Goal: Transaction & Acquisition: Purchase product/service

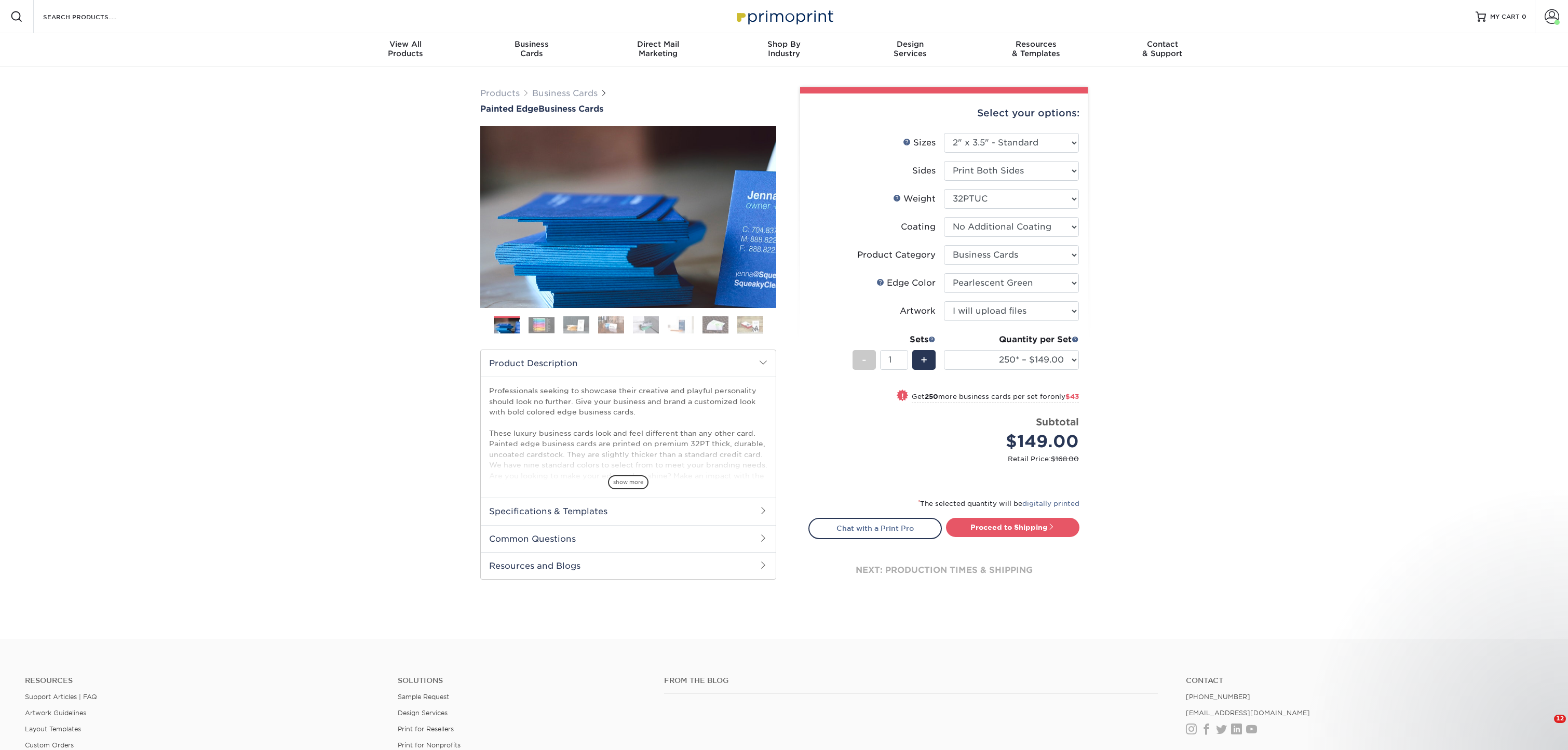
select select "2.00x3.50"
select select "3b5148f1-0588-4f88-a218-97bcfdce65c1"
select select "e42633f1-b123-4179-bb8a-cf3a693d9207"
select select "upload"
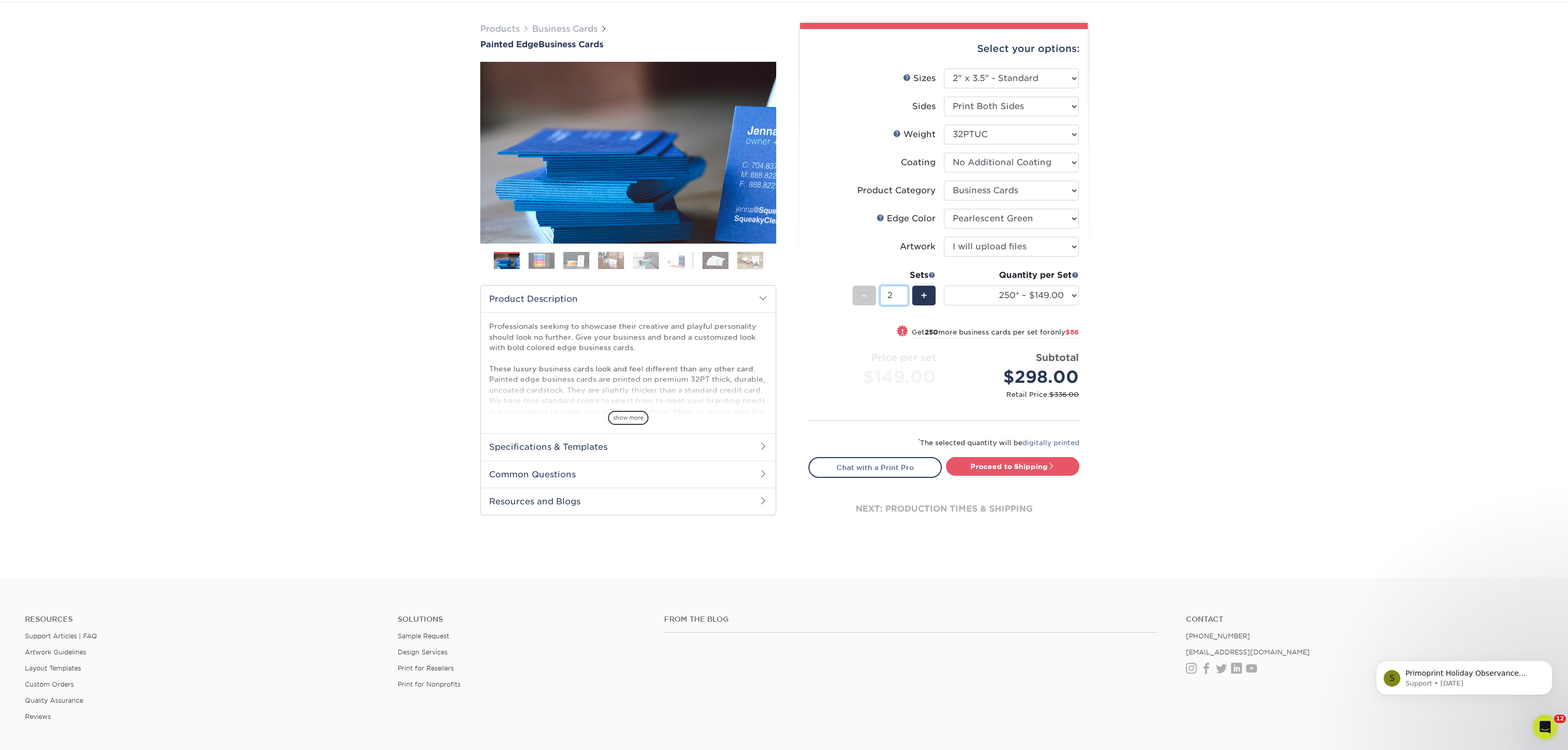
click at [904, 291] on input "2" at bounding box center [893, 295] width 27 height 20
click at [904, 292] on input "3" at bounding box center [893, 295] width 27 height 20
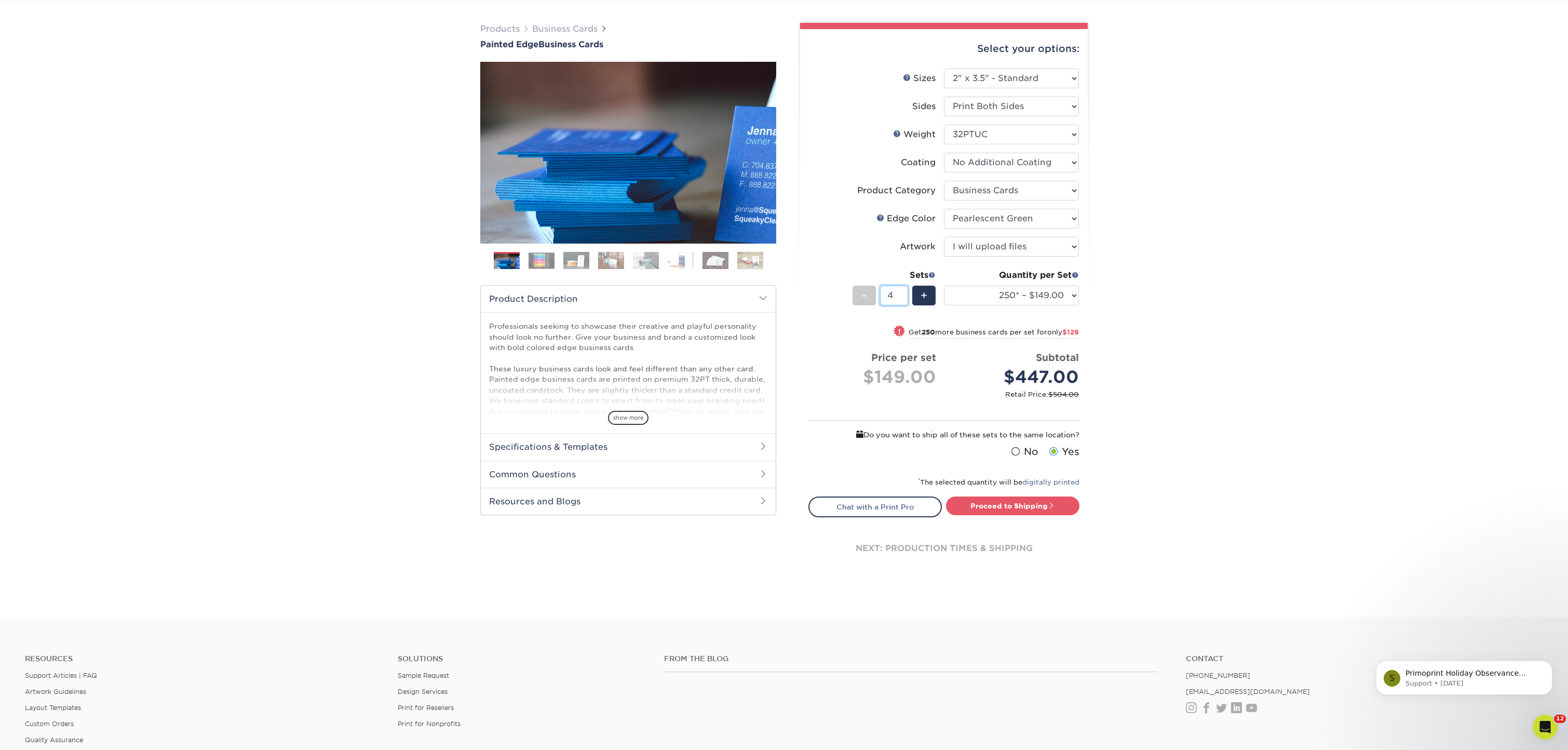
click at [904, 292] on input "4" at bounding box center [893, 295] width 27 height 20
click at [904, 292] on input "5" at bounding box center [893, 295] width 27 height 20
type input "6"
click at [904, 292] on input "6" at bounding box center [893, 295] width 27 height 20
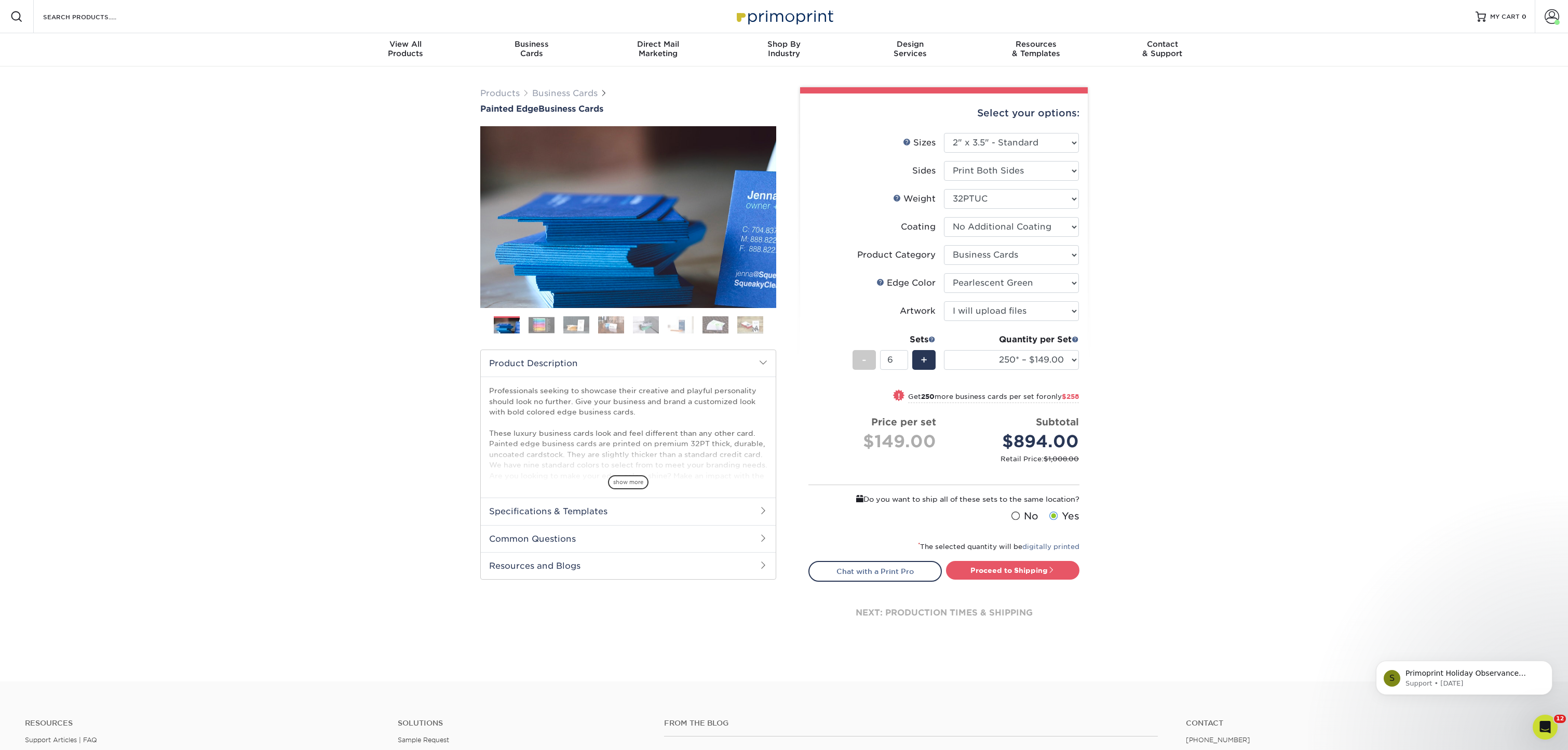
click at [1015, 515] on span at bounding box center [1015, 516] width 9 height 10
click at [0, 0] on input "No" at bounding box center [0, 0] width 0 height 0
click at [986, 572] on link "Proceed to Shipping" at bounding box center [1013, 570] width 134 height 18
type input "Set 1"
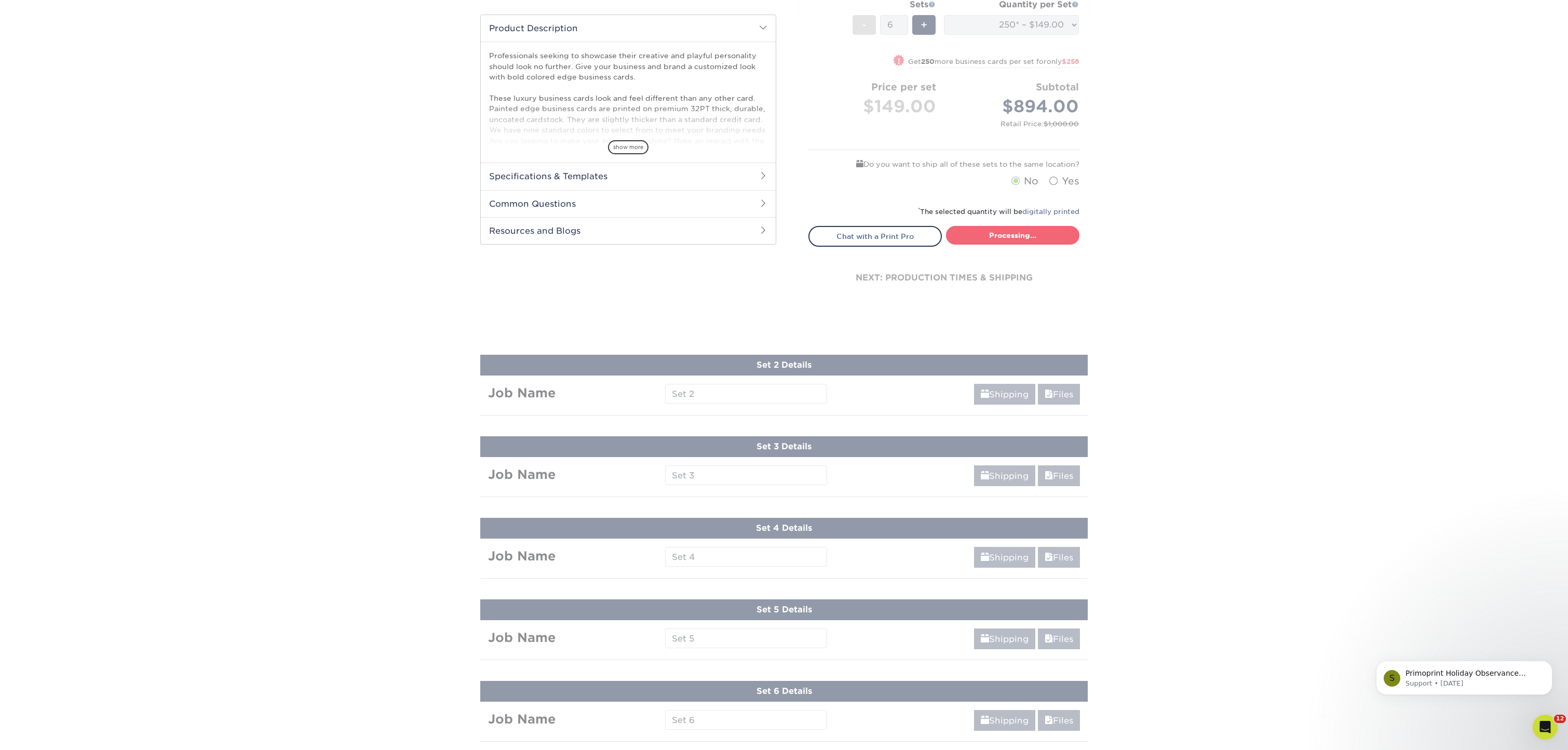
select select "b1d50ed3-fc81-464d-a1d8-d1915fbce704"
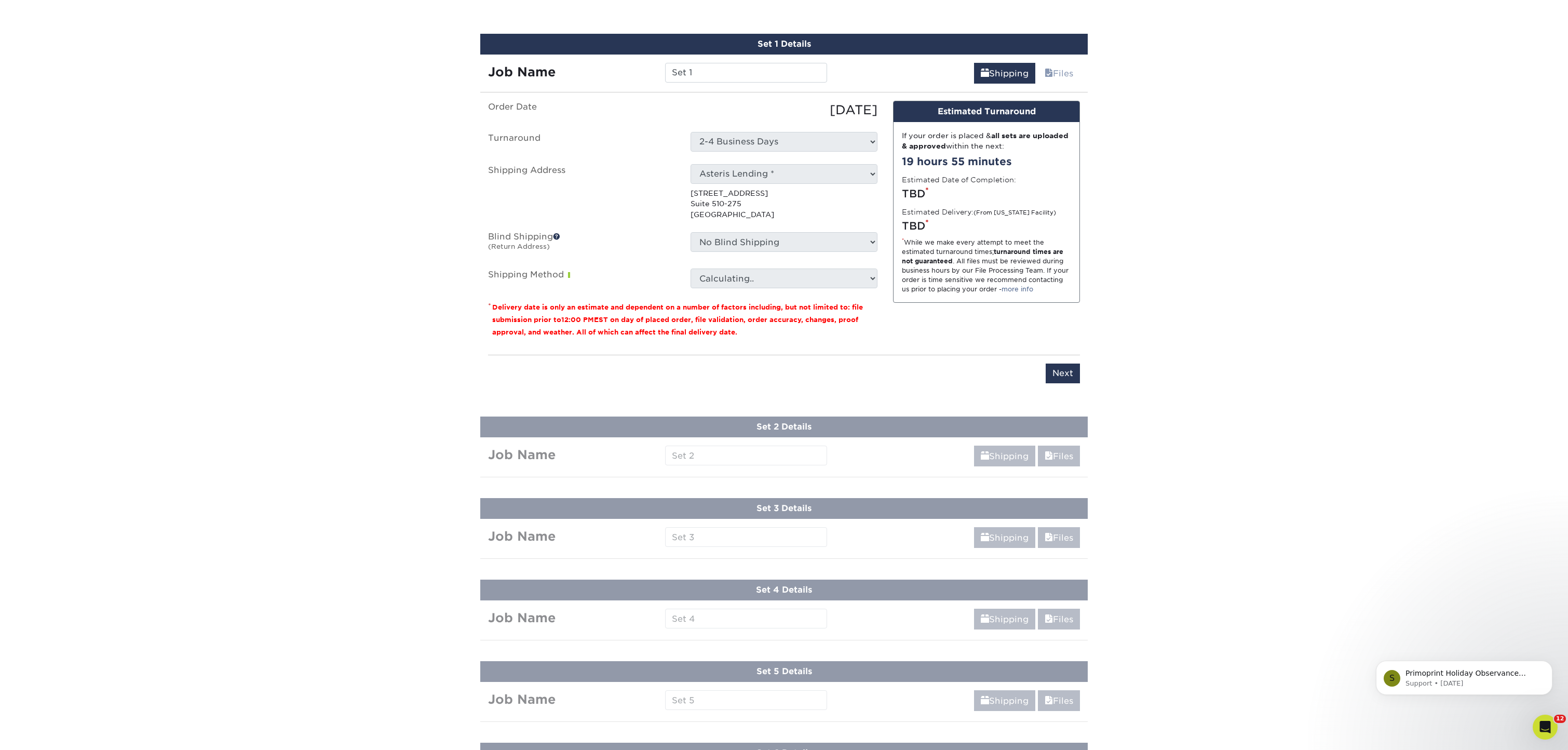
scroll to position [583, 0]
select select "newaddress"
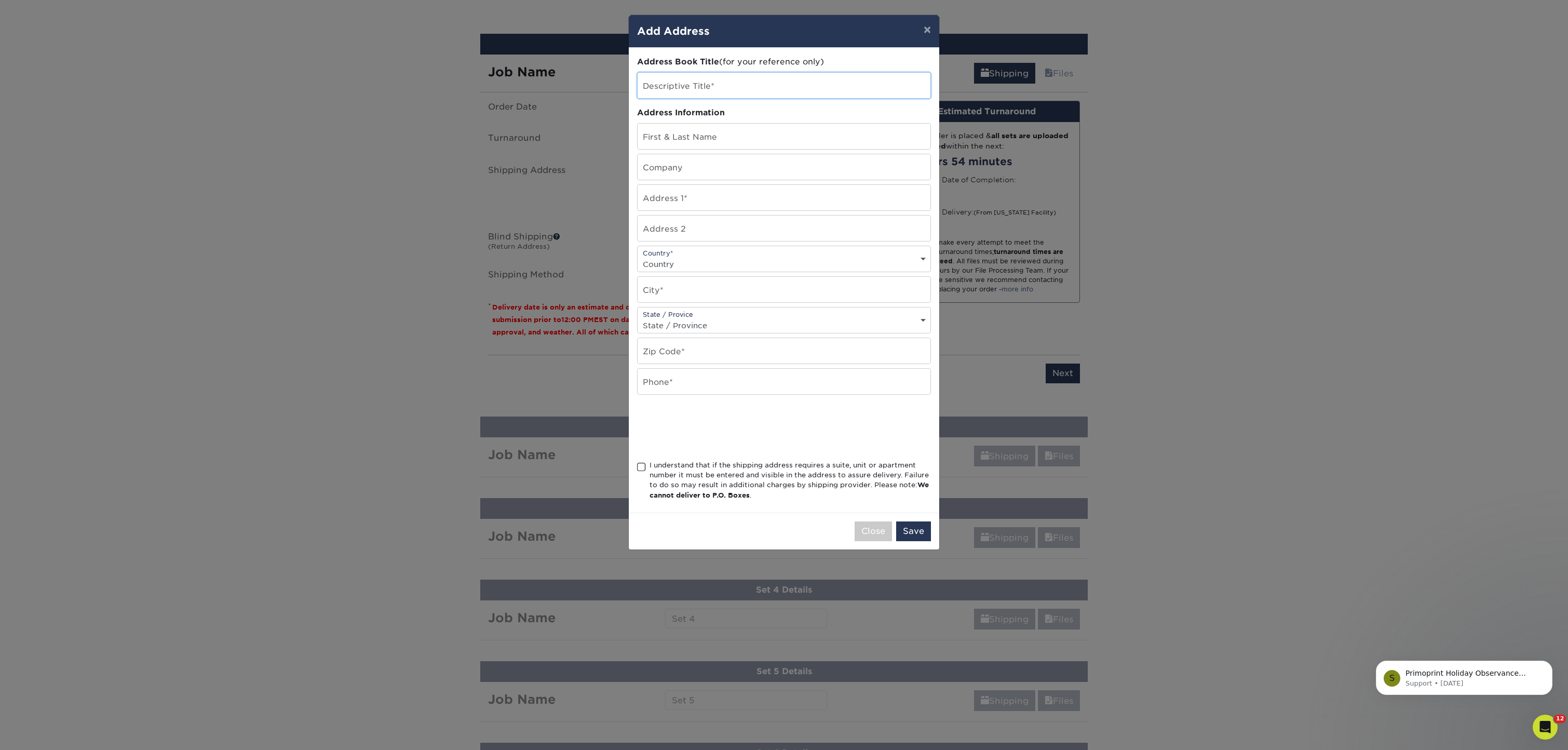
click at [710, 79] on input "text" at bounding box center [784, 85] width 293 height 25
type input "s"
click at [676, 89] on input "Asteris: Atlanta" at bounding box center [784, 85] width 293 height 25
type input "Asteris: 1995 [GEOGRAPHIC_DATA]"
type input "Cindy Zuckerman"
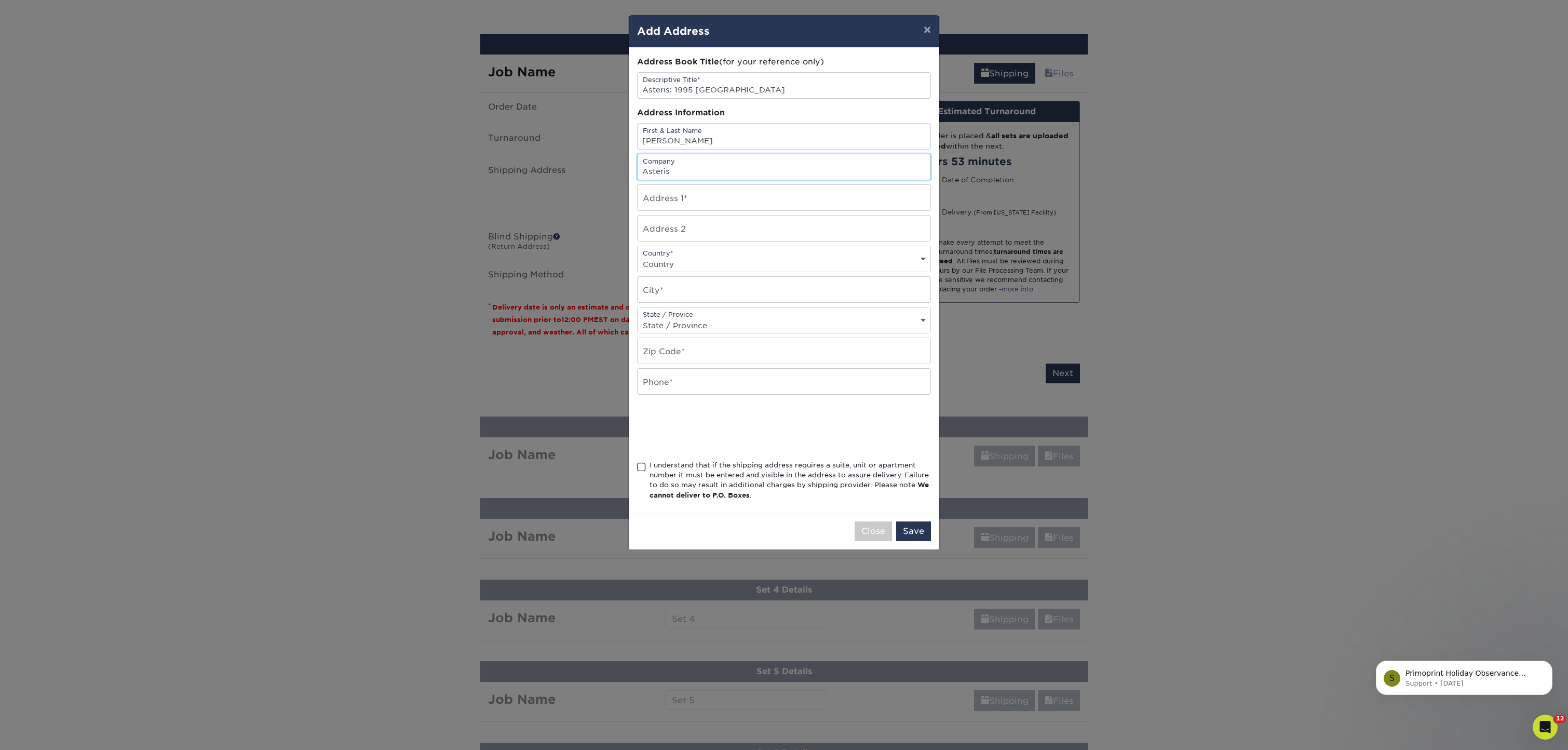
type input "Asteris"
type input "1995 N Park Place SE"
type input "Suite 447"
type input "Atlanta"
select select "GA"
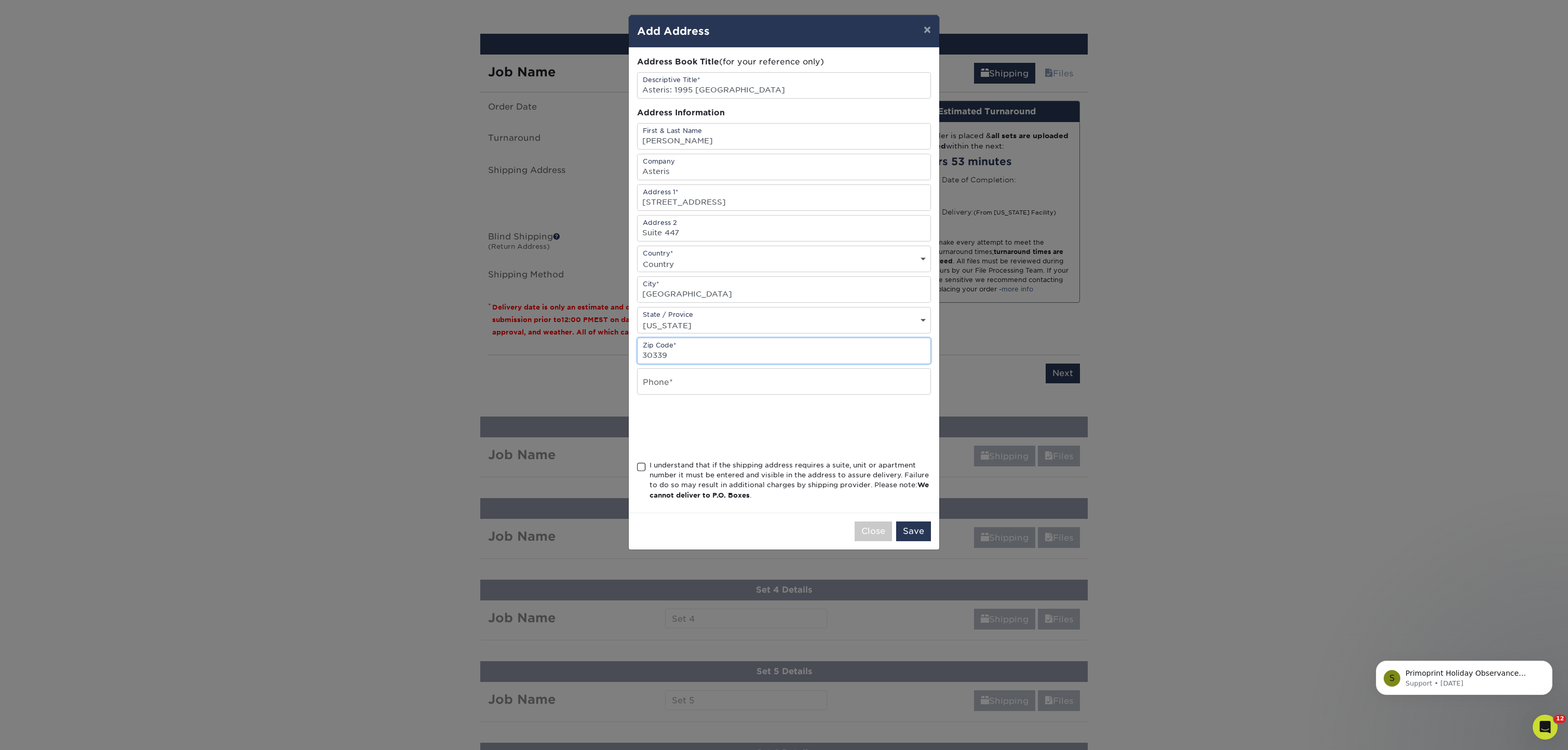
type input "30339"
type input "4045573404"
click at [830, 425] on div at bounding box center [784, 427] width 294 height 40
click at [641, 471] on span at bounding box center [641, 467] width 9 height 10
click at [0, 0] on input "I understand that if the shipping address requires a suite, unit or apartment n…" at bounding box center [0, 0] width 0 height 0
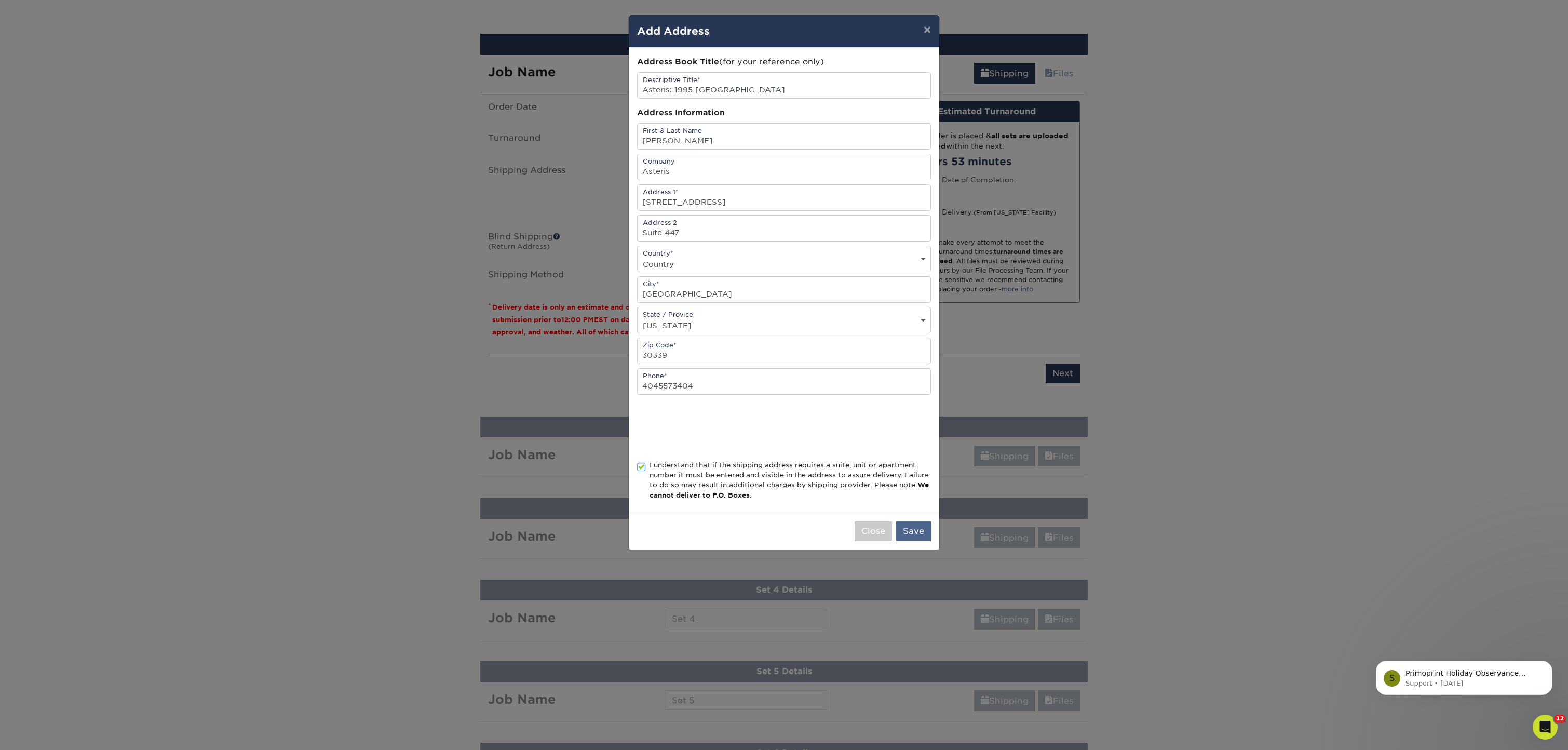
click at [917, 536] on button "Save" at bounding box center [913, 531] width 35 height 20
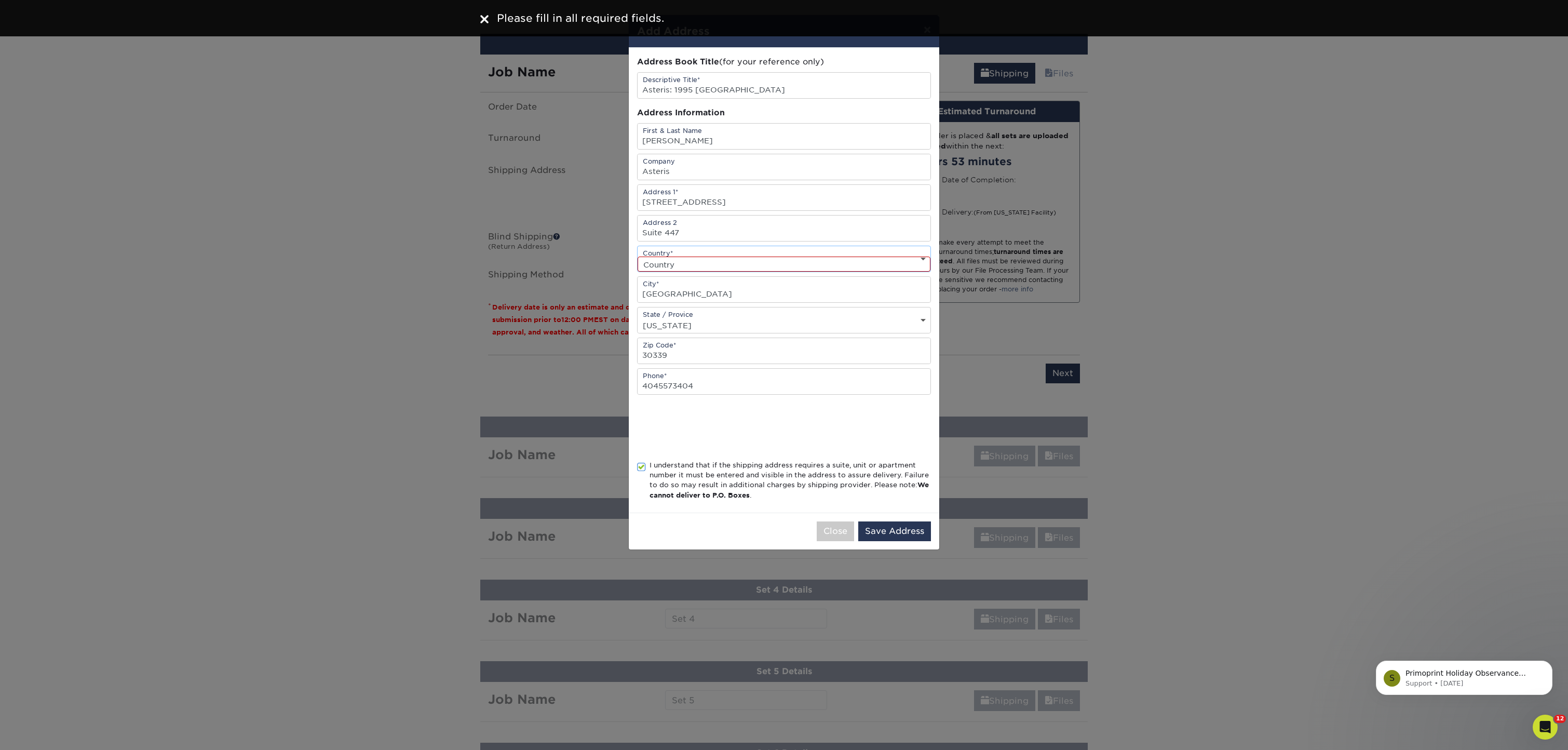
select select "US"
click at [887, 529] on button "Save Address" at bounding box center [894, 531] width 73 height 20
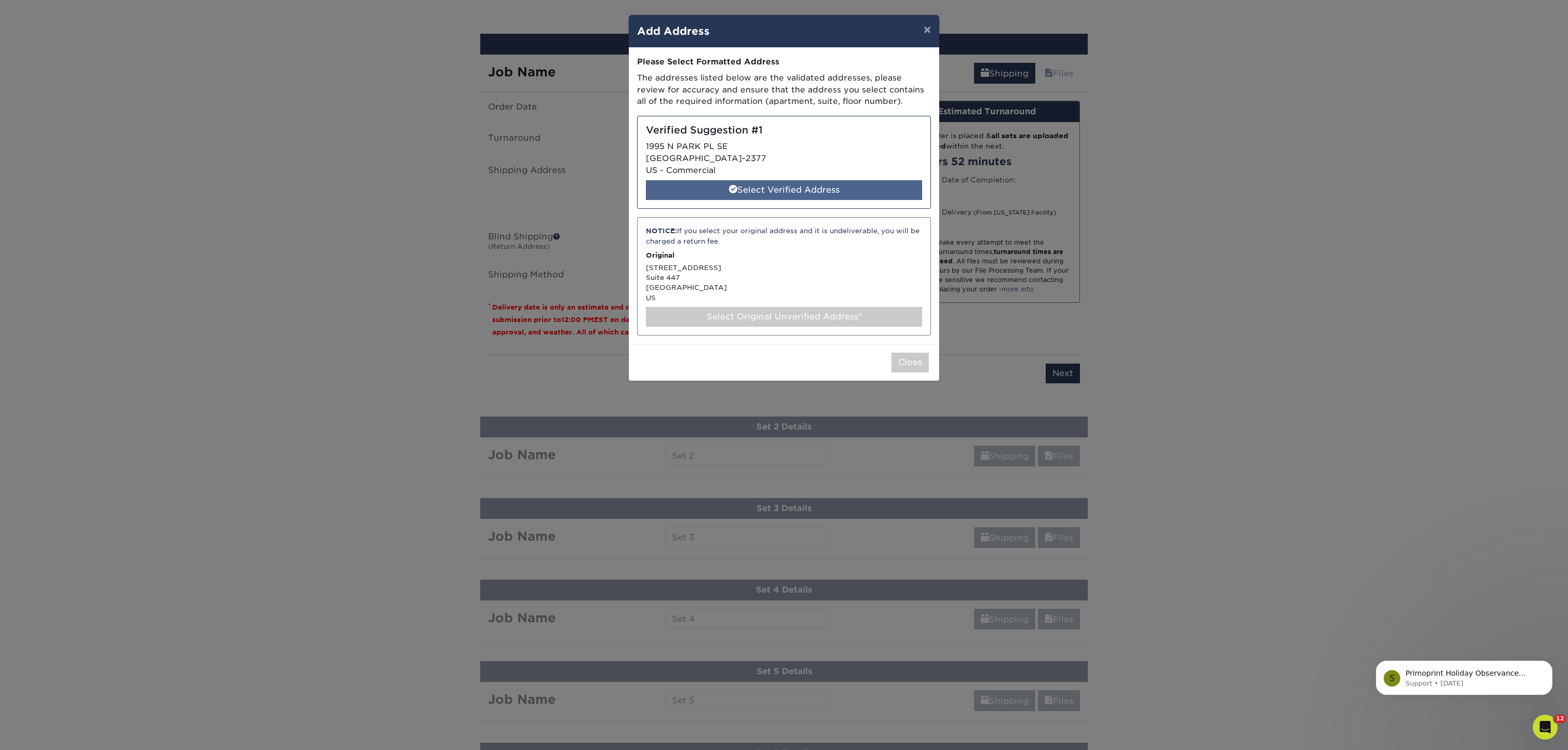
click at [819, 187] on div "Select Verified Address" at bounding box center [784, 190] width 276 height 20
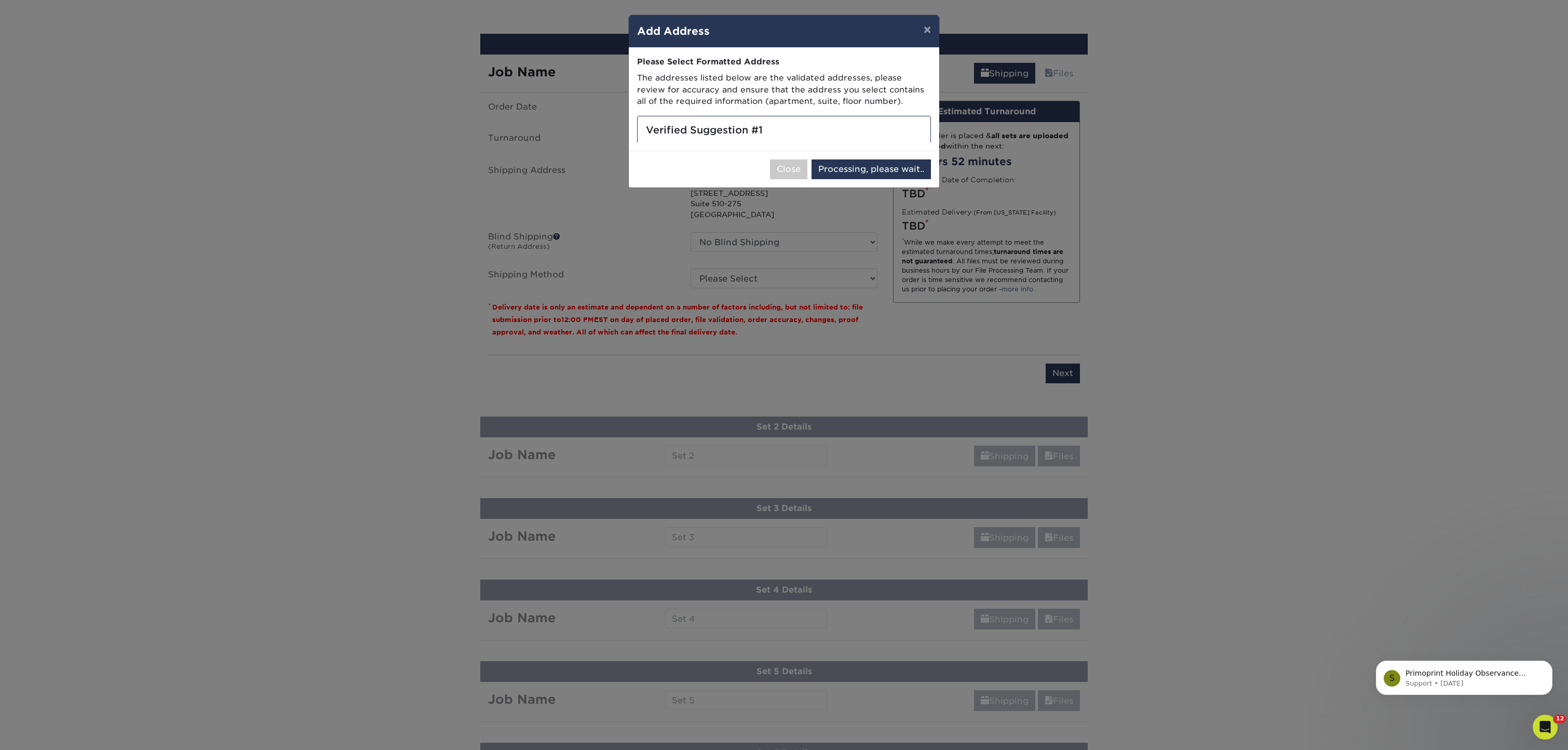
select select "286830"
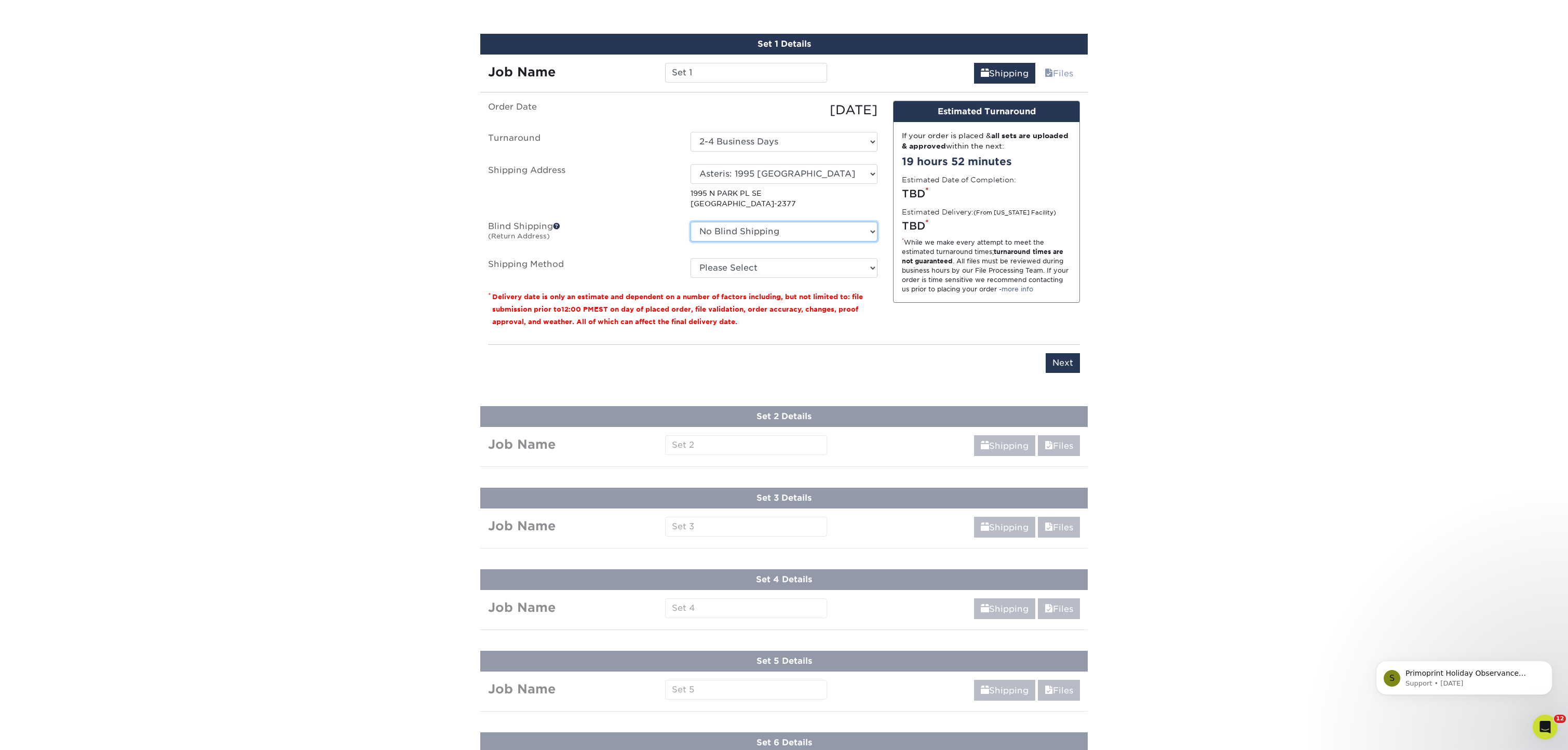
select select "208647"
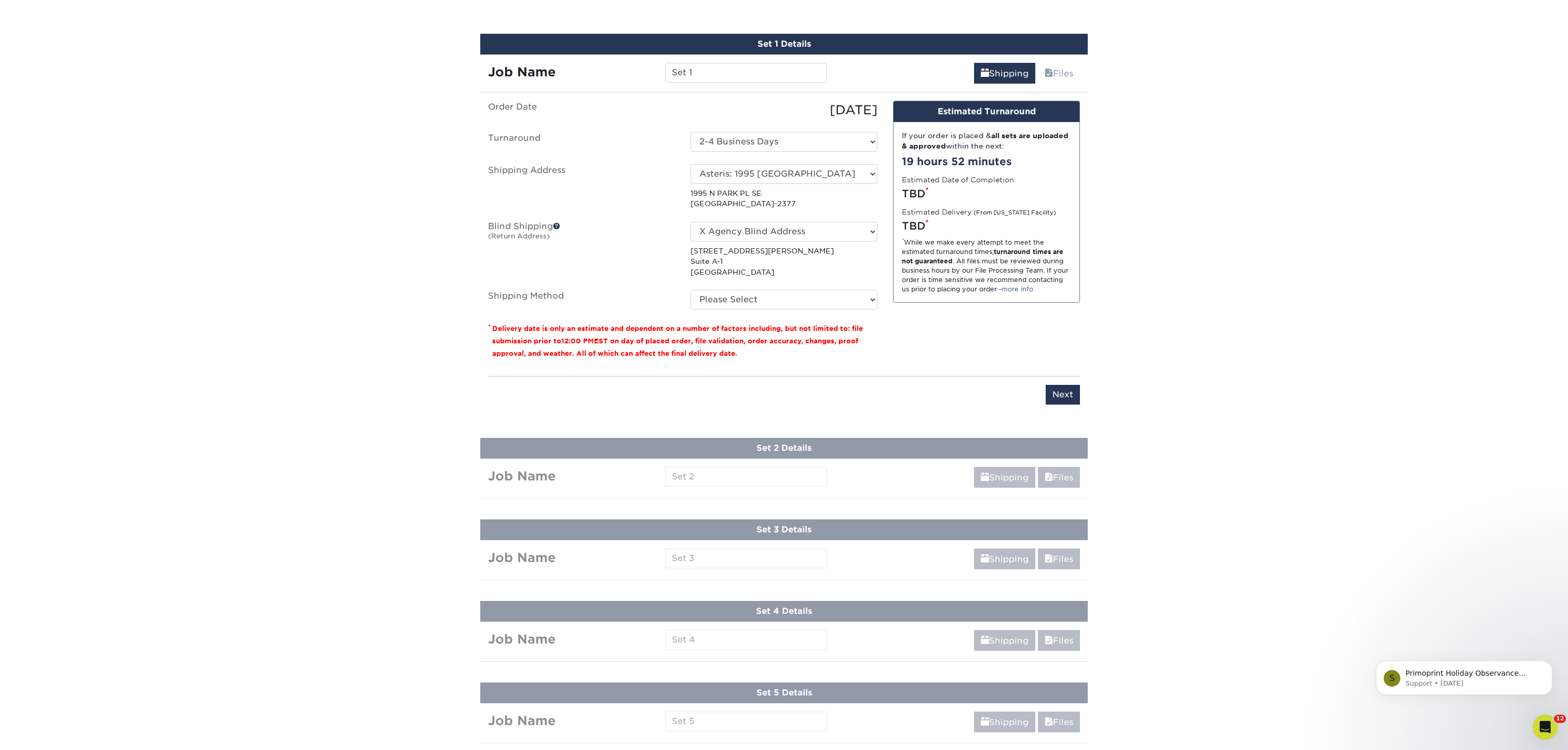
click at [709, 203] on p "1995 N PARK PL SE ATLANTA, GA 30339-2377" at bounding box center [784, 199] width 187 height 21
click at [722, 200] on p "1995 N PARK PL SE ATLANTA, GA 30339-2377" at bounding box center [784, 199] width 187 height 21
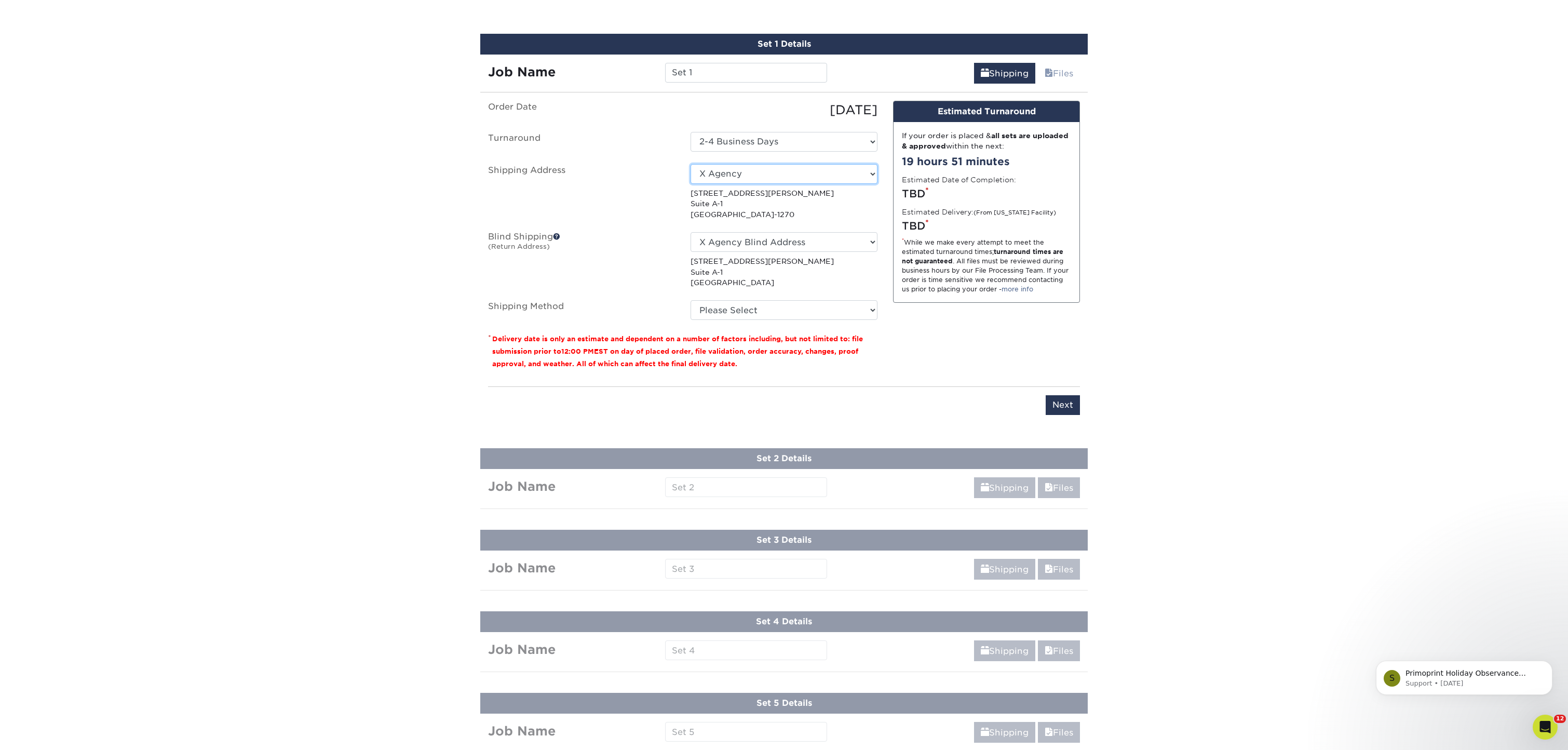
select select "286830"
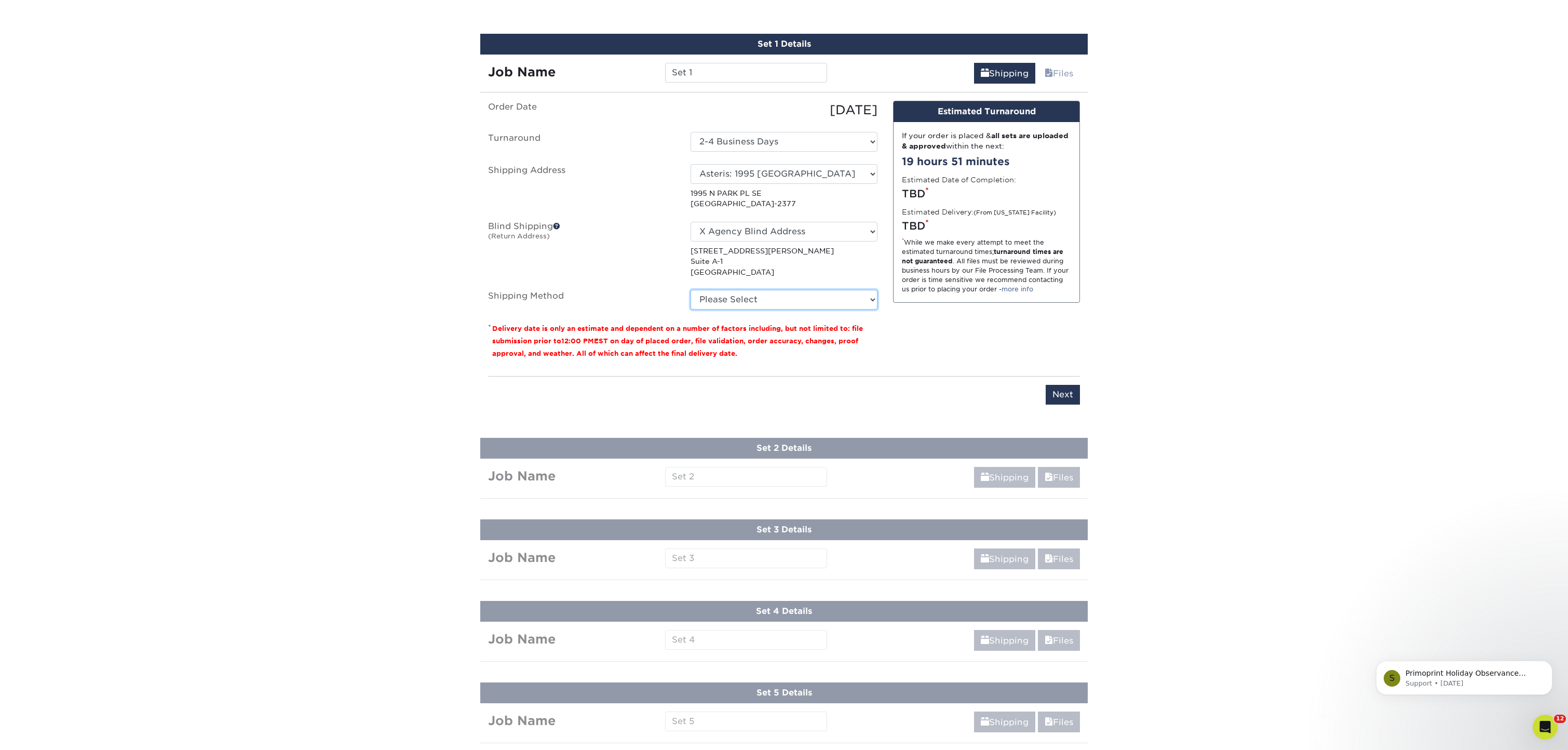
select select "03"
click at [709, 71] on input "Set 1" at bounding box center [745, 72] width 162 height 20
drag, startPoint x: 634, startPoint y: 60, endPoint x: 580, endPoint y: 57, distance: 54.1
click at [580, 57] on div "Job Name Set 1" at bounding box center [657, 69] width 355 height 29
type input "[PERSON_NAME]"
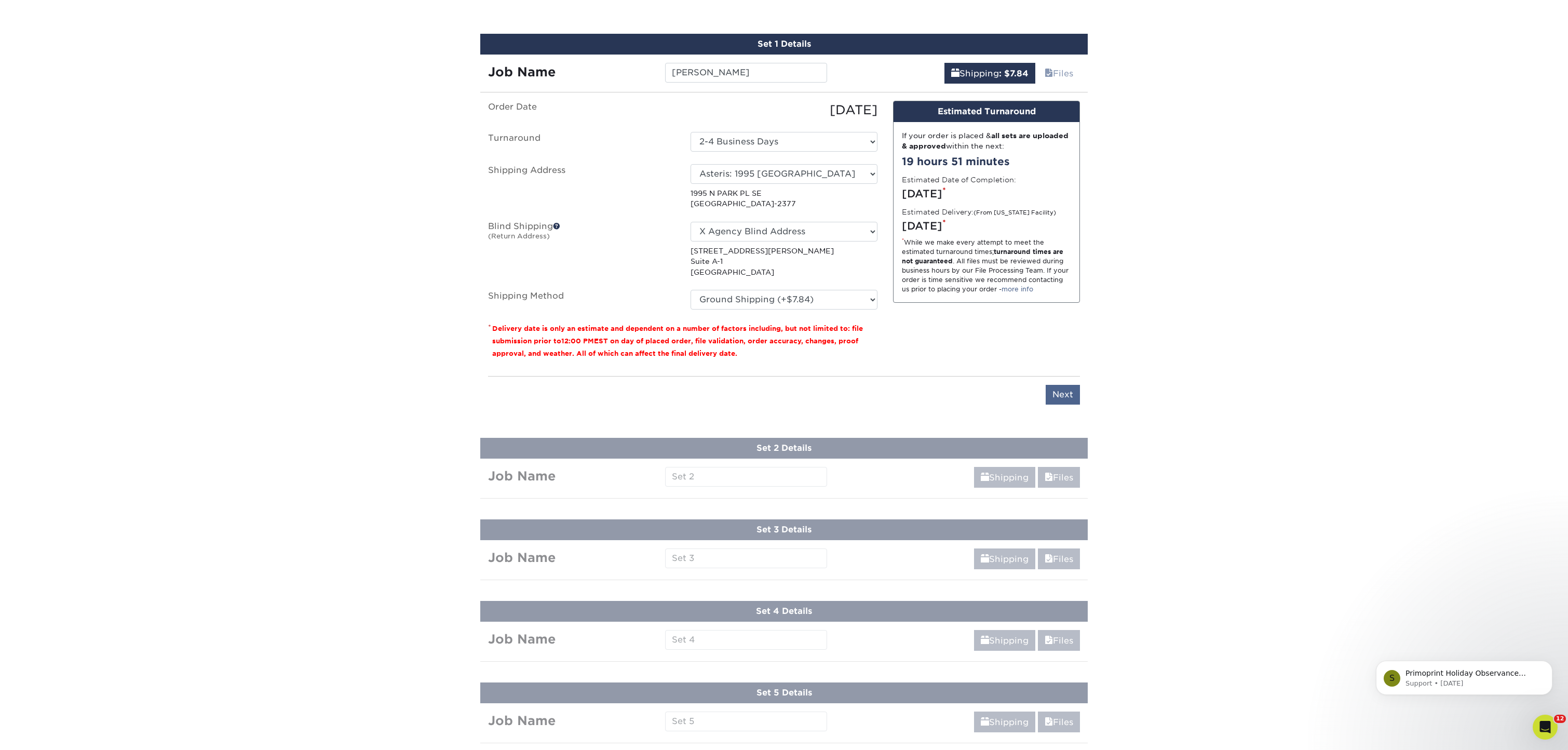
click at [1059, 399] on input "Next" at bounding box center [1063, 394] width 34 height 20
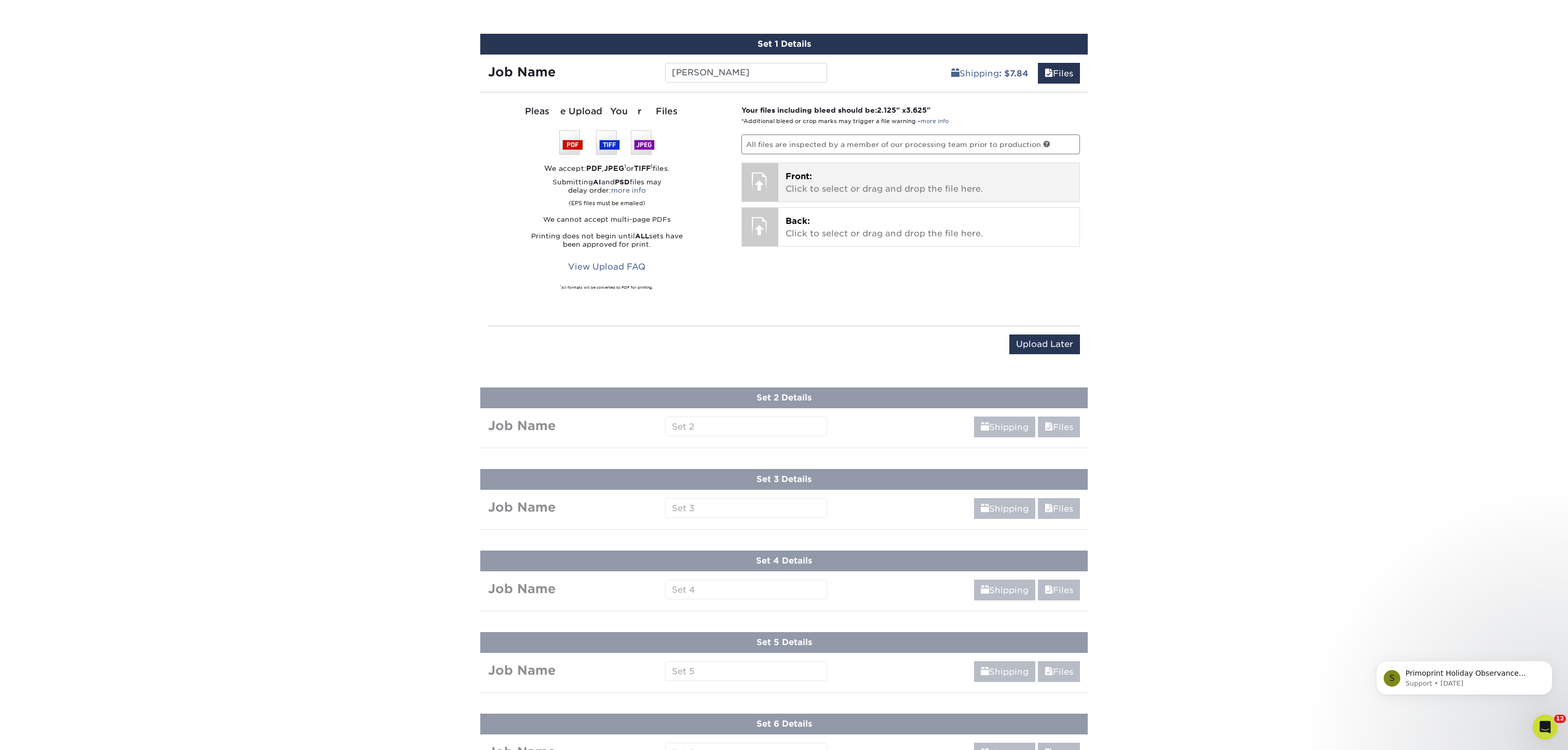
click at [850, 167] on div "Front: Click to select or drag and drop the file here. Choose file" at bounding box center [929, 182] width 301 height 38
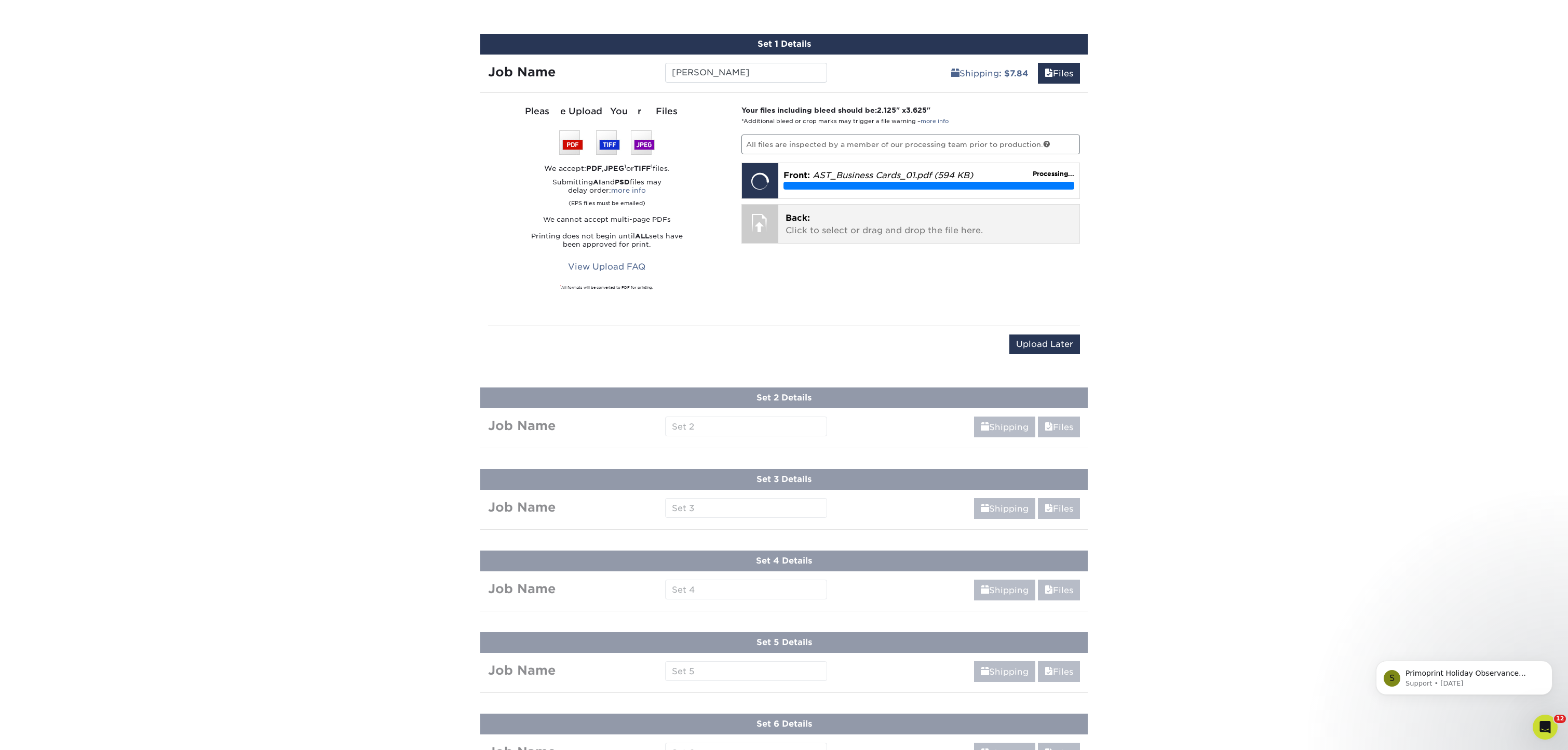
click at [852, 225] on p "Back: Click to select or drag and drop the file here." at bounding box center [929, 225] width 287 height 25
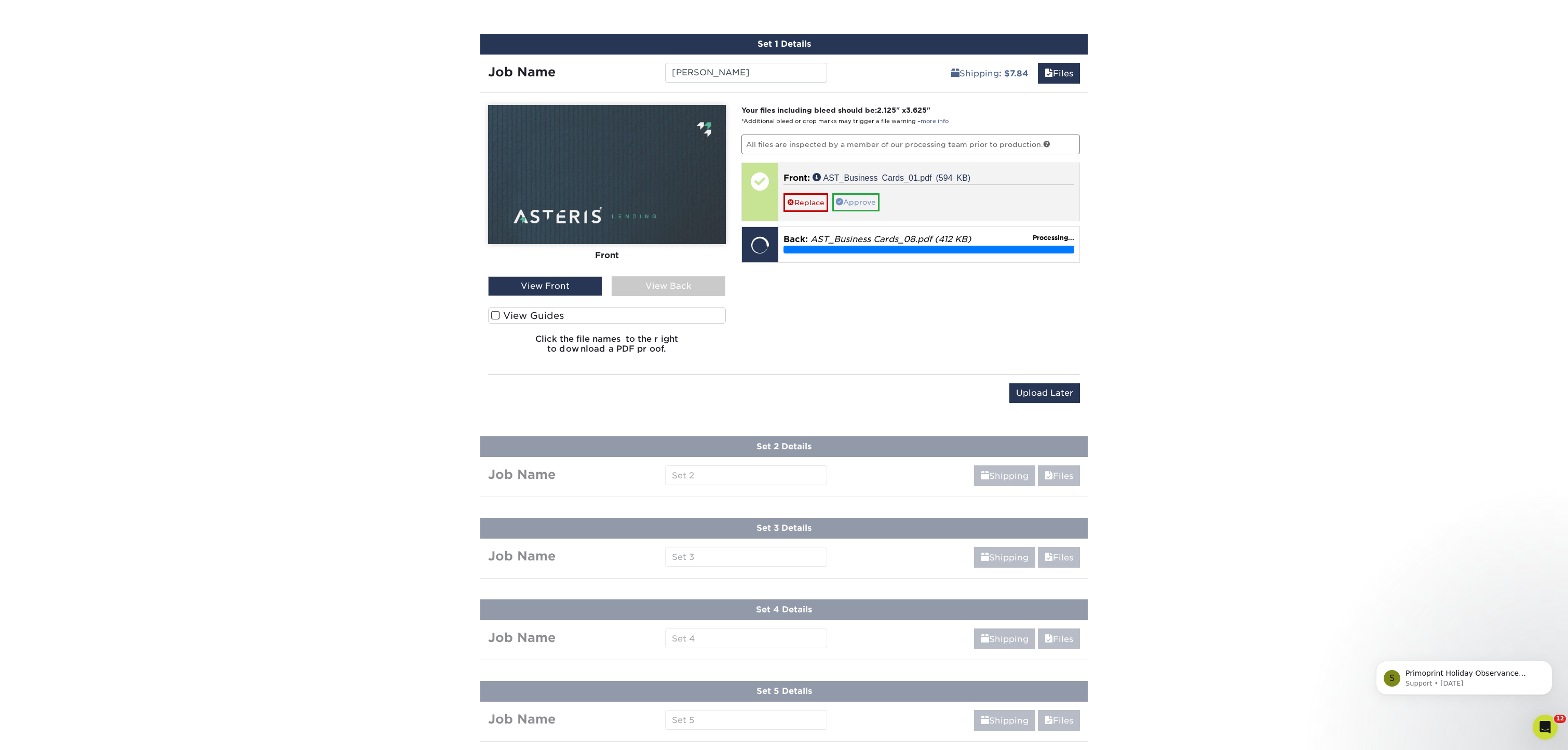
click at [857, 201] on link "Approve" at bounding box center [855, 202] width 47 height 18
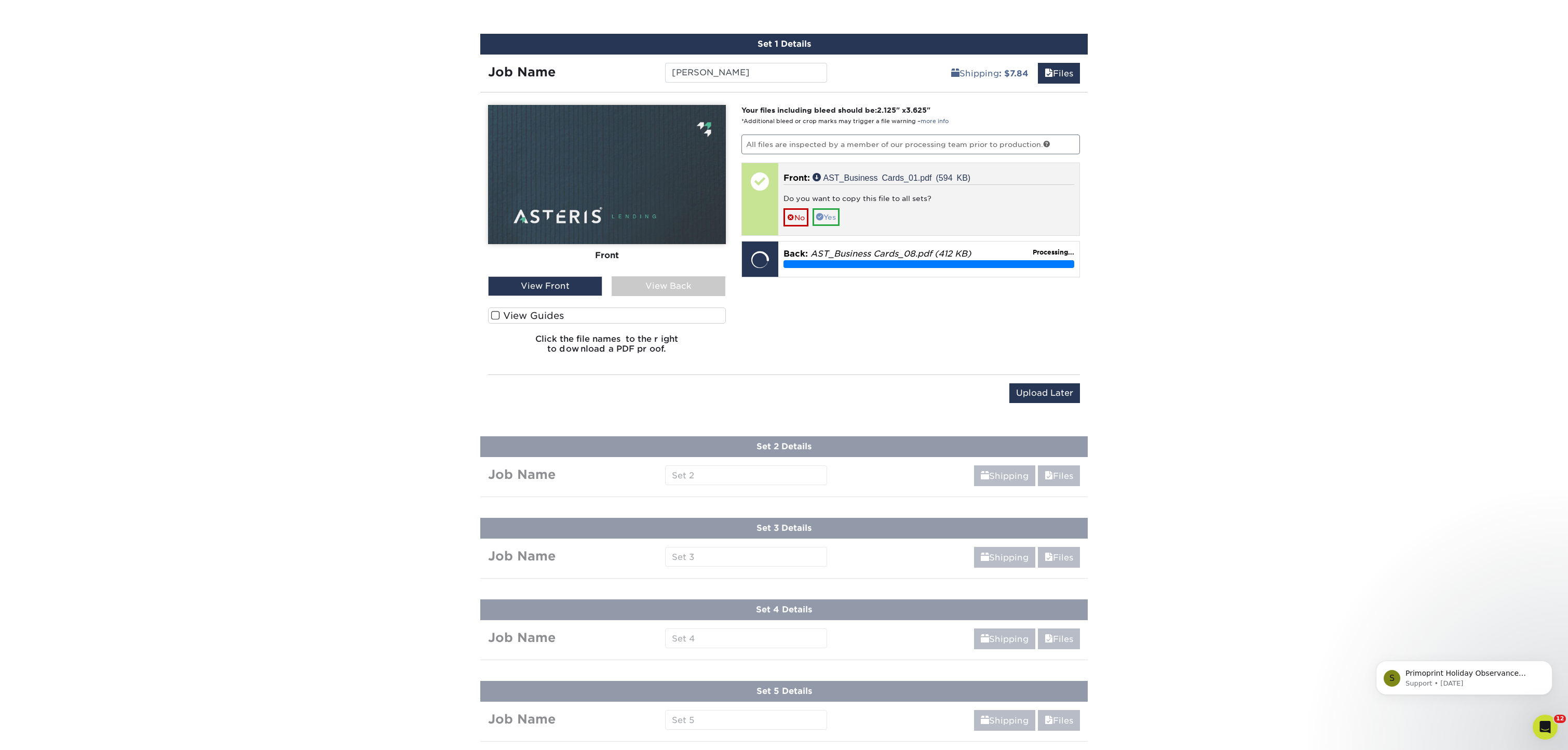
click at [832, 216] on link "Yes" at bounding box center [826, 217] width 27 height 18
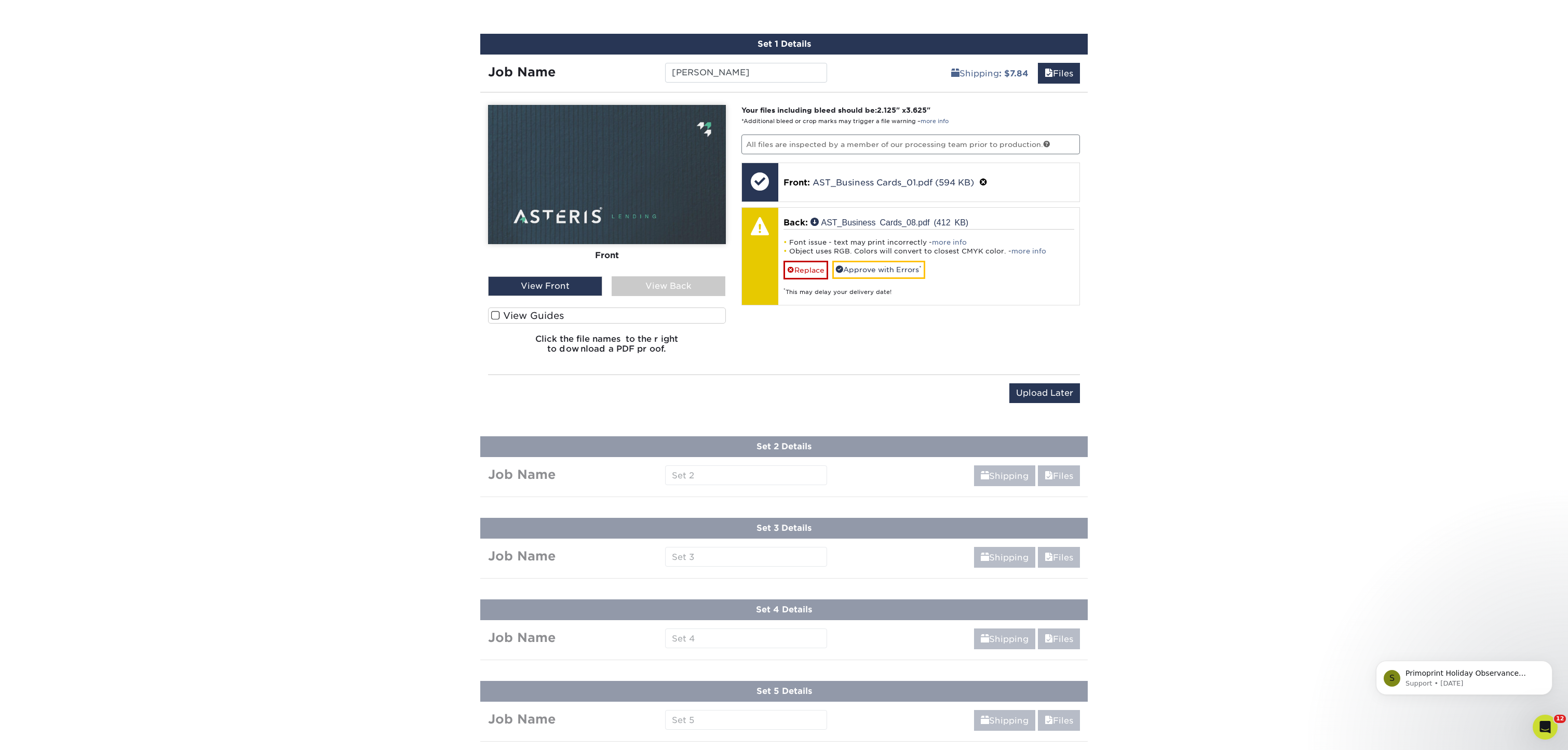
click at [661, 295] on div "View Back" at bounding box center [668, 286] width 114 height 20
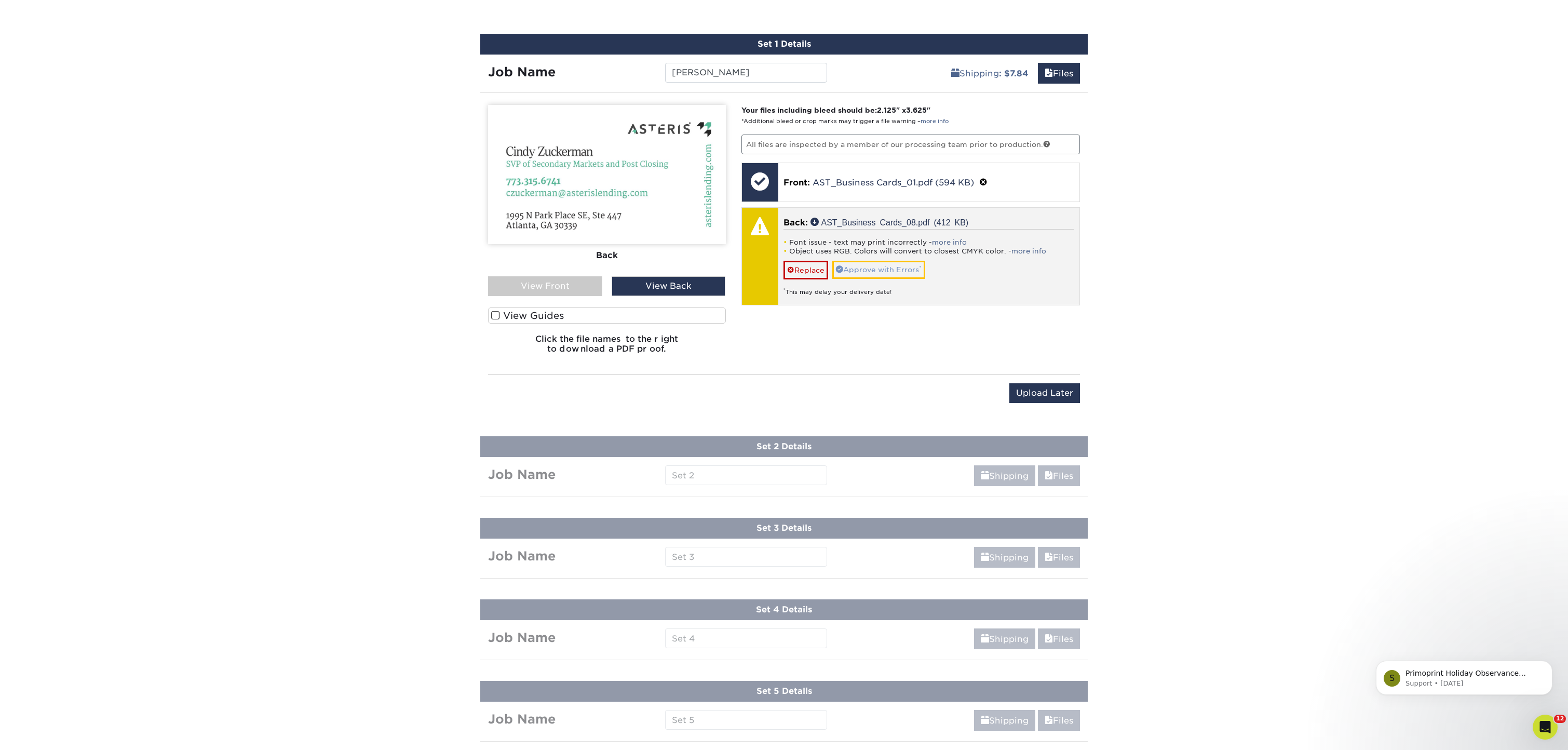
click at [878, 270] on link "Approve with Errors *" at bounding box center [878, 270] width 93 height 18
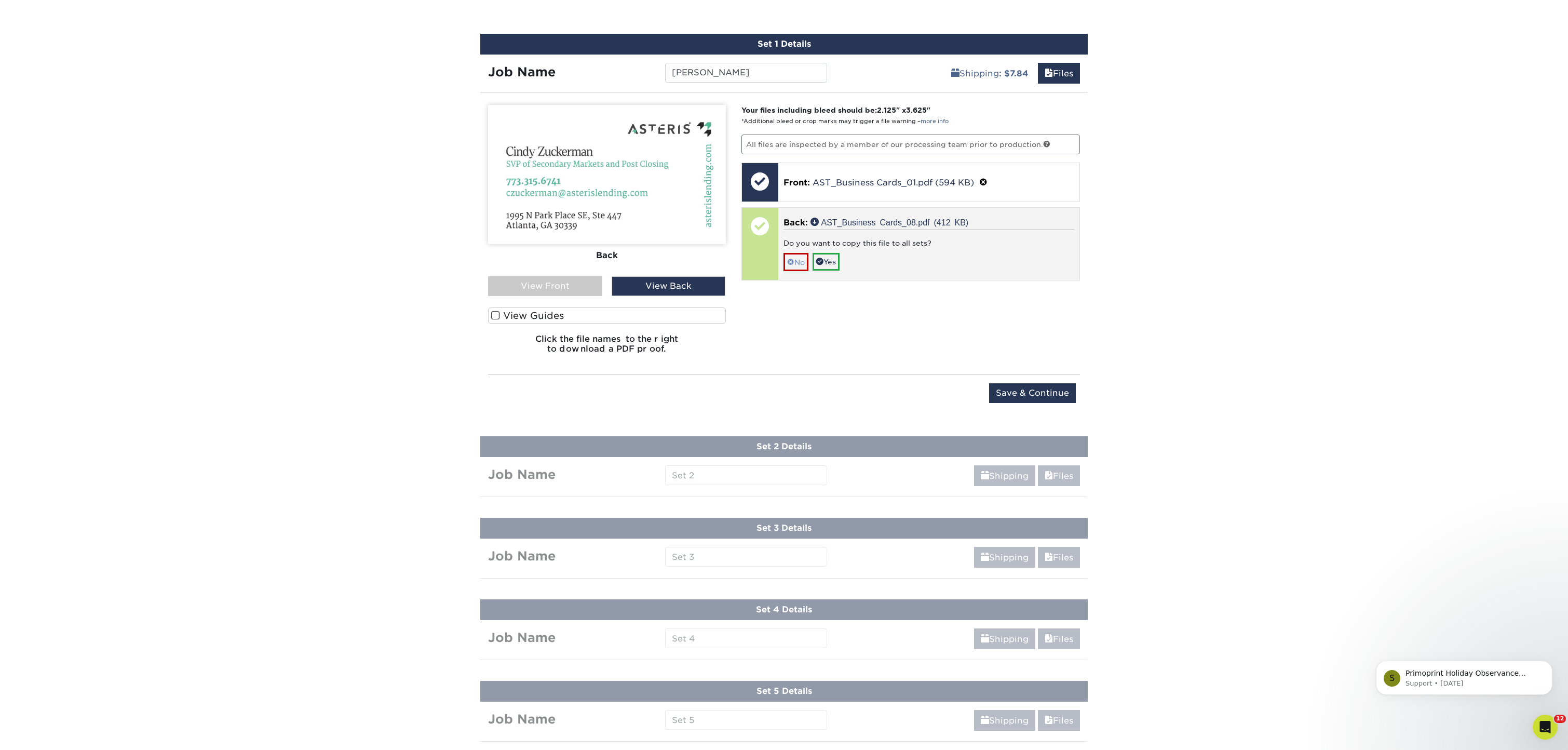
click at [795, 260] on link "No" at bounding box center [796, 262] width 25 height 18
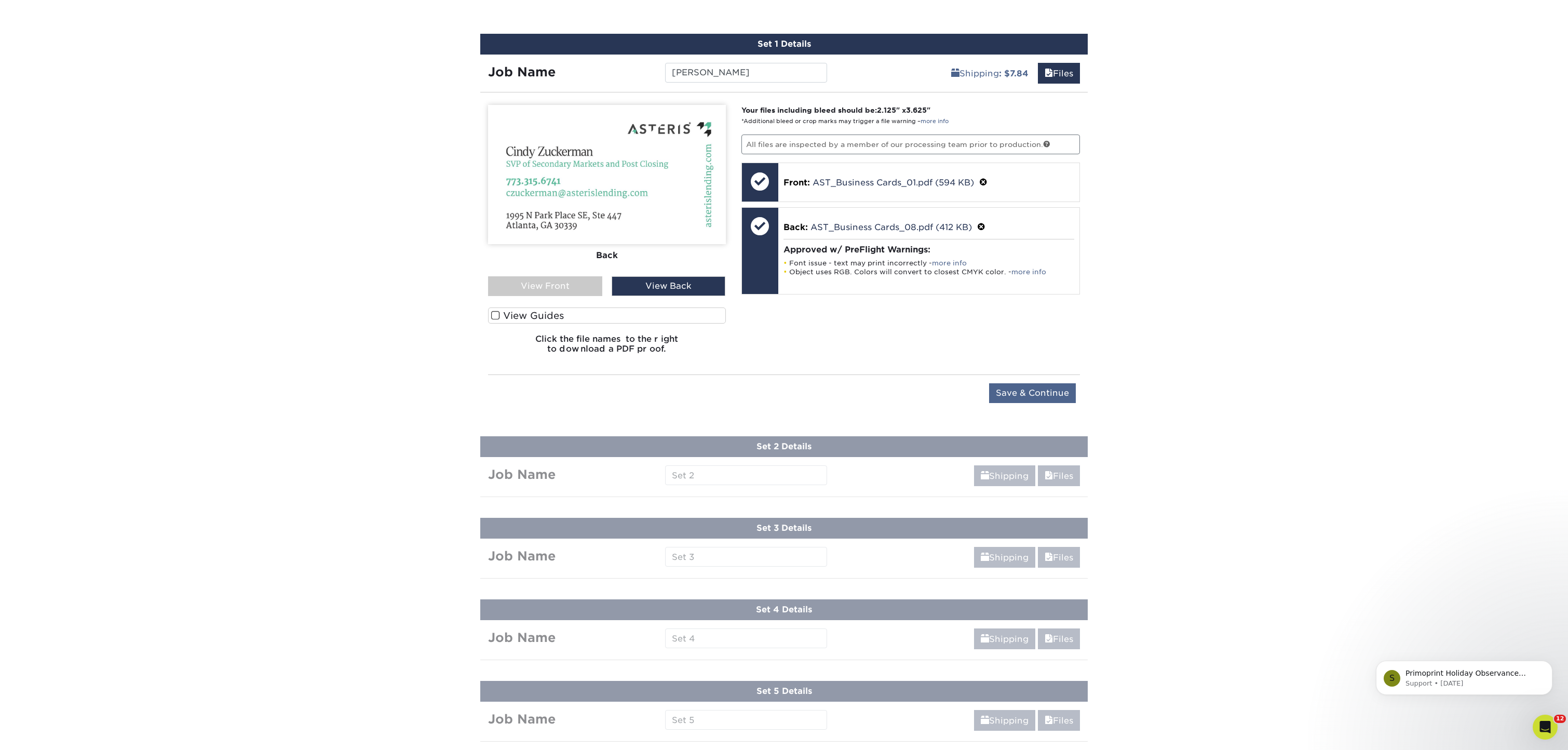
click at [1027, 388] on input "Save & Continue" at bounding box center [1032, 393] width 87 height 20
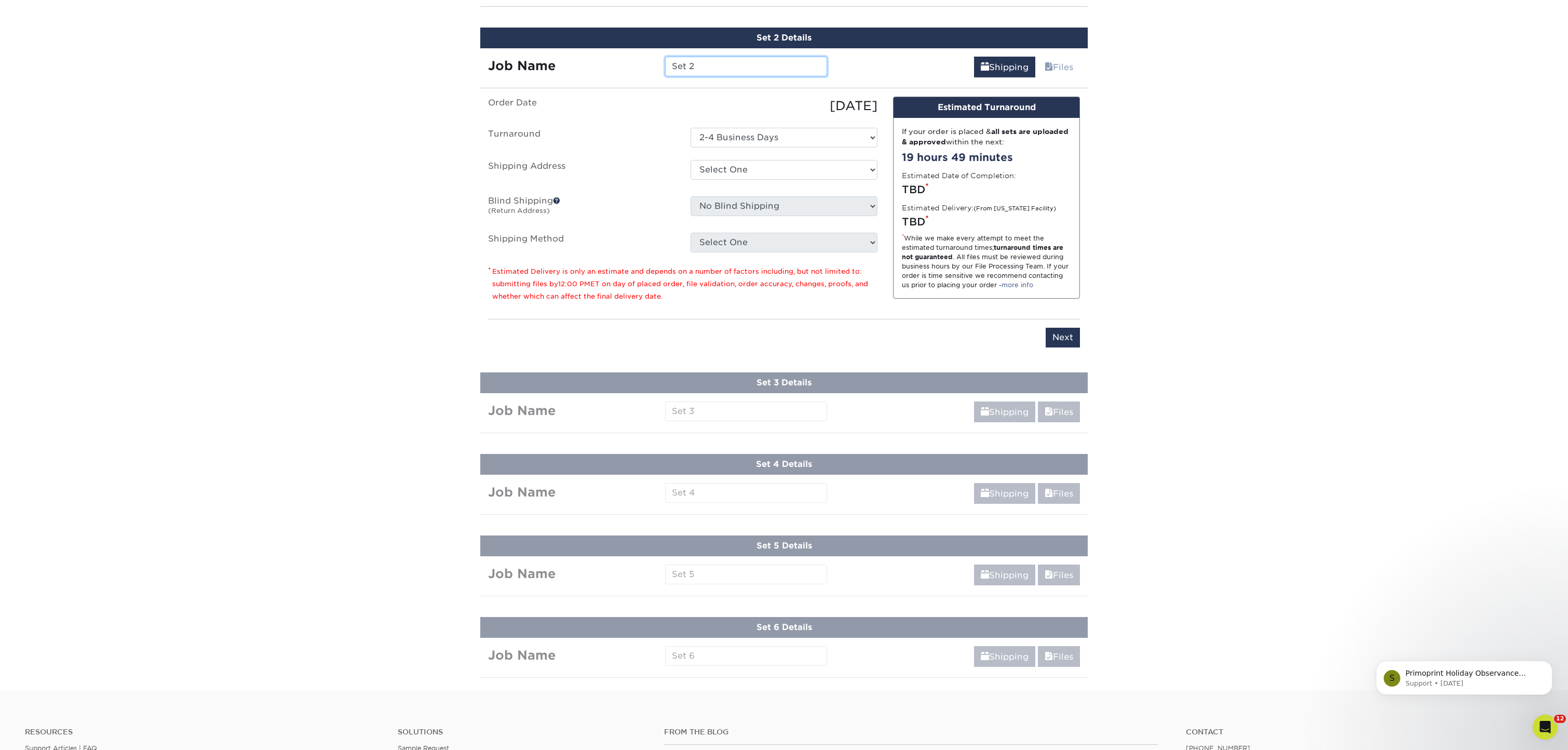
scroll to position [672, 0]
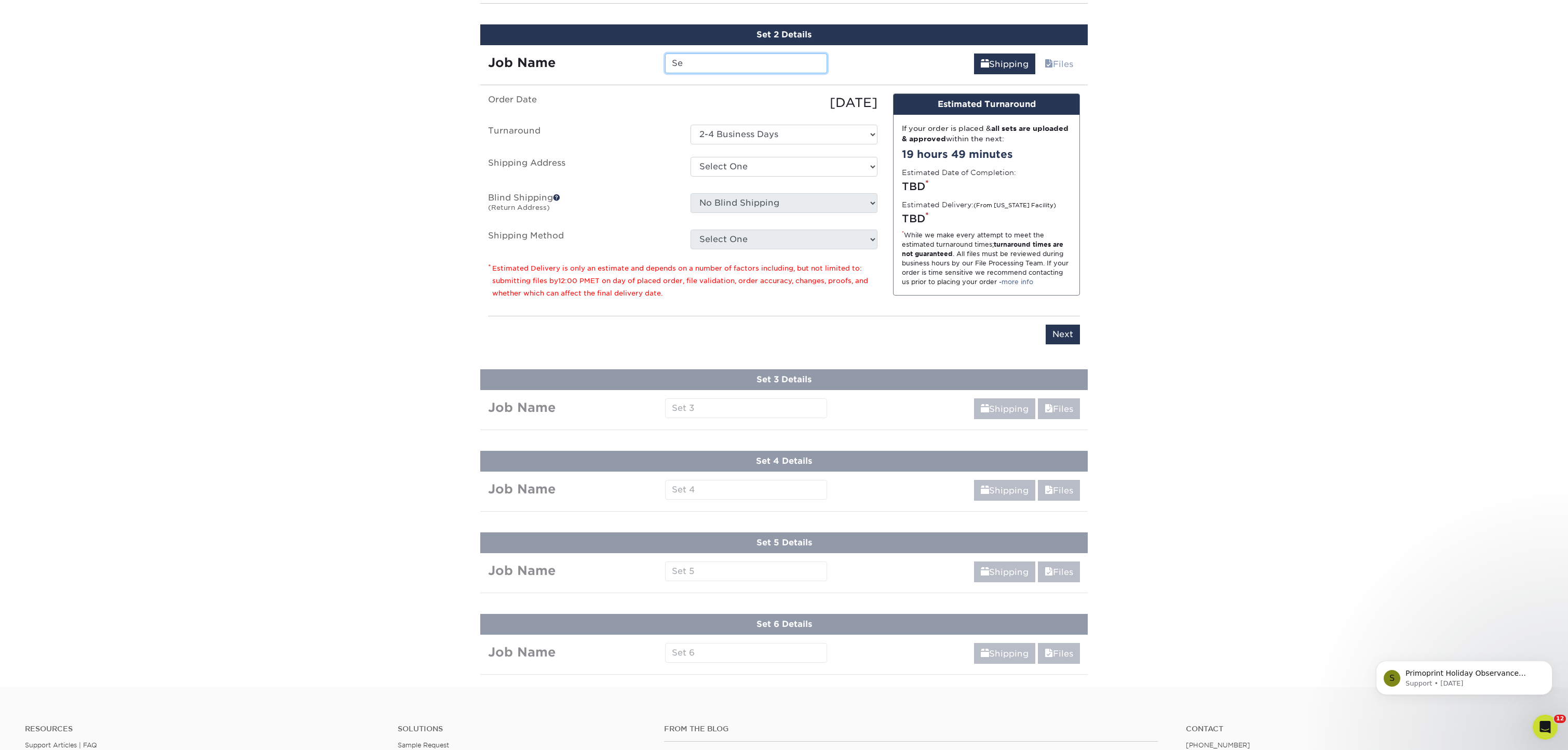
type input "S"
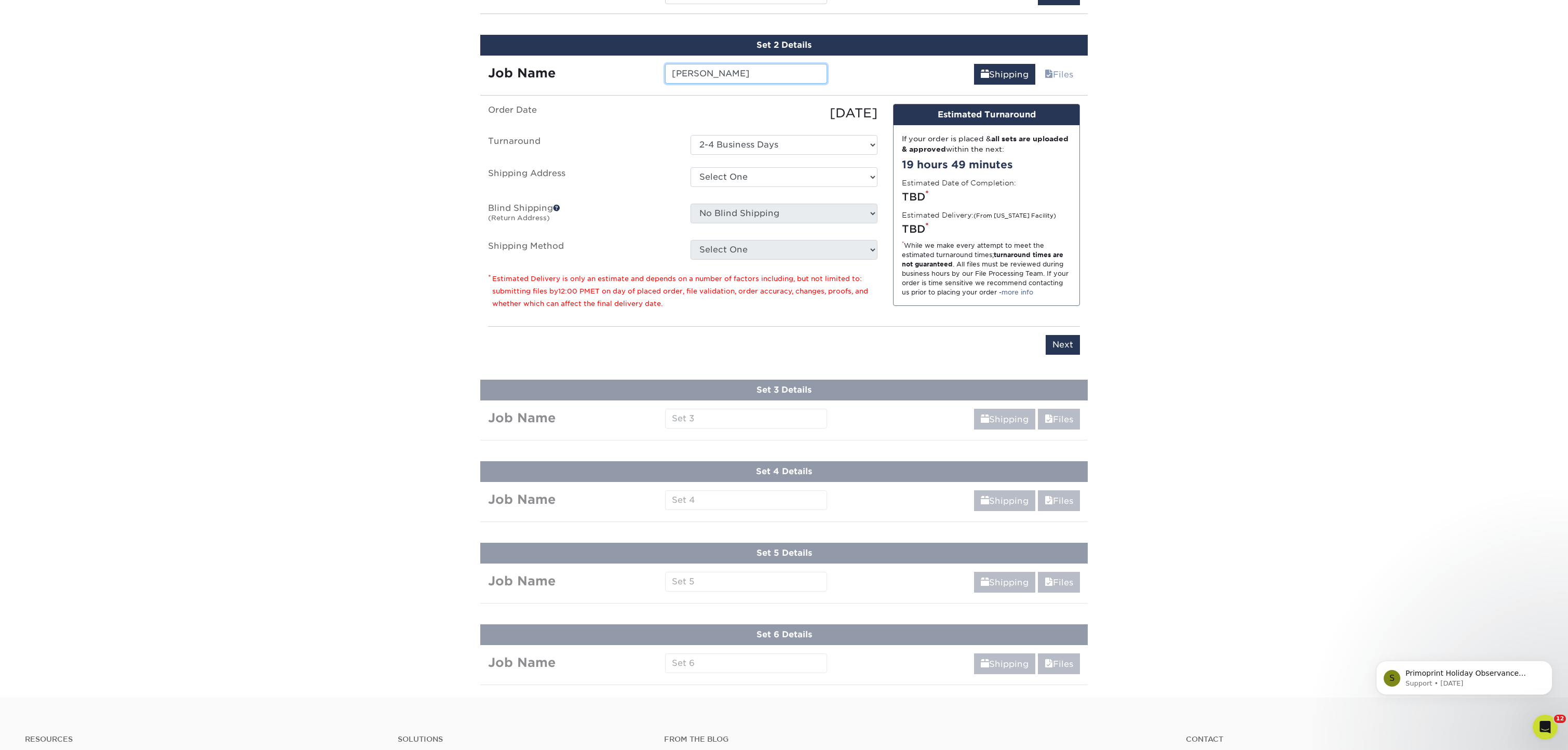
type input "[PERSON_NAME]"
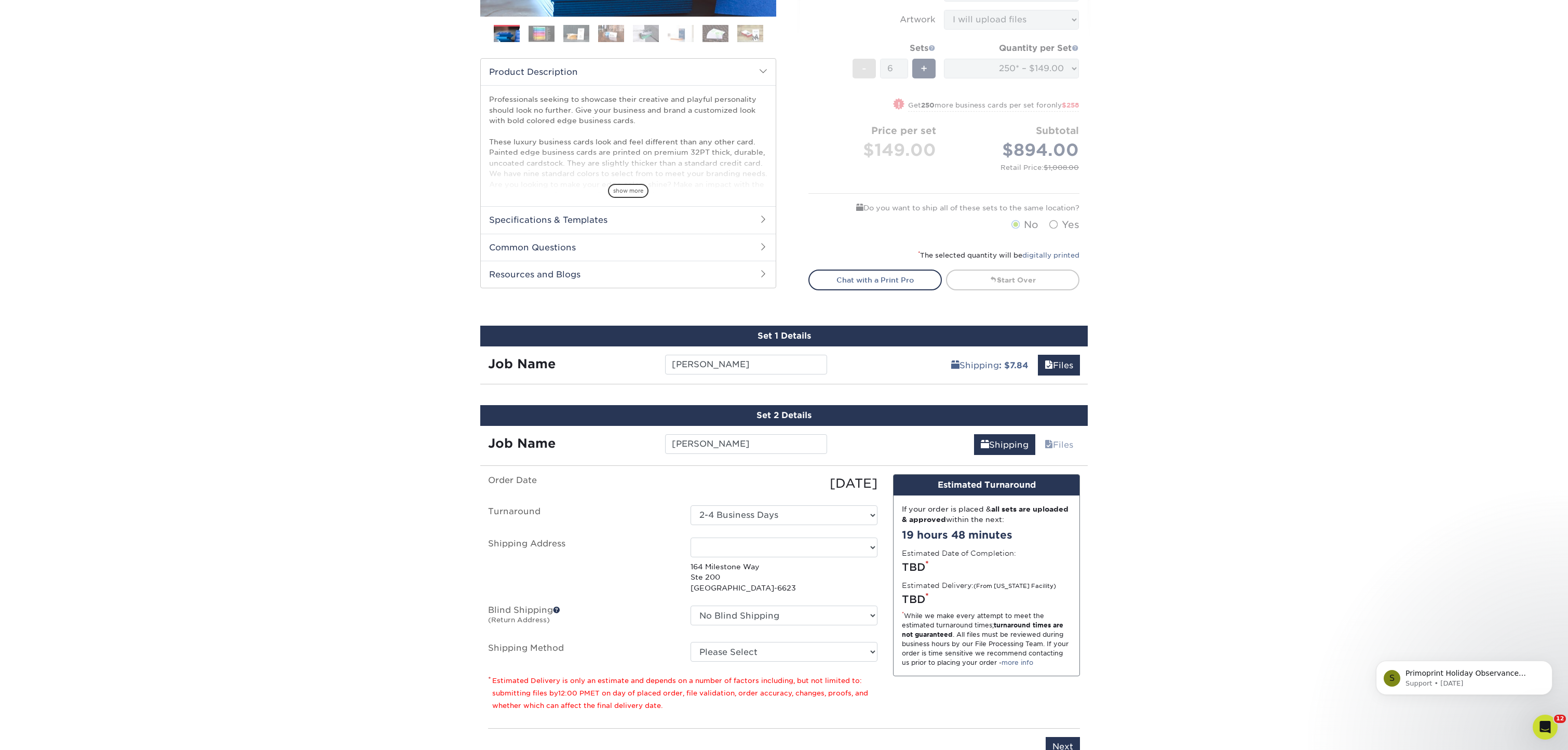
scroll to position [292, 0]
click at [818, 336] on div "Set 1 Details" at bounding box center [784, 336] width 608 height 20
click at [788, 356] on input "[PERSON_NAME]" at bounding box center [745, 364] width 162 height 20
drag, startPoint x: 857, startPoint y: 368, endPoint x: 869, endPoint y: 366, distance: 12.2
click at [858, 368] on div "Shipping : $7.84 Files" at bounding box center [962, 360] width 254 height 29
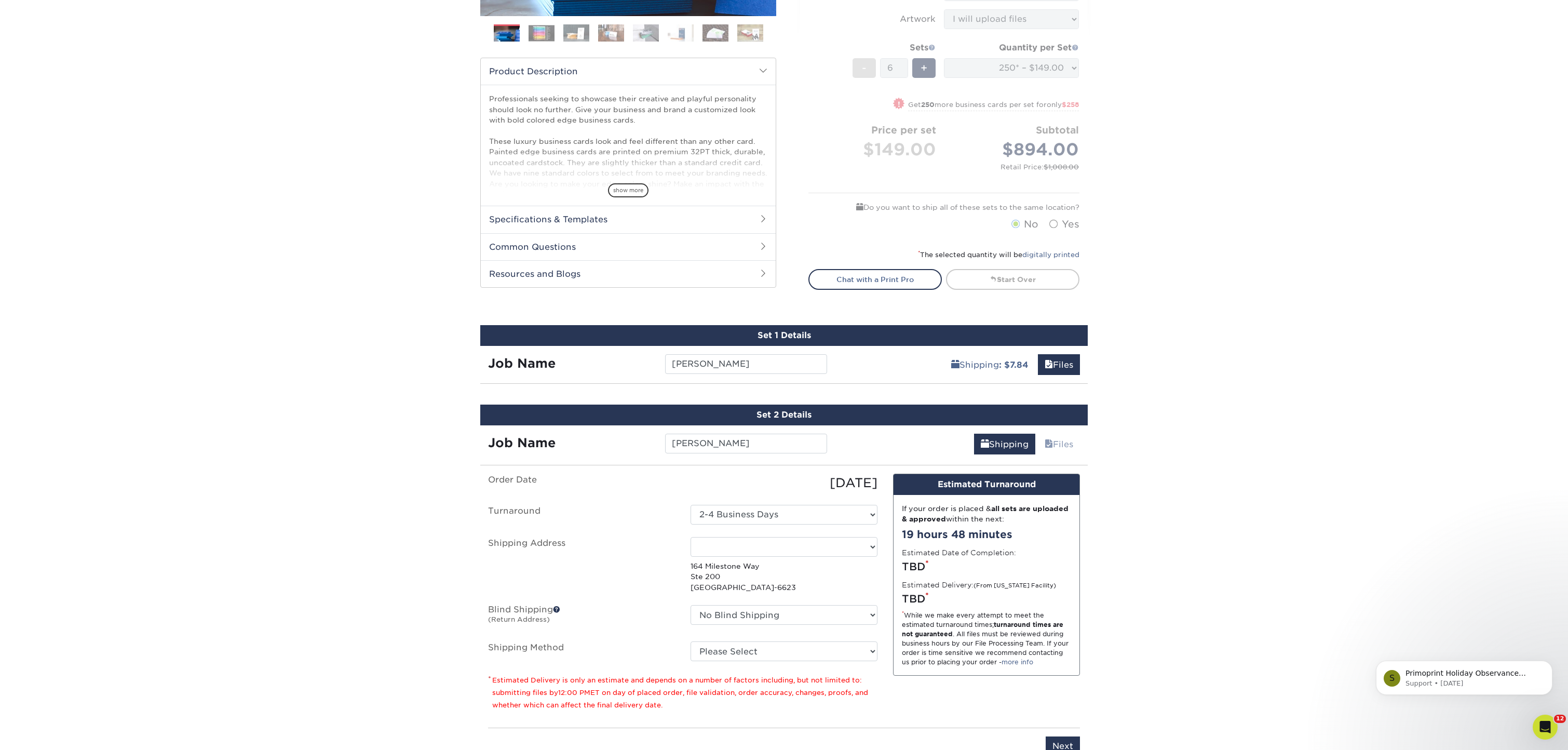
click at [555, 365] on strong "Job Name" at bounding box center [522, 363] width 68 height 15
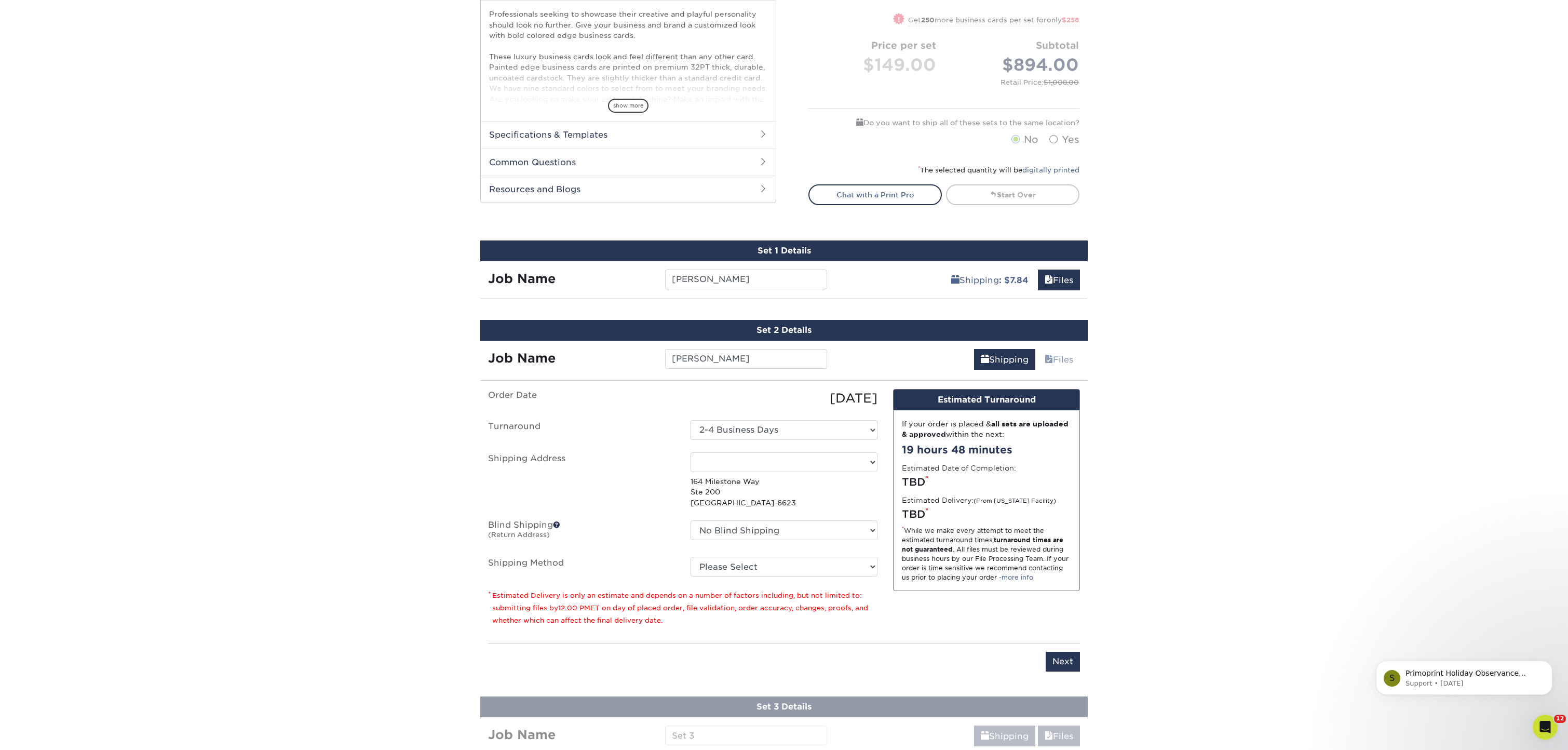
scroll to position [403, 0]
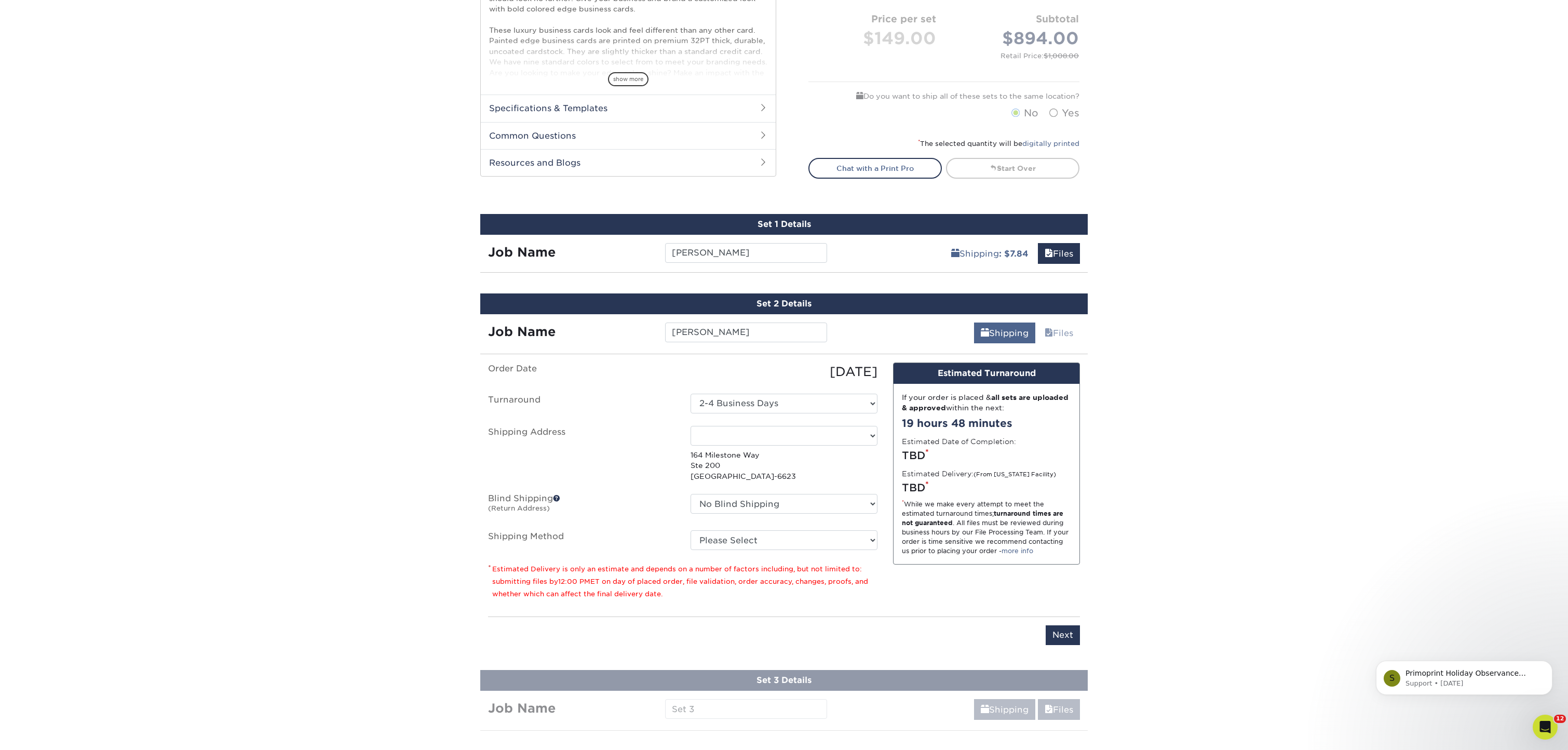
click at [1002, 334] on link "Shipping" at bounding box center [1005, 333] width 61 height 20
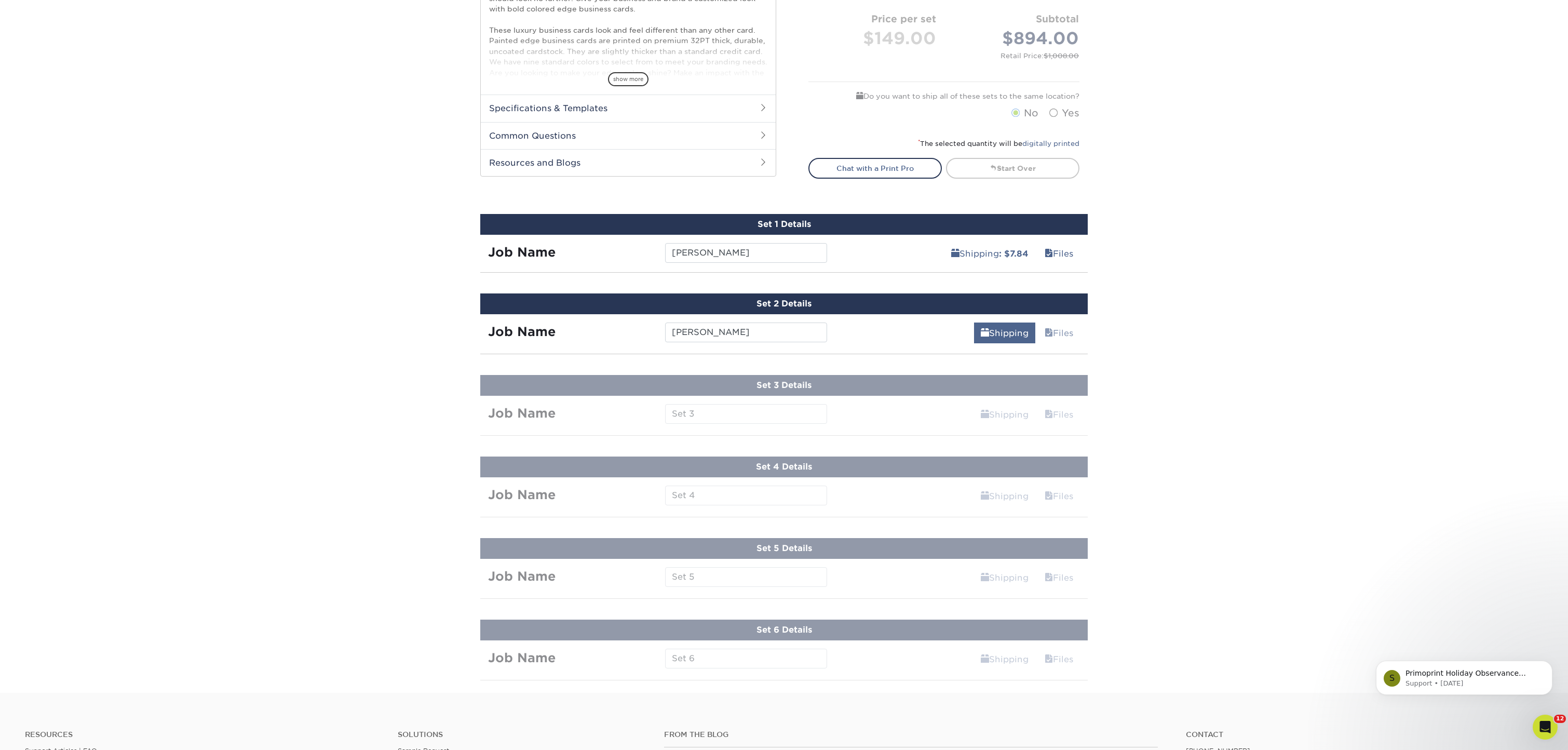
click at [1001, 326] on link "Shipping" at bounding box center [1005, 333] width 61 height 20
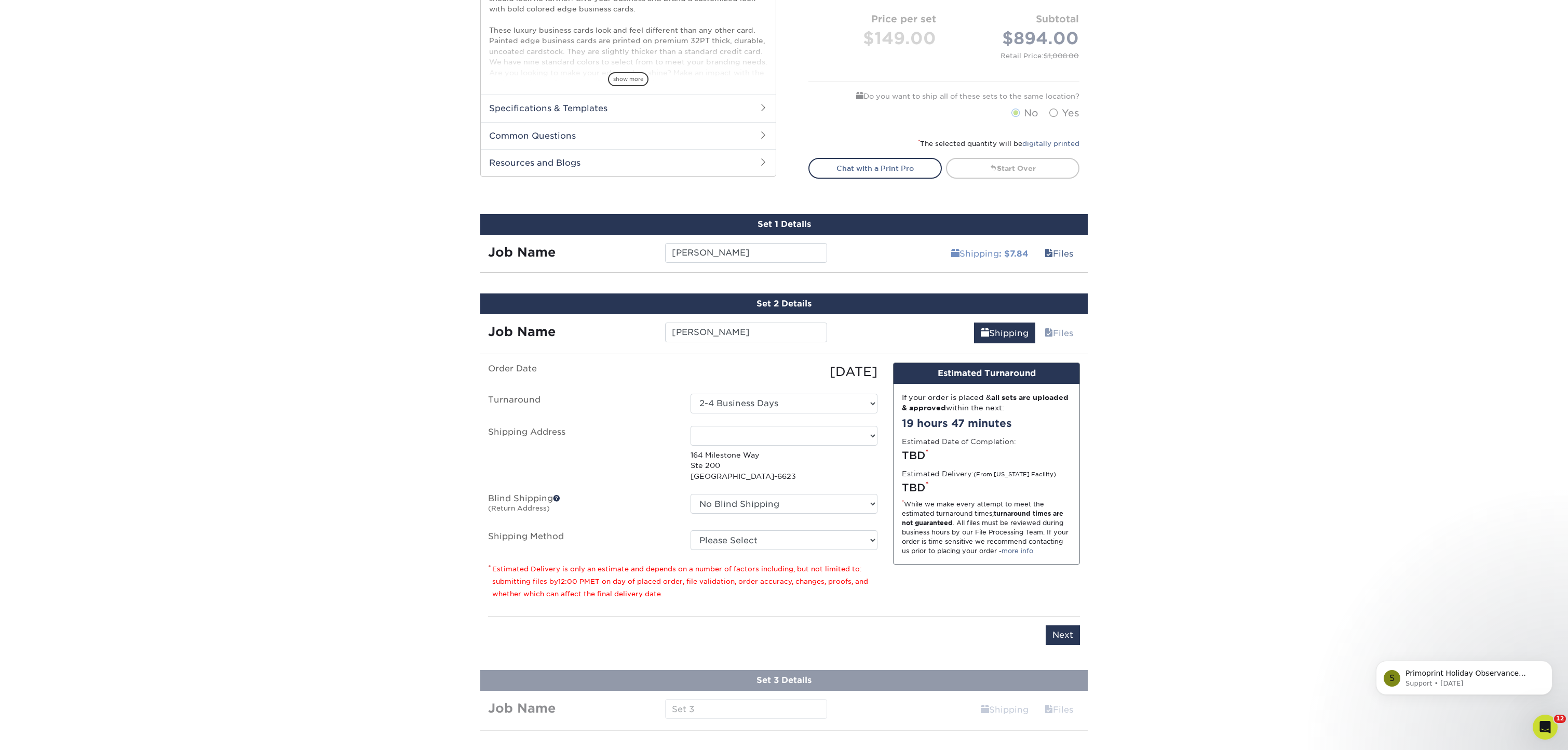
click at [967, 253] on link "Shipping : $7.84" at bounding box center [990, 253] width 91 height 20
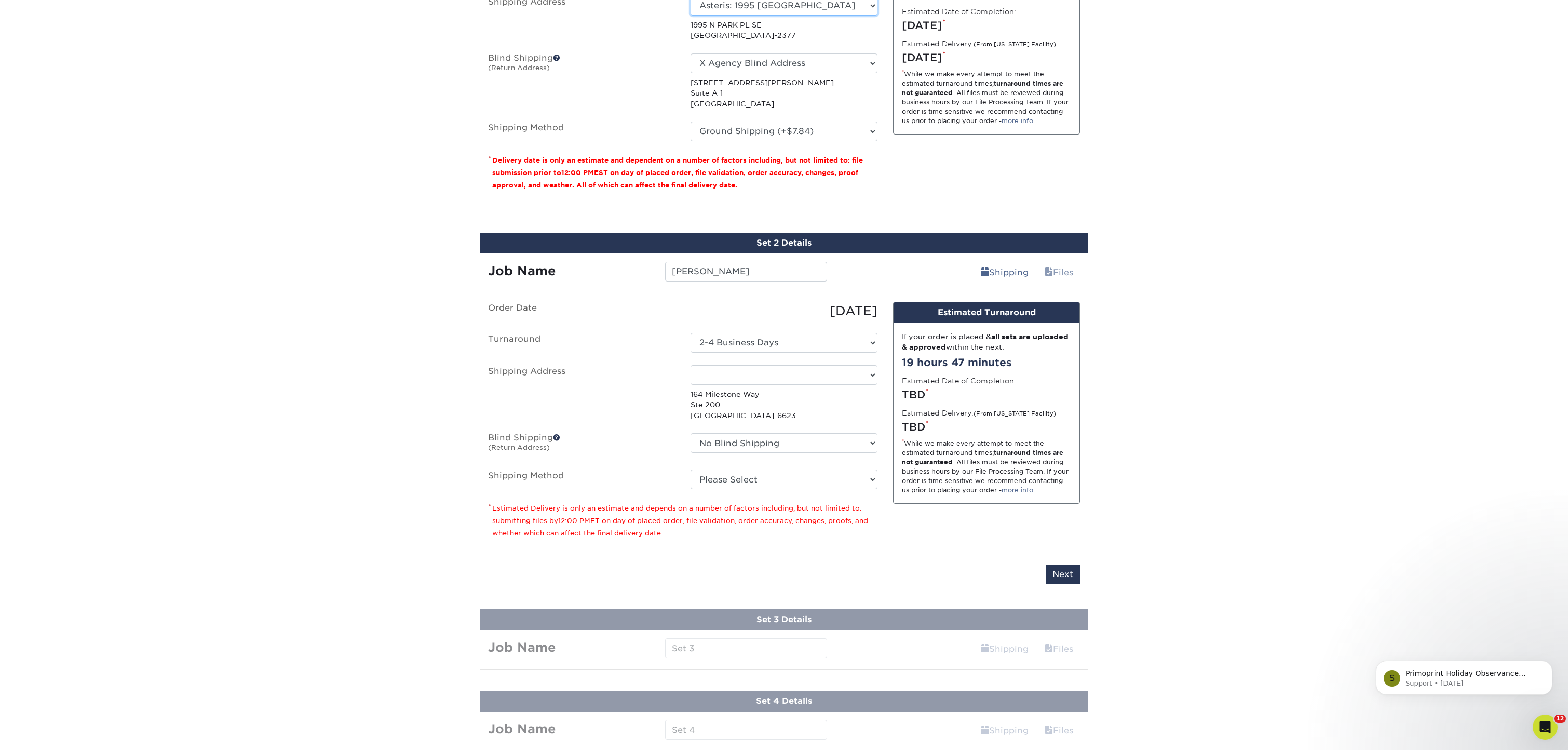
scroll to position [763, 0]
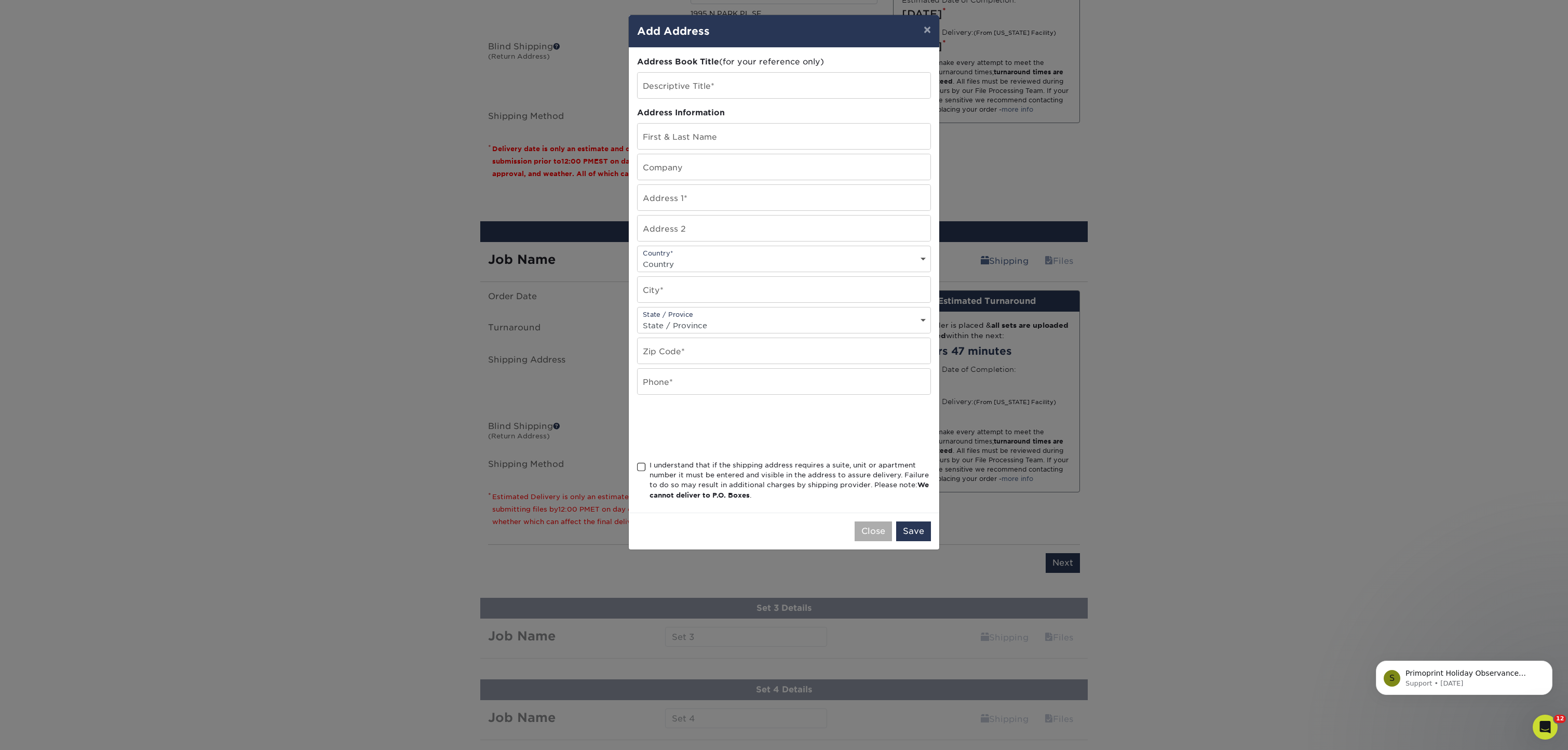
click at [870, 534] on button "Close" at bounding box center [873, 531] width 38 height 20
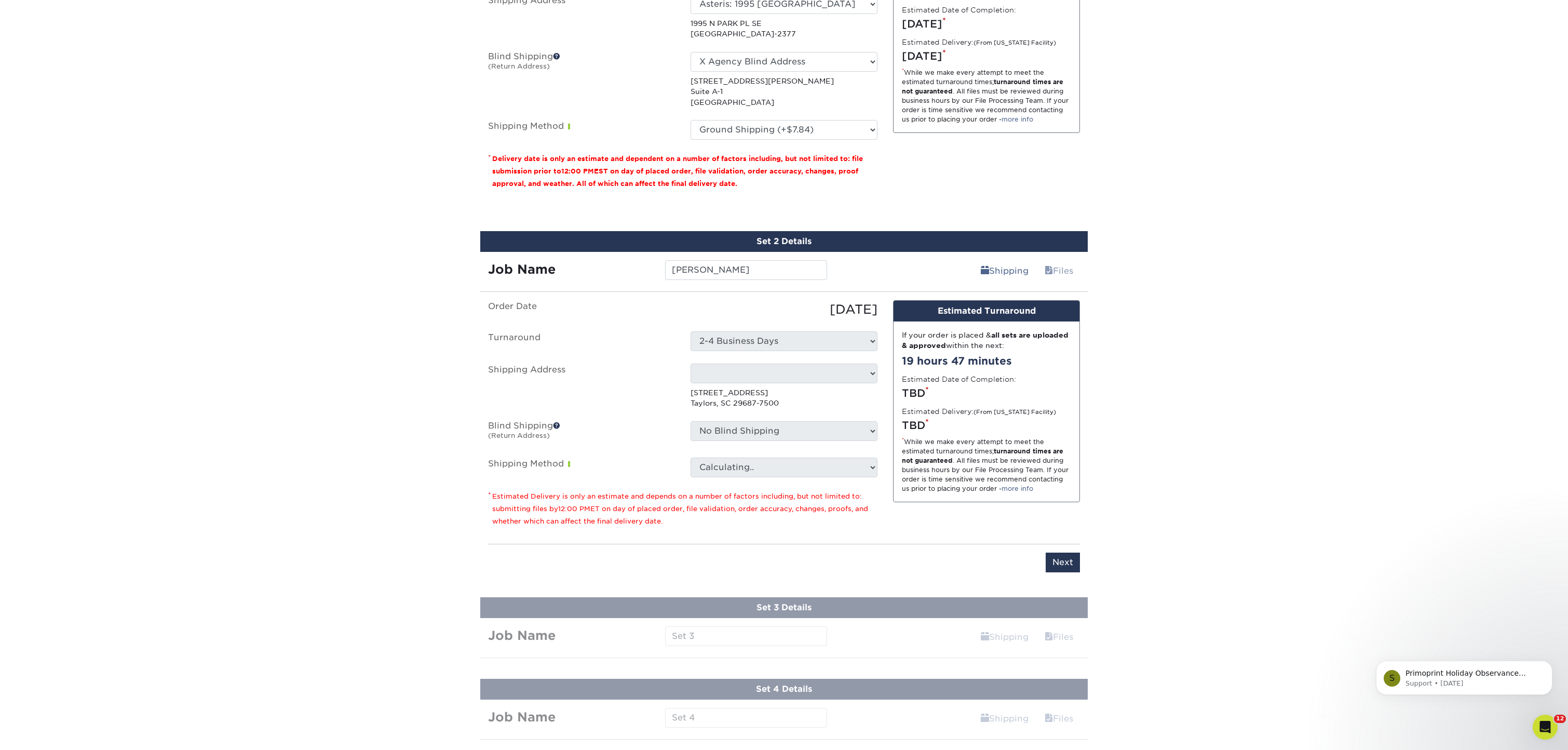
scroll to position [758, 0]
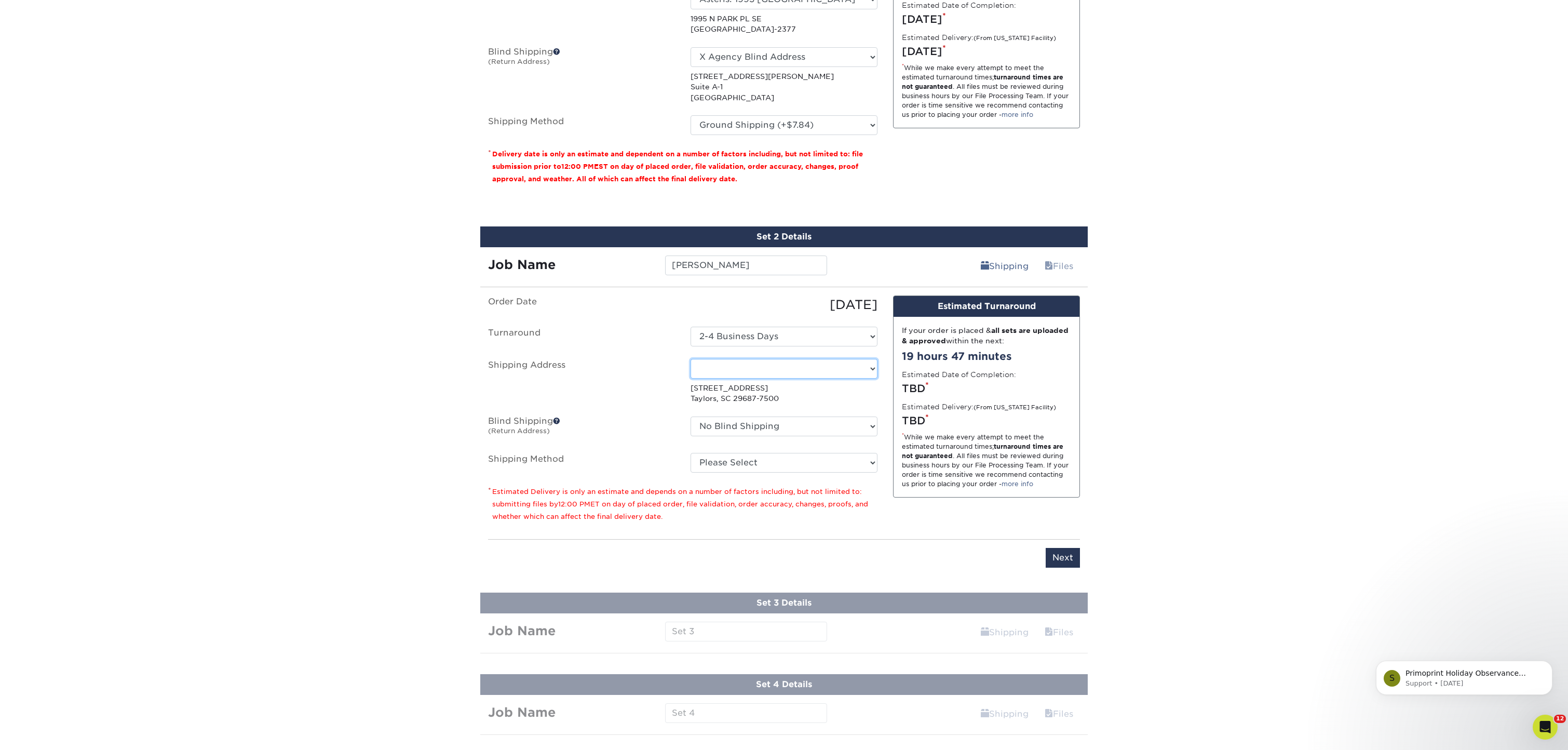
select select "281670"
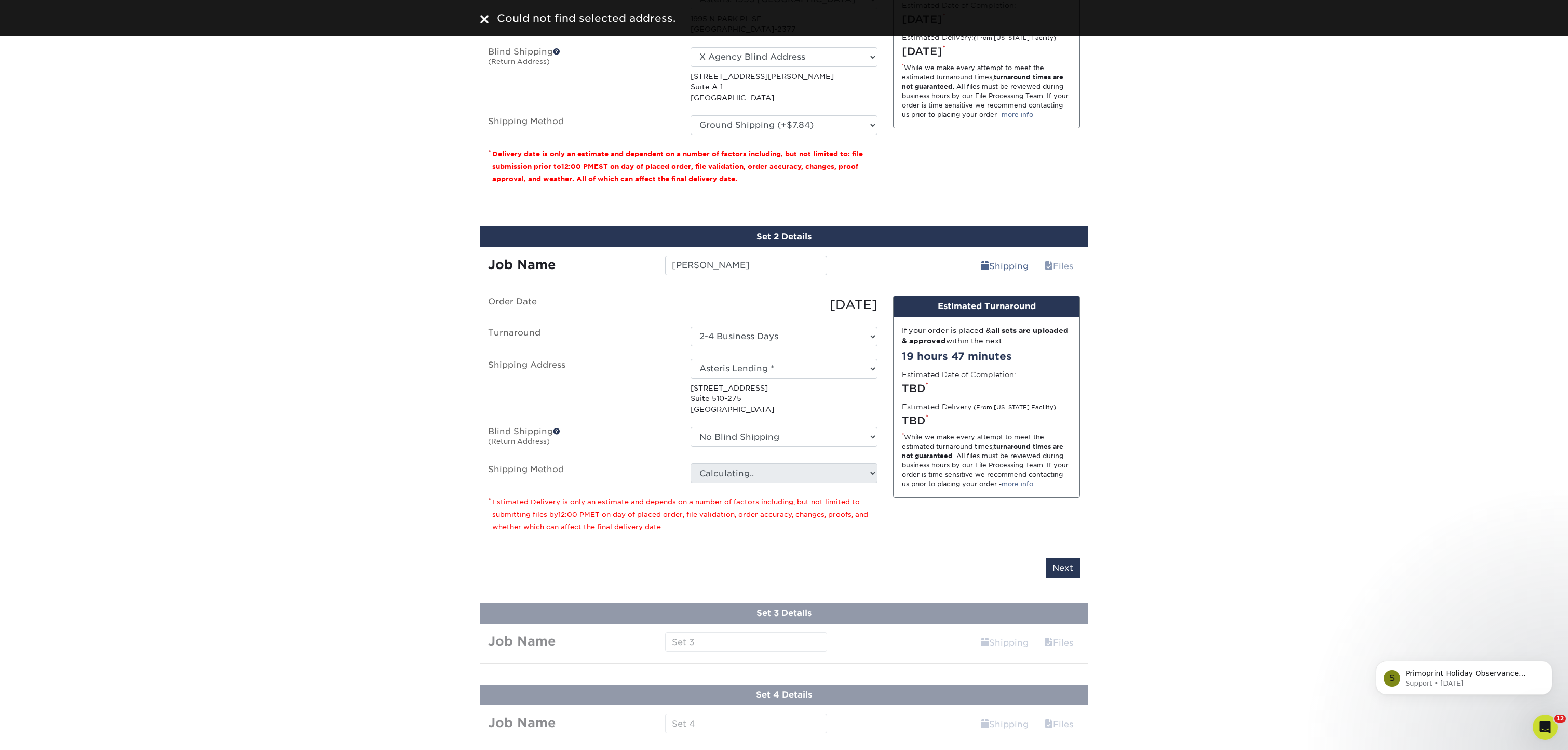
click at [1065, 194] on div "You've choosen mailing services! If you have a csv address list please upload i…" at bounding box center [784, 66] width 592 height 280
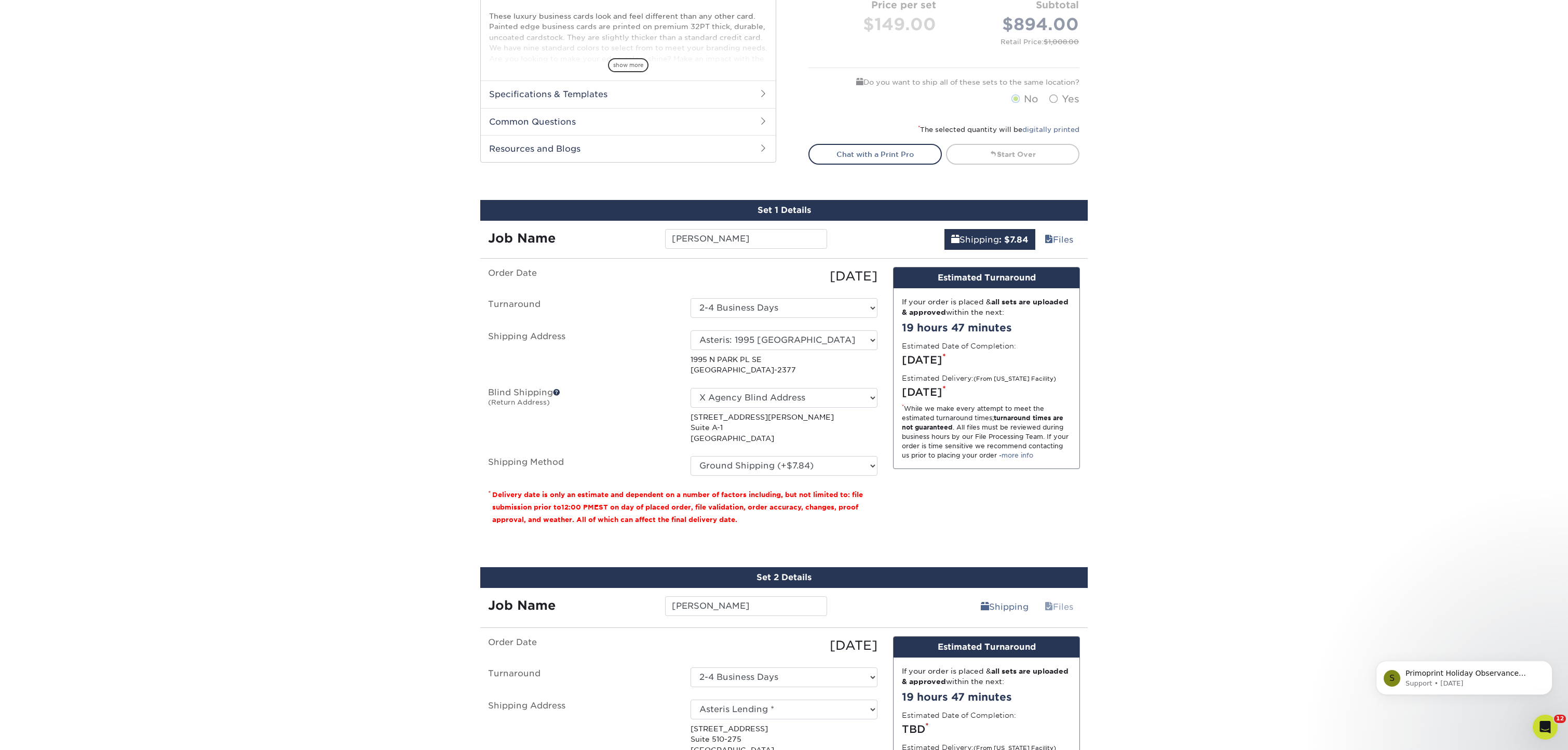
scroll to position [415, 0]
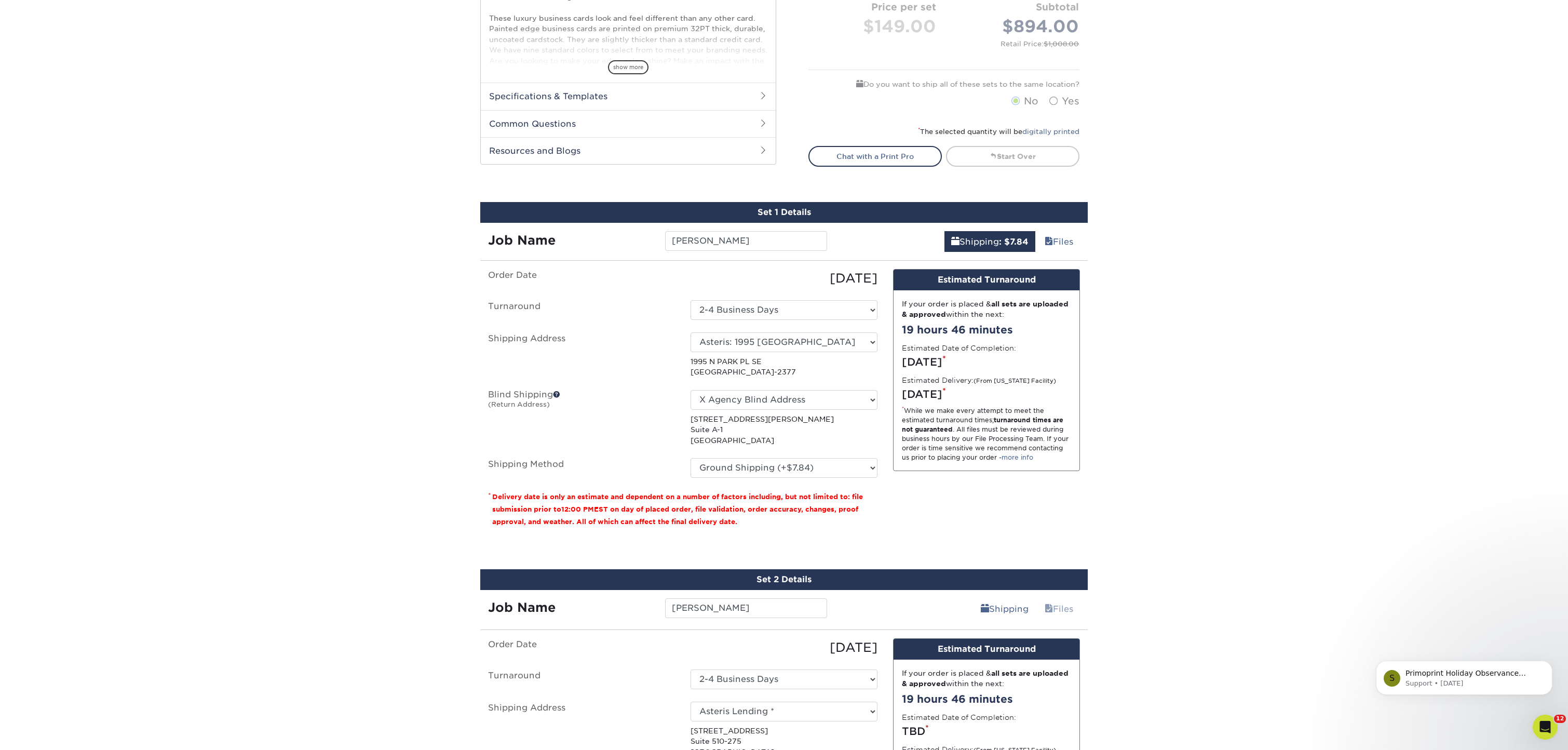
click at [790, 320] on ul "Order Date 09/25/2025 Turnaround Select One 2-4 Business Days Shipping Address …" at bounding box center [683, 373] width 389 height 209
select select "newaddress"
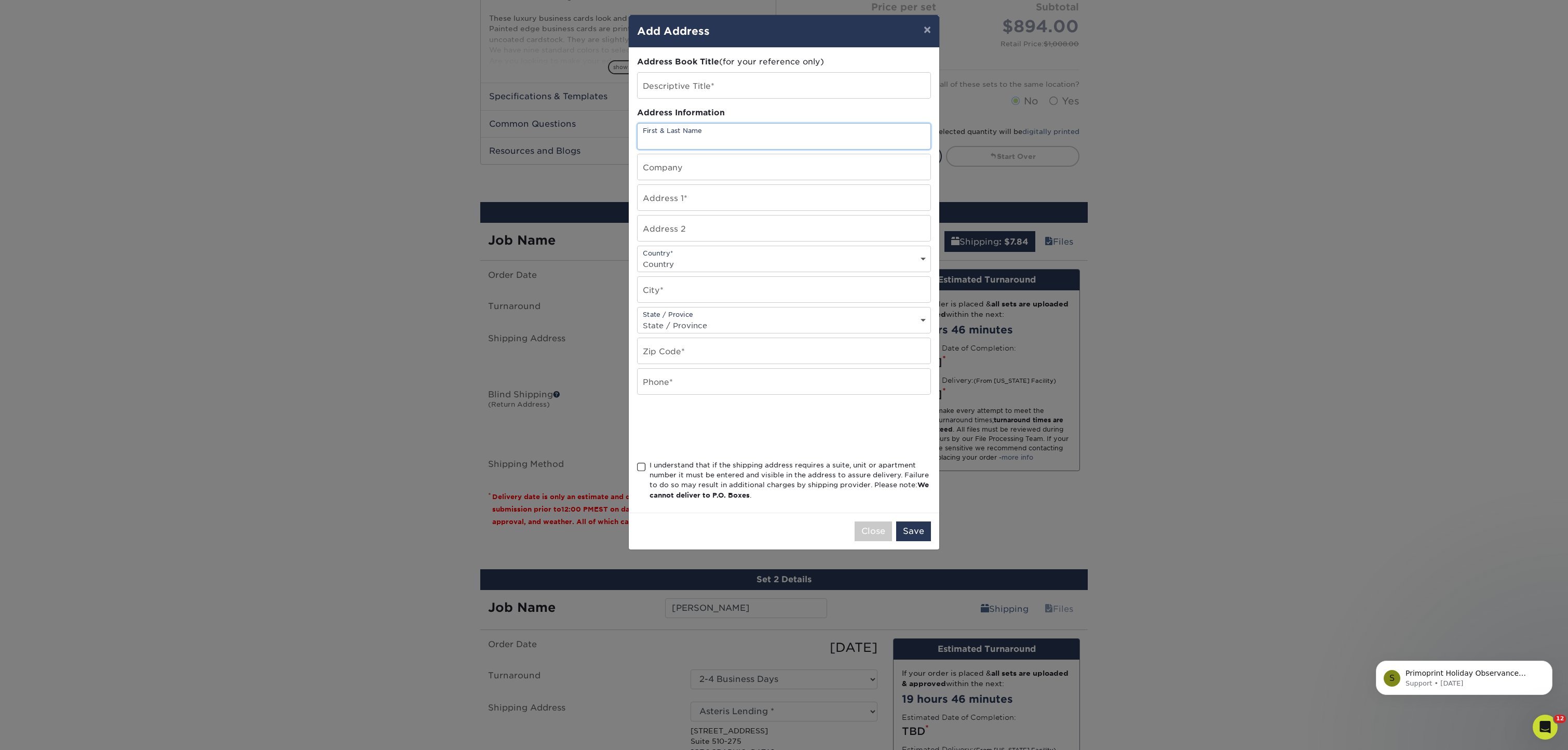
click at [923, 141] on input "text" at bounding box center [784, 136] width 293 height 25
click at [923, 141] on input "text" at bounding box center [784, 136] width 293 height 25
click at [923, 171] on input "text" at bounding box center [784, 167] width 293 height 25
click at [832, 169] on input "text" at bounding box center [784, 167] width 293 height 25
type input "a"
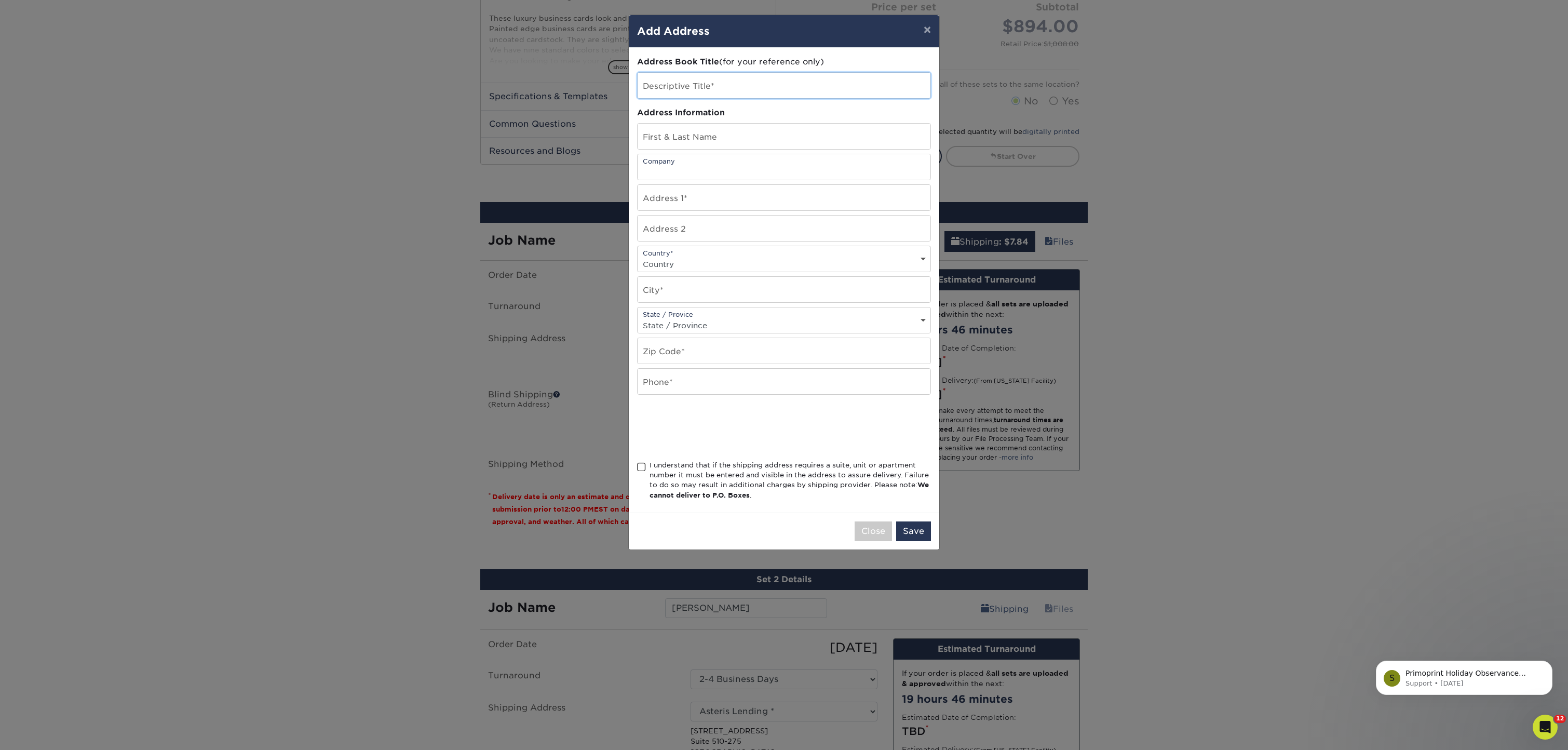
click at [704, 78] on input "text" at bounding box center [784, 85] width 293 height 25
type input "As"
click at [928, 29] on button "×" at bounding box center [927, 29] width 24 height 29
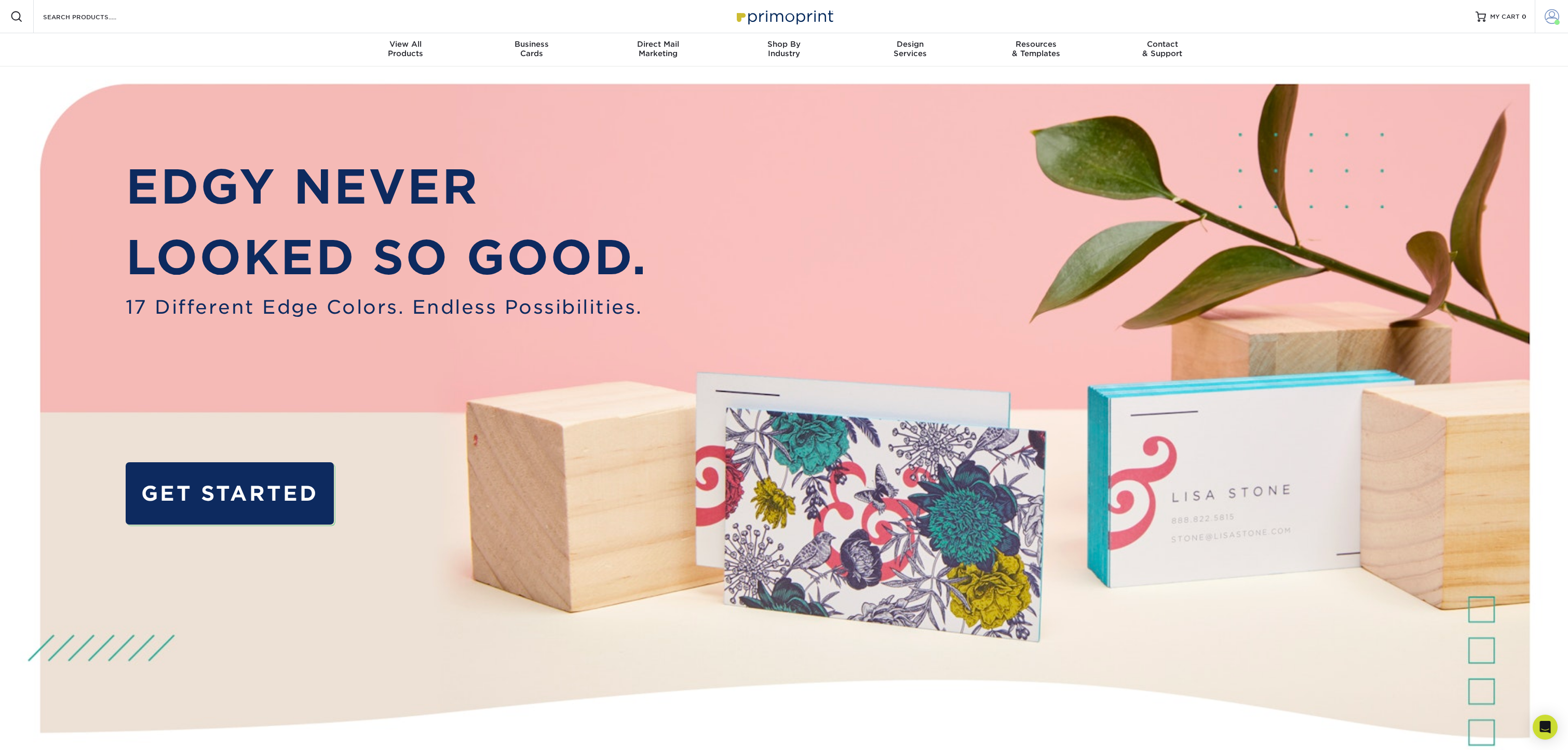
click at [1548, 17] on span at bounding box center [1552, 16] width 14 height 14
click at [1458, 89] on link "Account Dashboard" at bounding box center [1490, 96] width 130 height 14
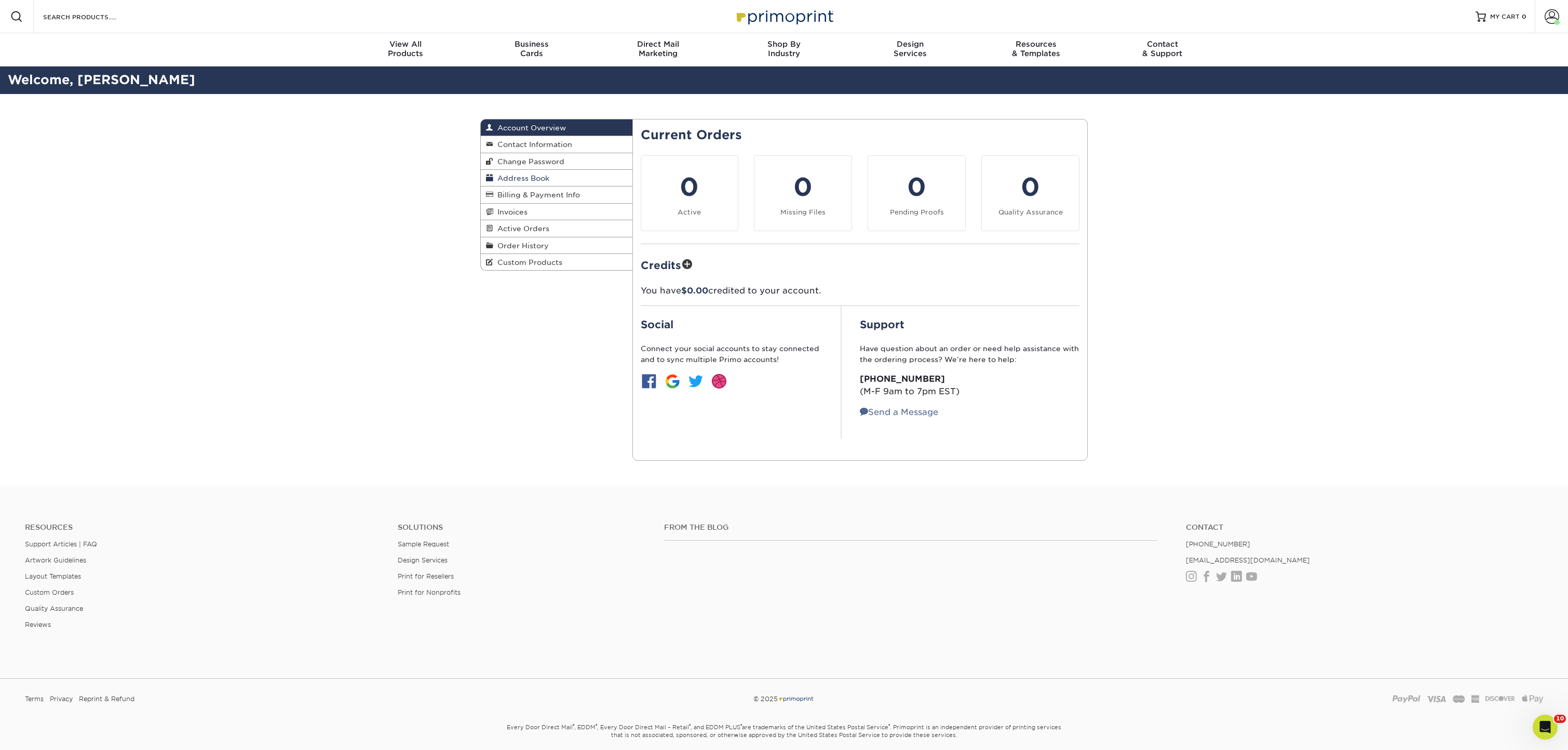
click at [524, 177] on span "Address Book" at bounding box center [521, 178] width 56 height 8
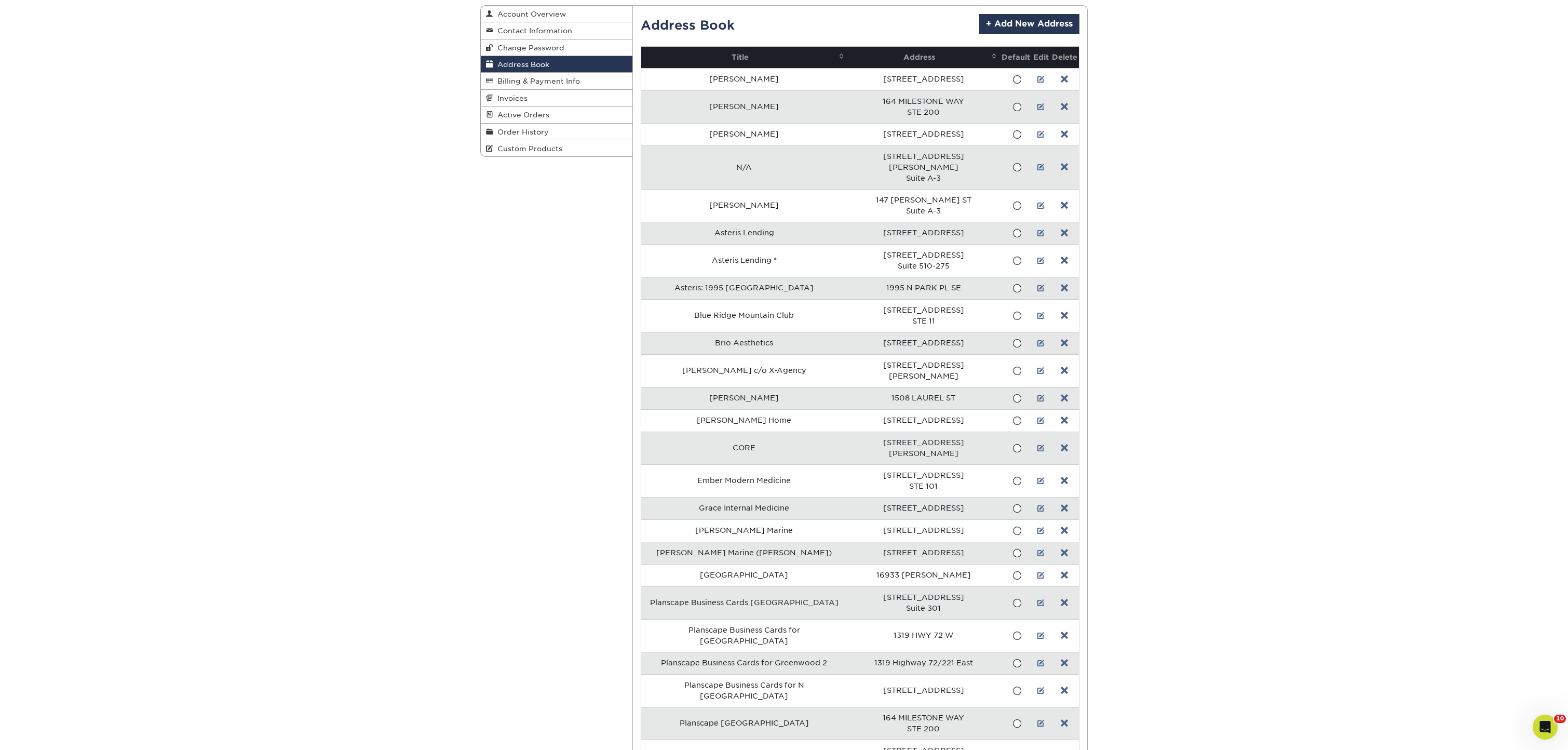
scroll to position [115, 0]
click at [1062, 228] on link at bounding box center [1064, 232] width 8 height 8
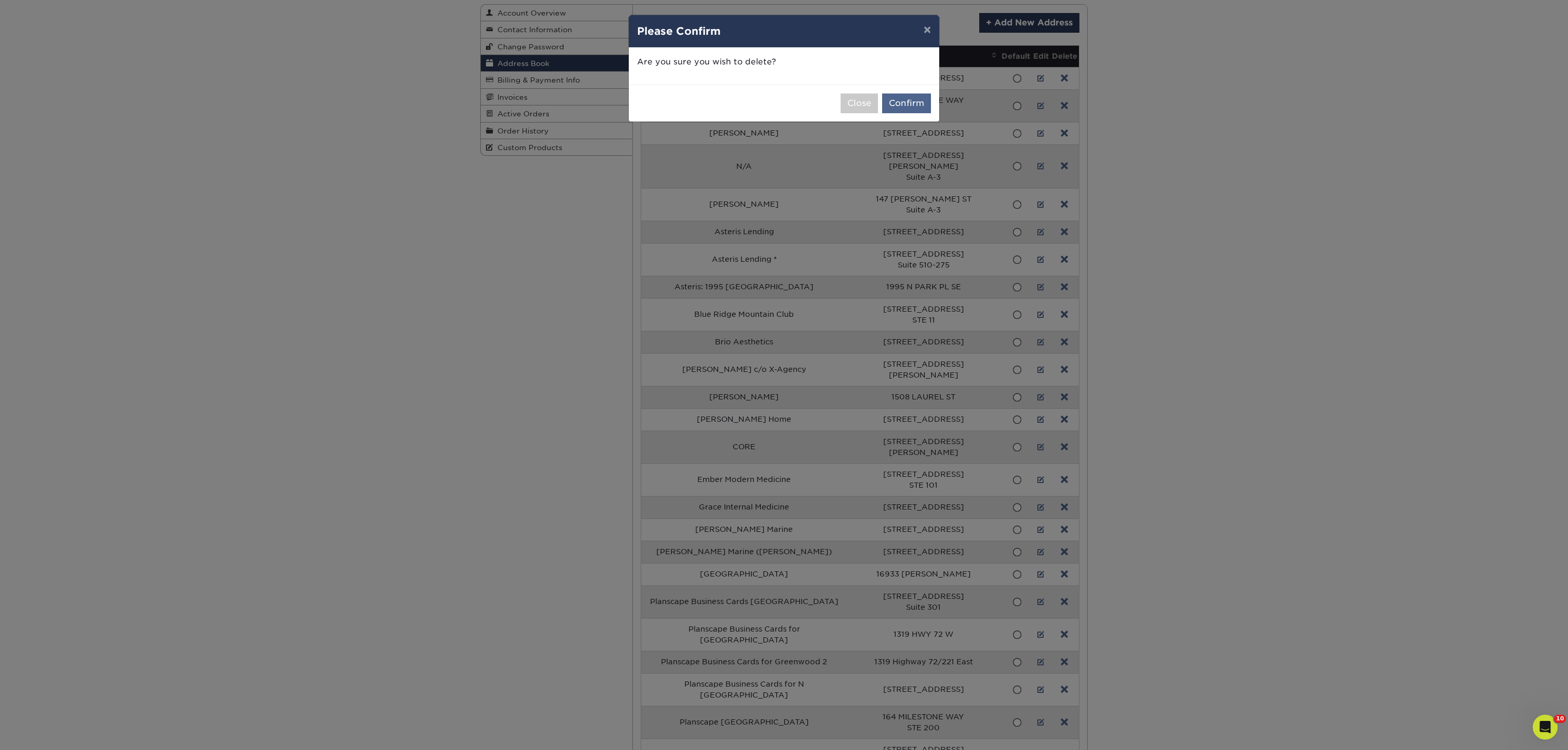
click at [906, 106] on button "Confirm" at bounding box center [906, 103] width 49 height 20
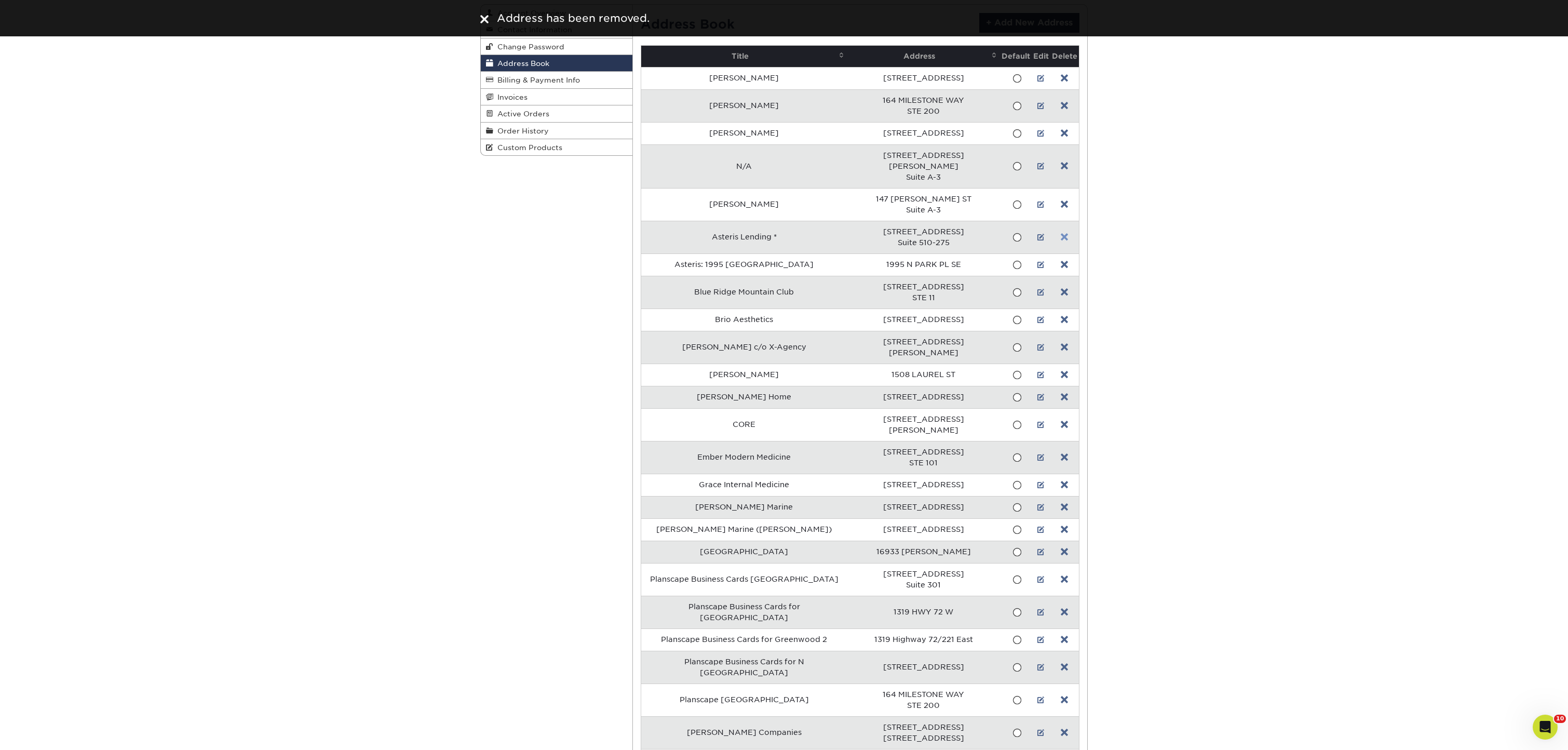
click at [1061, 233] on link at bounding box center [1064, 237] width 8 height 8
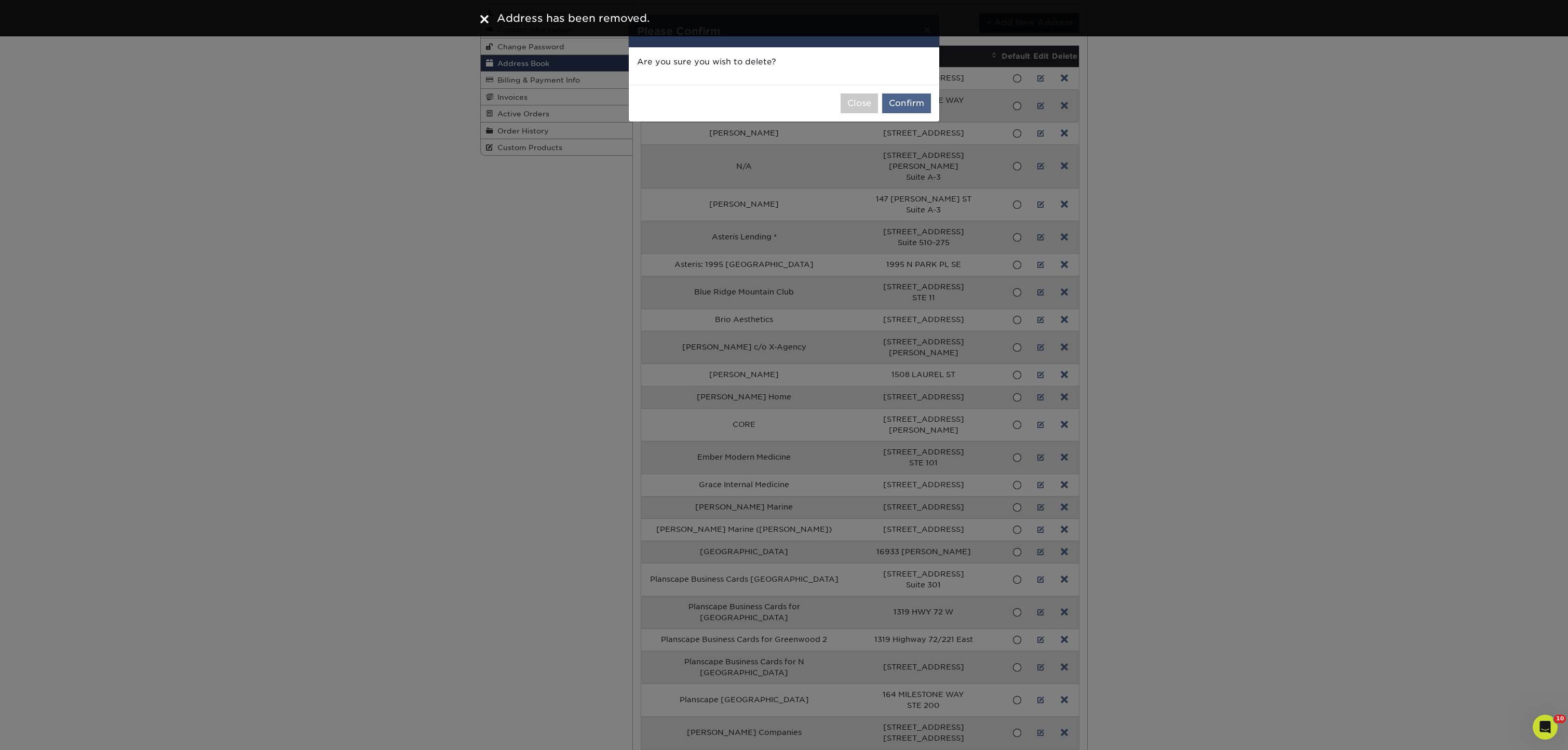
click at [921, 95] on button "Confirm" at bounding box center [906, 103] width 49 height 20
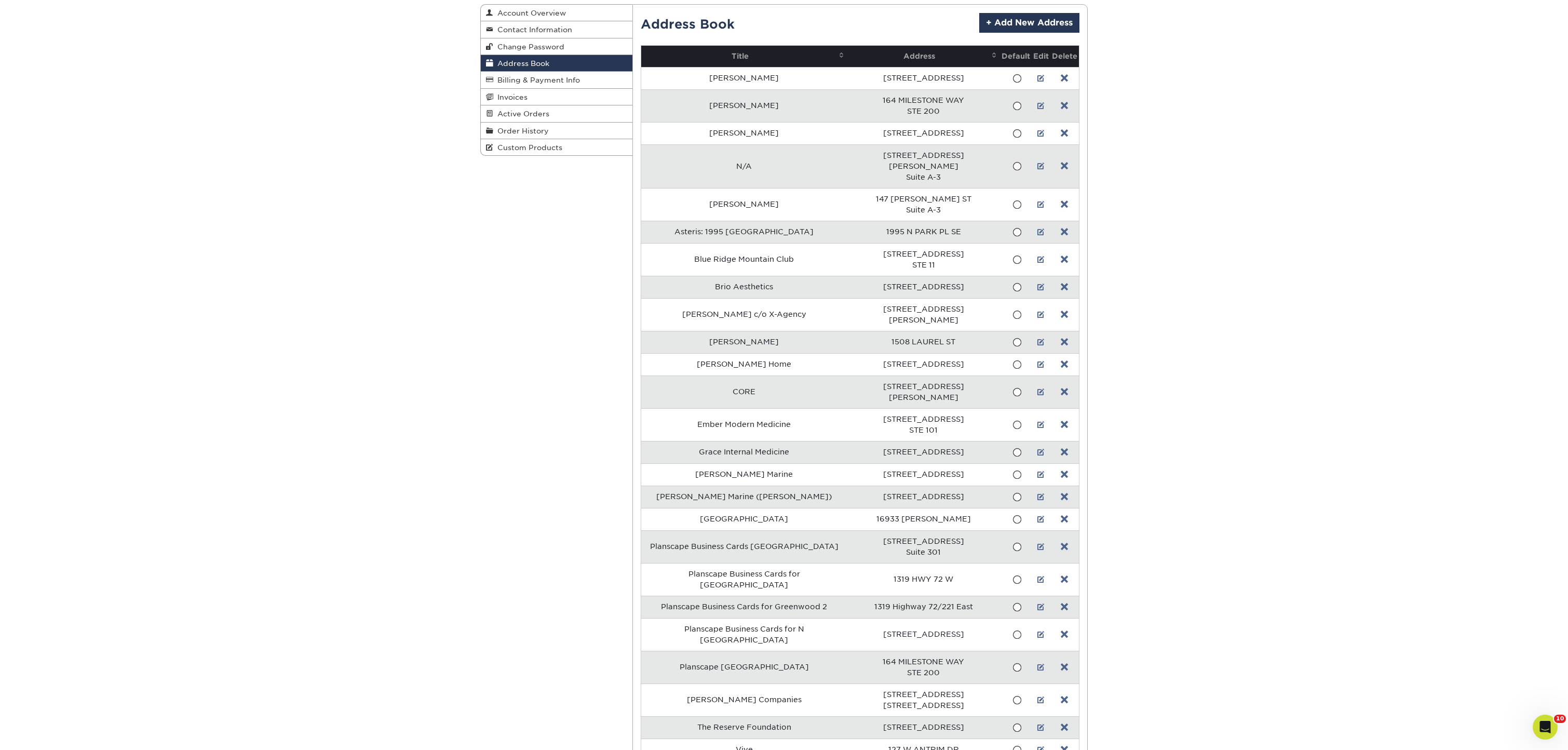
click at [1032, 221] on td at bounding box center [1041, 232] width 18 height 23
click at [1037, 228] on link at bounding box center [1041, 232] width 8 height 8
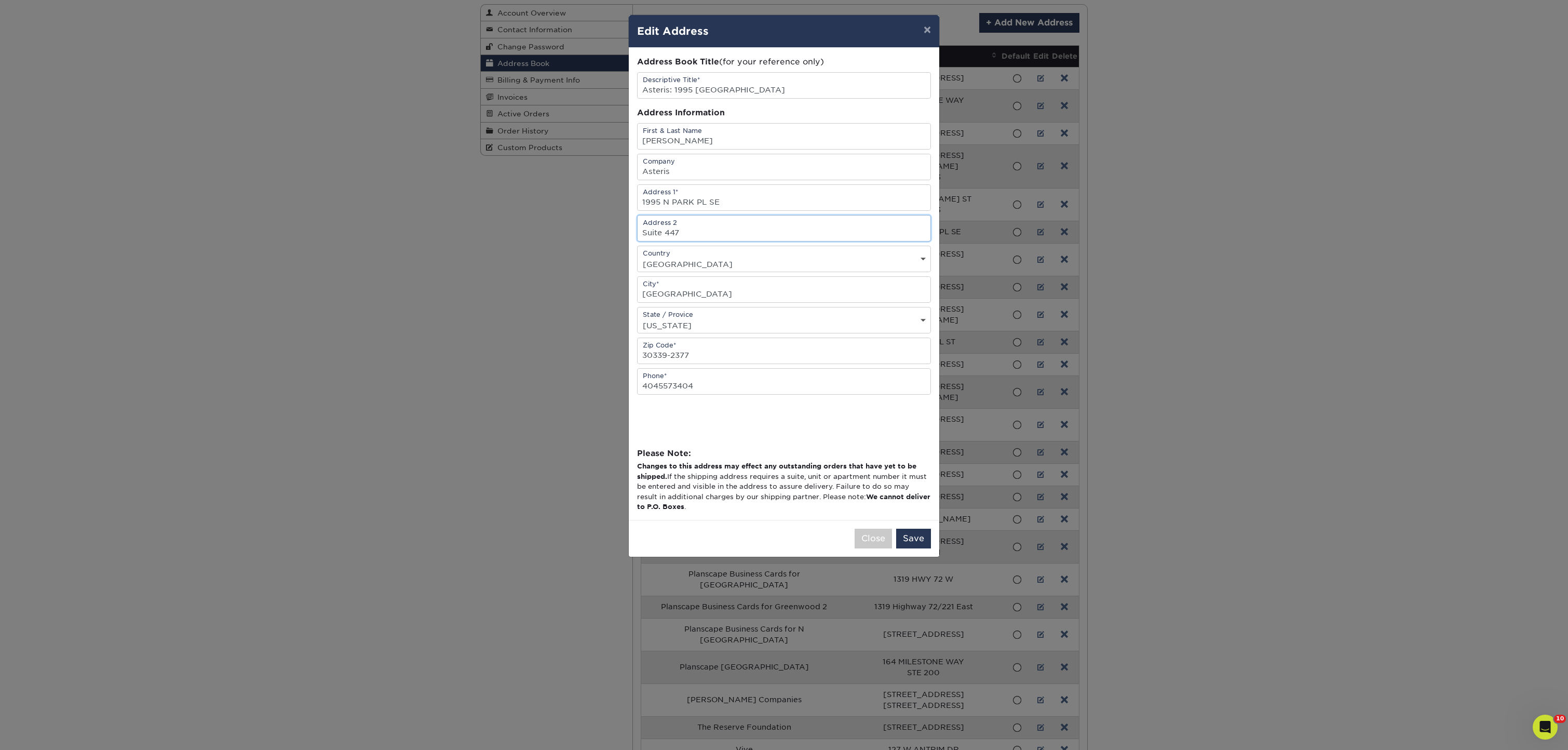
type input "Suite 447"
type input "Asteris Lending"
click at [902, 540] on button "Save" at bounding box center [913, 538] width 35 height 20
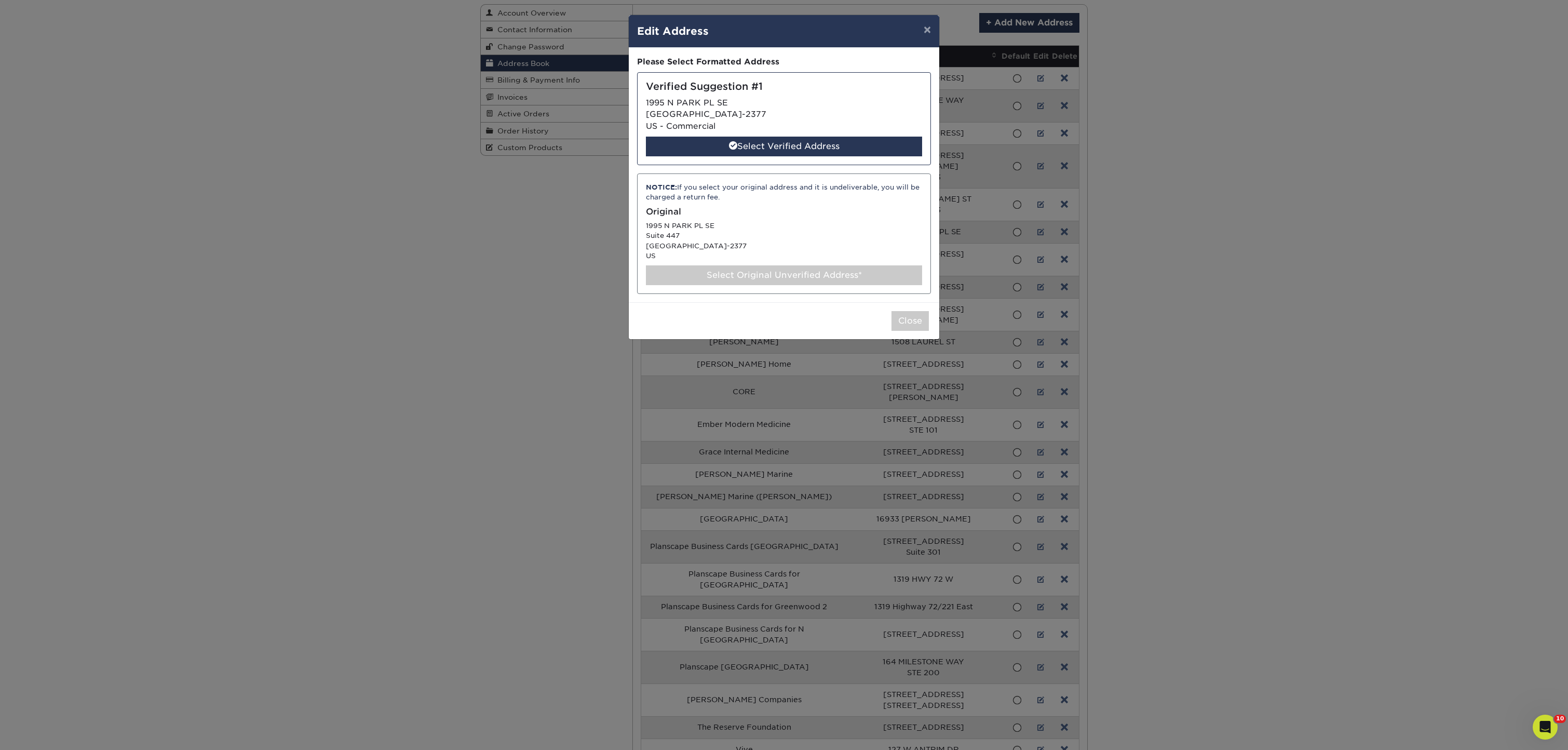
click at [799, 265] on div "Select Original Unverified Address*" at bounding box center [784, 275] width 276 height 20
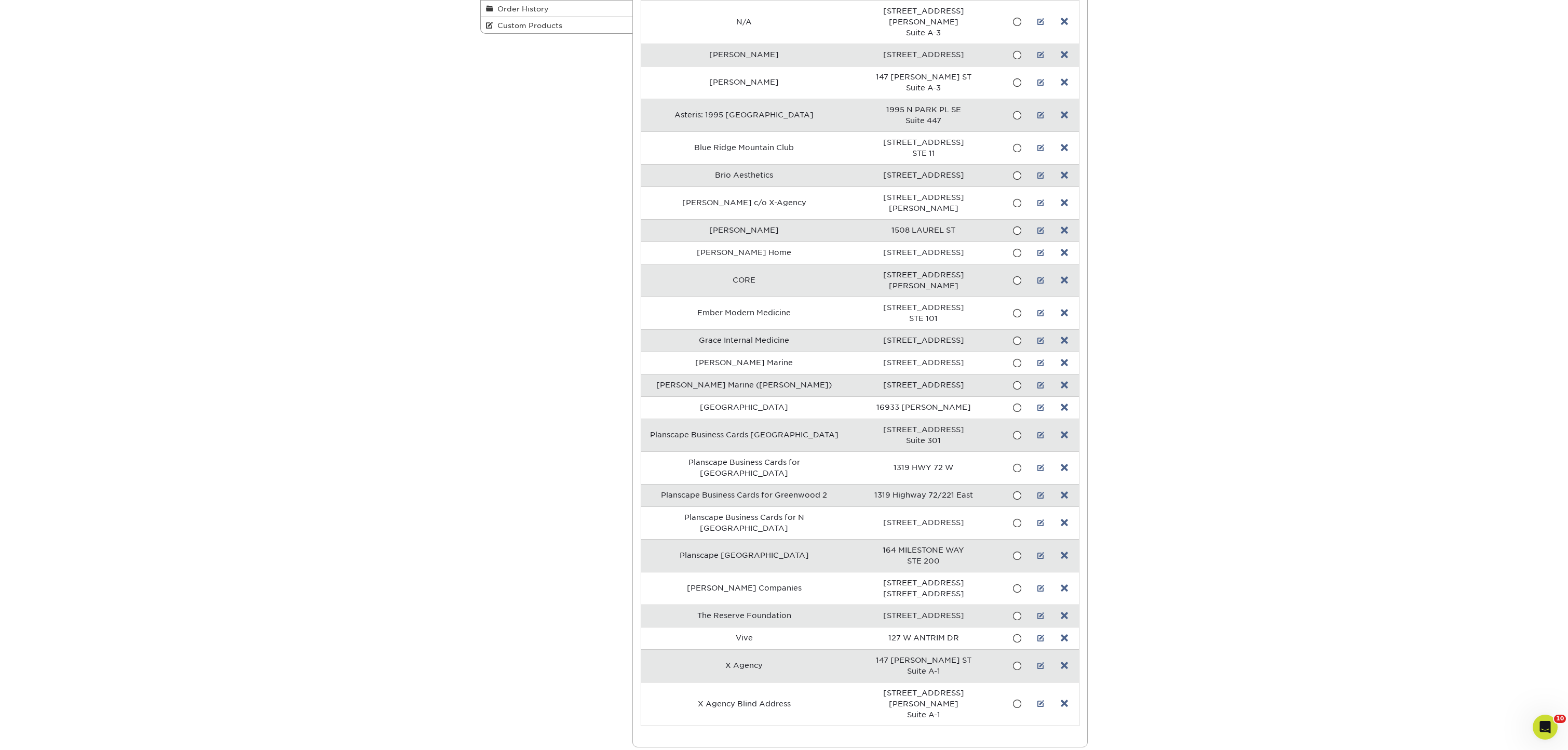
scroll to position [237, 0]
click at [1037, 111] on link at bounding box center [1041, 115] width 8 height 8
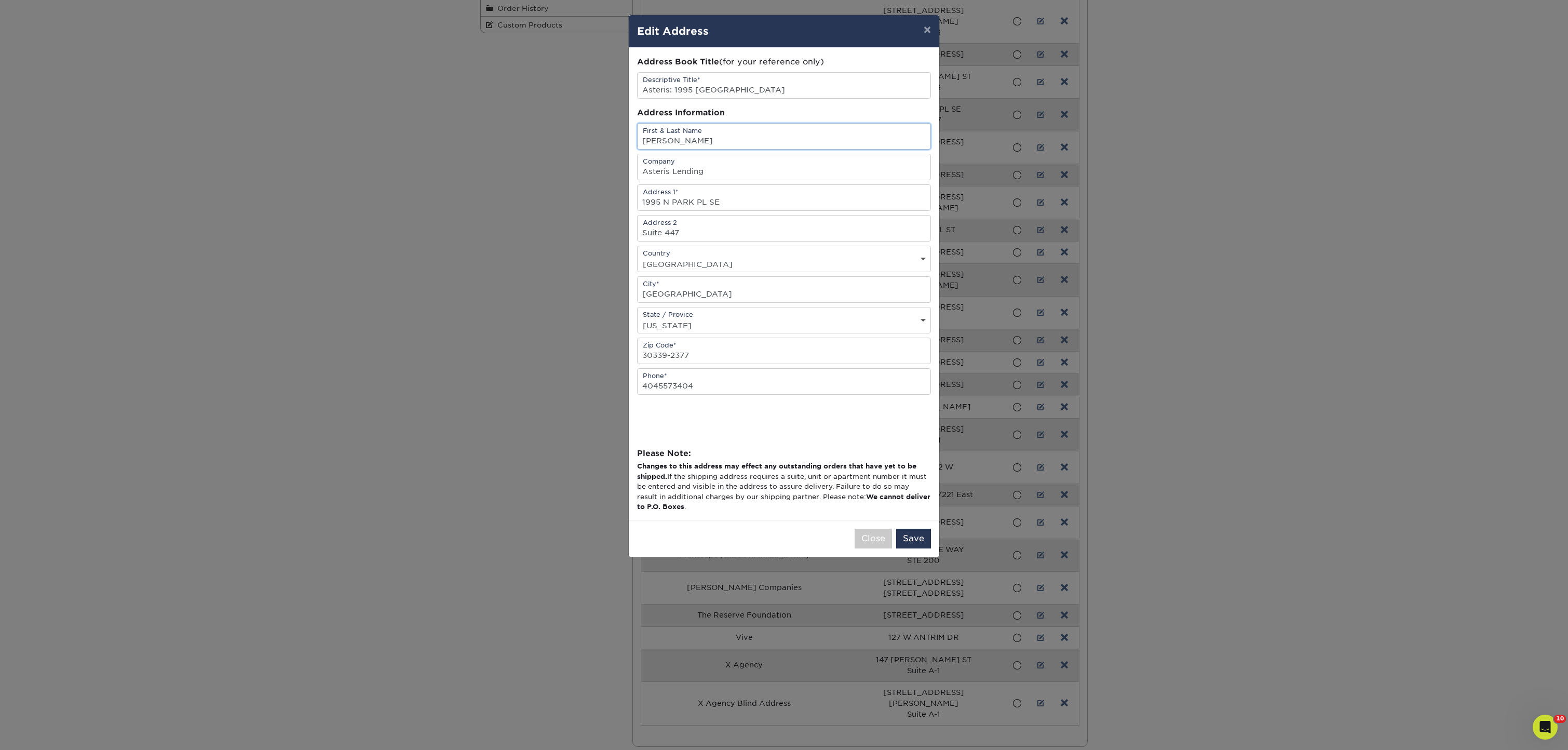
drag, startPoint x: 724, startPoint y: 137, endPoint x: 617, endPoint y: 132, distance: 107.1
type input "Asteris Lending"
click at [914, 543] on button "Save" at bounding box center [913, 538] width 35 height 20
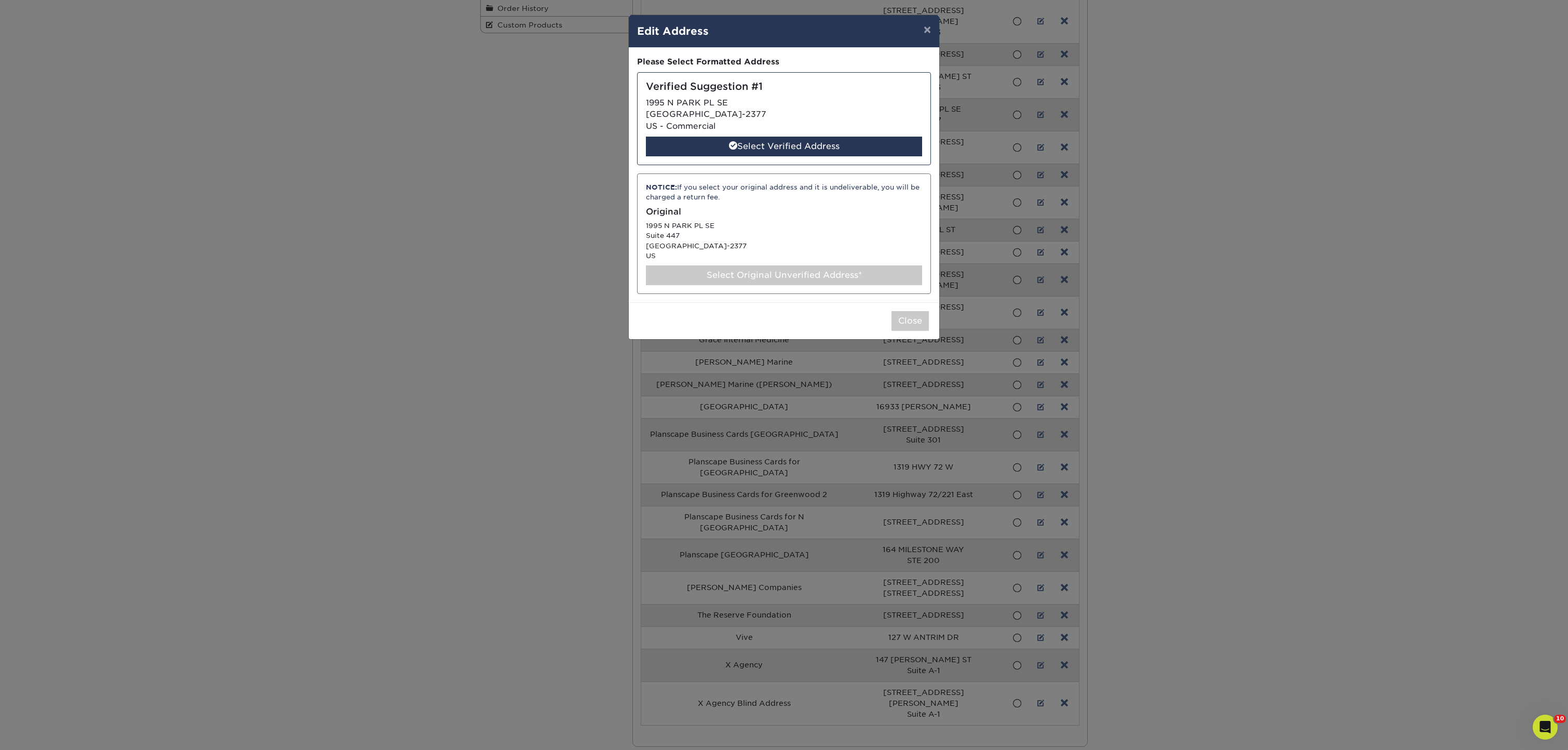
click at [814, 270] on div "Select Original Unverified Address*" at bounding box center [784, 275] width 276 height 20
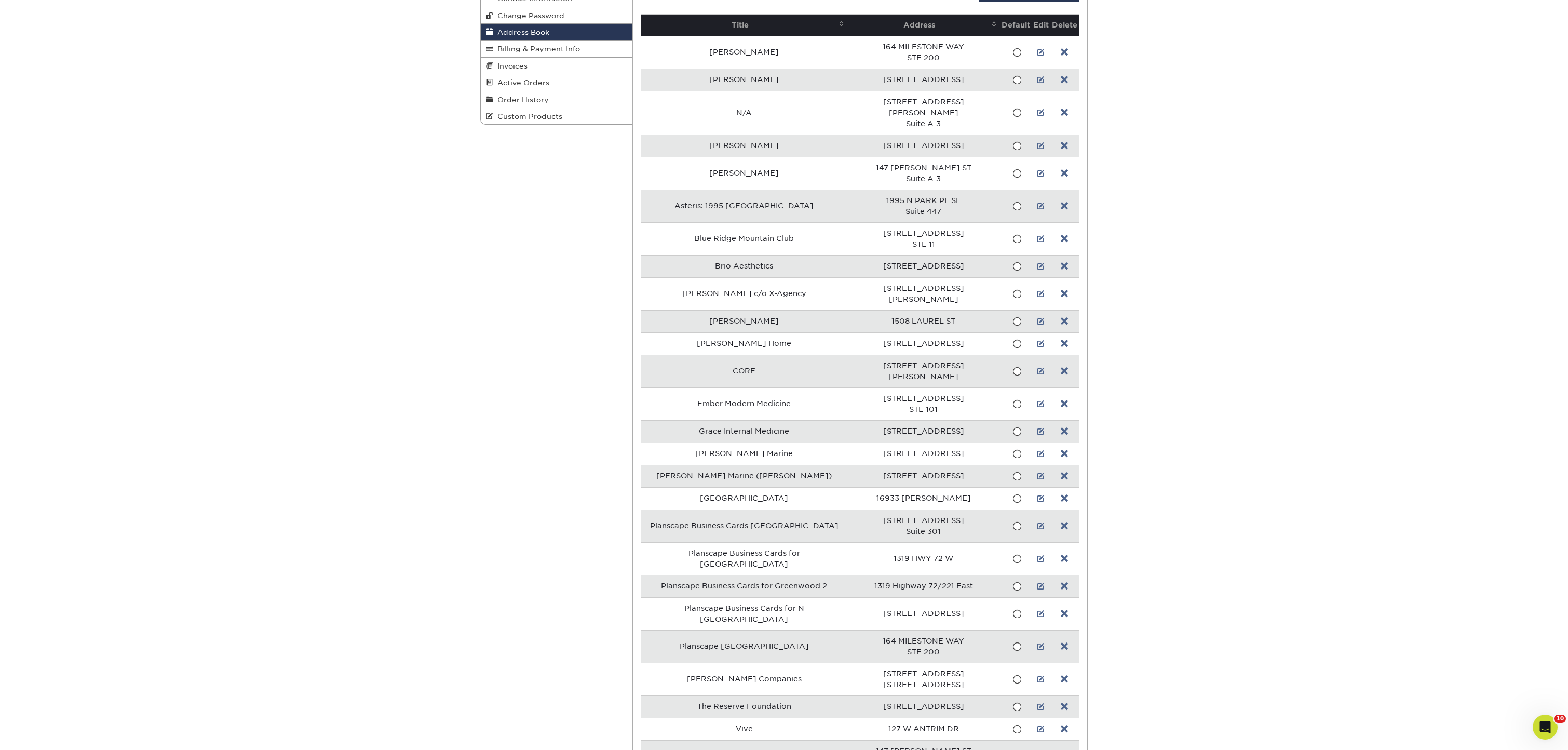
scroll to position [152, 0]
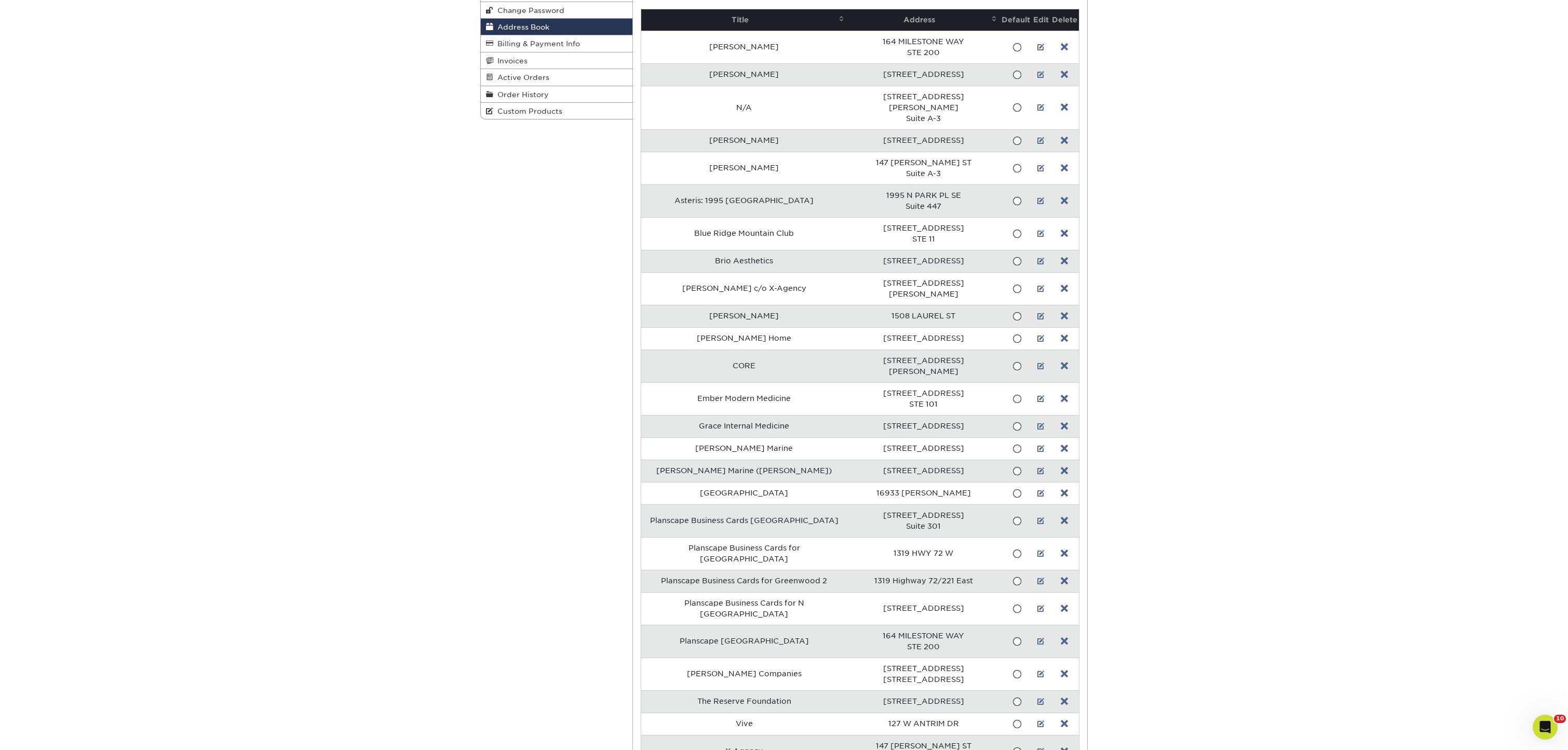
click at [1158, 188] on div "Address Book Account Overview Contact Information Change Password Address Book …" at bounding box center [784, 400] width 1568 height 915
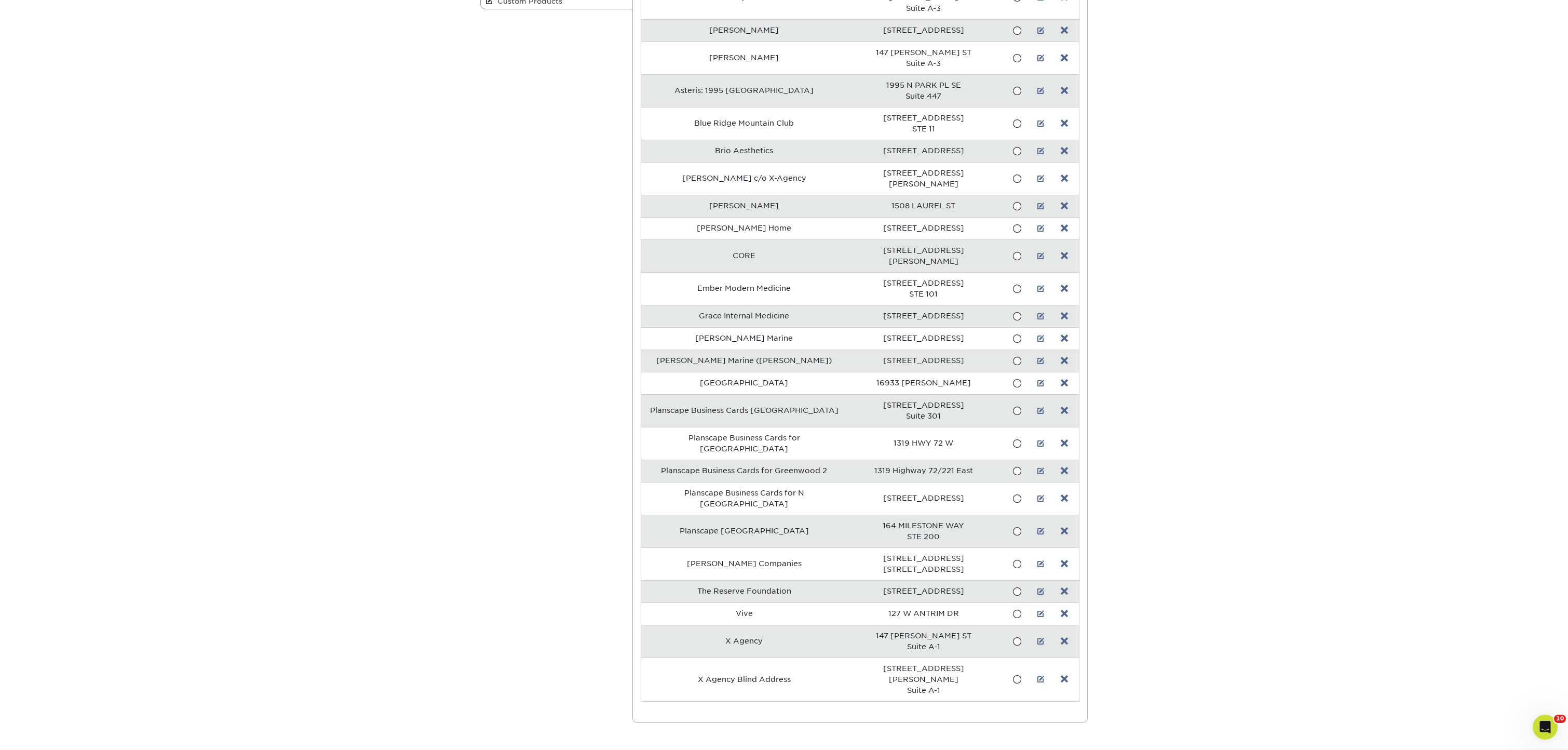
scroll to position [262, 0]
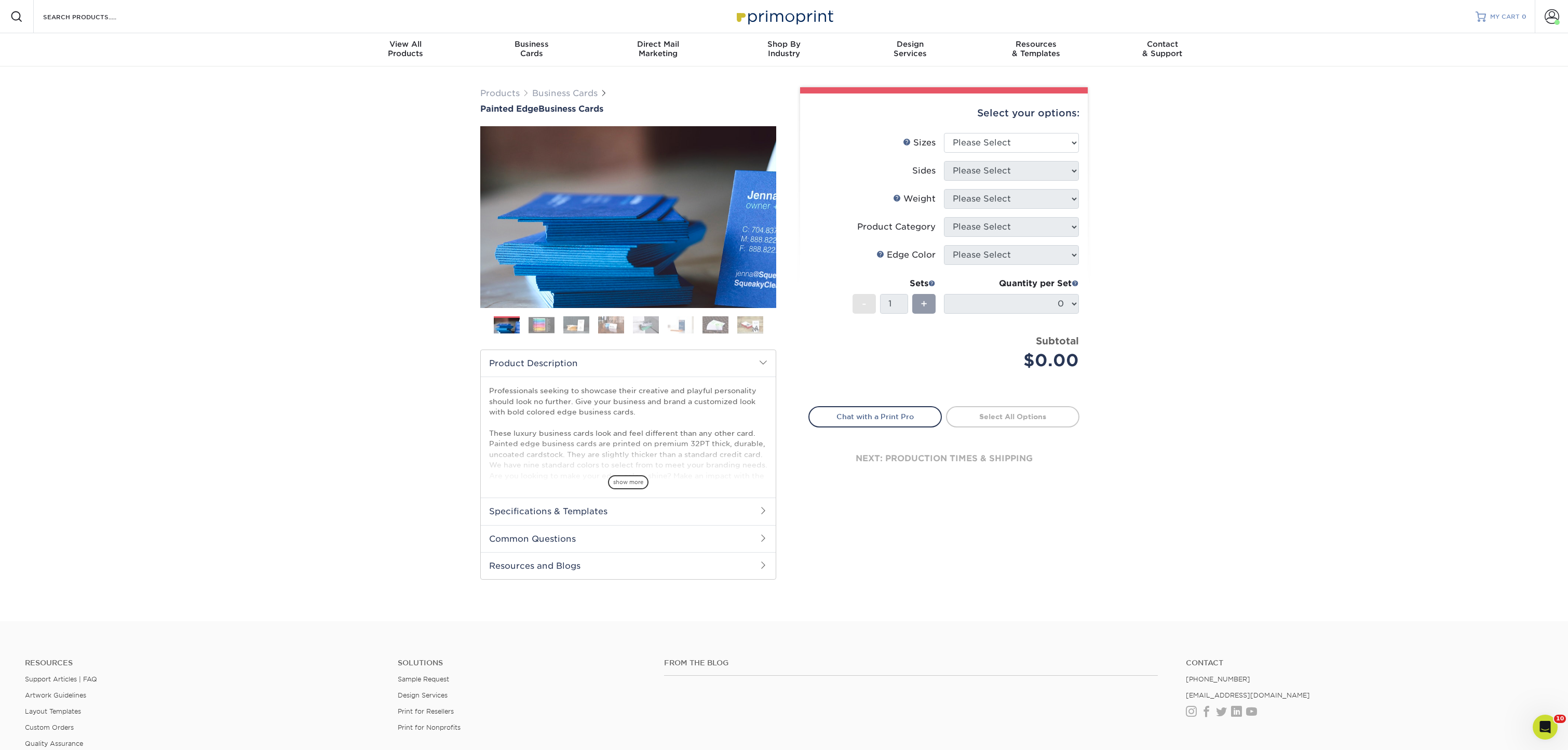
click at [1507, 14] on span "MY CART" at bounding box center [1505, 16] width 29 height 9
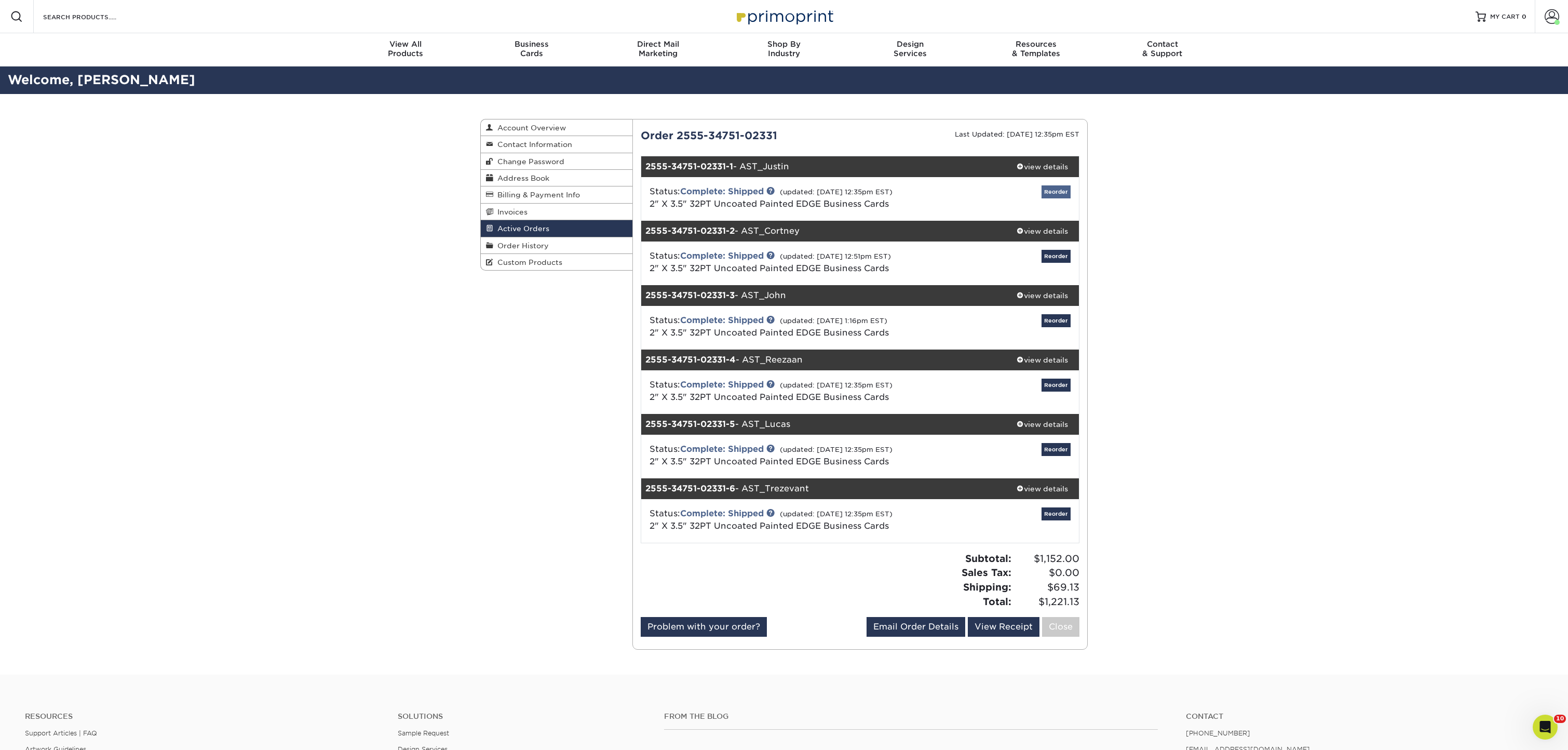
click at [1056, 192] on link "Reorder" at bounding box center [1056, 192] width 29 height 13
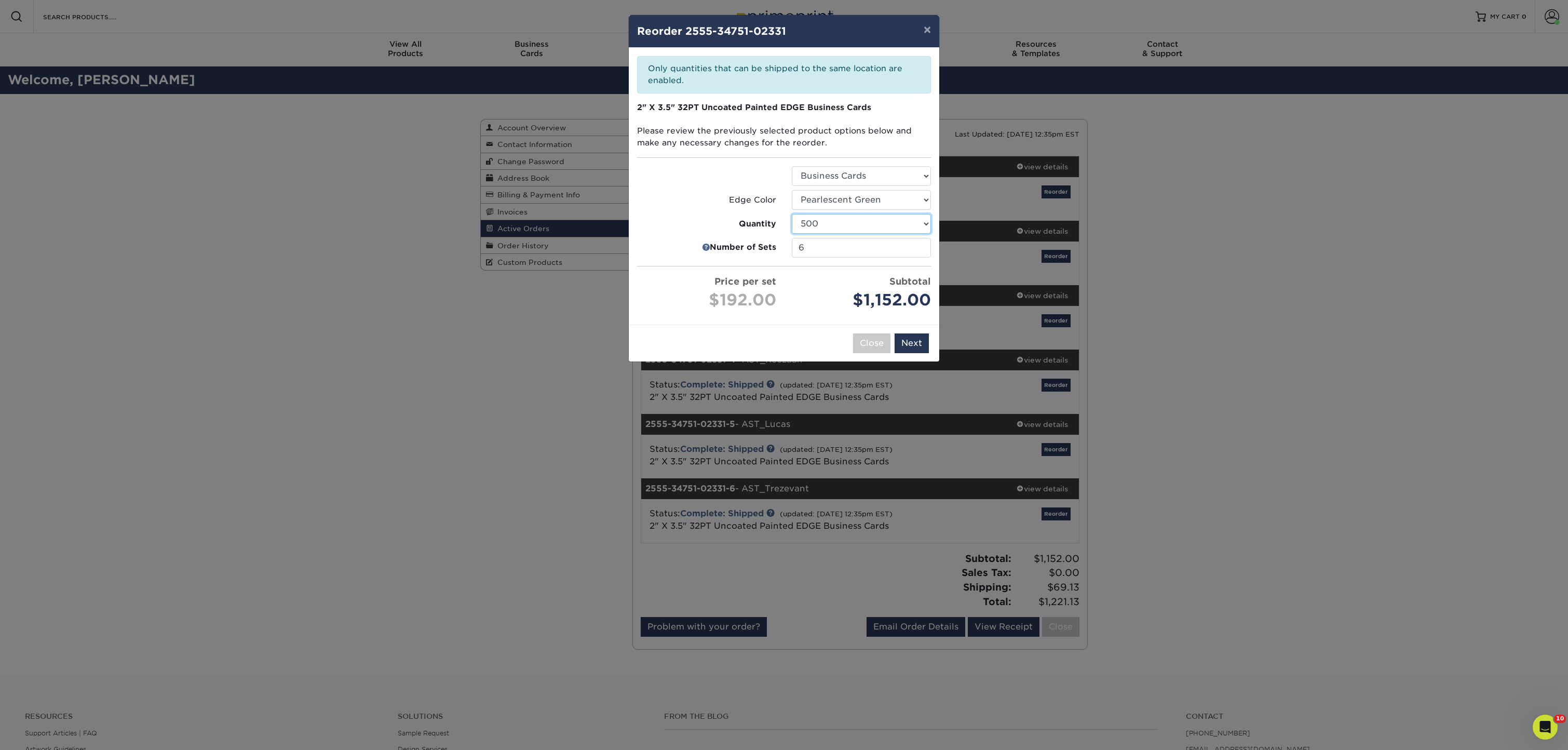
select select "6237a36b-b046-4ef6-8fed-6cb9c22a5ece"
click at [913, 338] on button "Next" at bounding box center [912, 343] width 34 height 20
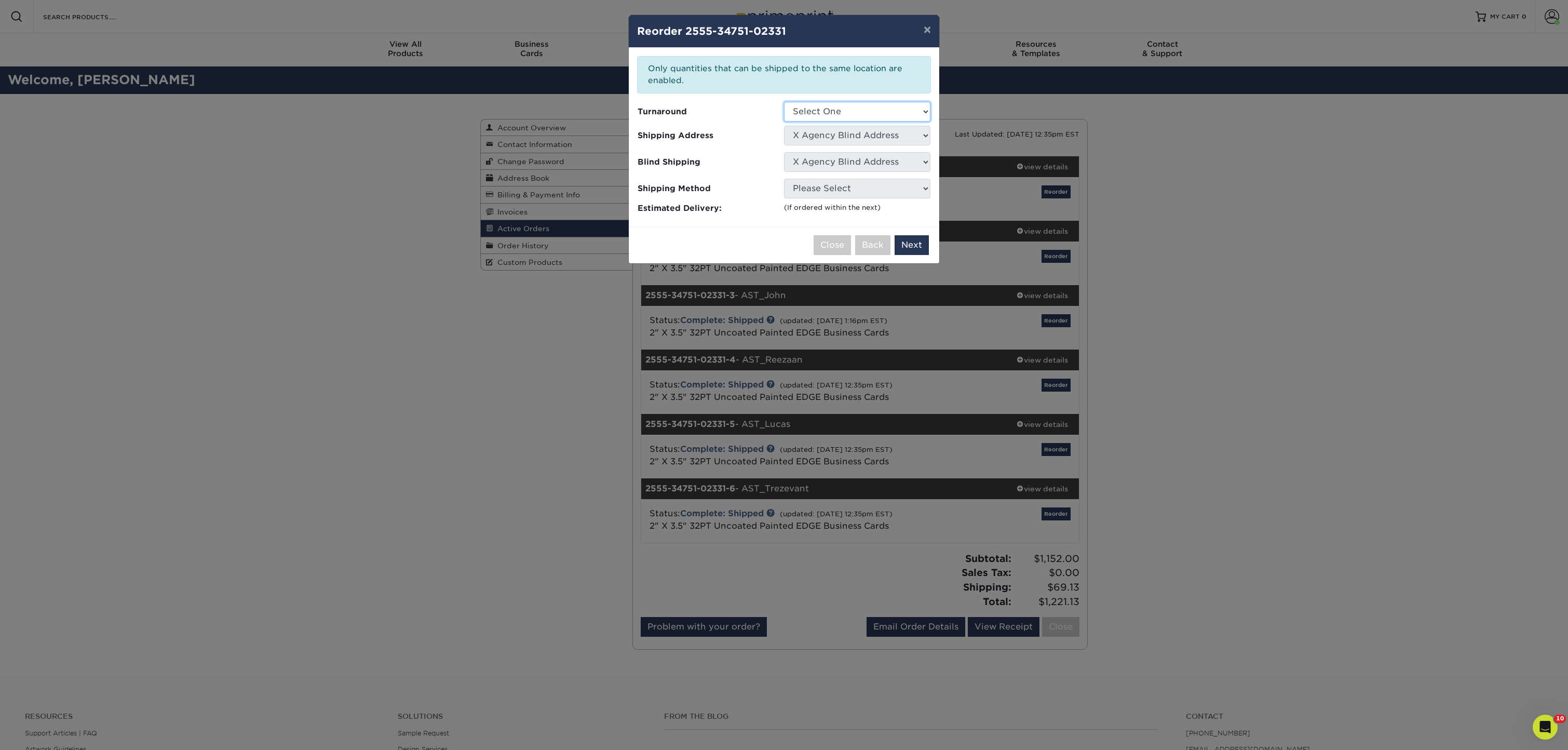
select select "b1d50ed3-fc81-464d-a1d8-d1915fbce704"
click at [878, 256] on button "Back" at bounding box center [873, 253] width 35 height 20
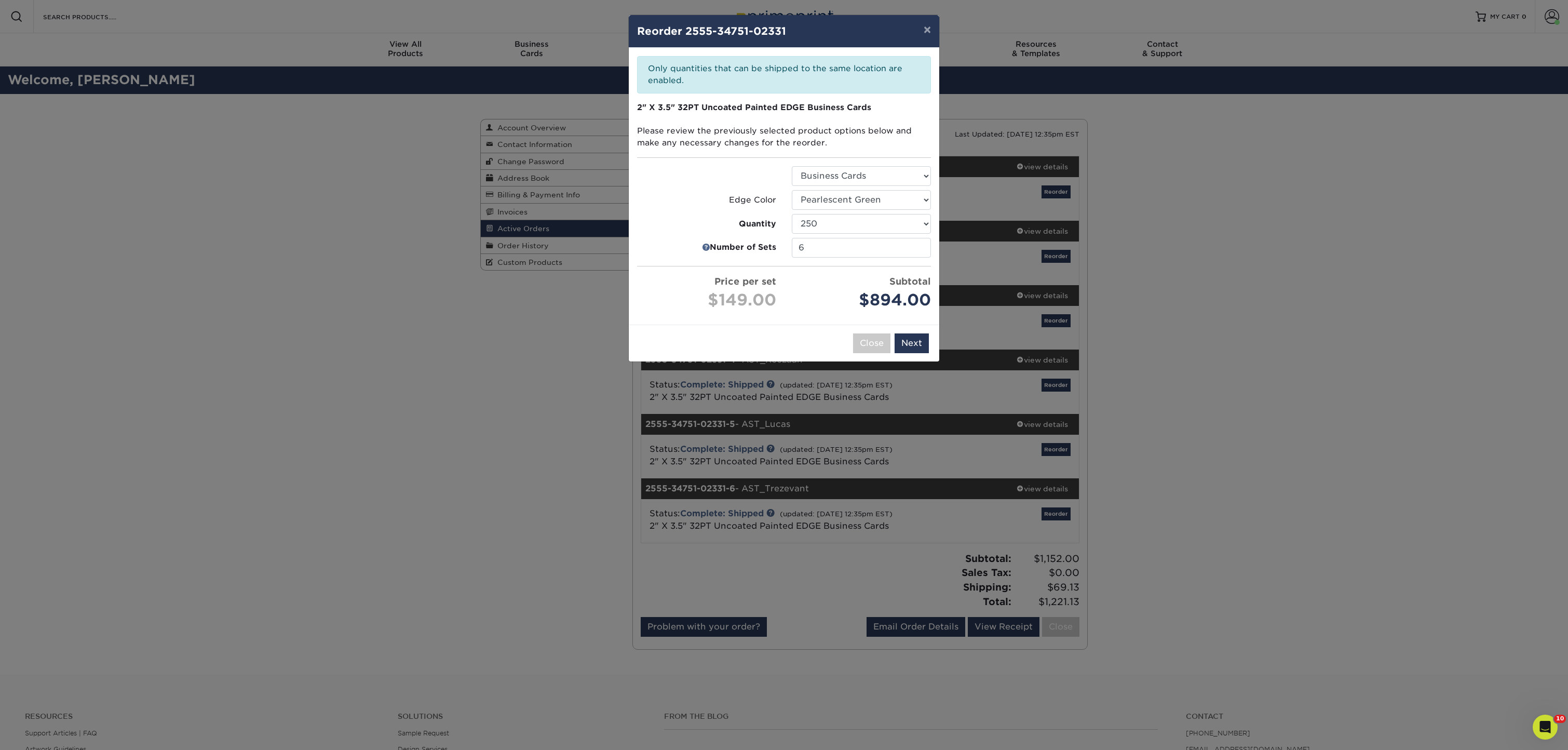
drag, startPoint x: 867, startPoint y: 344, endPoint x: 882, endPoint y: 340, distance: 15.5
click at [882, 340] on button "Close" at bounding box center [872, 343] width 38 height 20
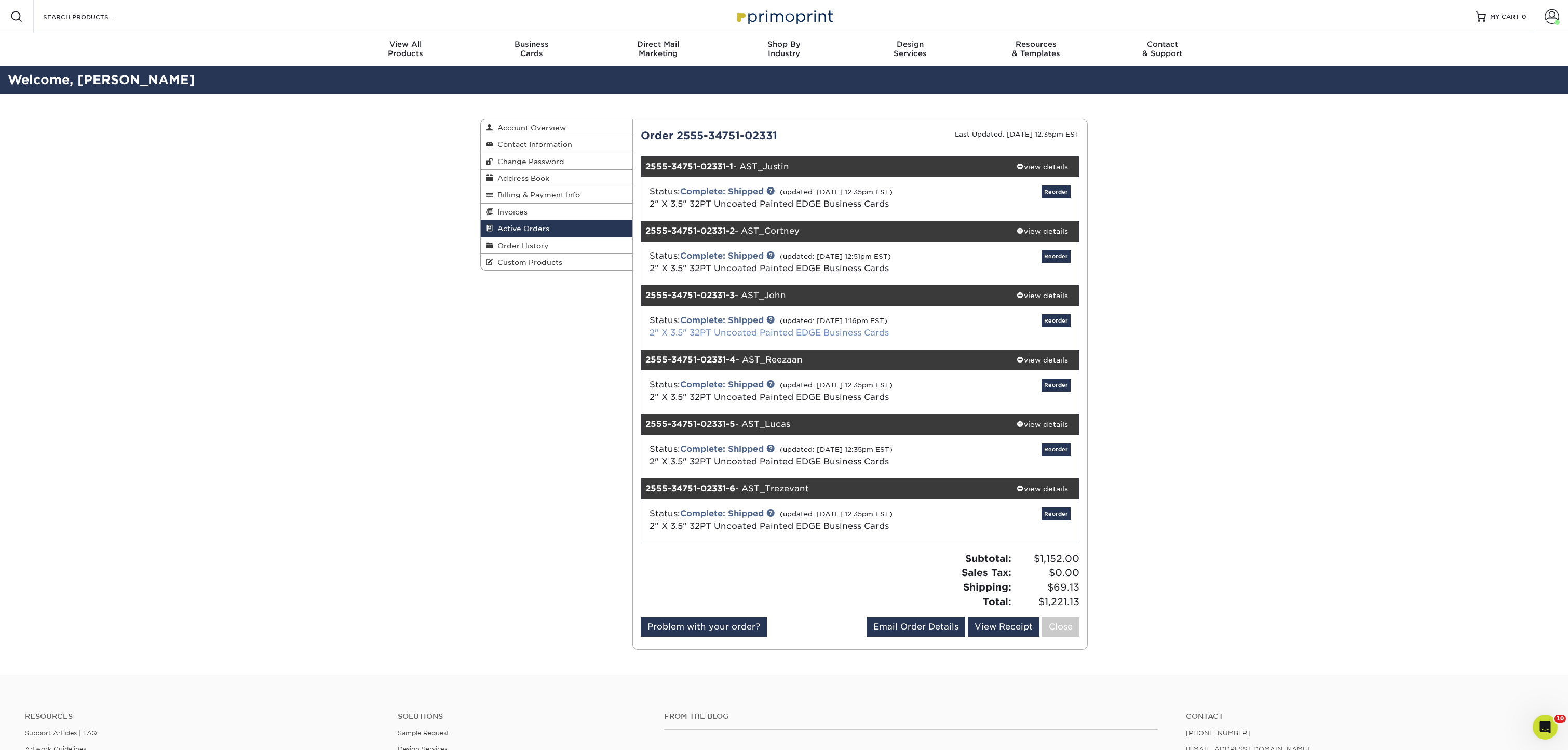
click at [684, 332] on link "2" X 3.5" 32PT Uncoated Painted EDGE Business Cards" at bounding box center [769, 332] width 239 height 10
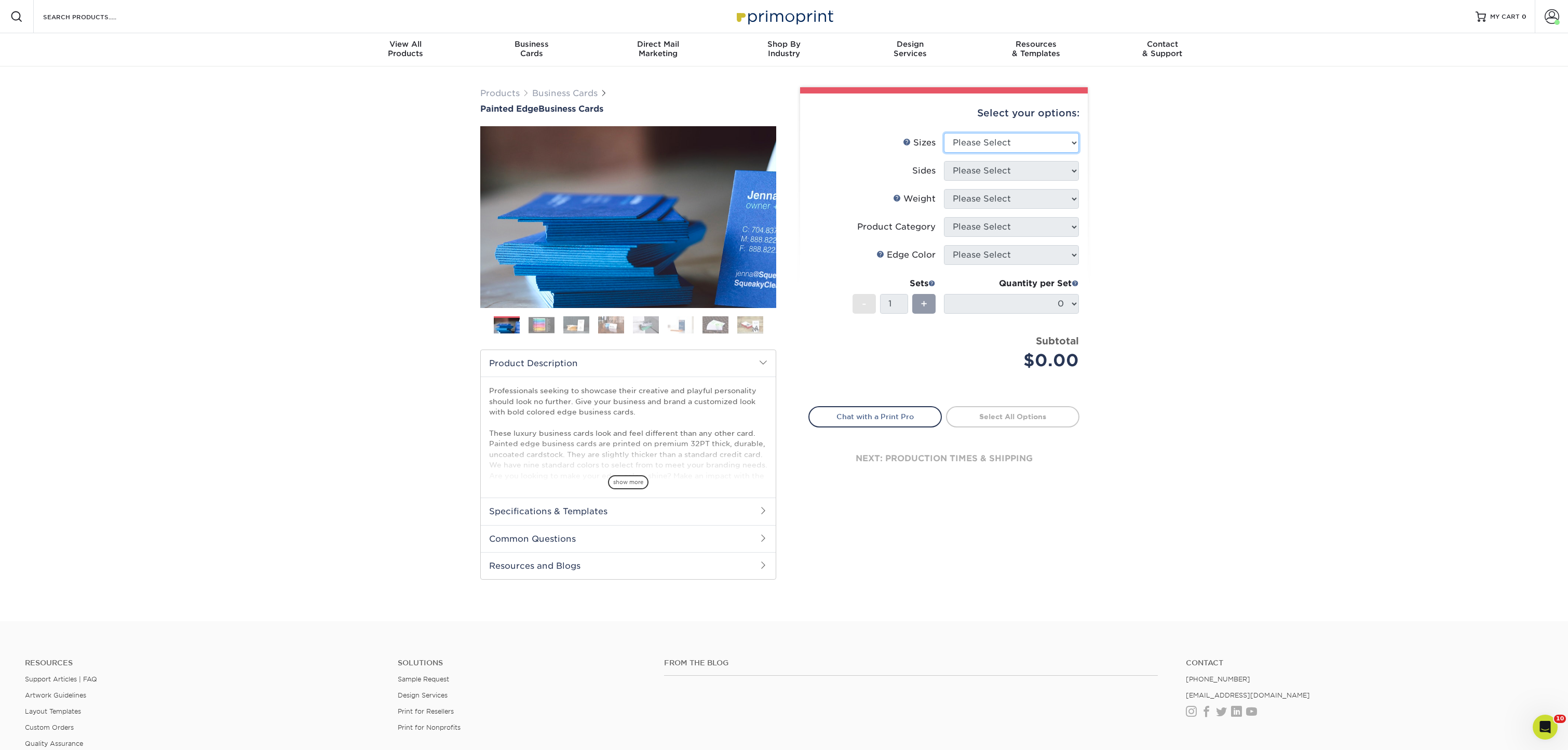
select select "2.00x3.50"
select select "13abbda7-1d64-4f25-8bb2-c179b224825d"
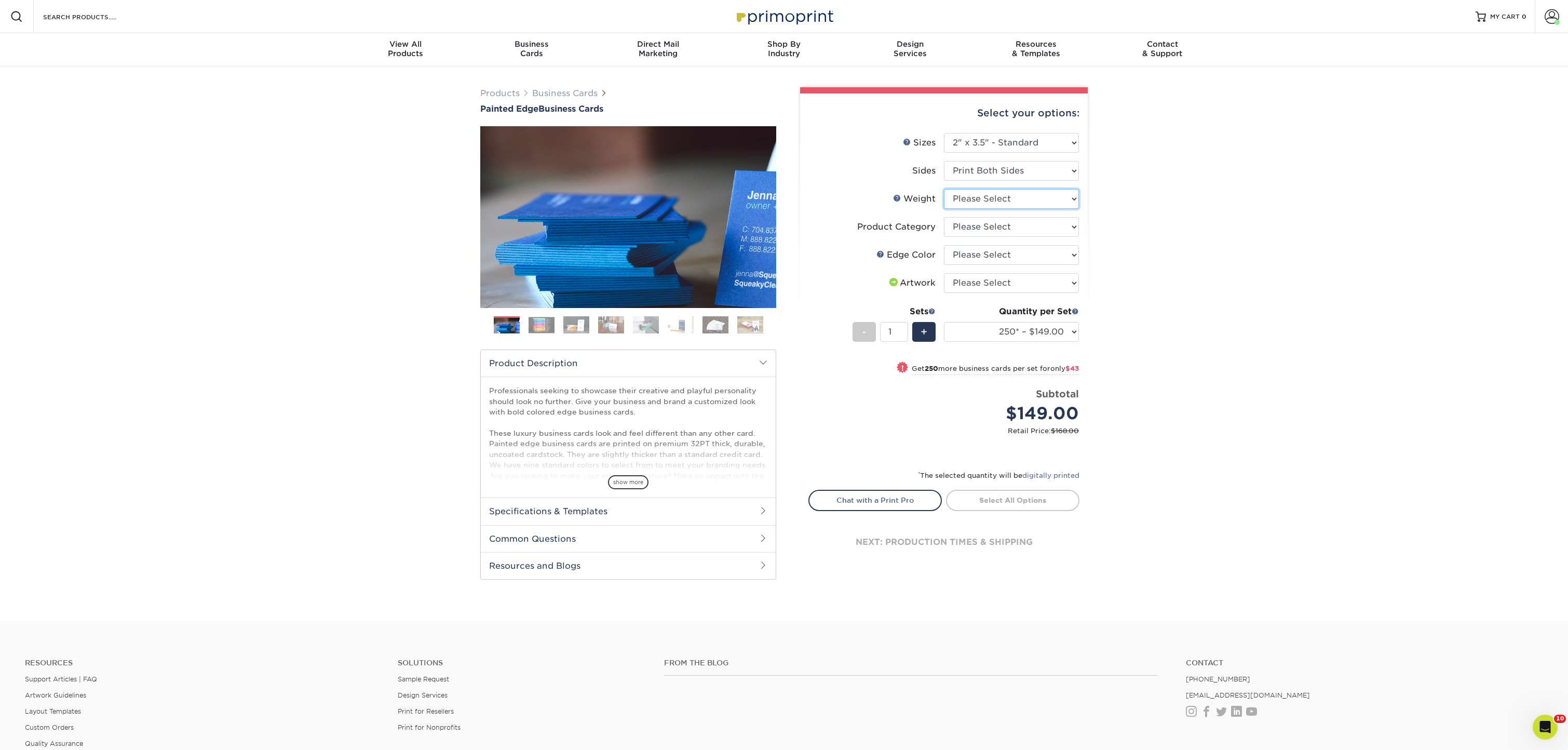
select select "32PTUC"
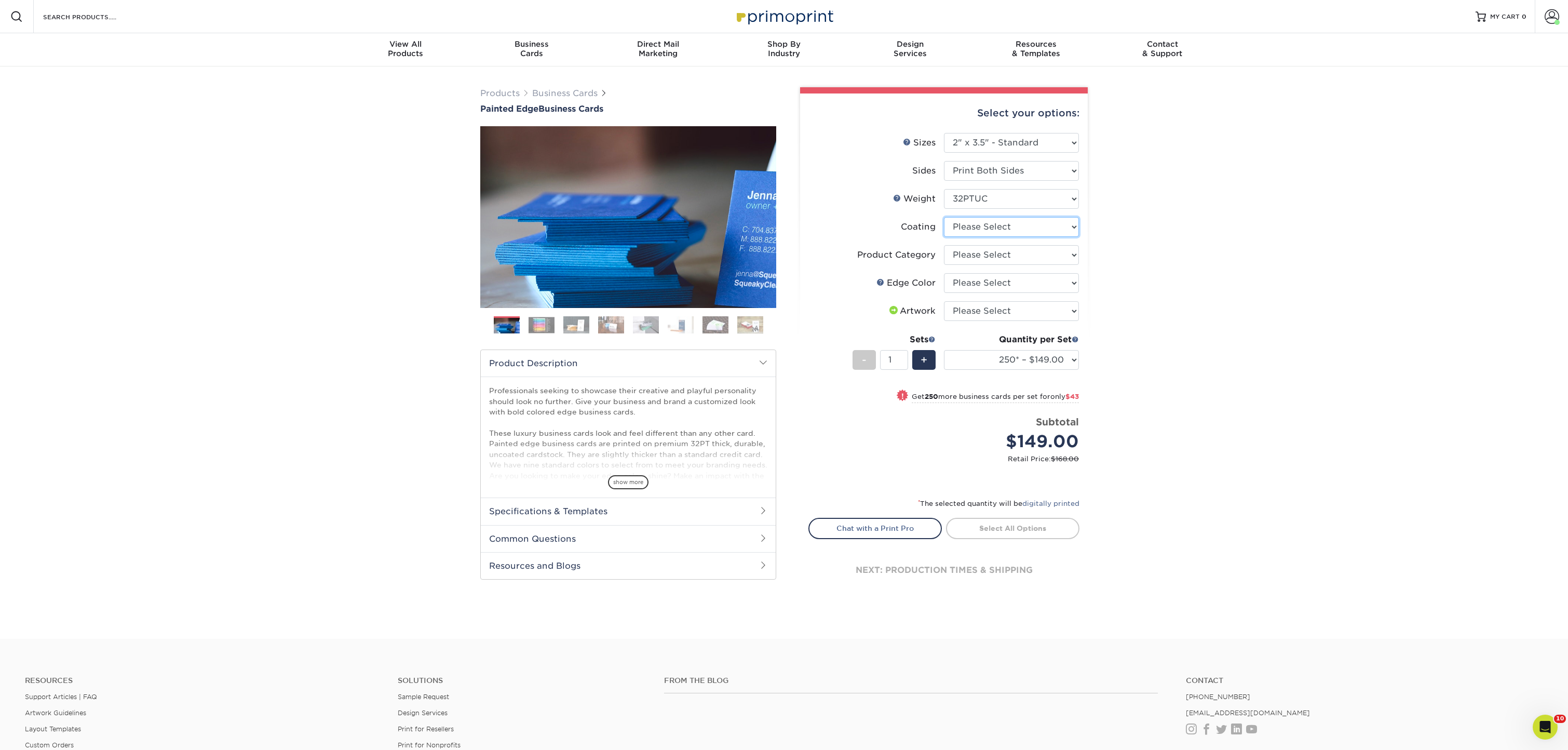
select select "3e7618de-abca-4bda-9f97-8b9129e913d8"
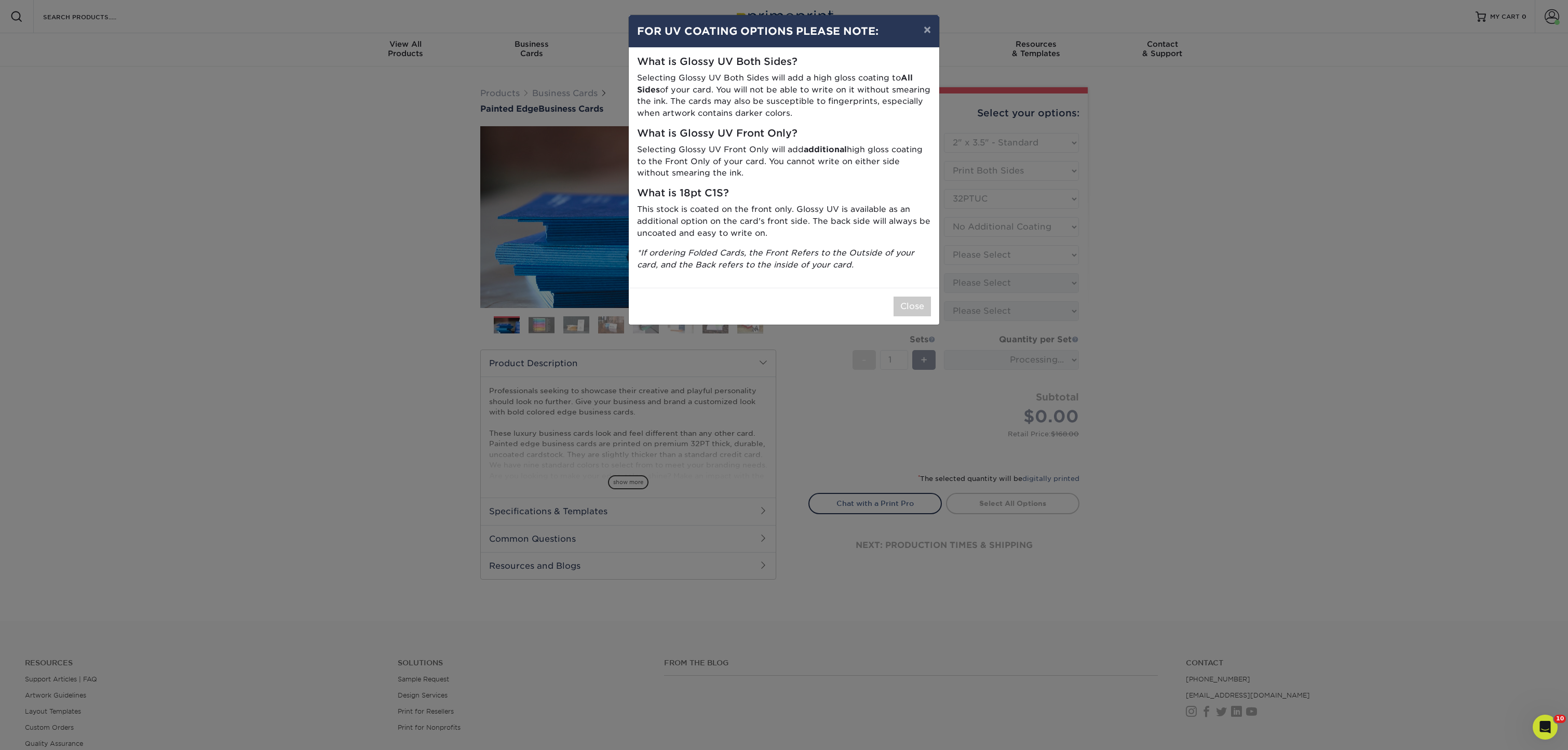
click at [1044, 256] on div "× FOR UV COATING OPTIONS PLEASE NOTE: What is Glossy UV Both Sides? Selecting G…" at bounding box center [784, 375] width 1568 height 750
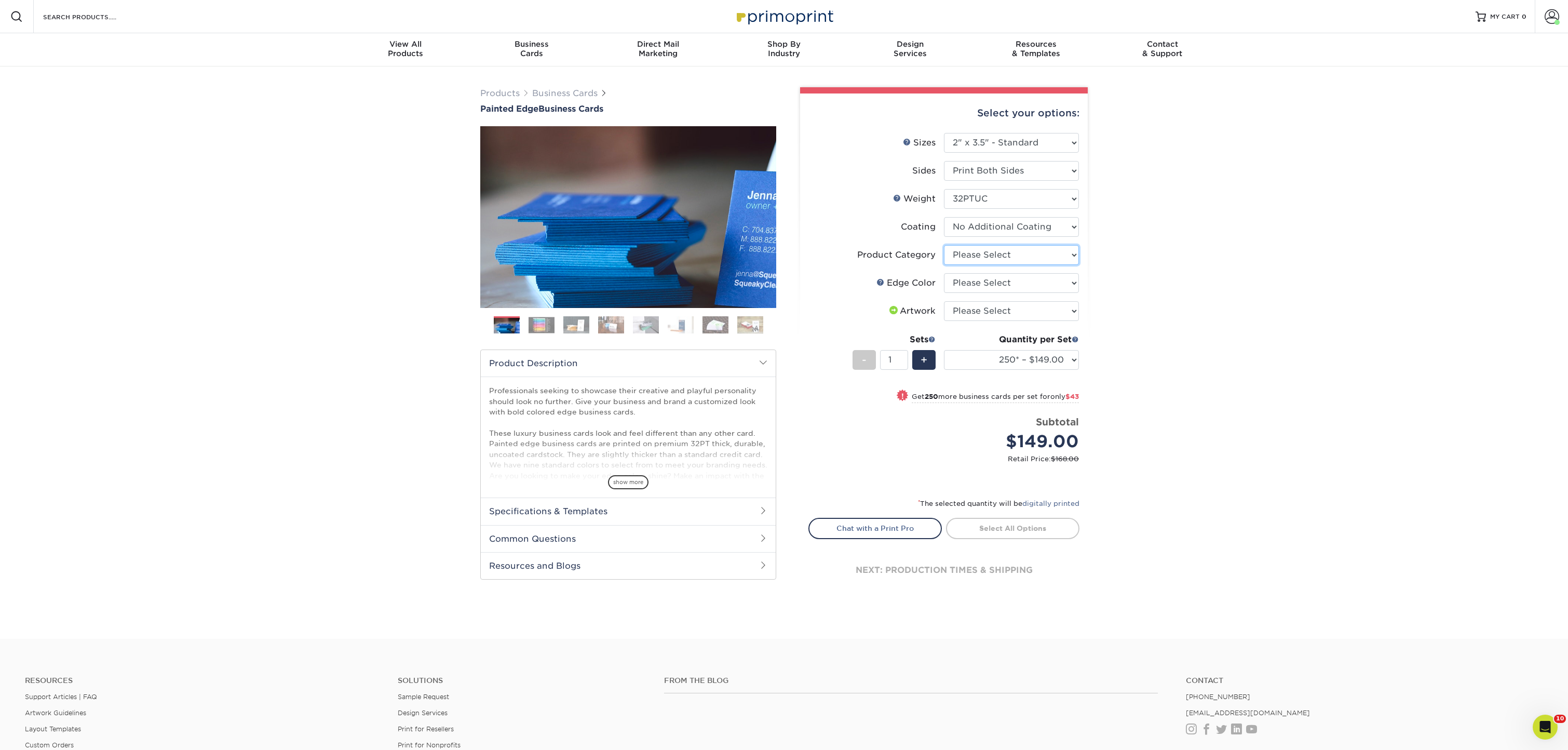
select select "3b5148f1-0588-4f88-a218-97bcfdce65c1"
select select "e42633f1-b123-4179-bb8a-cf3a693d9207"
select select "upload"
click at [906, 357] on input "2" at bounding box center [893, 360] width 27 height 20
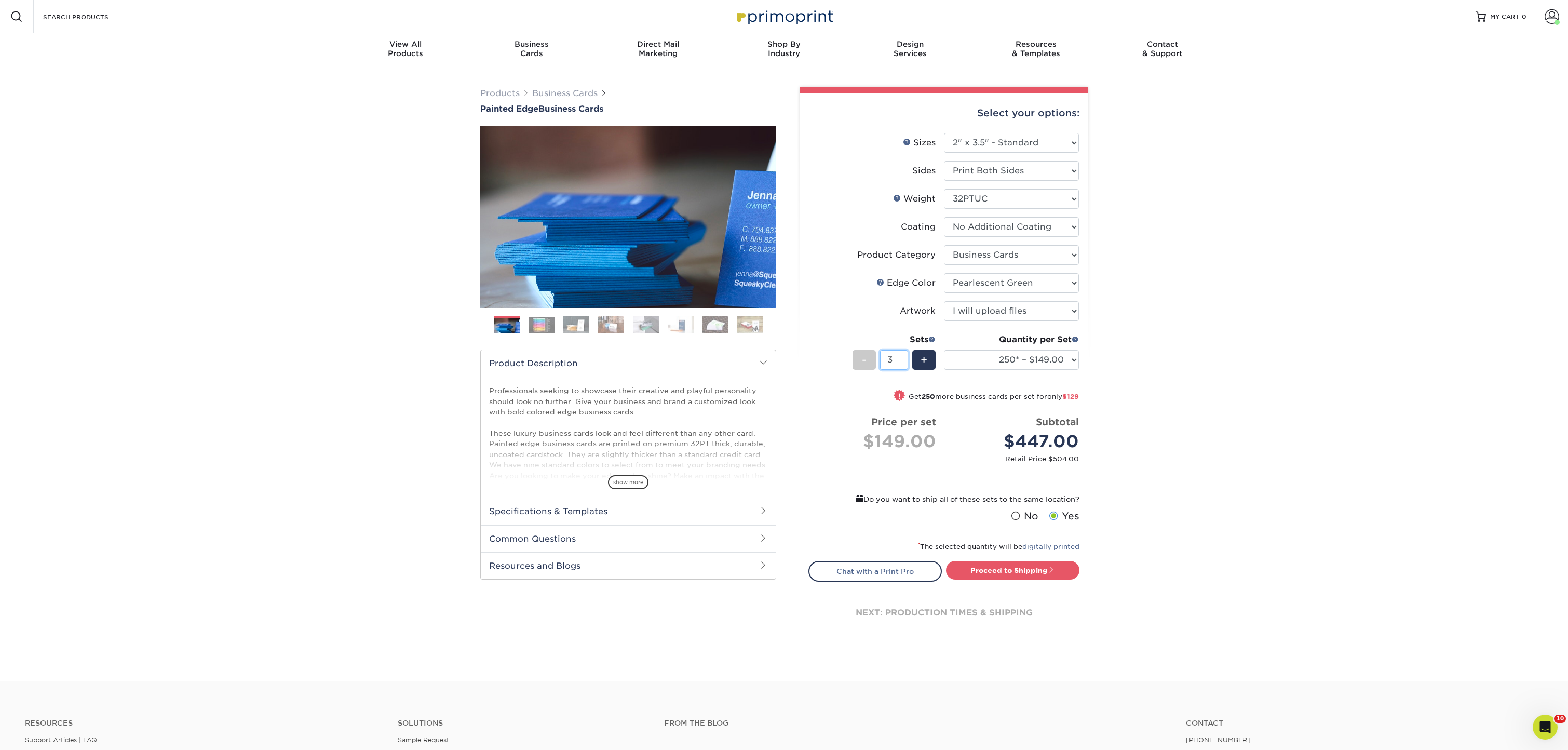
click at [905, 357] on input "3" at bounding box center [893, 360] width 27 height 20
click at [905, 357] on input "4" at bounding box center [893, 360] width 27 height 20
click at [905, 357] on input "5" at bounding box center [893, 360] width 27 height 20
type input "6"
click at [905, 357] on input "6" at bounding box center [893, 360] width 27 height 20
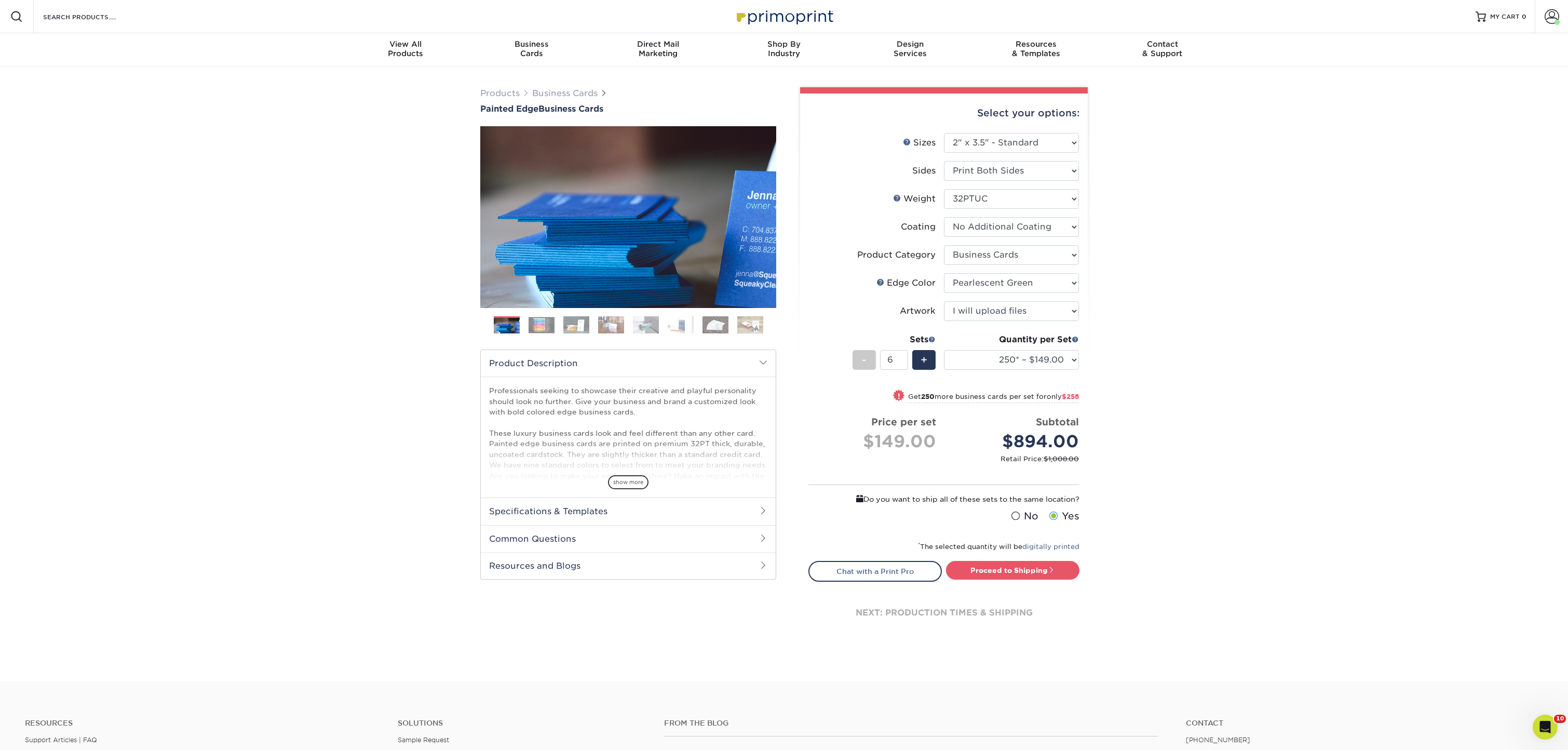
click at [1018, 513] on span at bounding box center [1015, 516] width 9 height 10
click at [0, 0] on input "No" at bounding box center [0, 0] width 0 height 0
click at [1024, 572] on link "Proceed to Shipping" at bounding box center [1013, 570] width 134 height 18
type input "Set 1"
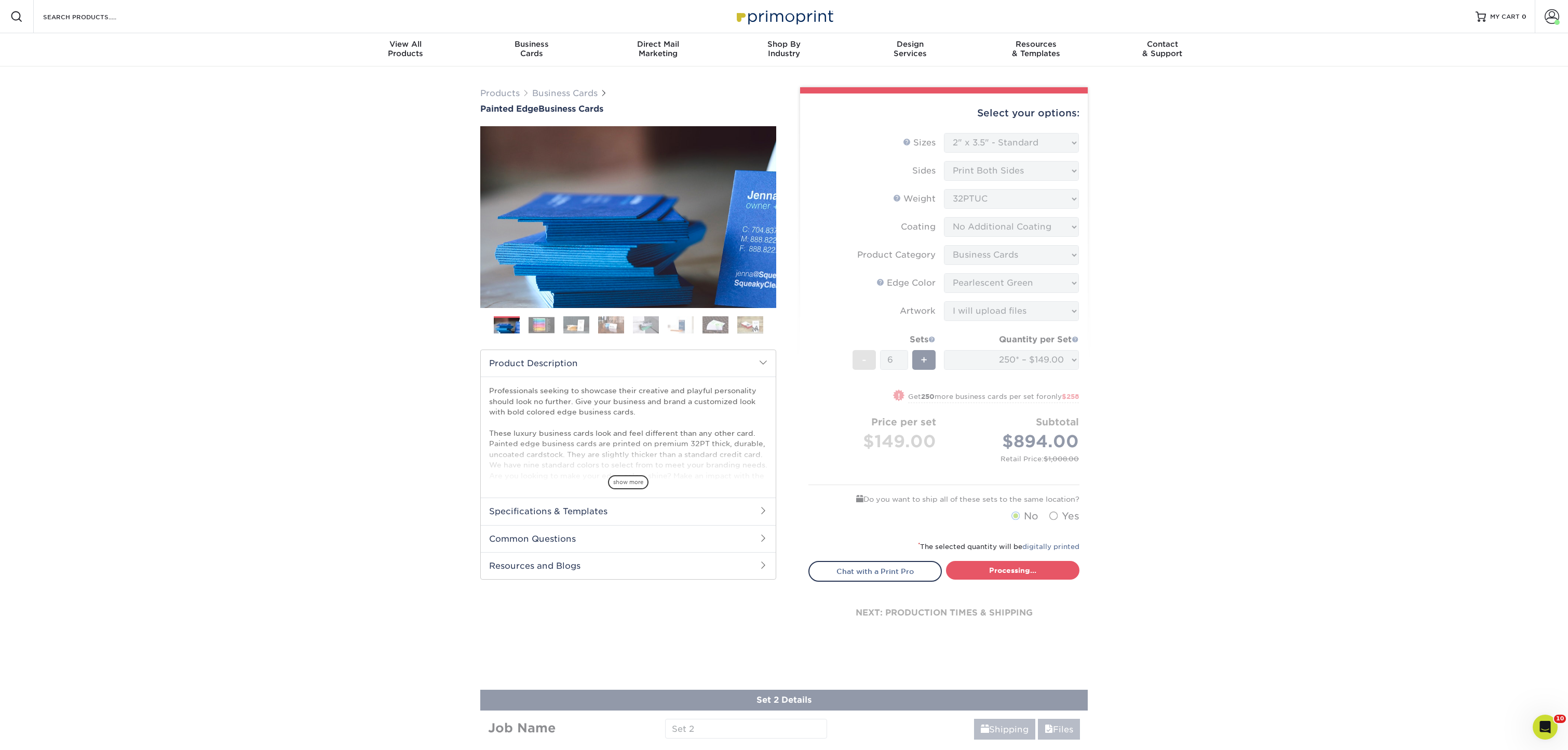
select select "b1d50ed3-fc81-464d-a1d8-d1915fbce704"
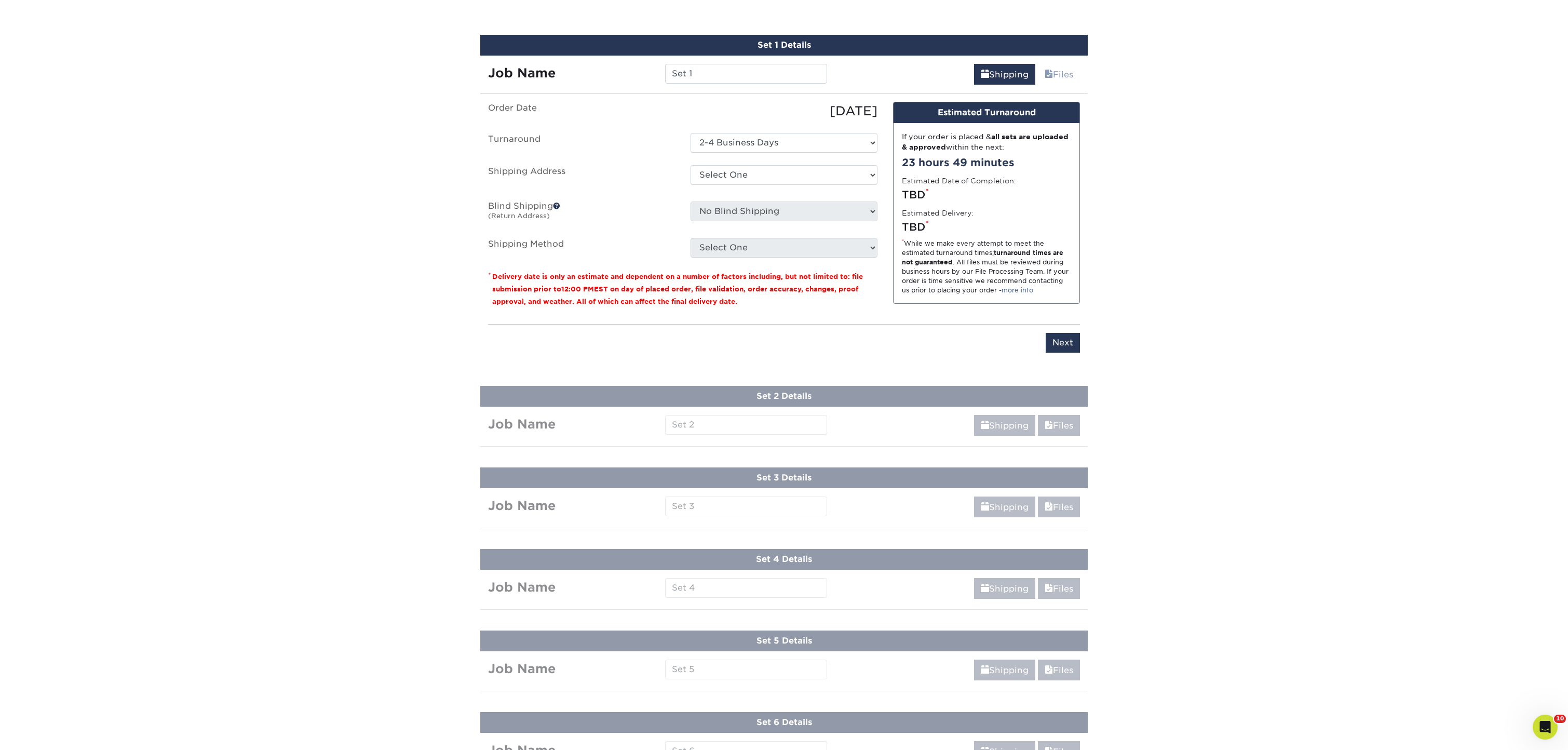
scroll to position [588, 0]
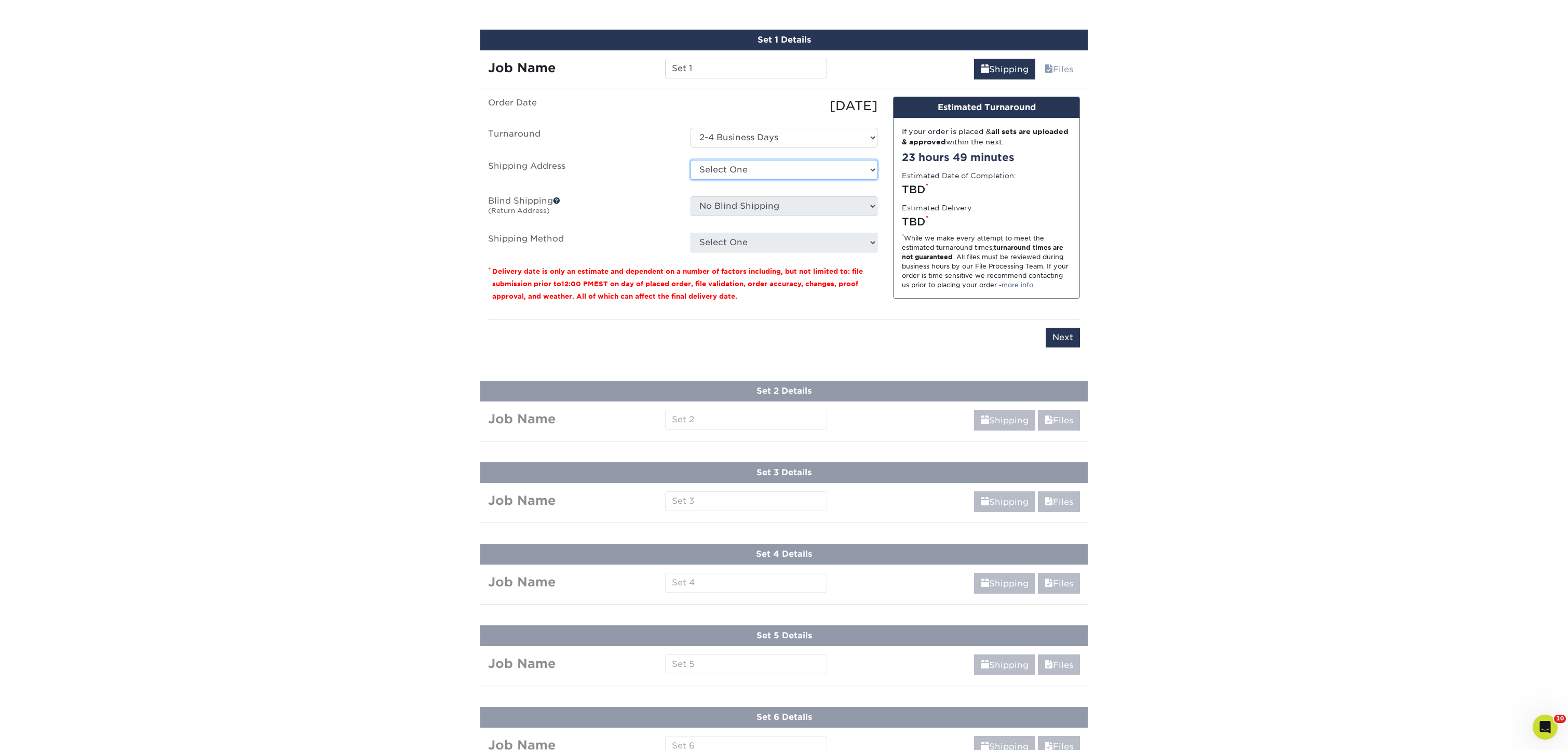
select select "286830"
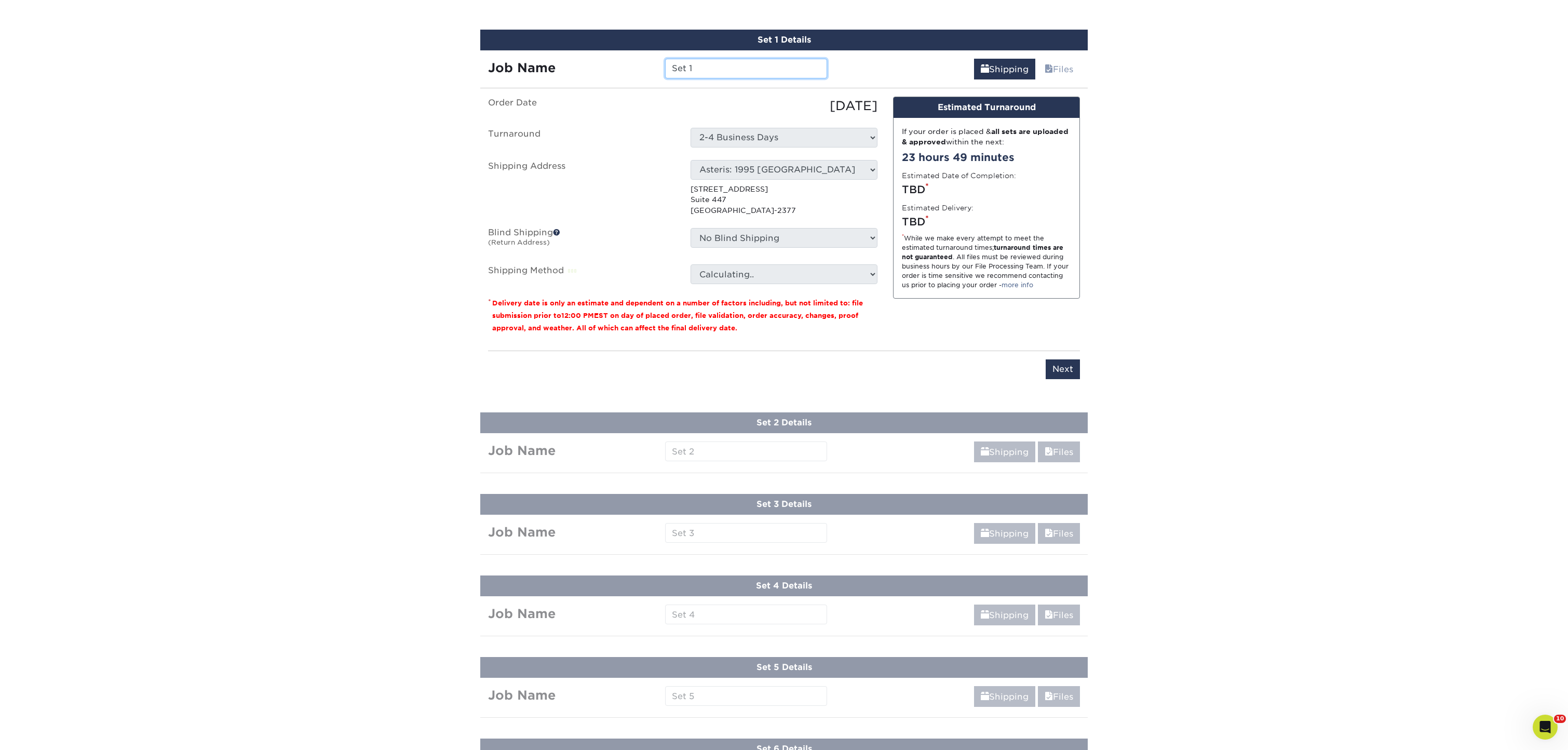
drag, startPoint x: 700, startPoint y: 68, endPoint x: 640, endPoint y: 62, distance: 60.3
click at [640, 62] on div "Job Name Set 1" at bounding box center [657, 68] width 355 height 20
type input "Cindy Zuckerman"
select select "208647"
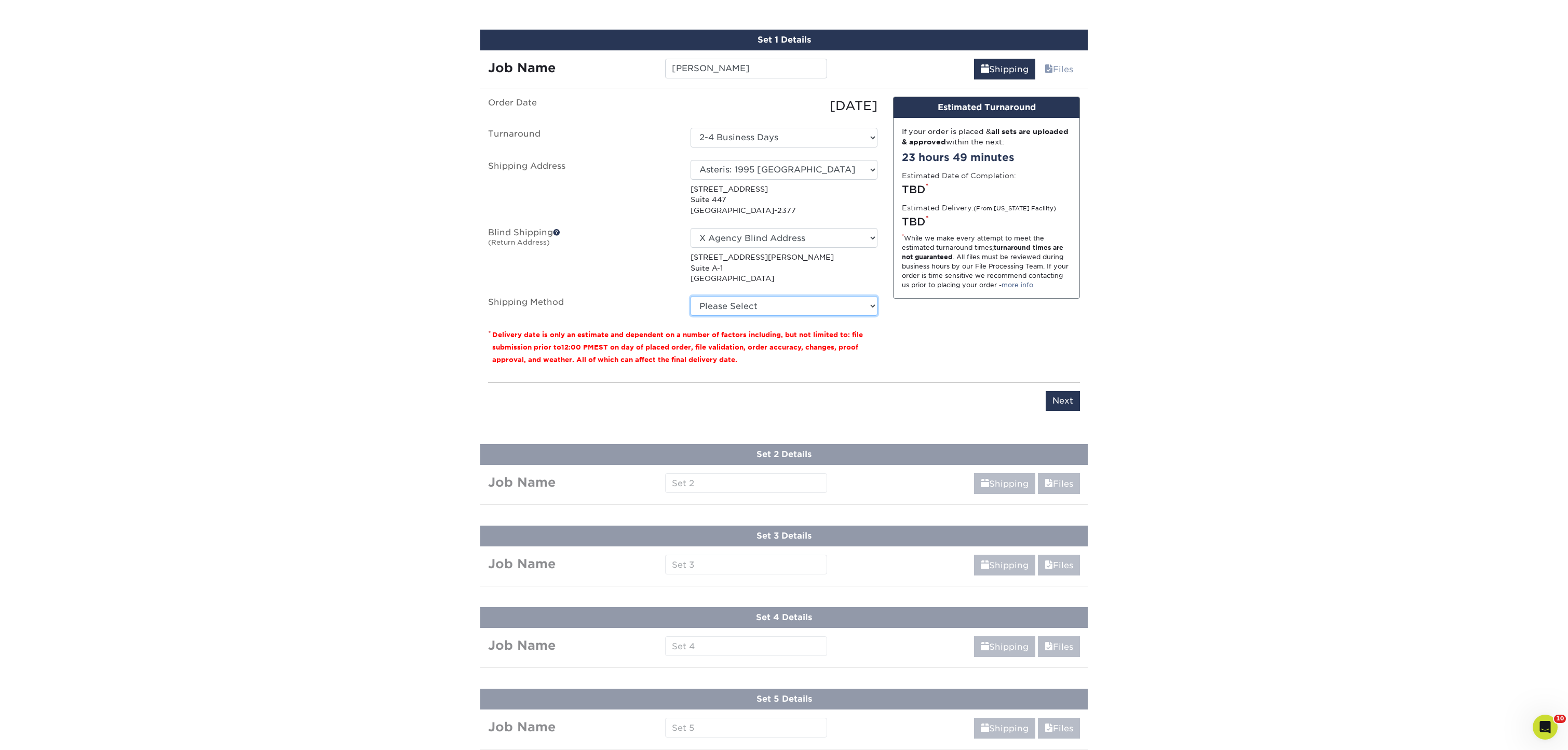
select select "03"
click at [1074, 403] on input "Next" at bounding box center [1063, 401] width 34 height 20
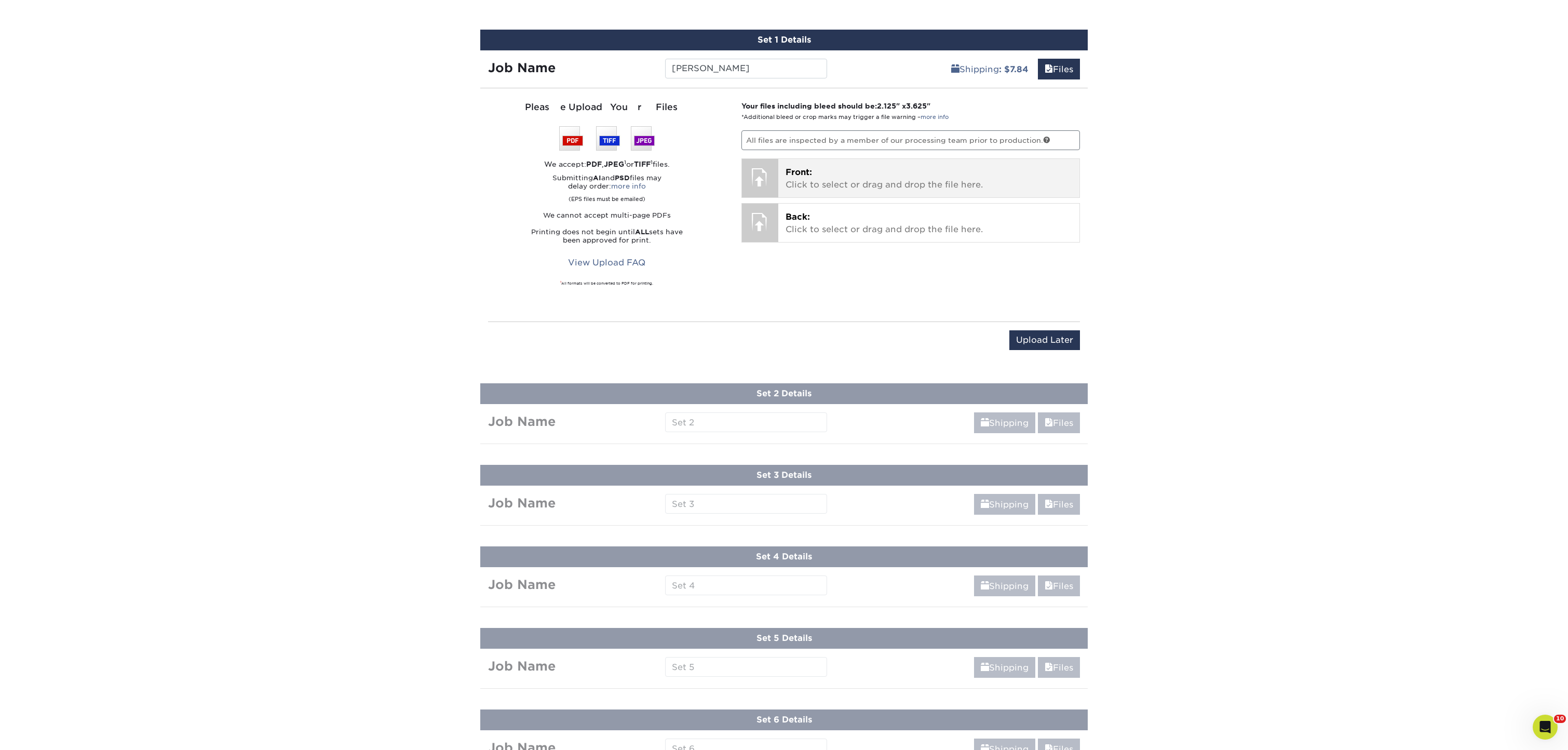
click at [775, 178] on div at bounding box center [760, 177] width 36 height 36
click at [949, 182] on p "Front: Click to select or drag and drop the file here." at bounding box center [929, 179] width 287 height 25
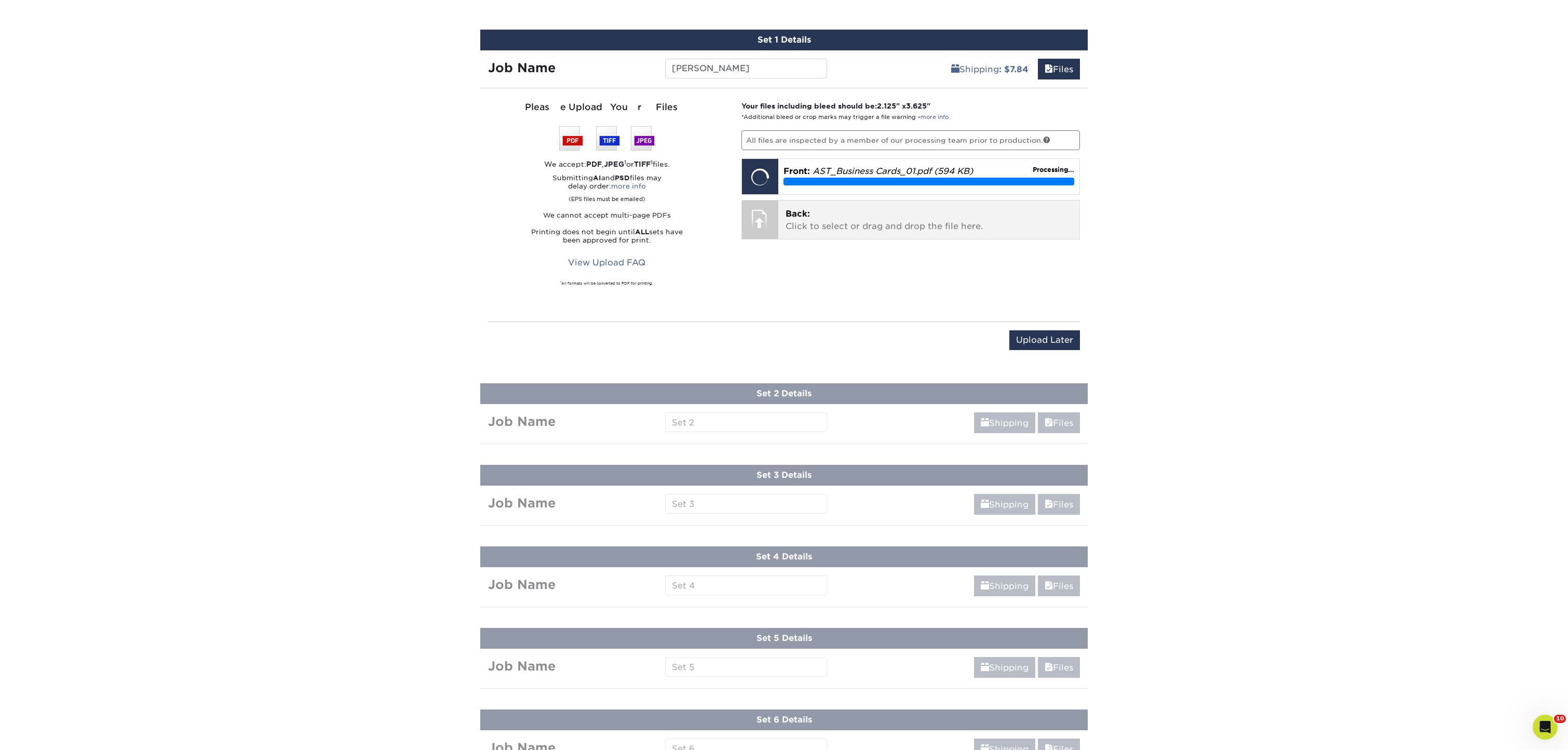
click at [842, 222] on p "Back: Click to select or drag and drop the file here." at bounding box center [929, 220] width 287 height 25
click at [955, 175] on p "Front: AST_Business Cards_01.pdf (594 KB)" at bounding box center [929, 171] width 291 height 12
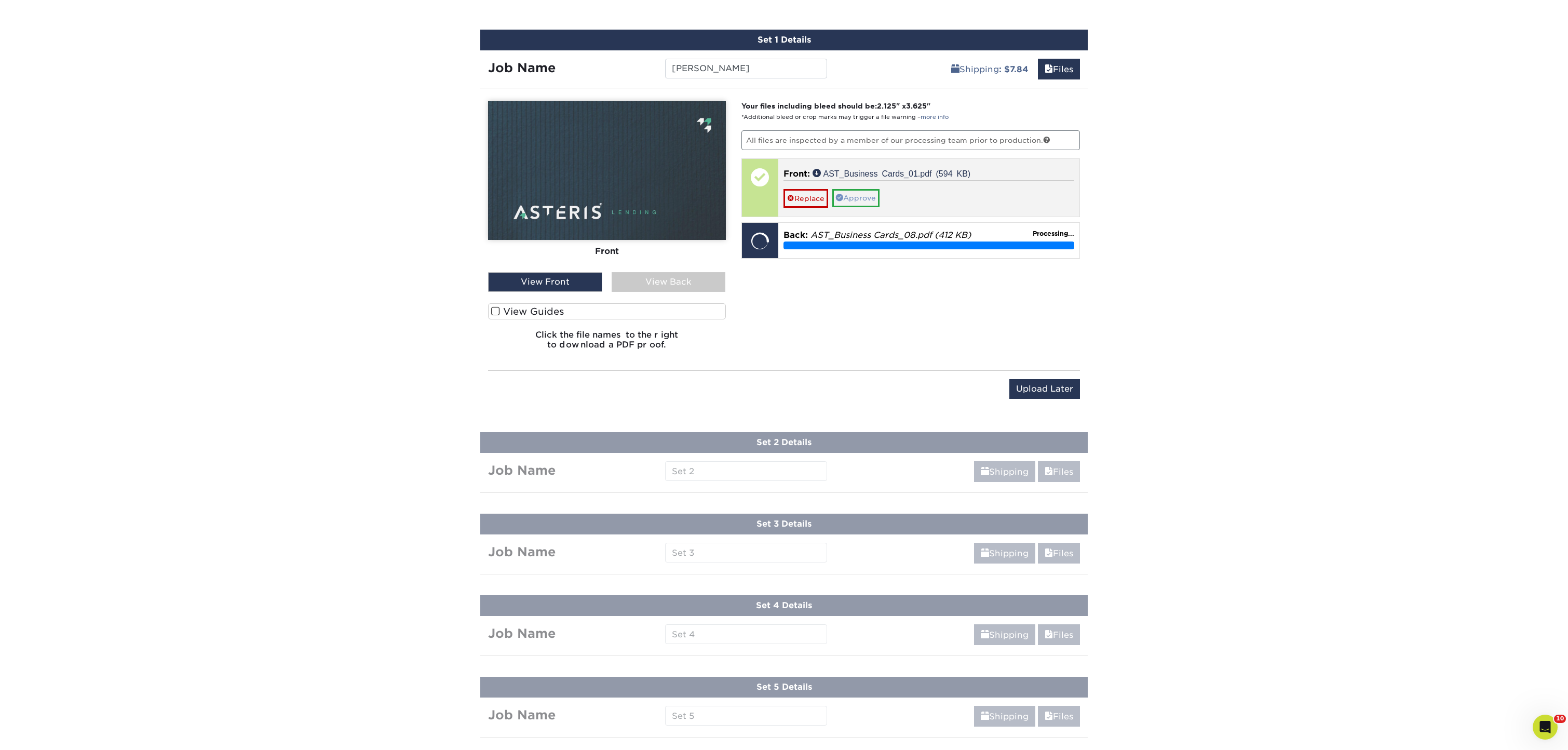
click at [873, 198] on link "Approve" at bounding box center [855, 198] width 47 height 18
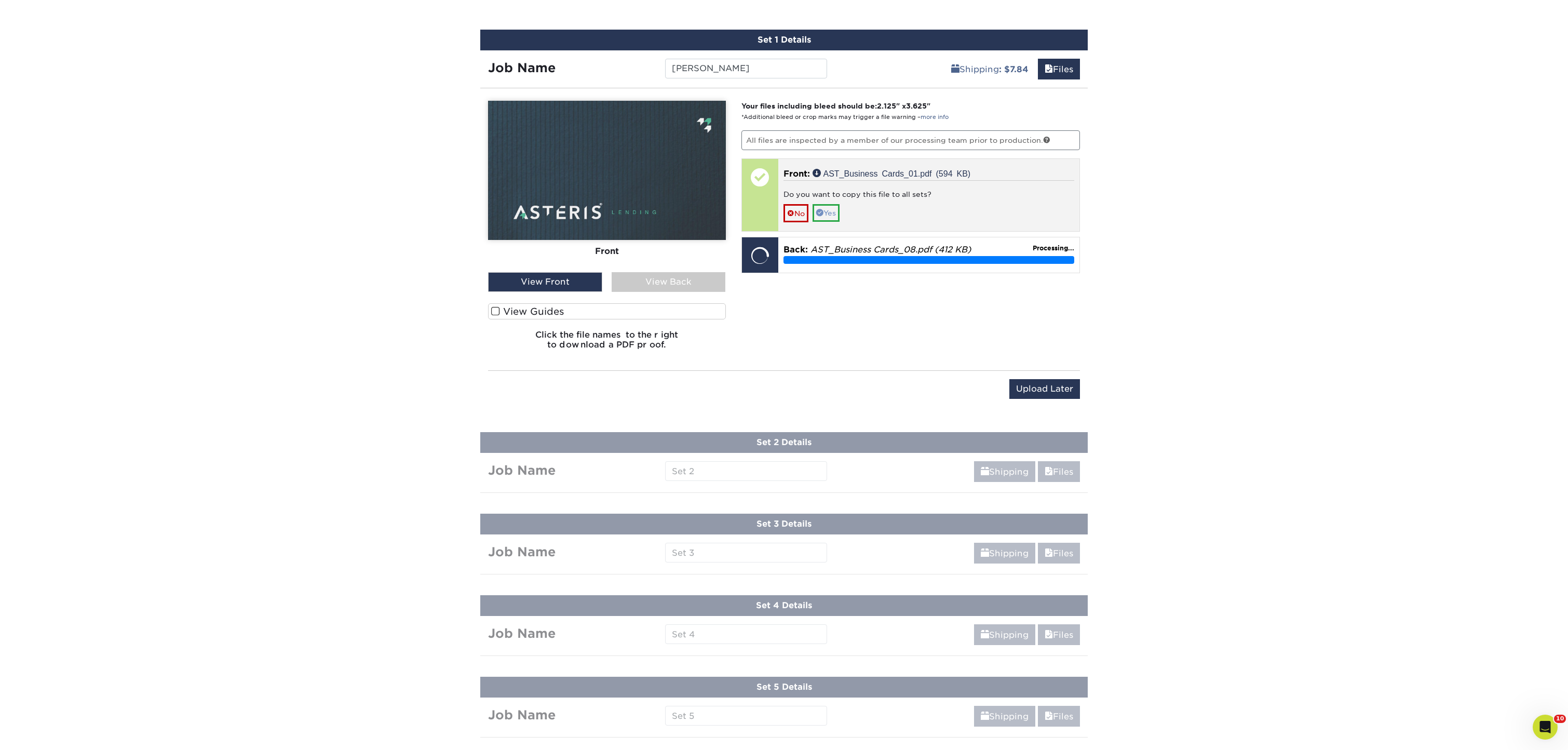
click at [825, 214] on link "Yes" at bounding box center [826, 213] width 27 height 18
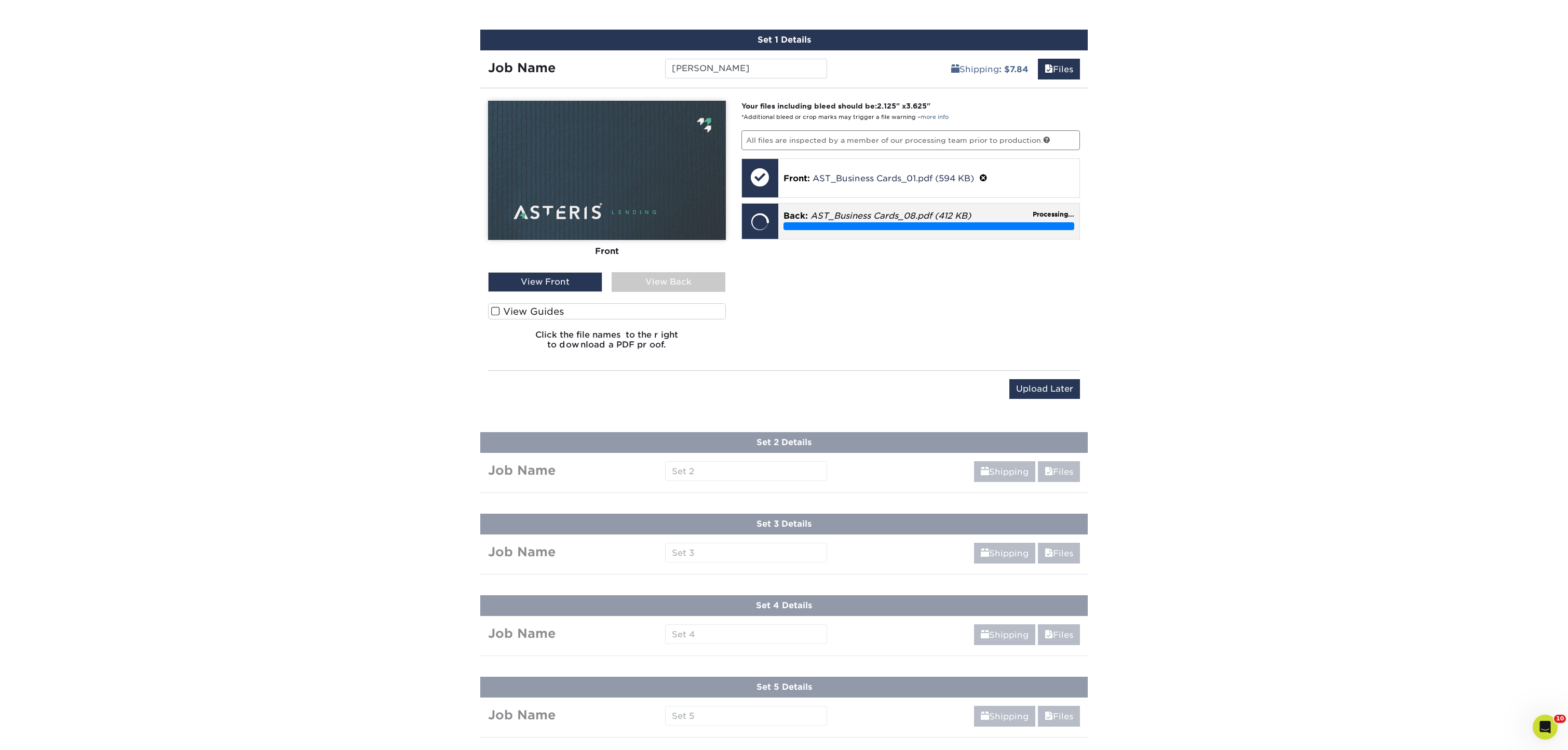
click at [859, 227] on div "Processing..." at bounding box center [929, 226] width 291 height 8
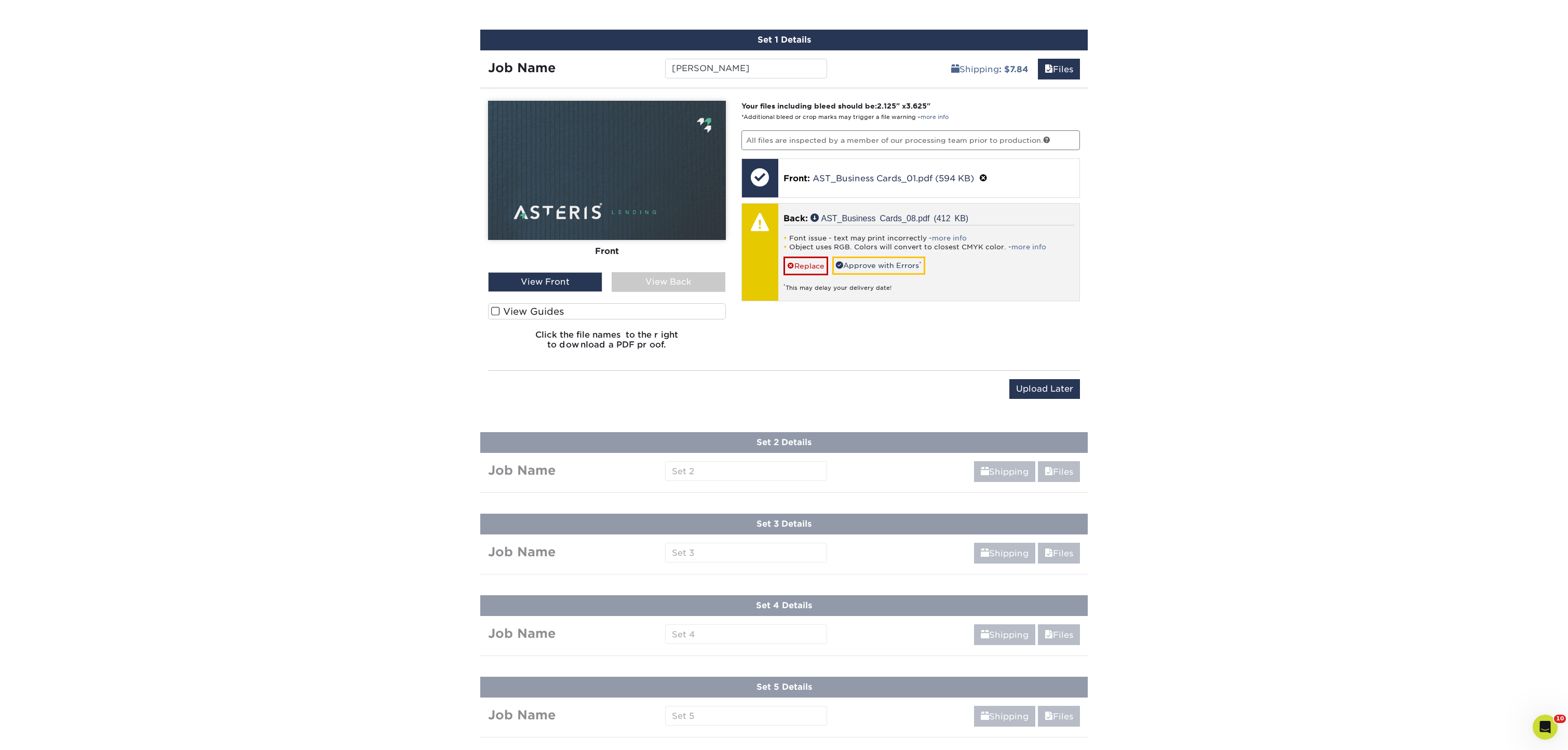
click at [962, 249] on li "Object uses RGB. Colors will convert to closest CMYK color. - more info" at bounding box center [929, 247] width 291 height 9
drag, startPoint x: 698, startPoint y: 279, endPoint x: 790, endPoint y: 258, distance: 94.4
click at [700, 279] on div "View Back" at bounding box center [668, 282] width 114 height 20
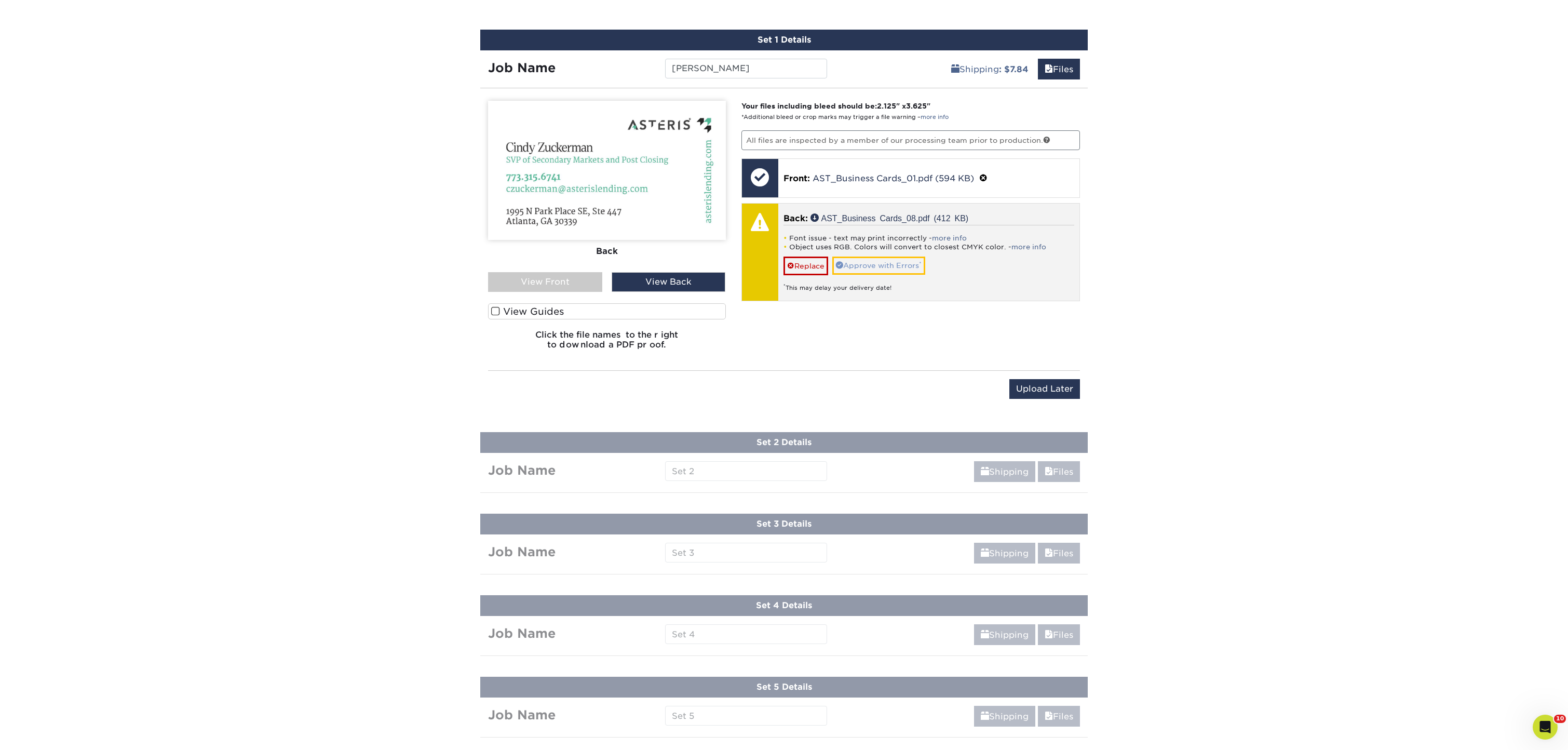
click at [903, 265] on link "Approve with Errors *" at bounding box center [878, 265] width 93 height 18
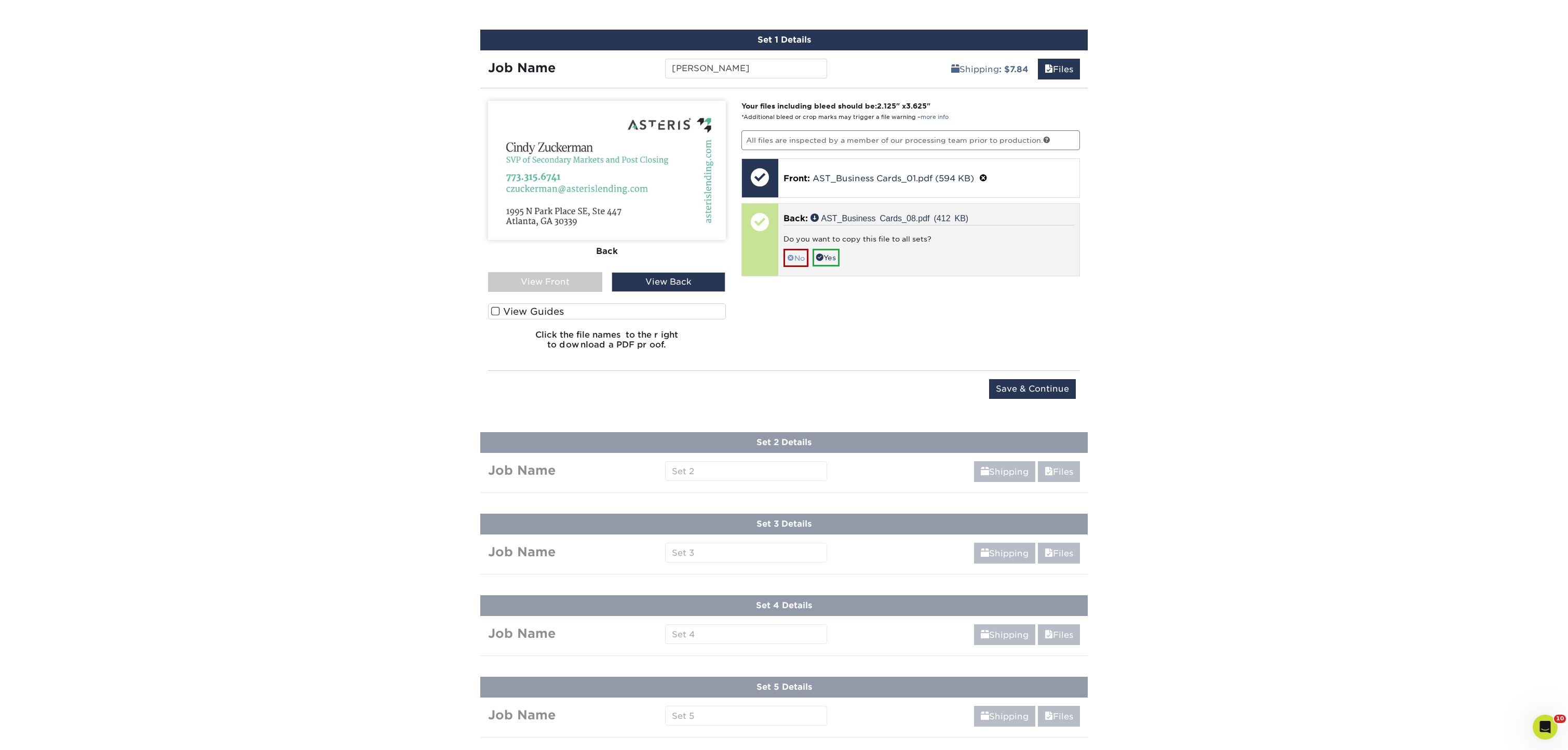
click at [793, 257] on span at bounding box center [790, 258] width 8 height 8
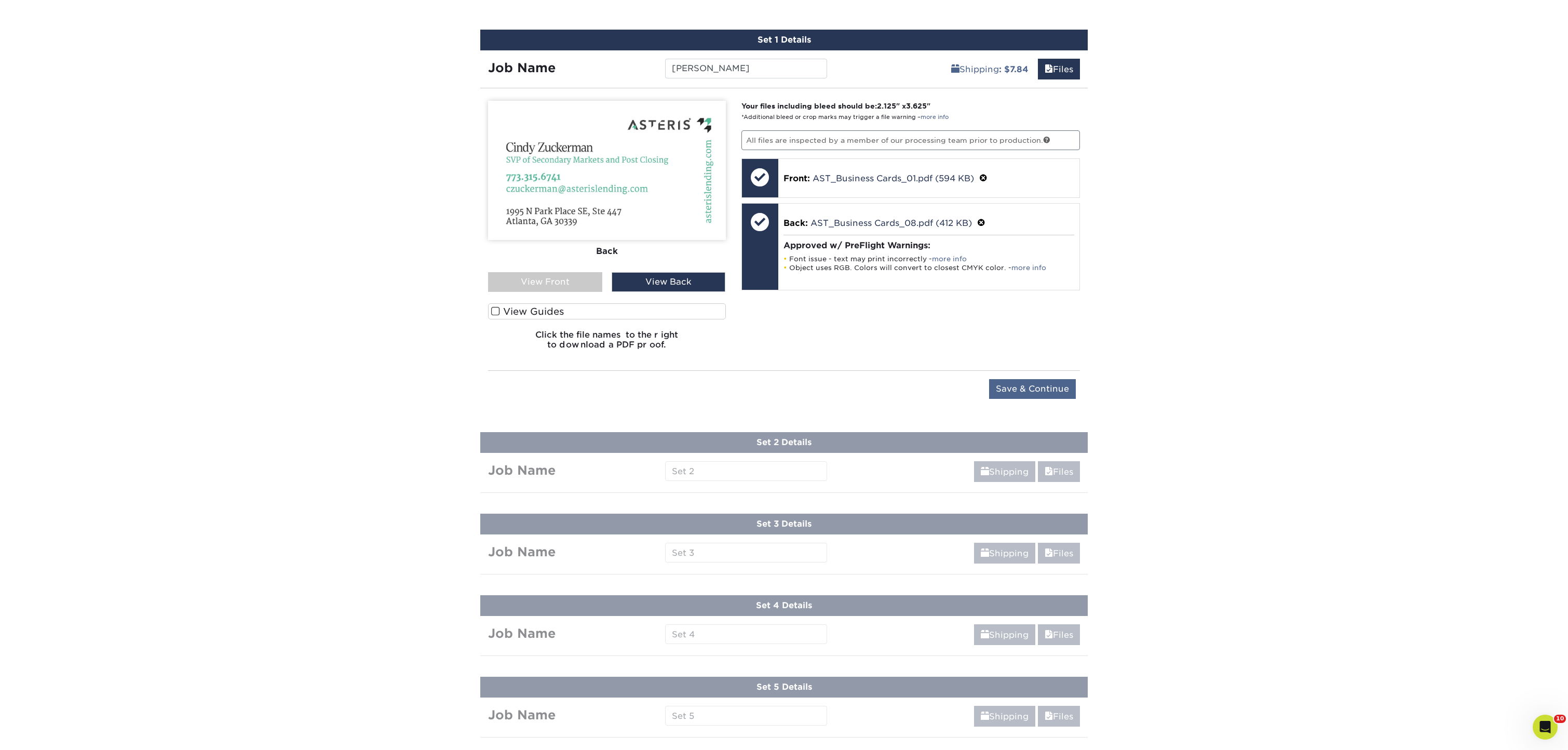
click at [1051, 387] on input "Save & Continue" at bounding box center [1032, 389] width 87 height 20
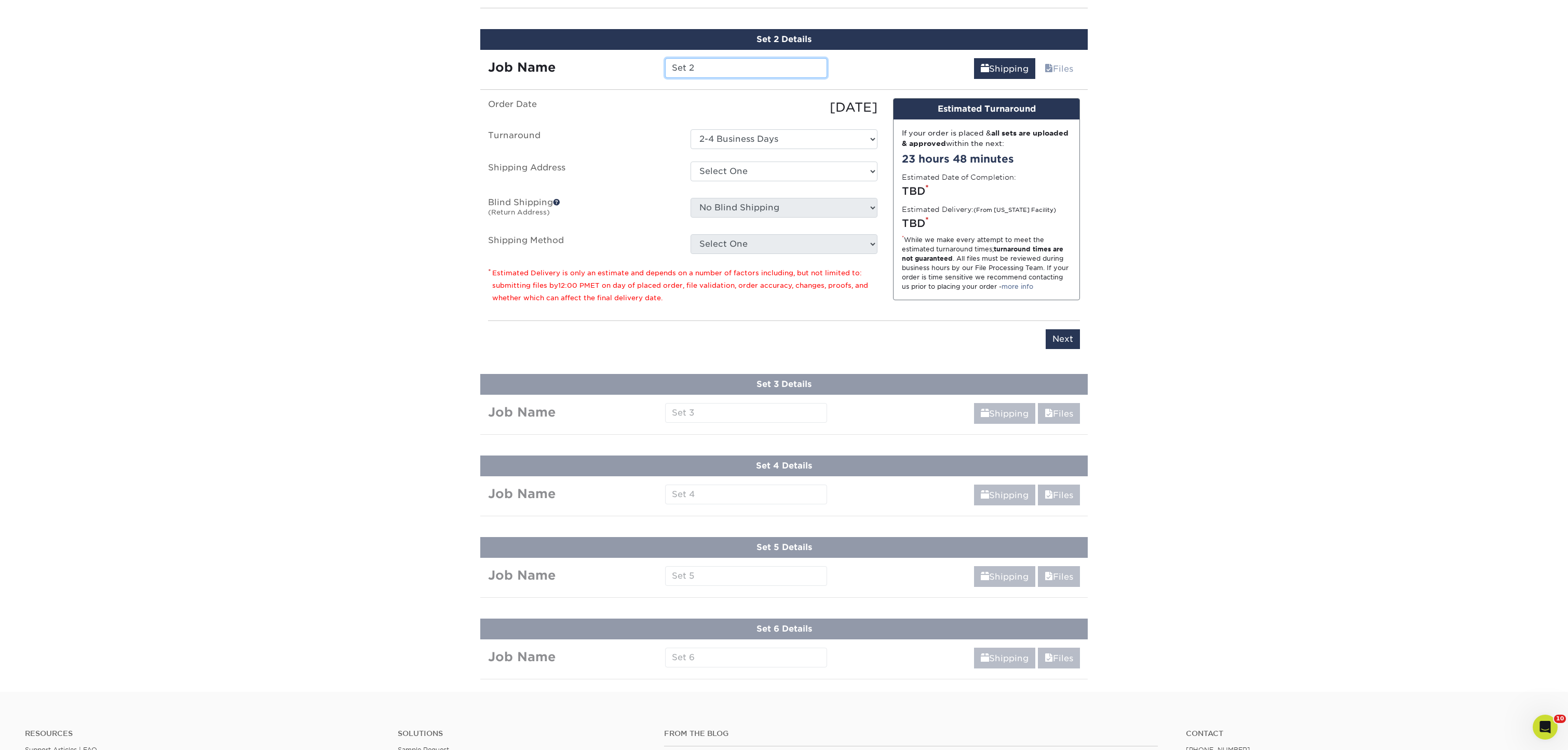
scroll to position [672, 0]
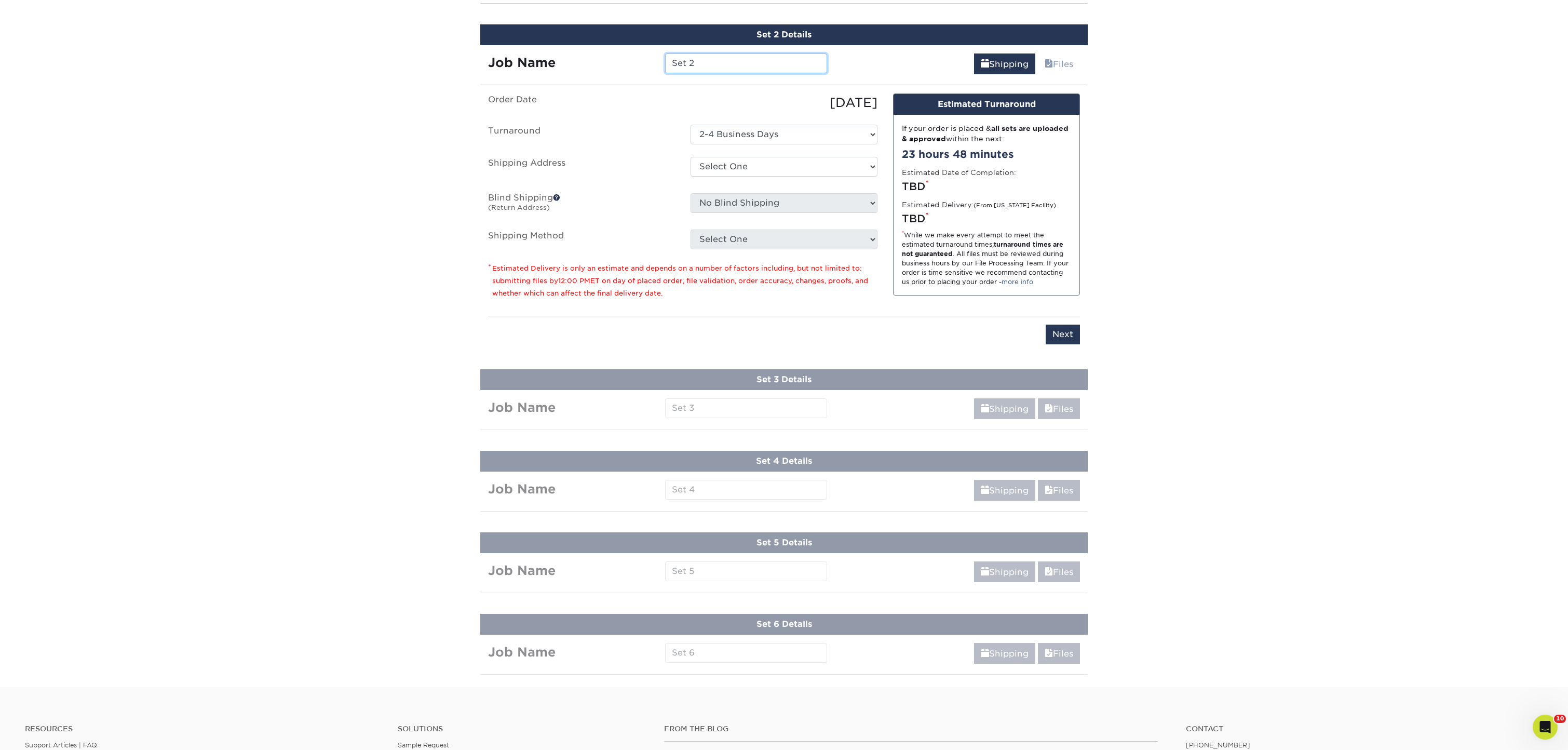
drag, startPoint x: 765, startPoint y: 64, endPoint x: 660, endPoint y: 66, distance: 105.0
click at [660, 66] on div "Set 2" at bounding box center [746, 63] width 177 height 20
type input "Arthur Chandler"
click at [347, 179] on div "Products Business Cards Painted Edge Business Cards Previous Next" at bounding box center [784, 40] width 1568 height 1293
select select "286830"
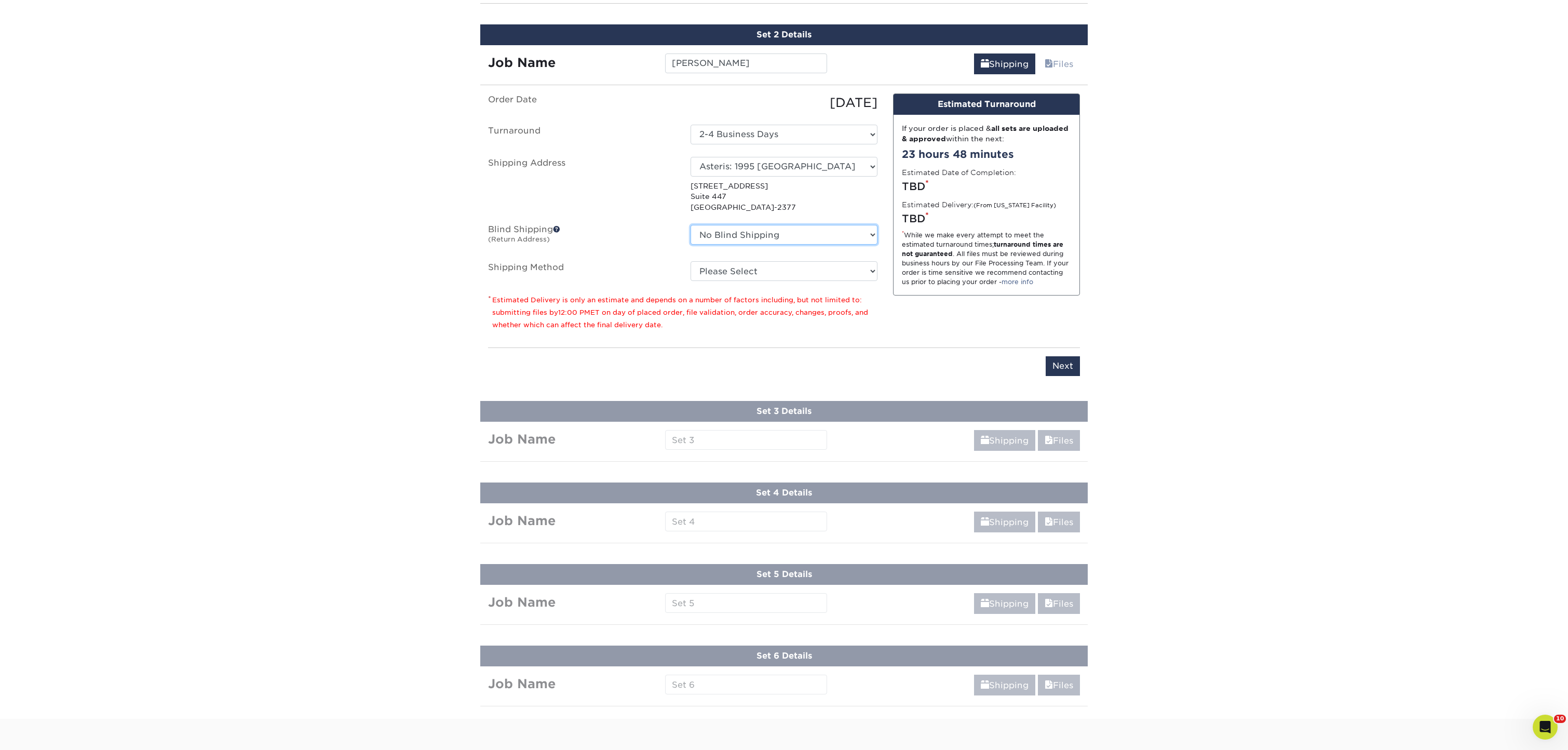
select select "208647"
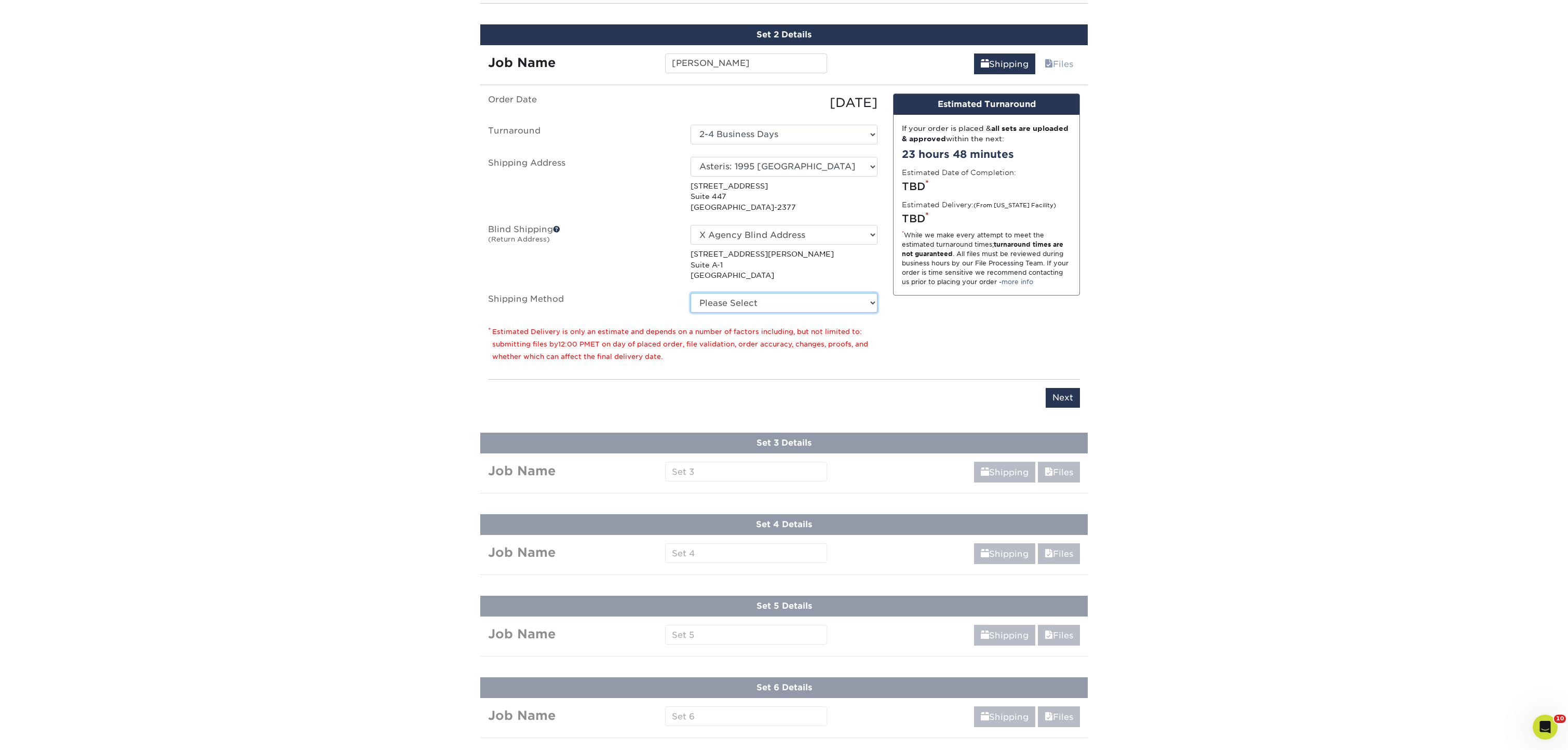
select select "03"
click at [1061, 390] on input "Next" at bounding box center [1063, 398] width 34 height 20
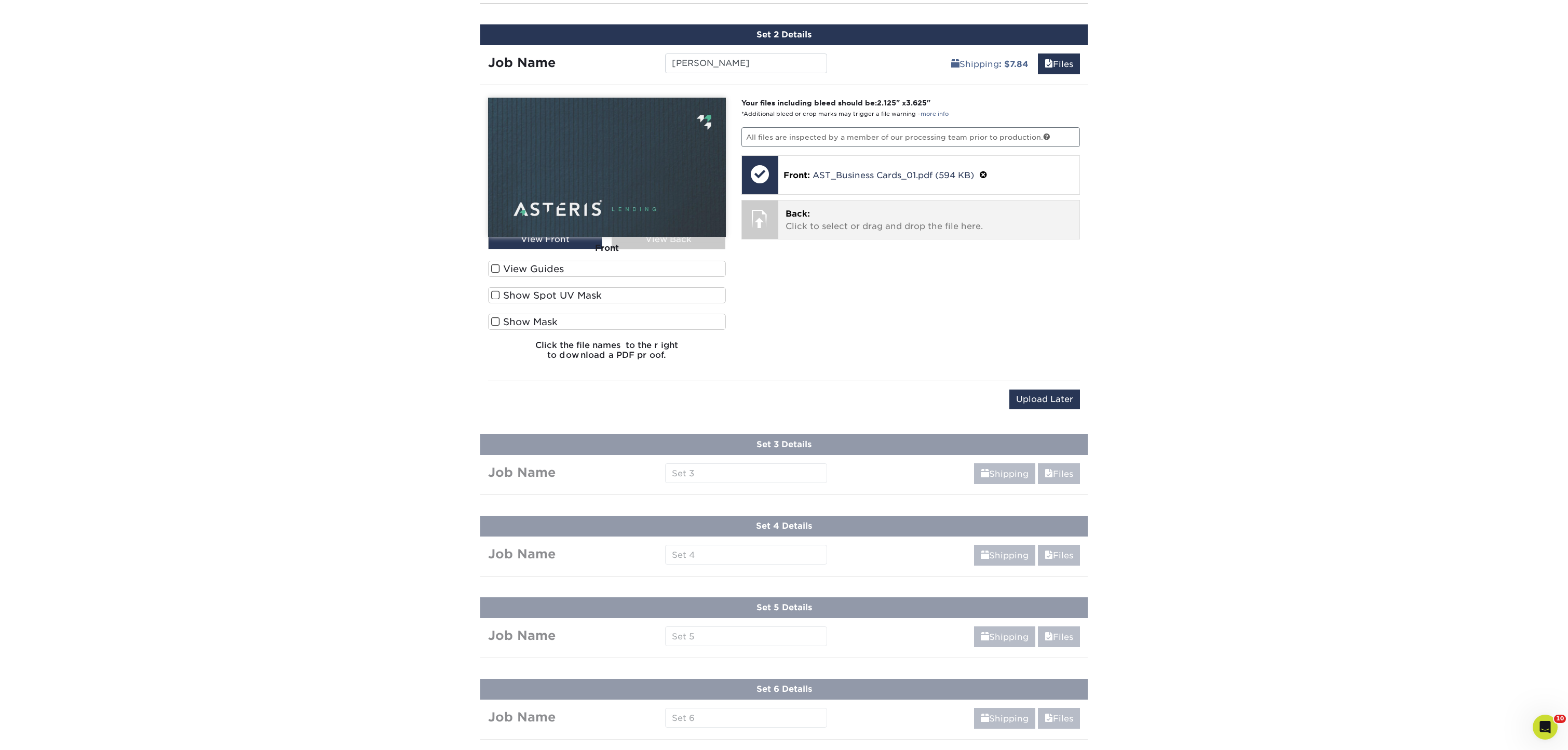
click at [833, 222] on p "Back: Click to select or drag and drop the file here." at bounding box center [929, 220] width 287 height 25
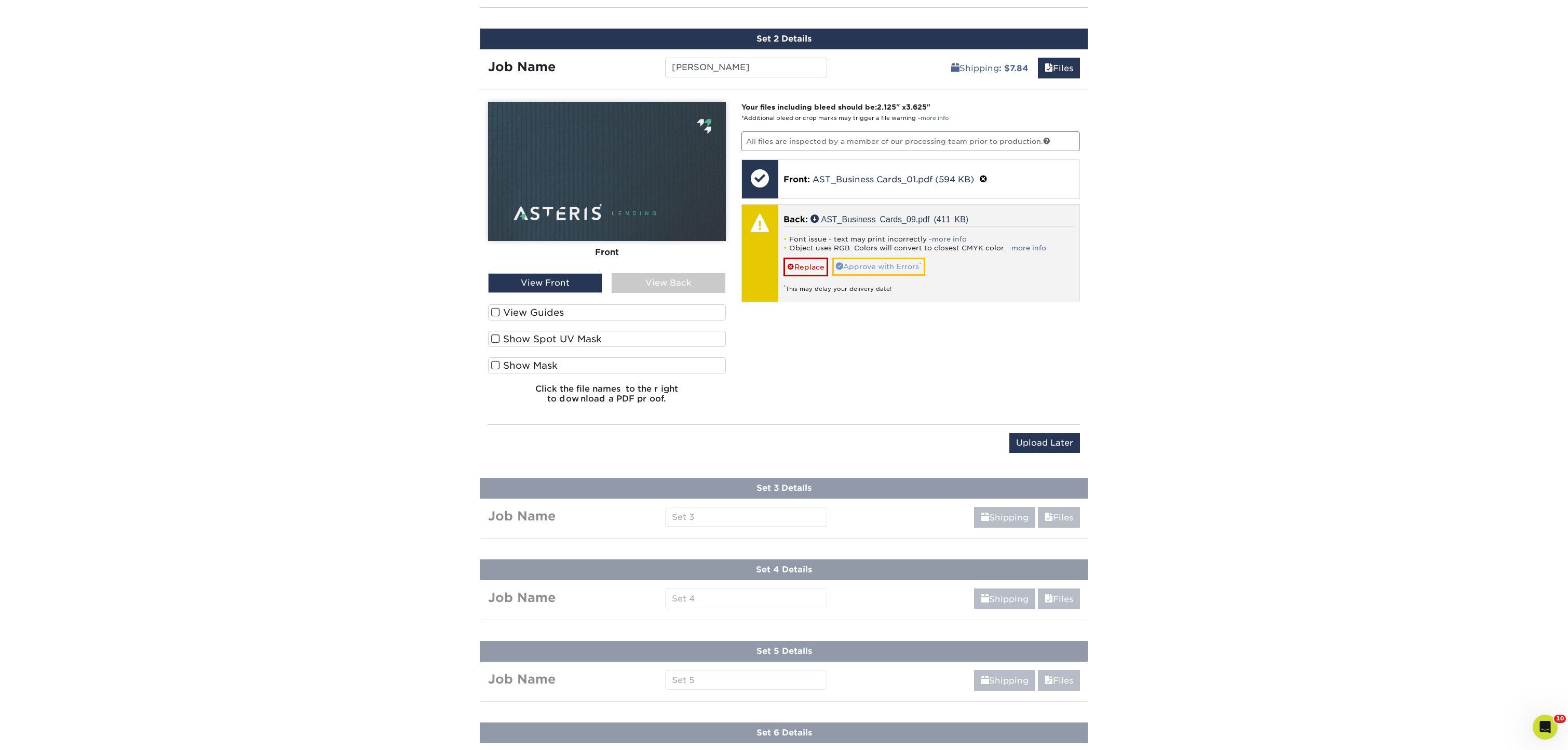
scroll to position [669, 1]
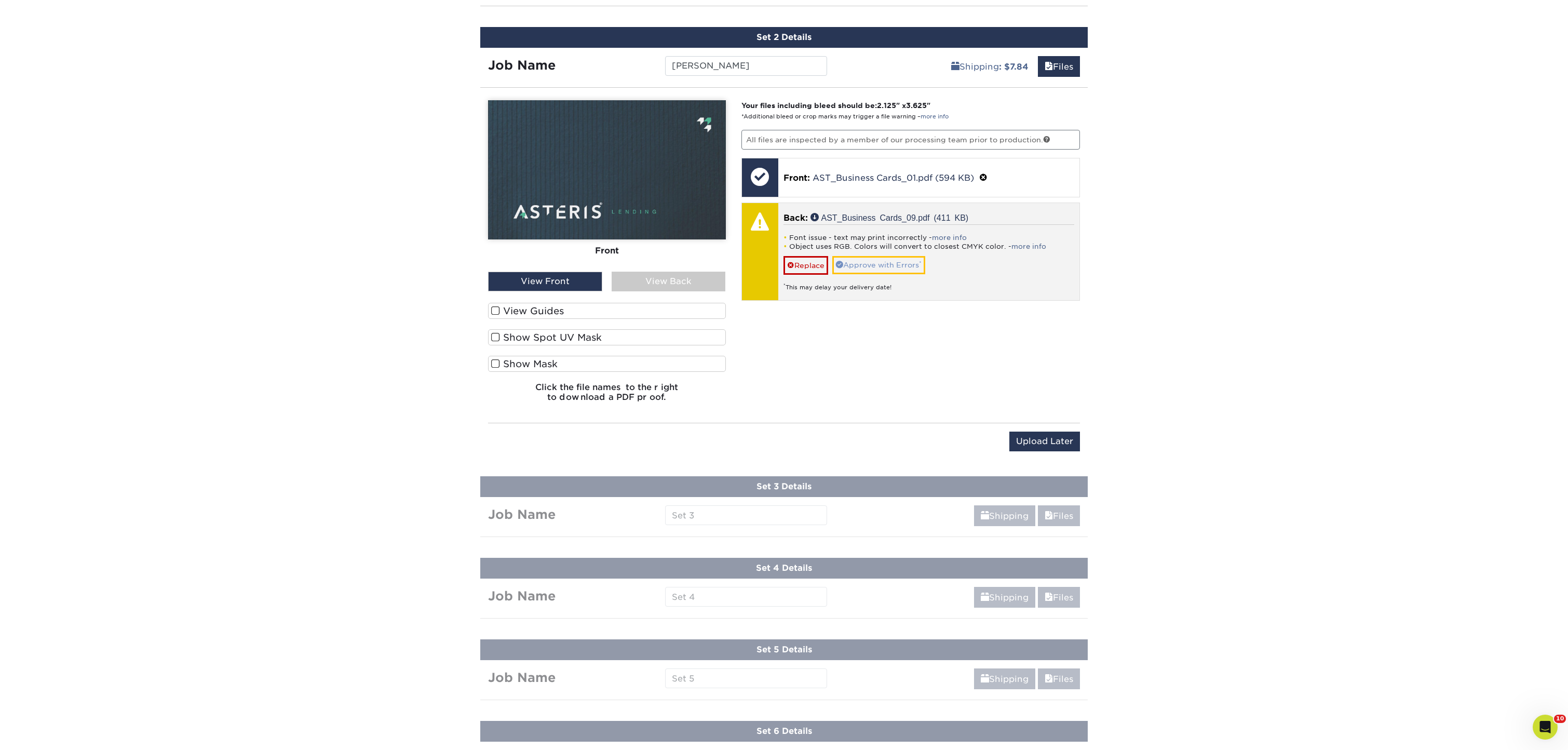
click at [893, 267] on link "Approve with Errors *" at bounding box center [878, 265] width 93 height 18
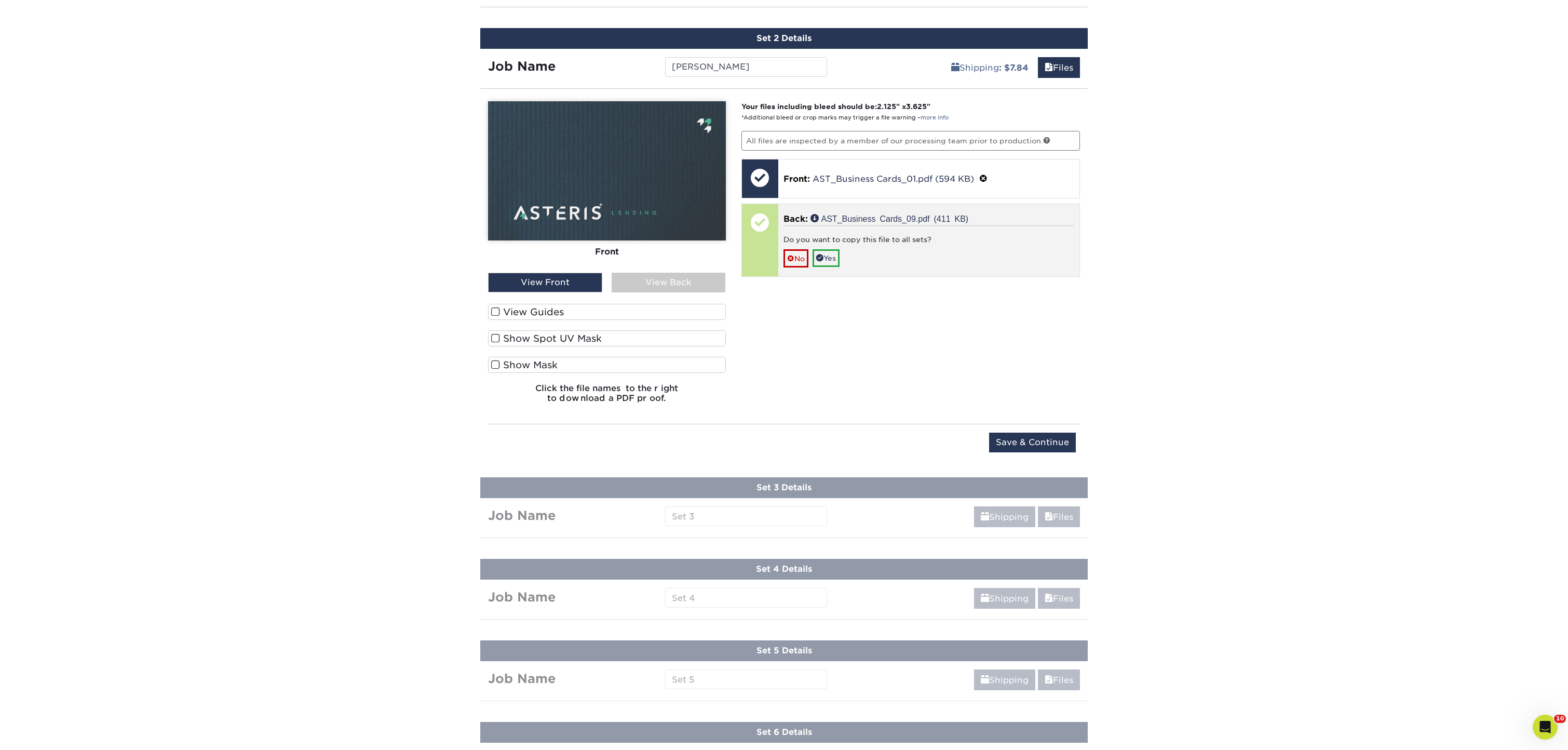
scroll to position [669, 0]
drag, startPoint x: 793, startPoint y: 254, endPoint x: 799, endPoint y: 256, distance: 6.3
click at [794, 254] on link "No" at bounding box center [796, 258] width 25 height 18
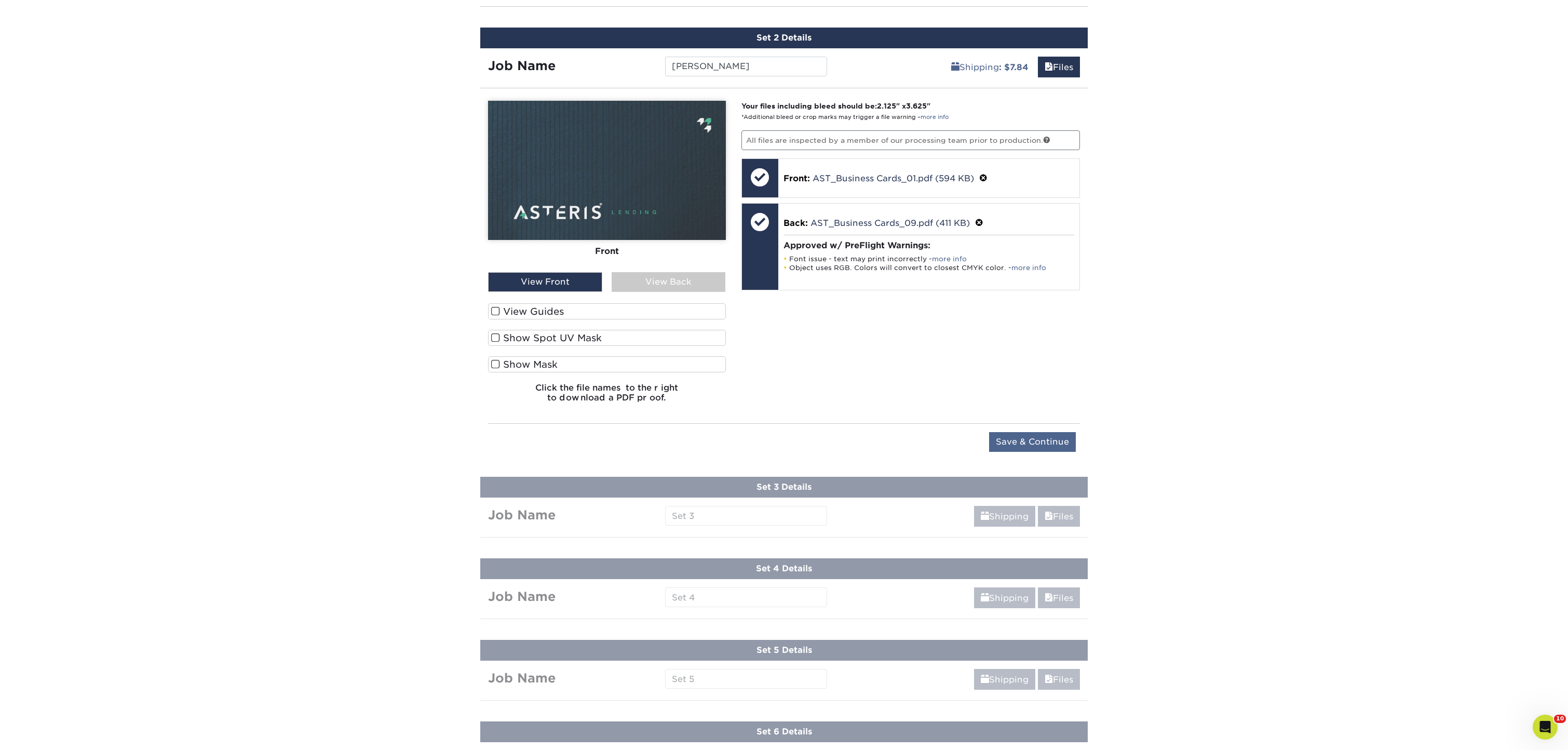
scroll to position [667, 0]
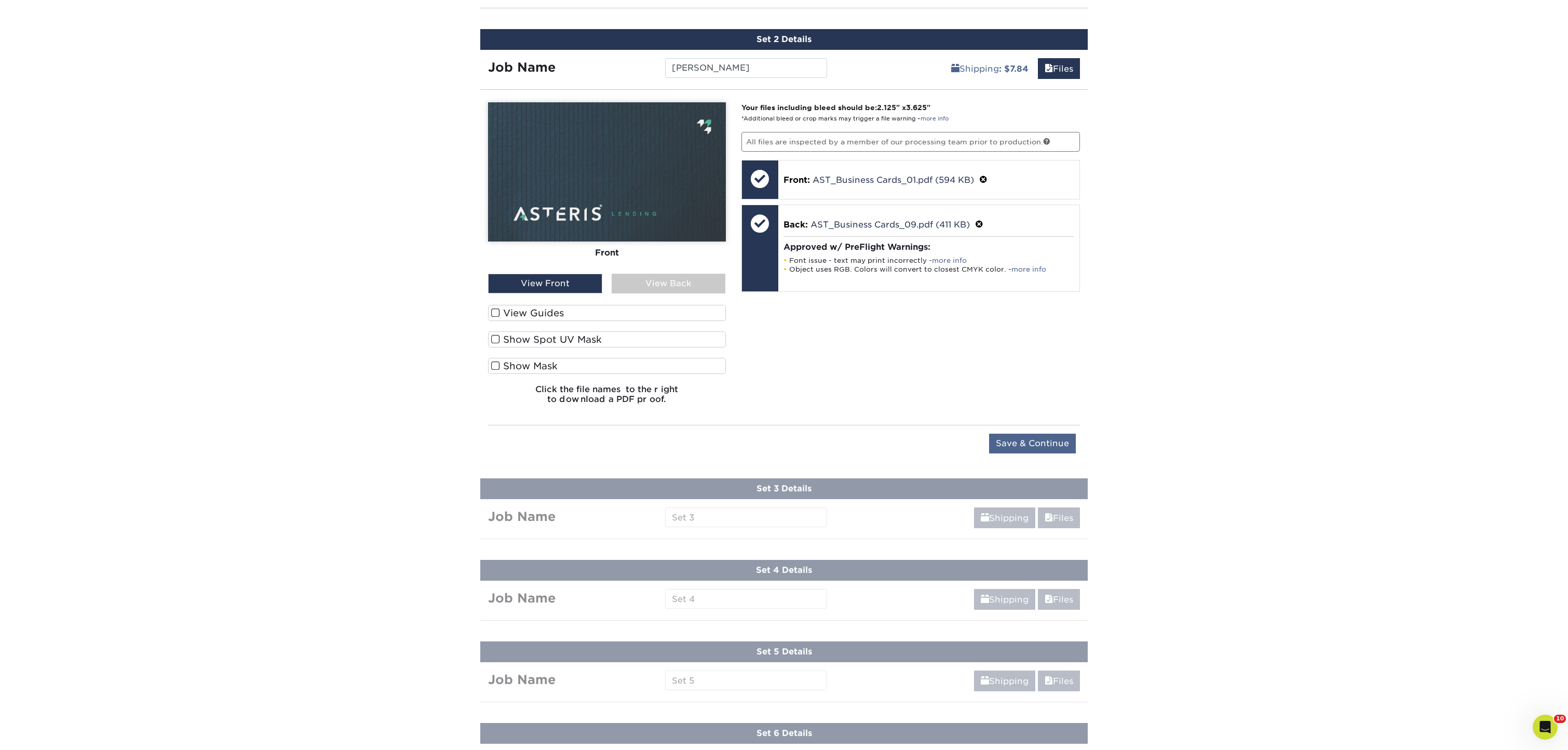
click at [1031, 442] on input "Save & Continue" at bounding box center [1032, 444] width 87 height 20
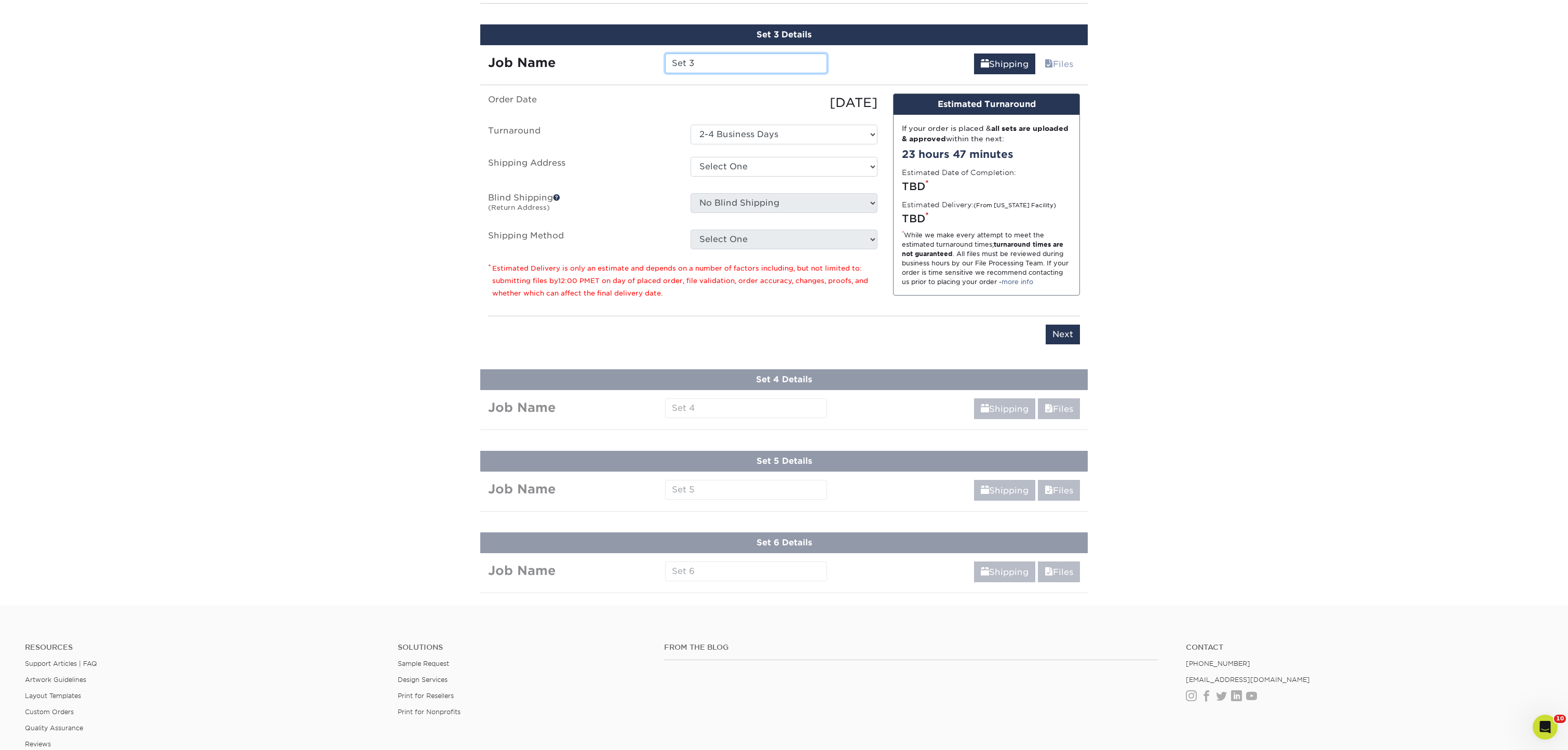
scroll to position [754, 0]
drag, startPoint x: 630, startPoint y: 58, endPoint x: 640, endPoint y: 57, distance: 10.0
click at [617, 58] on div "Job Name Set 3" at bounding box center [657, 63] width 355 height 20
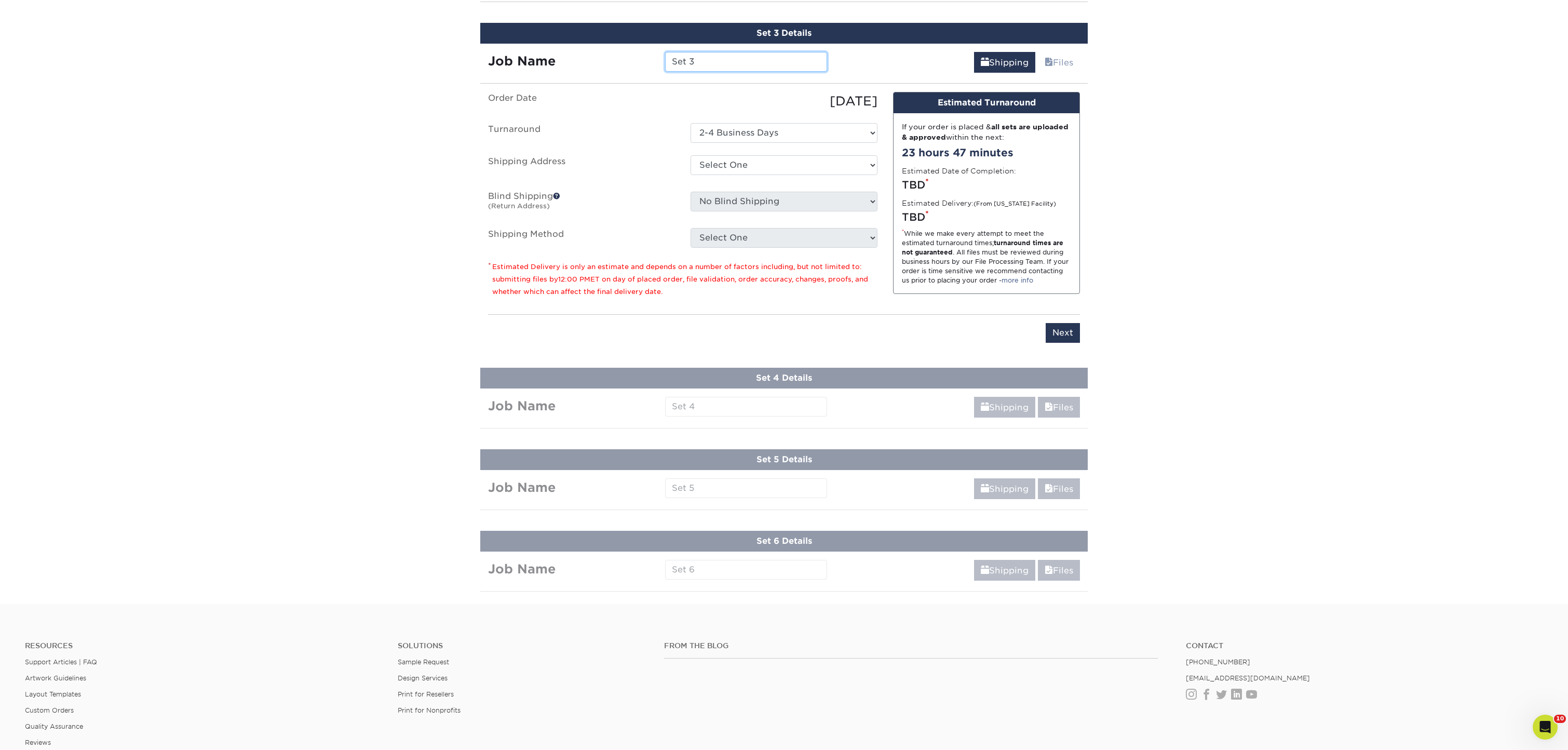
scroll to position [755, 0]
type input "Mack Major"
select select "286830"
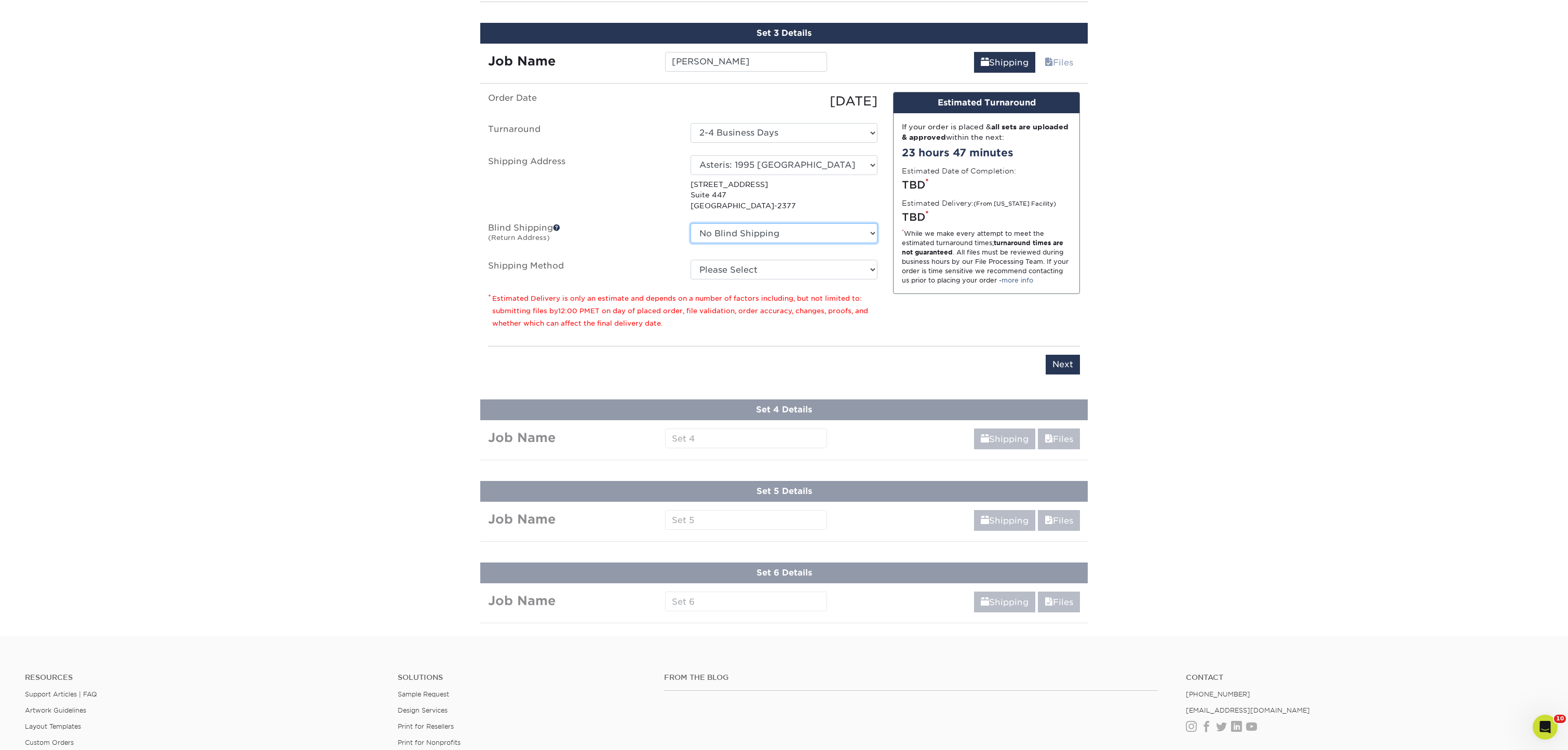
select select "208647"
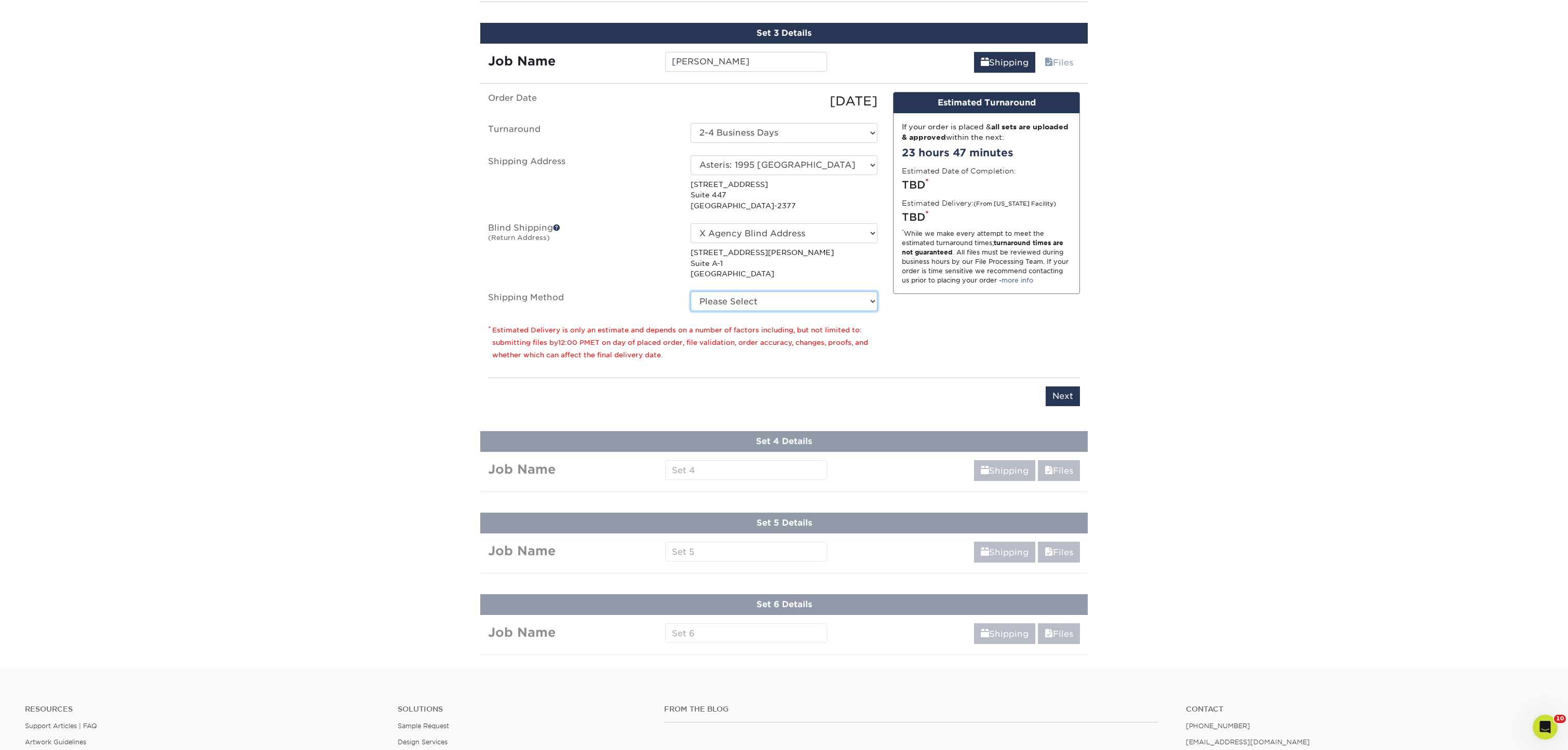
select select "03"
click at [1058, 397] on input "Next" at bounding box center [1063, 396] width 34 height 20
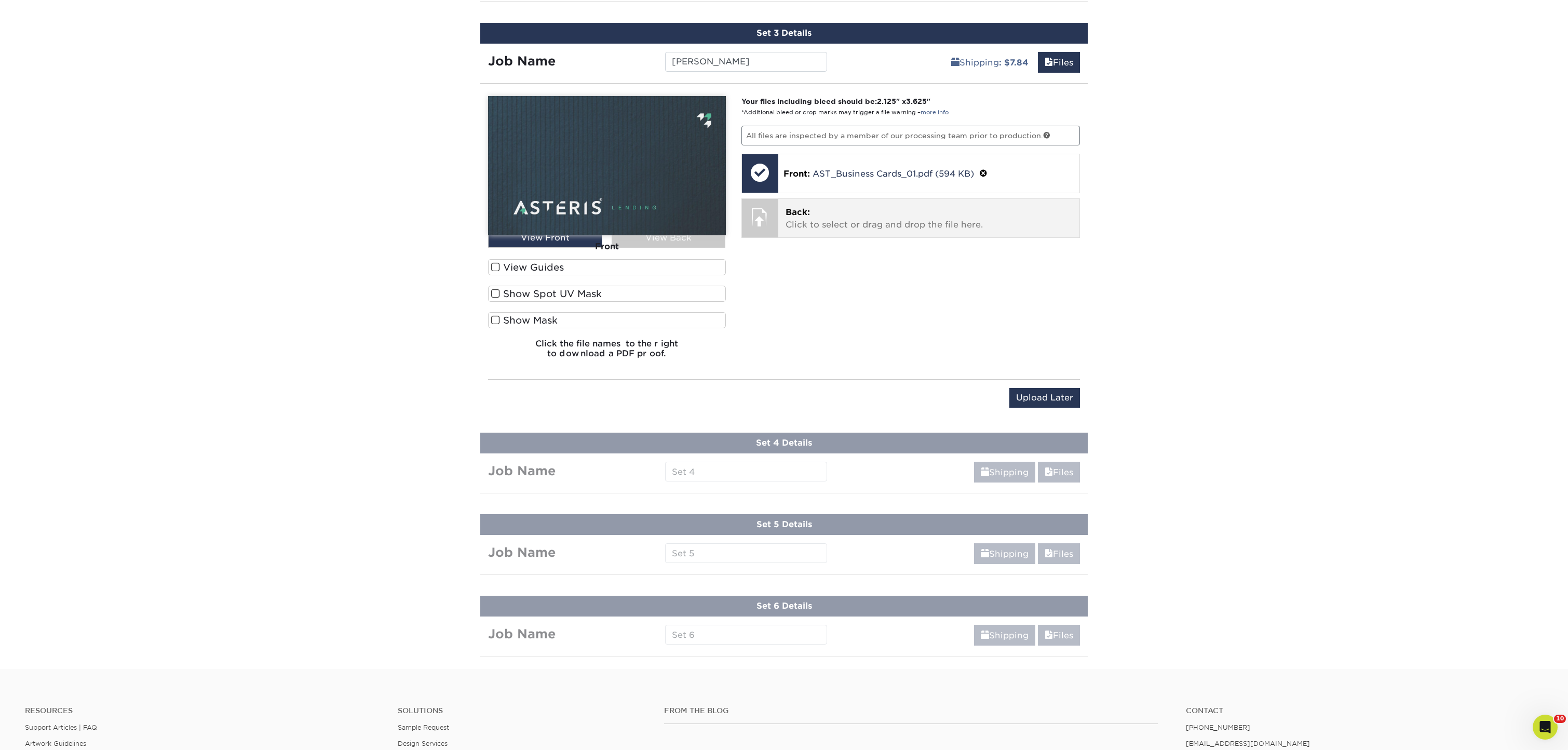
click at [826, 216] on p "Back: Click to select or drag and drop the file here." at bounding box center [929, 218] width 287 height 25
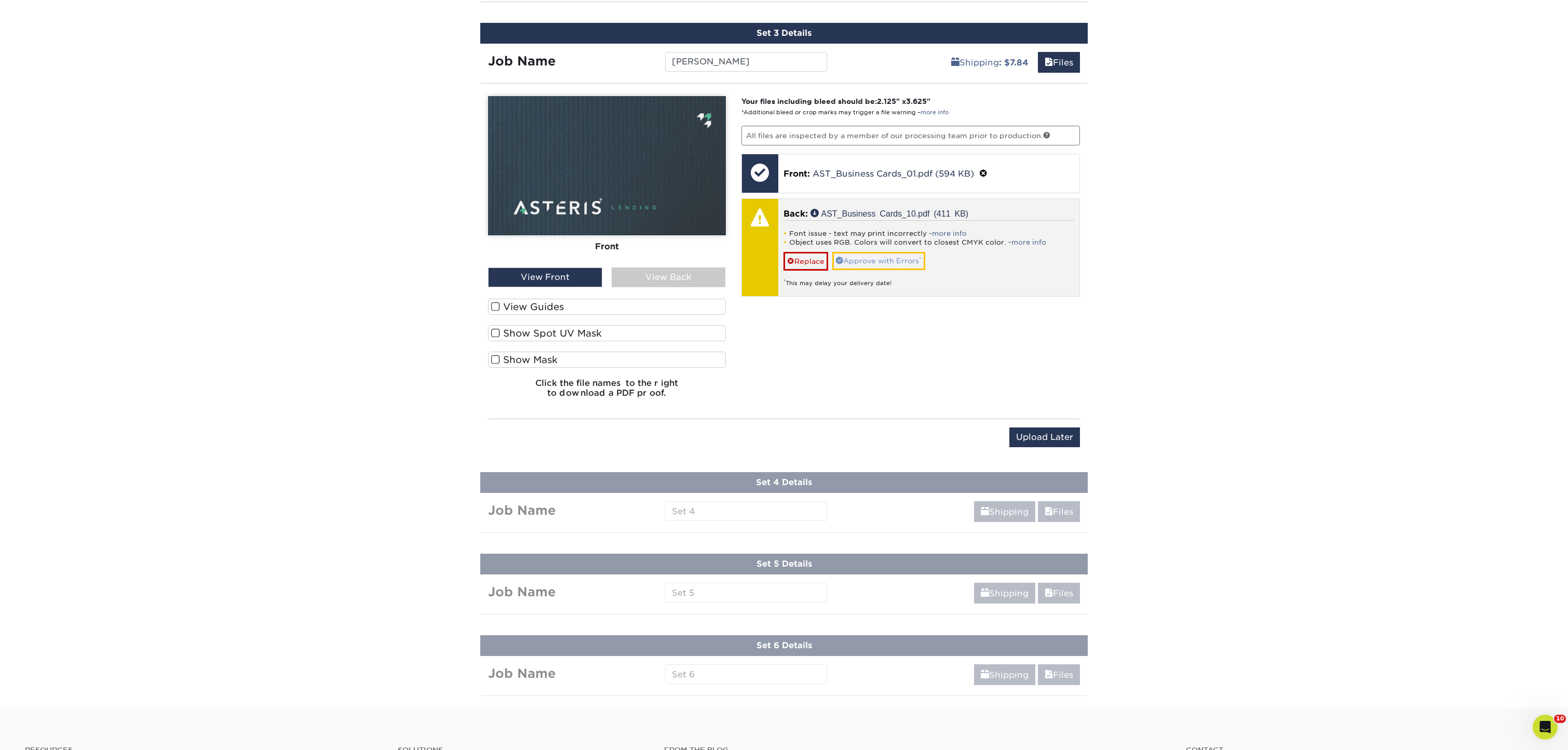
click at [904, 261] on link "Approve with Errors *" at bounding box center [878, 261] width 93 height 18
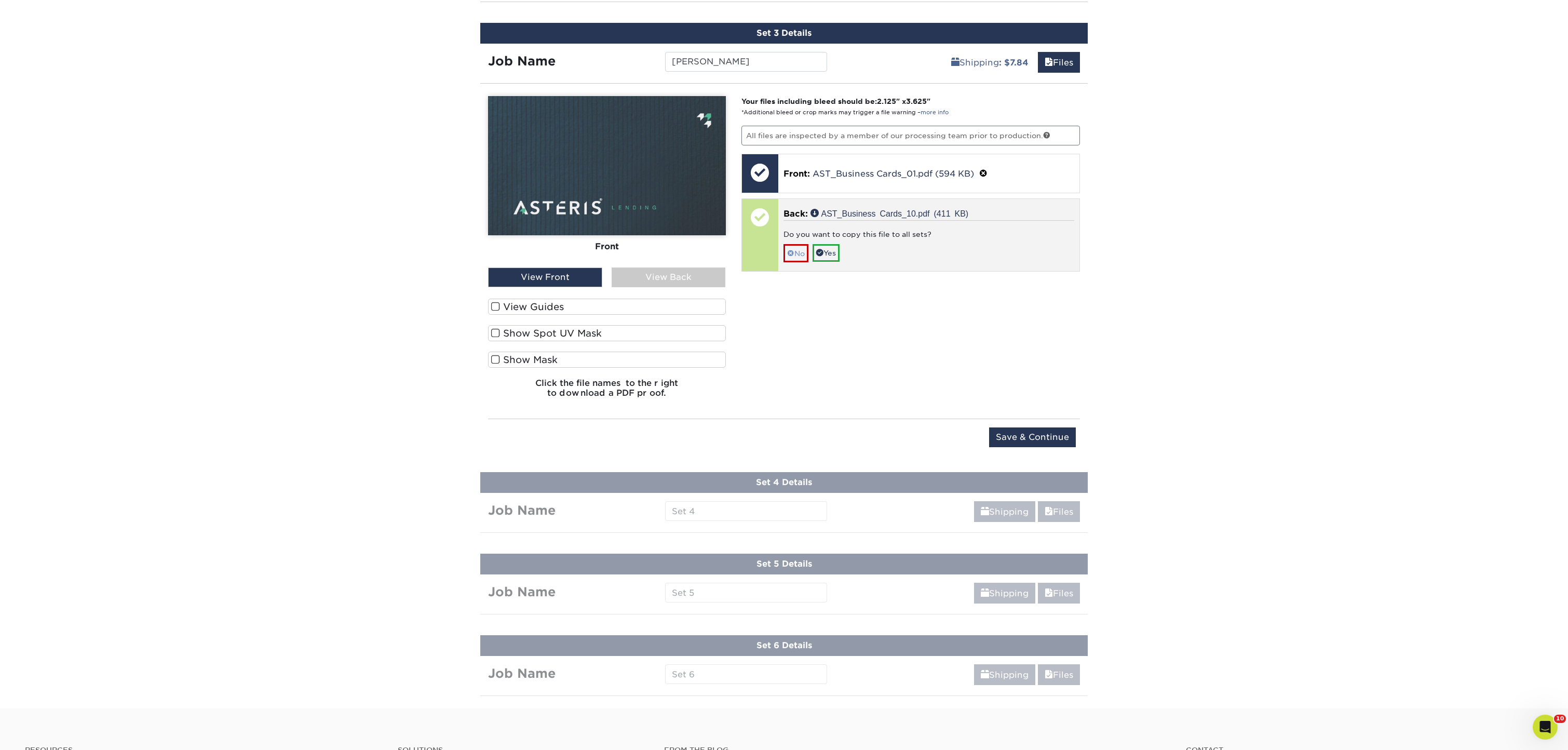
click at [799, 247] on link "No" at bounding box center [796, 253] width 25 height 18
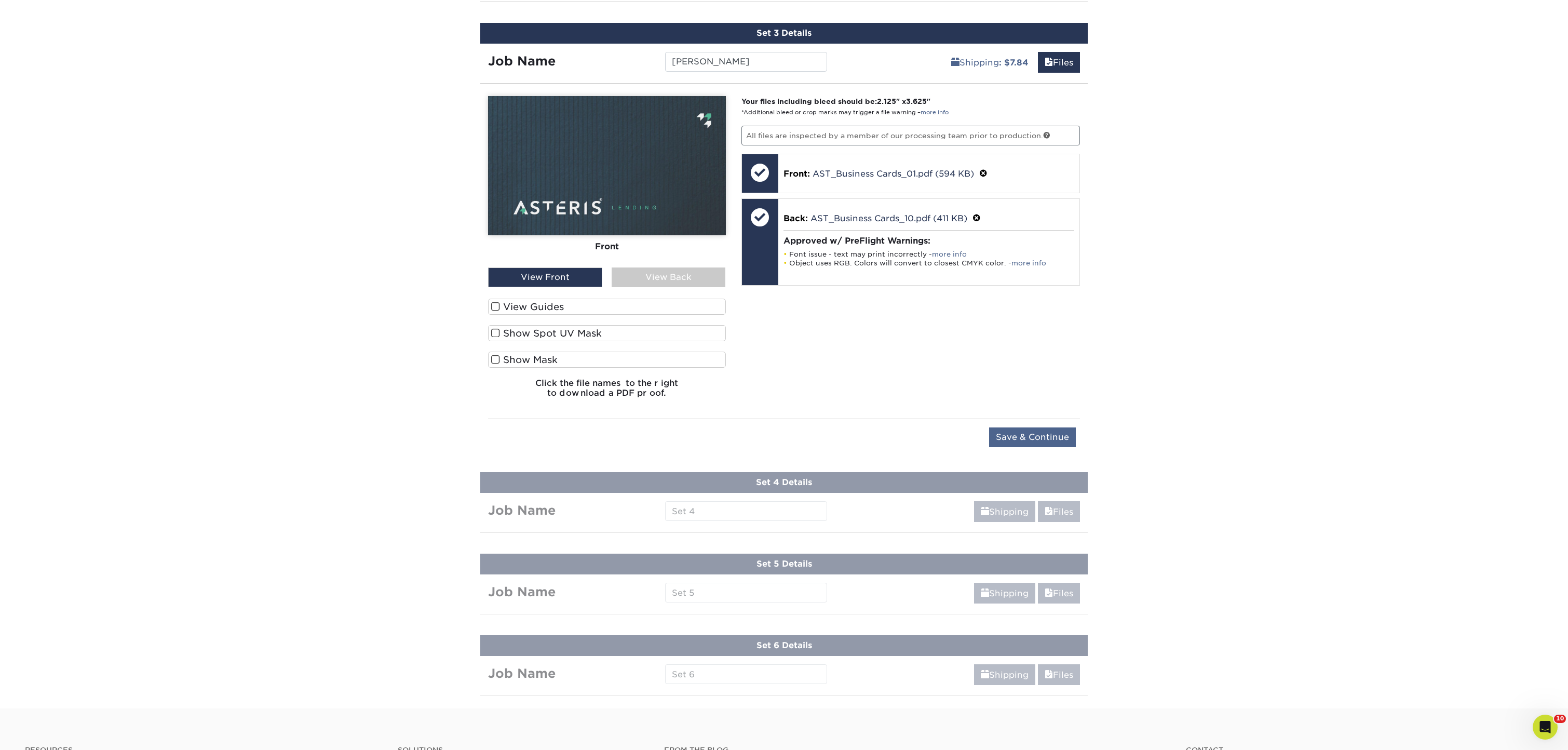
click at [1017, 442] on input "Save & Continue" at bounding box center [1032, 437] width 87 height 20
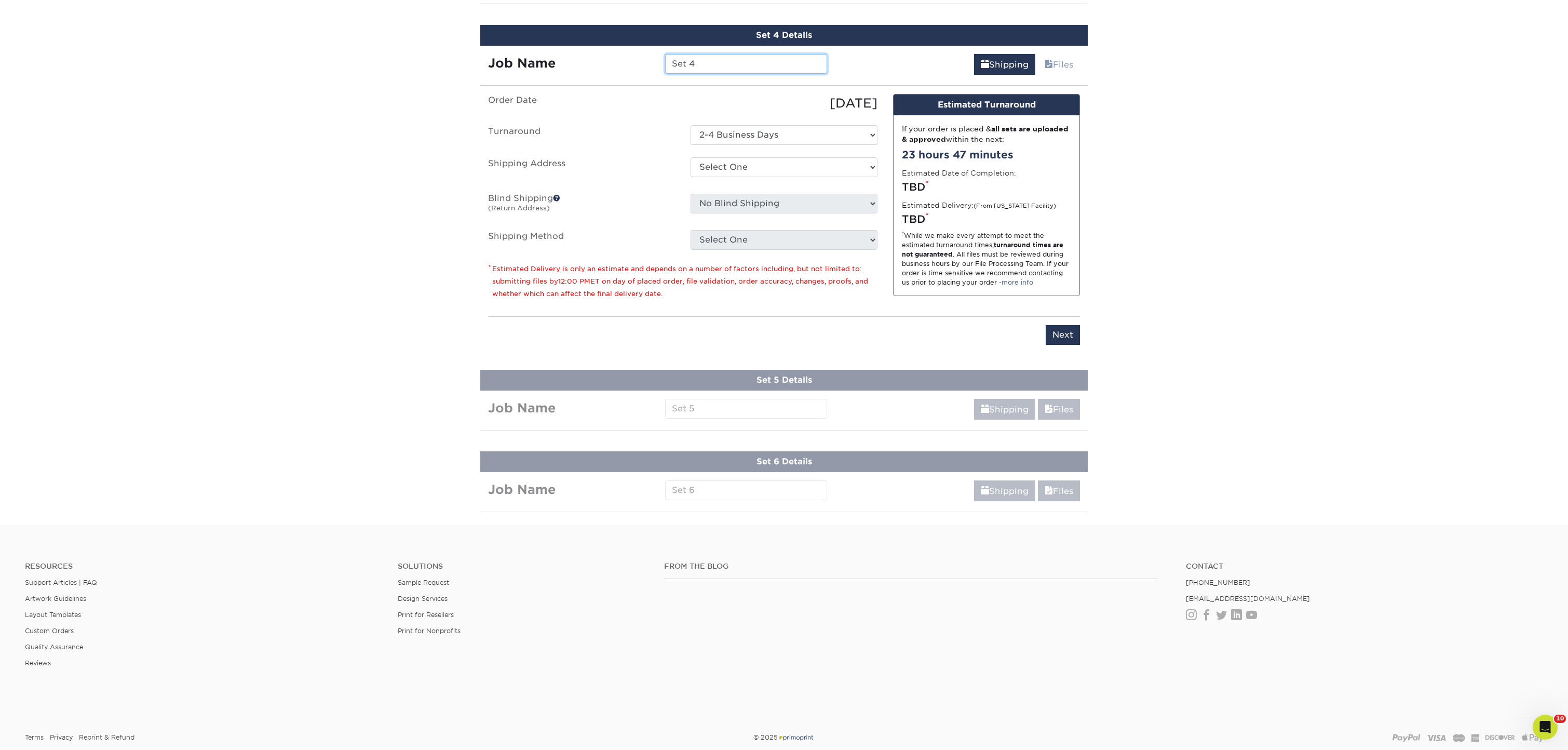
scroll to position [835, 0]
click at [659, 58] on div "Set 4" at bounding box center [746, 63] width 177 height 20
type input "F"
type input "Darren McGurn"
select select "286830"
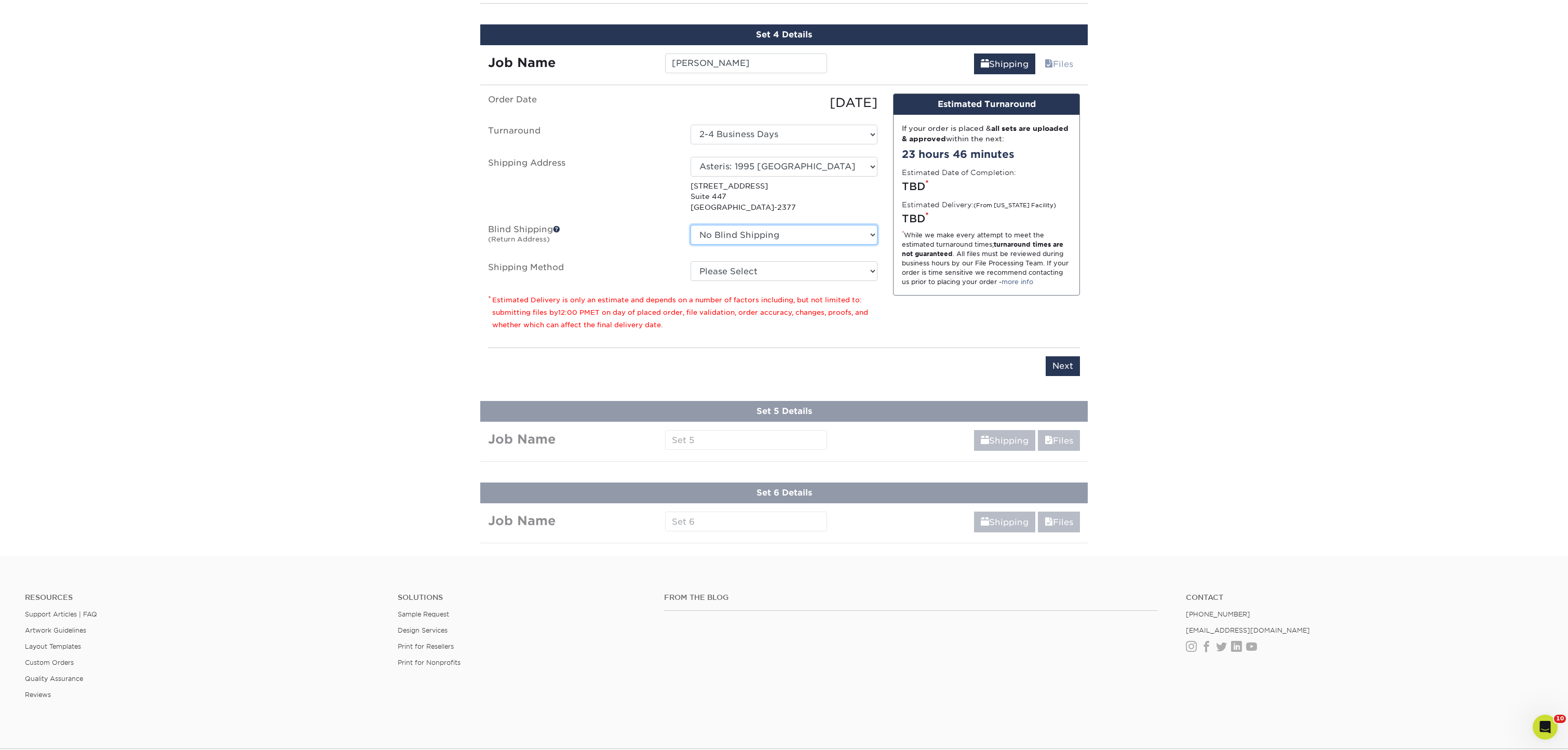
select select "208647"
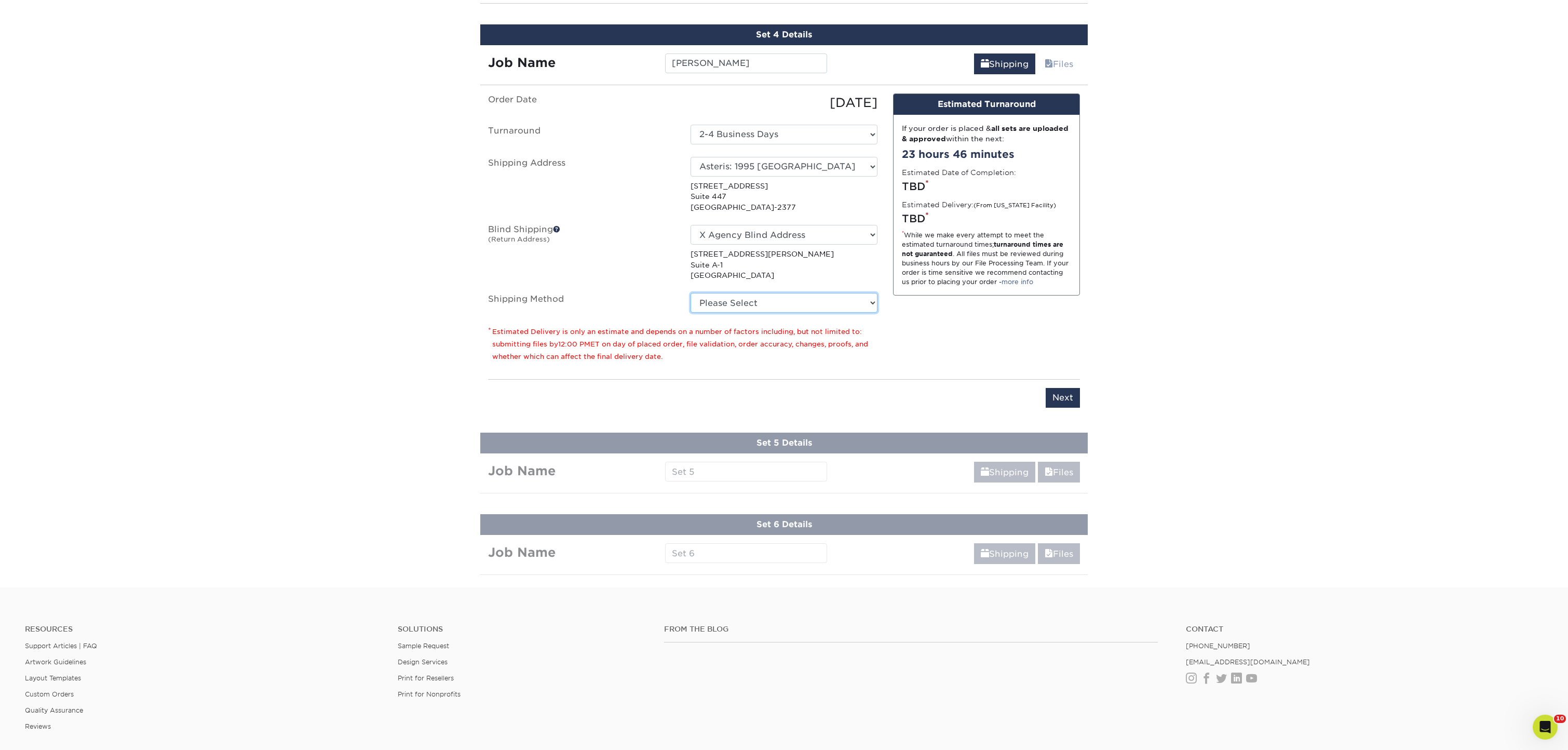
select select "03"
click at [1063, 399] on input "Next" at bounding box center [1063, 398] width 34 height 20
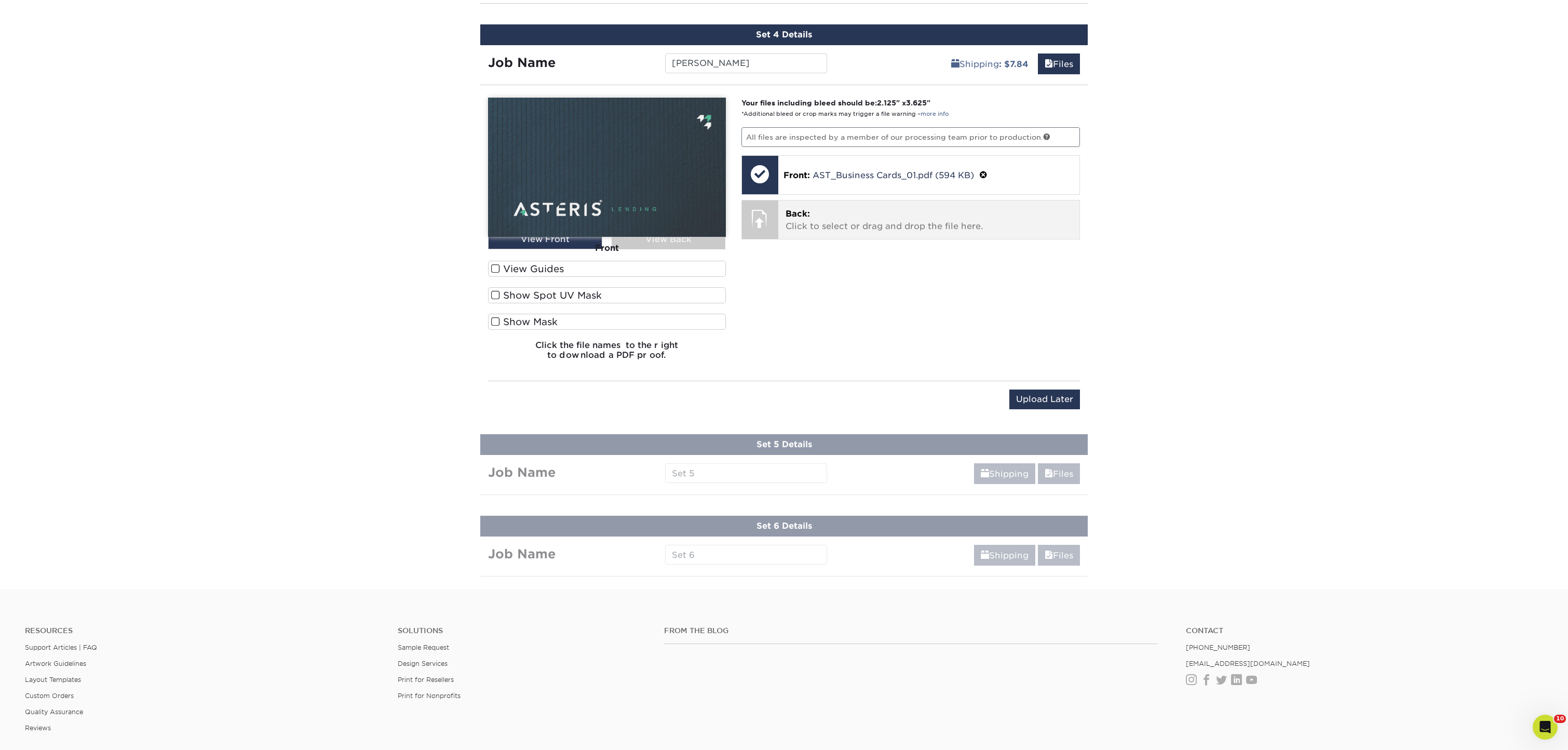
click at [861, 215] on p "Back: Click to select or drag and drop the file here." at bounding box center [929, 220] width 287 height 25
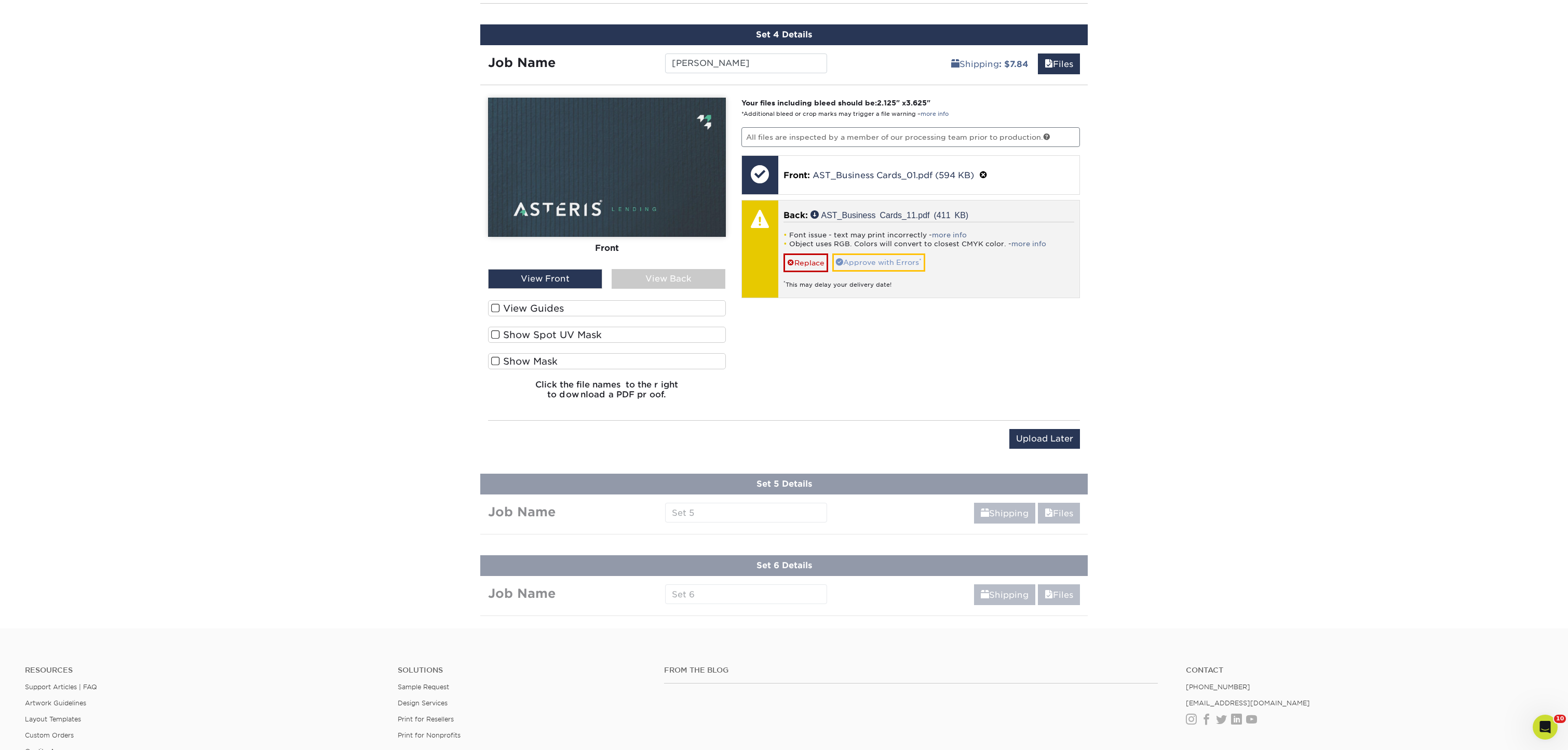
click at [900, 267] on link "Approve with Errors *" at bounding box center [878, 263] width 93 height 18
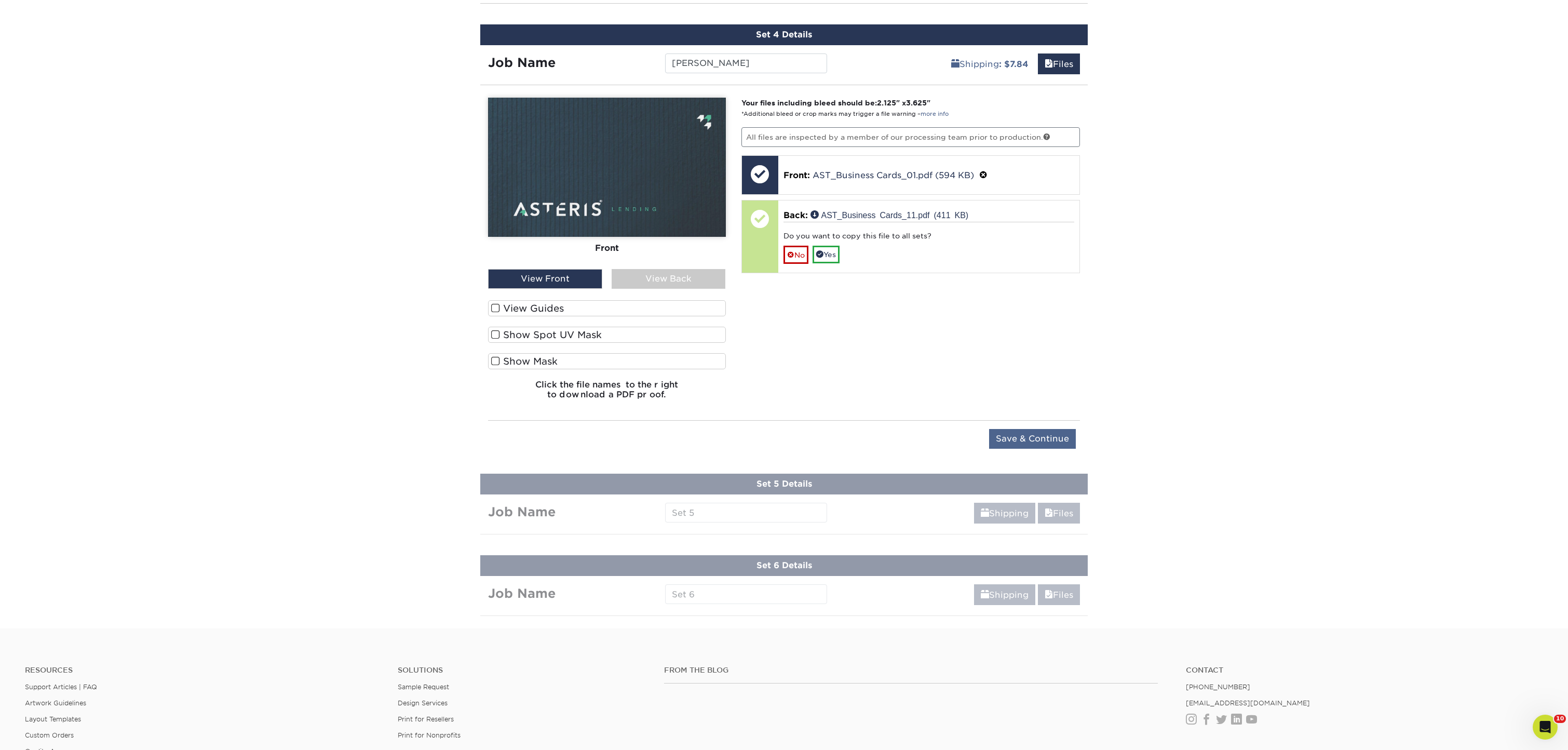
click at [1039, 436] on input "Save & Continue" at bounding box center [1032, 439] width 87 height 20
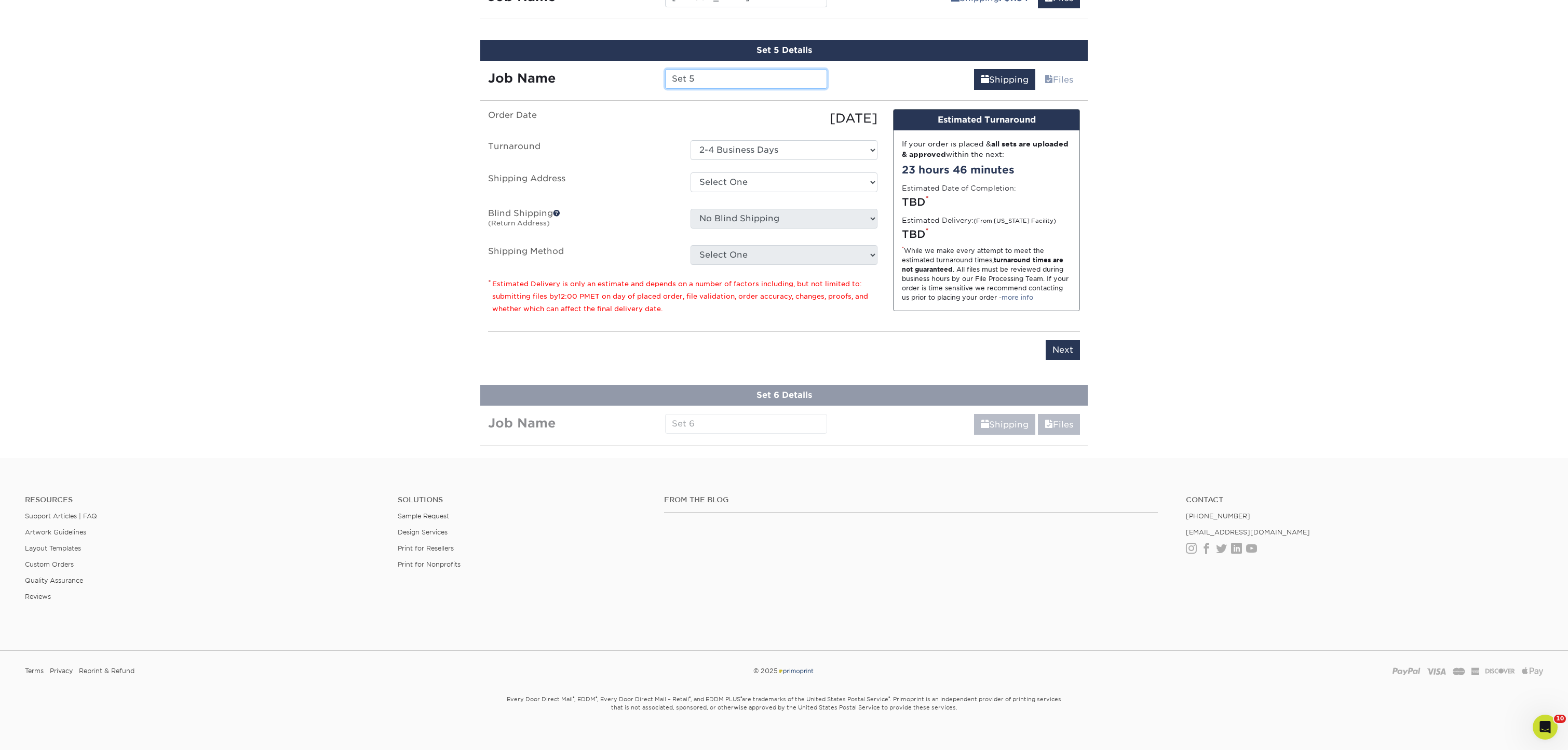
scroll to position [912, 0]
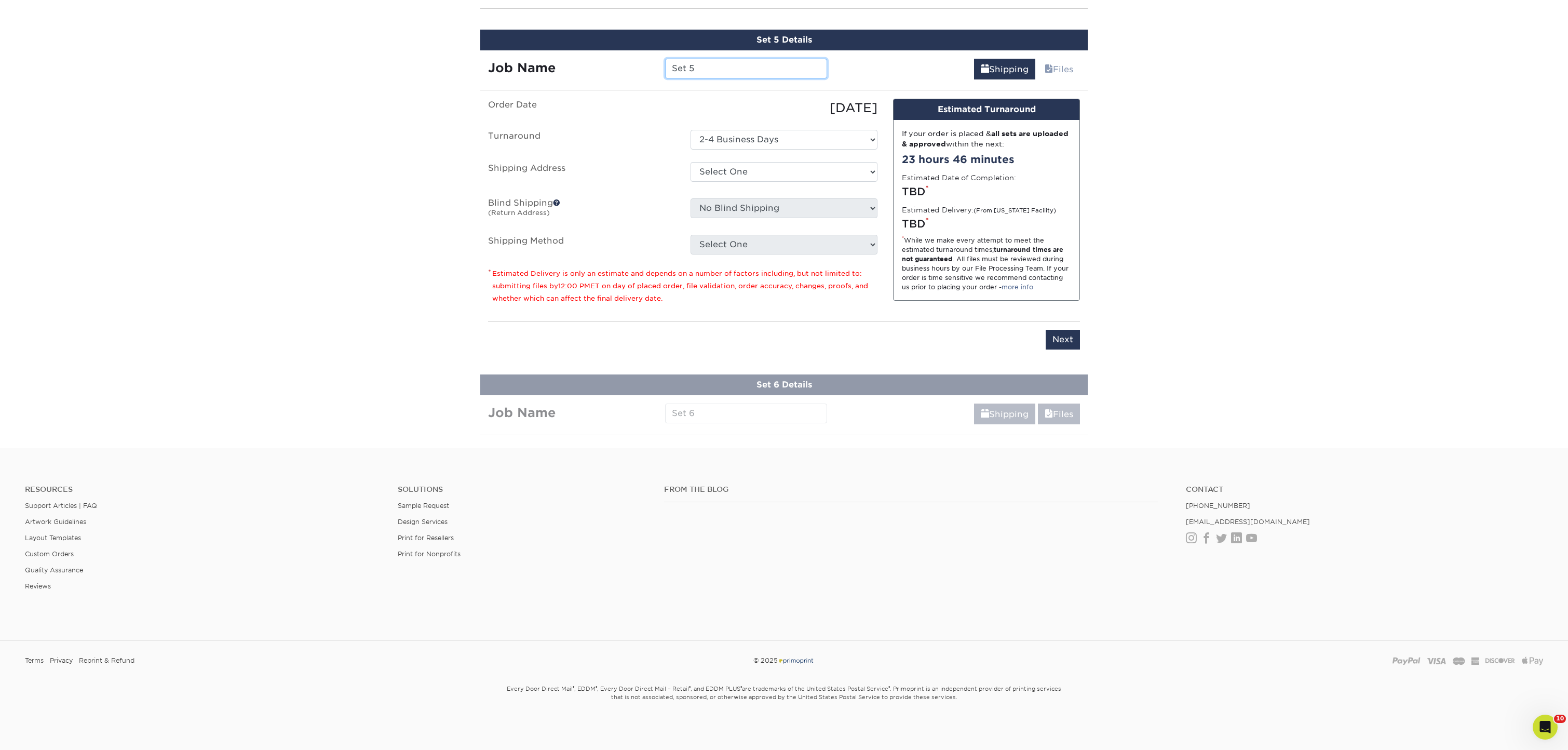
click at [670, 61] on input "Set 5" at bounding box center [745, 68] width 162 height 20
type input "[PERSON_NAME]"
select select "286830"
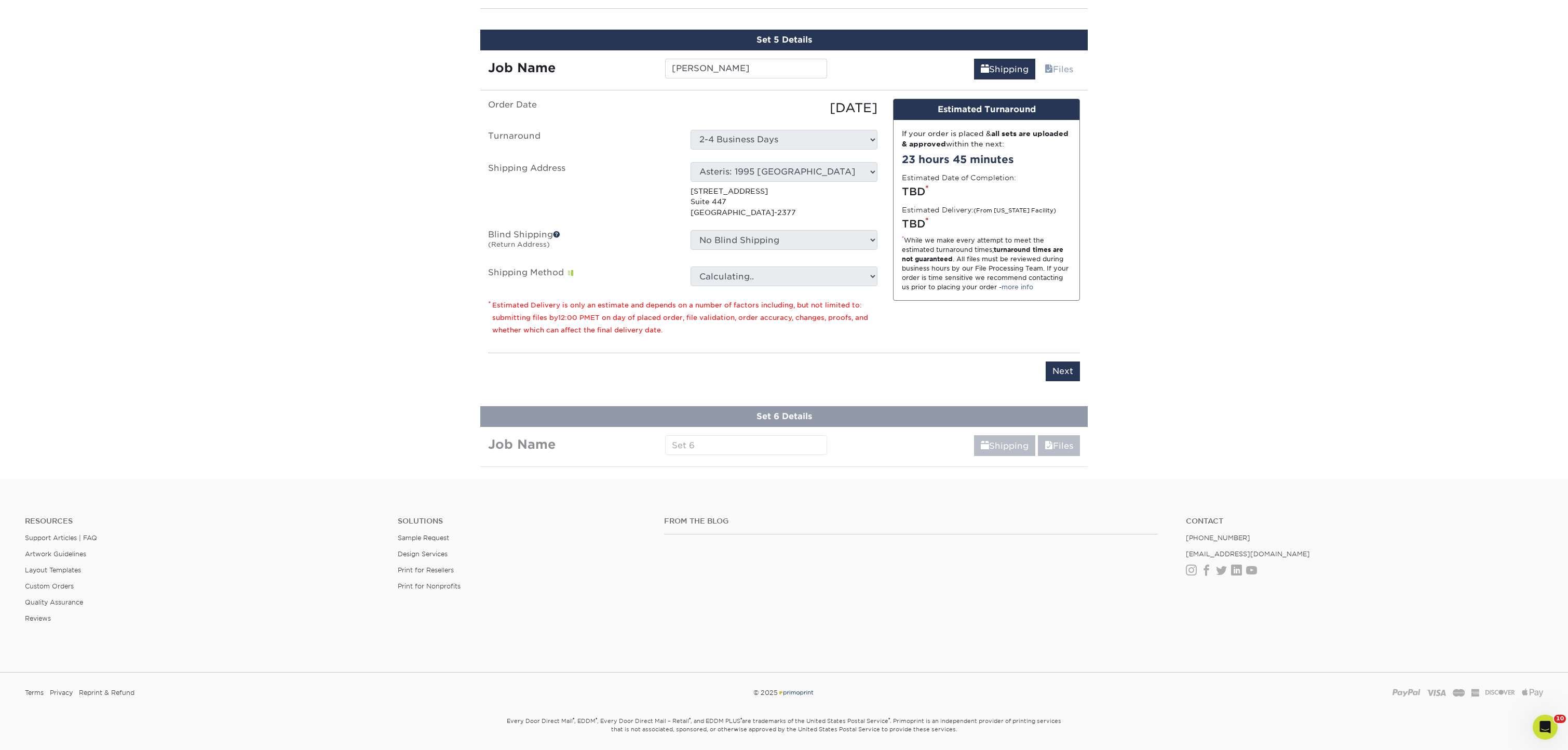
click at [741, 225] on ul "Order Date 10/09/2025 Turnaround Select One 2-4 Business Days Shipping Address …" at bounding box center [683, 192] width 389 height 188
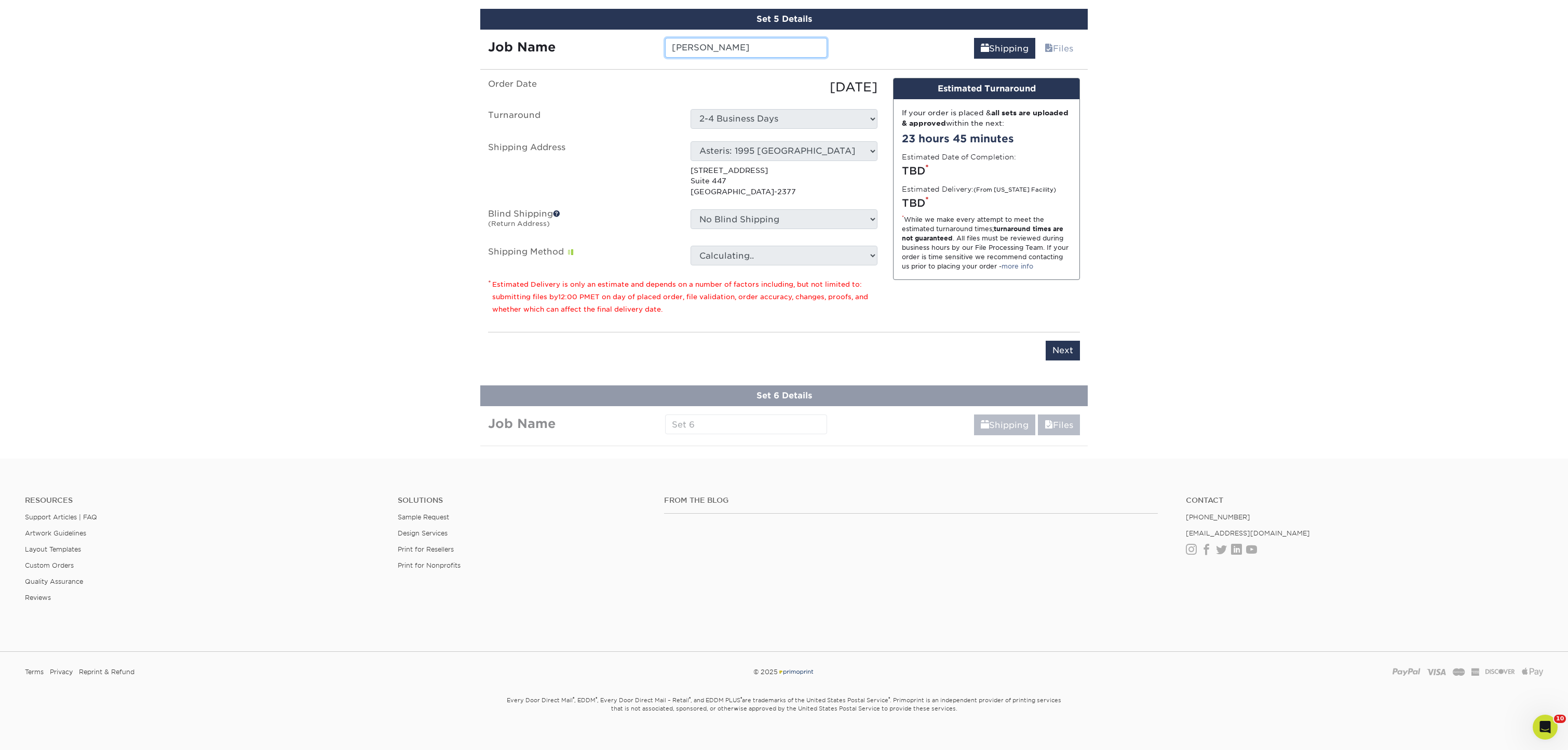
click at [745, 51] on input "[PERSON_NAME]" at bounding box center [745, 48] width 162 height 20
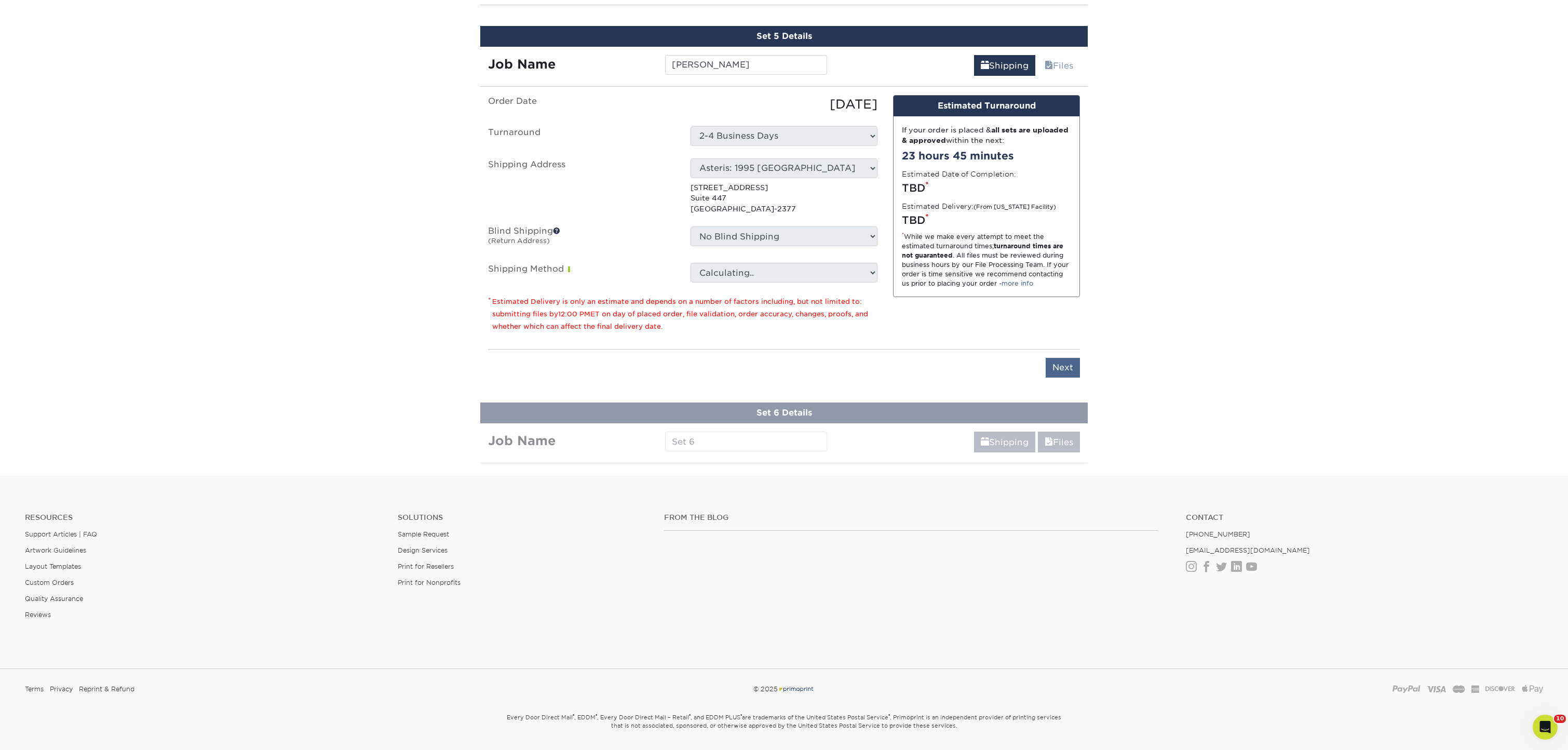
scroll to position [917, 1]
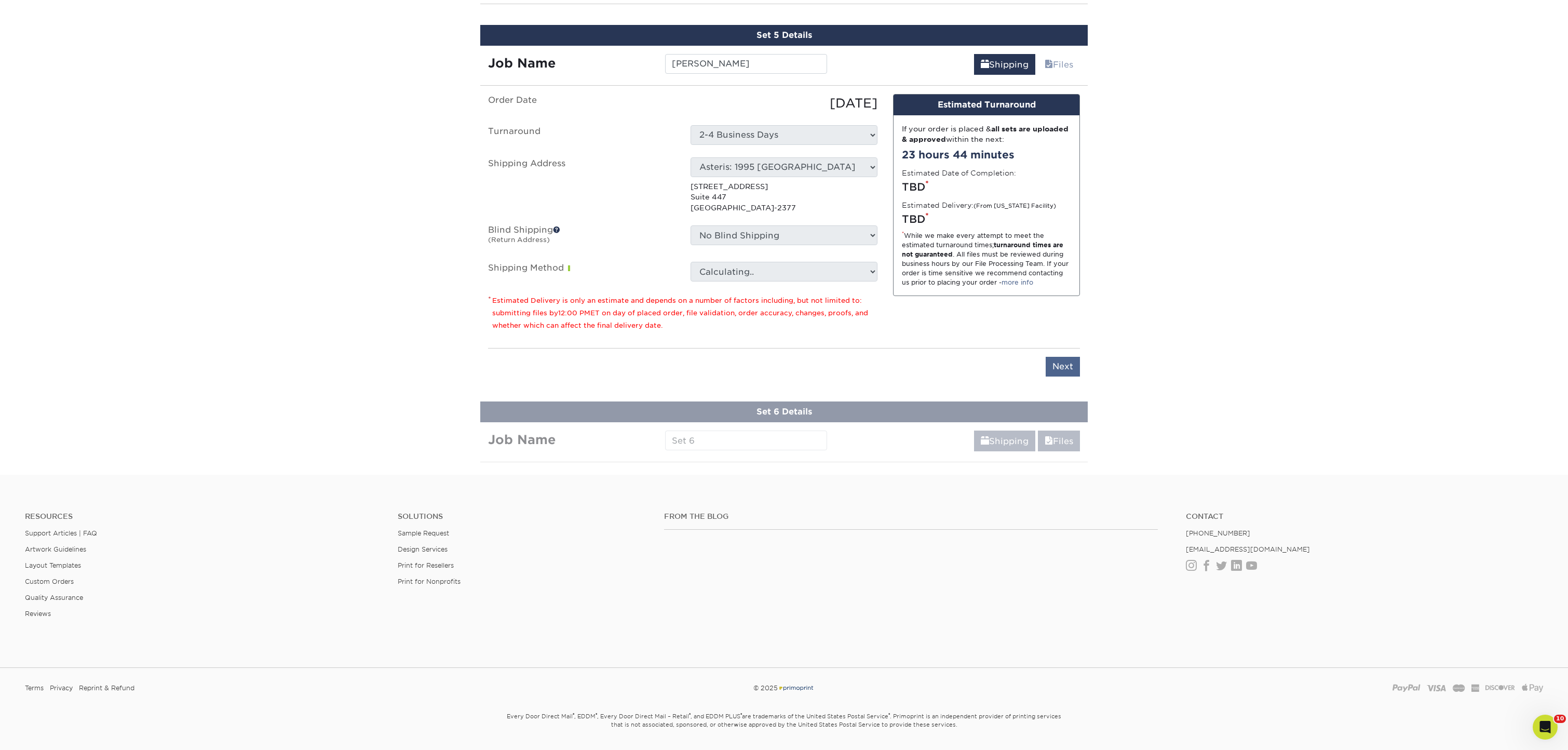
click at [1063, 366] on input "Next" at bounding box center [1063, 366] width 34 height 20
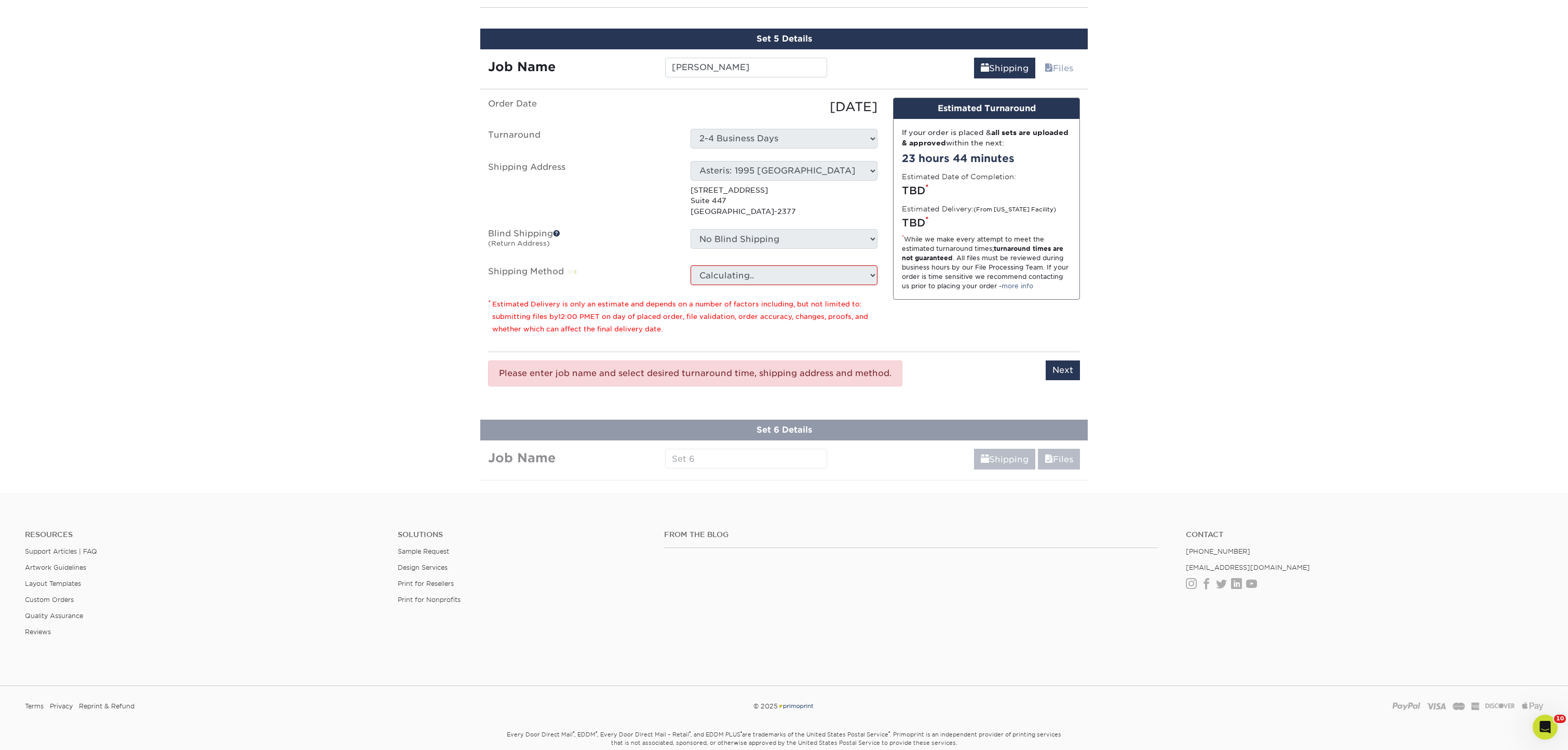
scroll to position [914, 0]
click at [778, 73] on input "[PERSON_NAME]" at bounding box center [745, 66] width 162 height 20
click at [982, 63] on span at bounding box center [985, 67] width 8 height 10
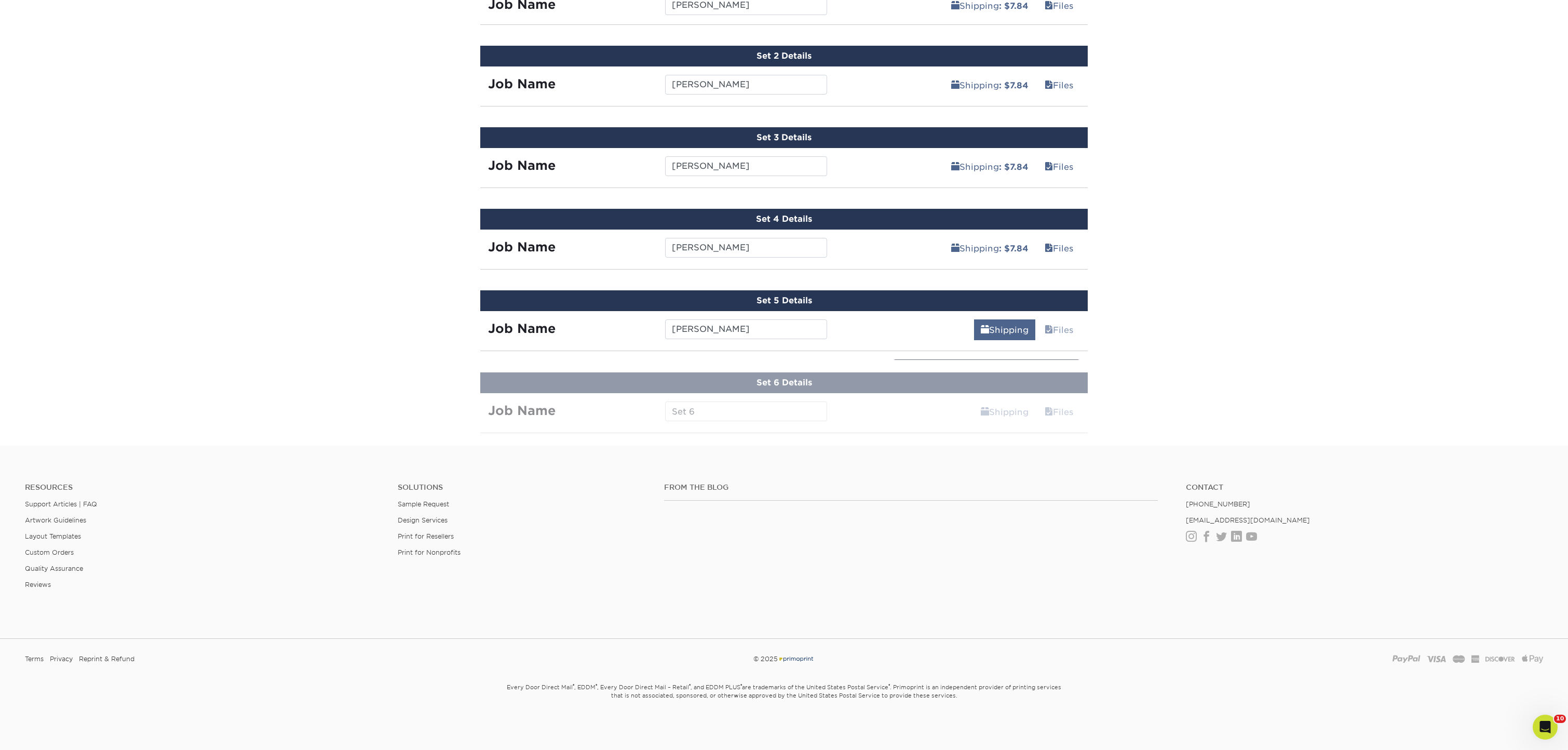
scroll to position [648, 0]
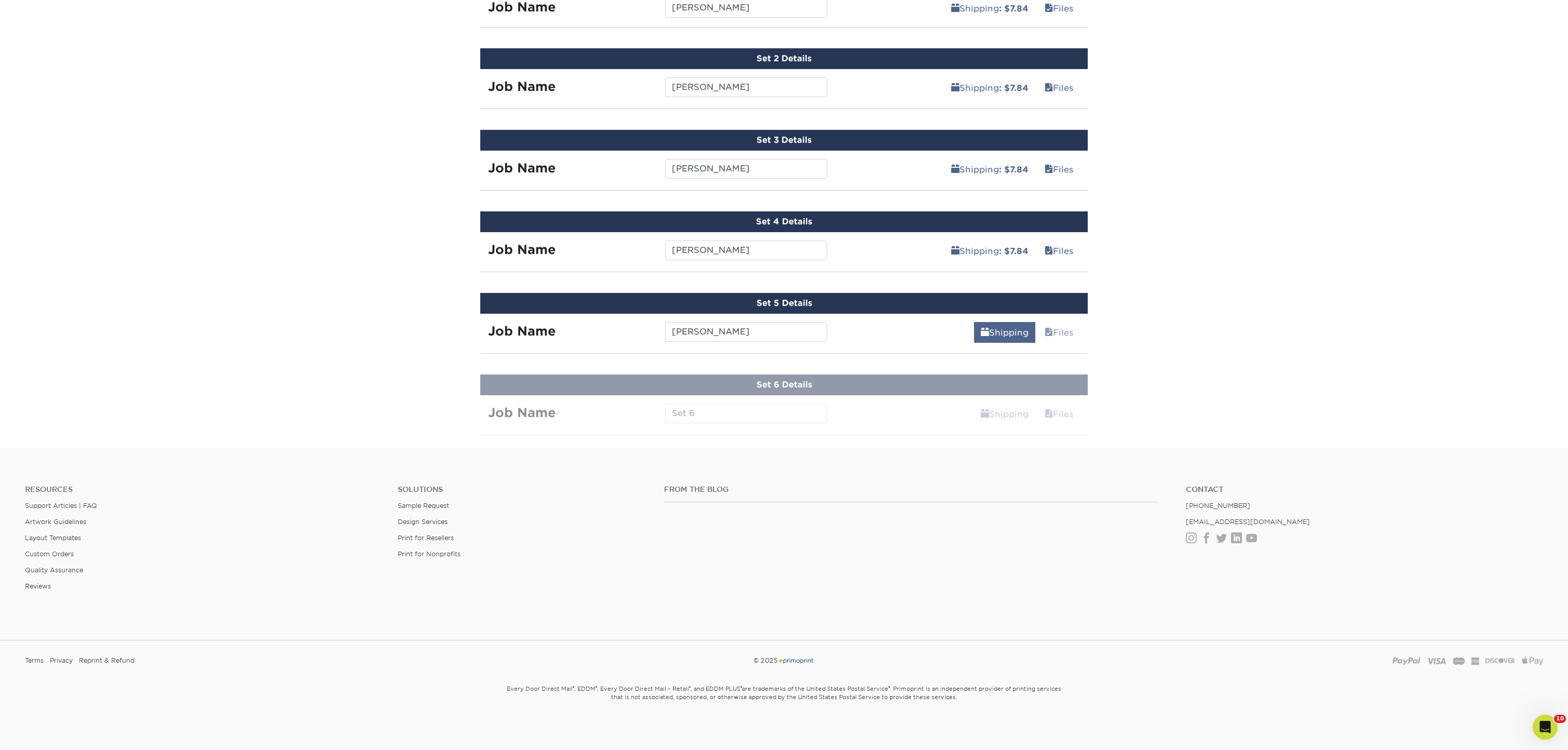
click at [991, 331] on link "Shipping" at bounding box center [1005, 332] width 61 height 20
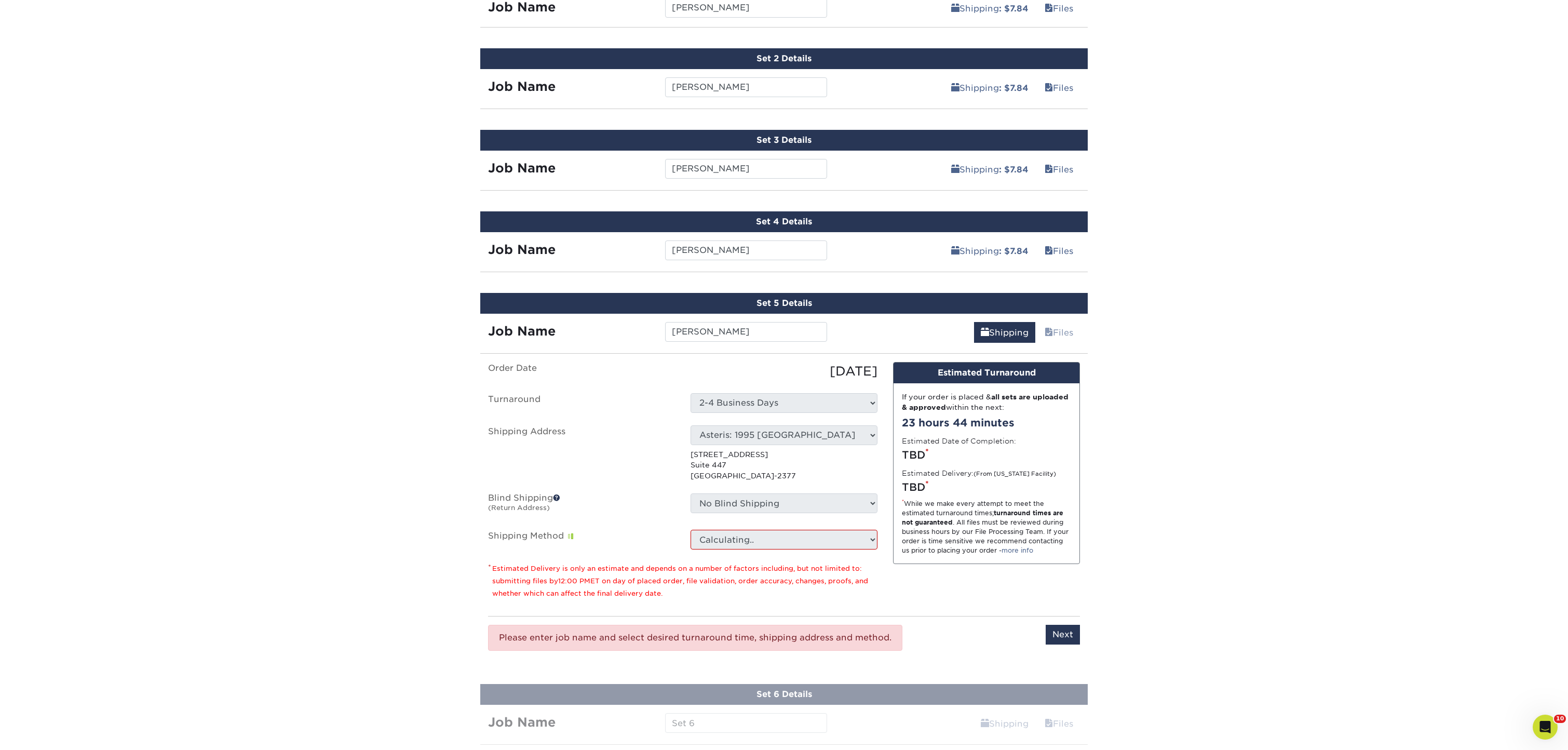
click at [747, 446] on div "Select One Asteris: 1995 N Park Place Atlanta Blue Ridge Mountain Club Brio Aes…" at bounding box center [784, 452] width 203 height 55
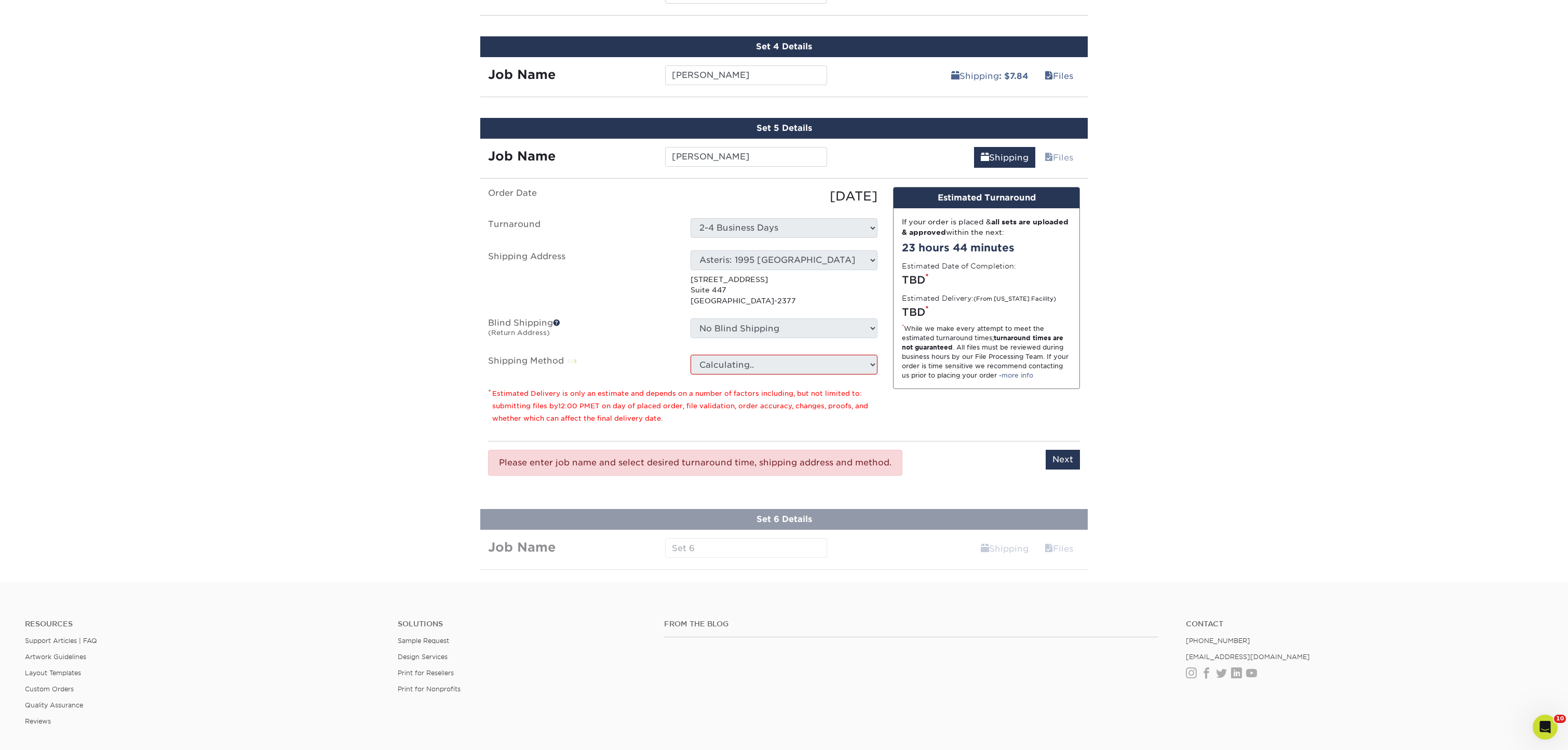
scroll to position [841, 0]
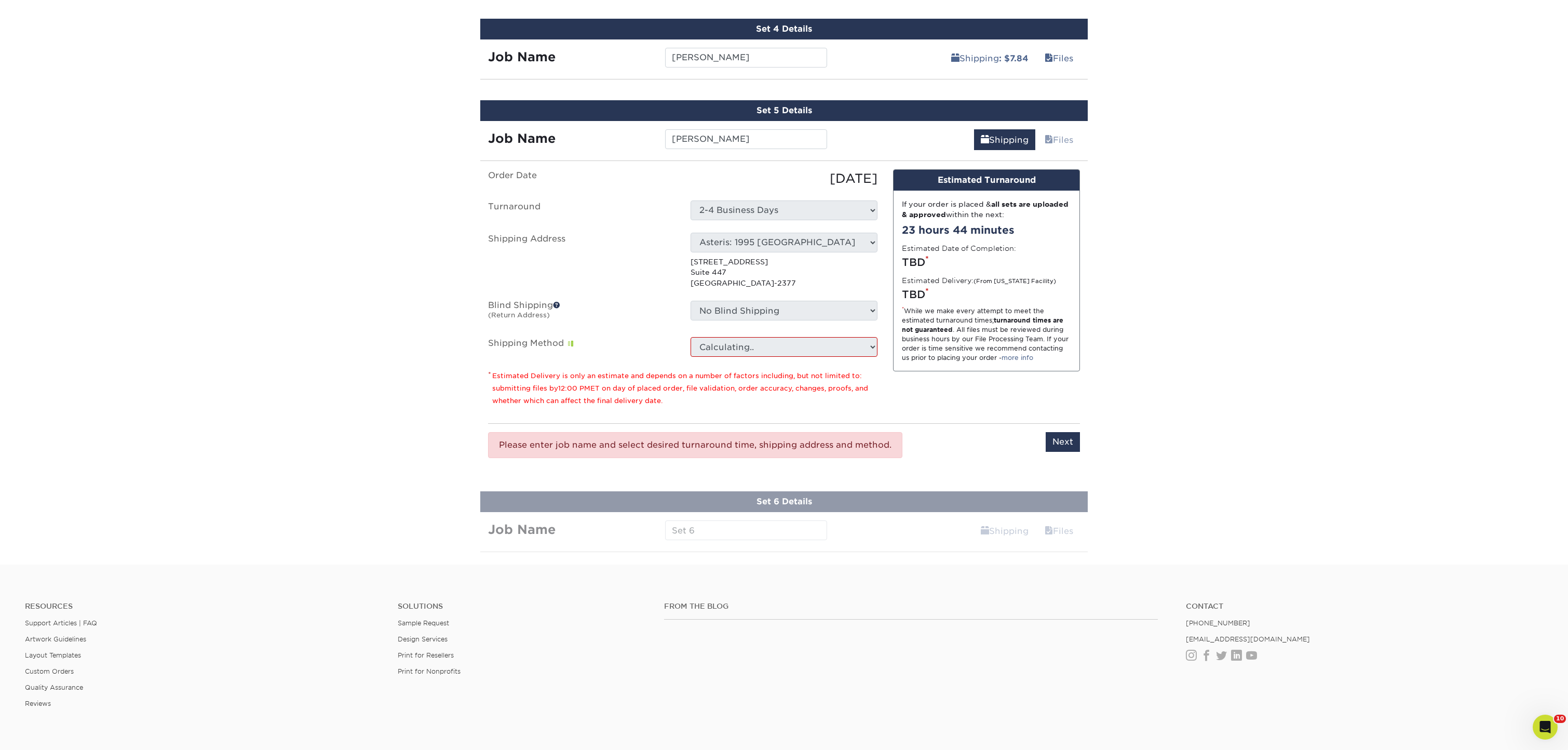
click at [1059, 440] on input "Next" at bounding box center [1063, 442] width 34 height 20
type input "Next"
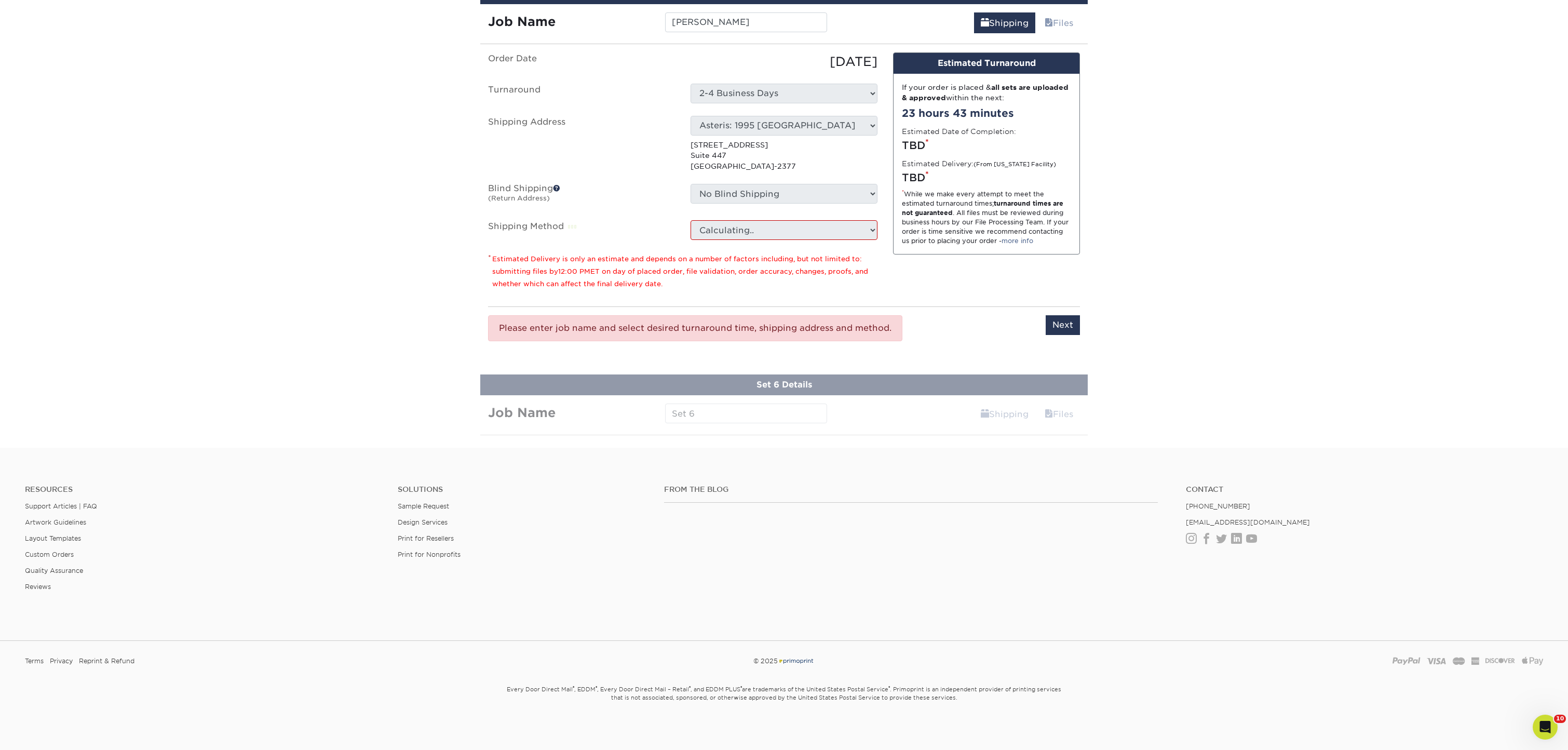
scroll to position [957, 0]
select select "208647"
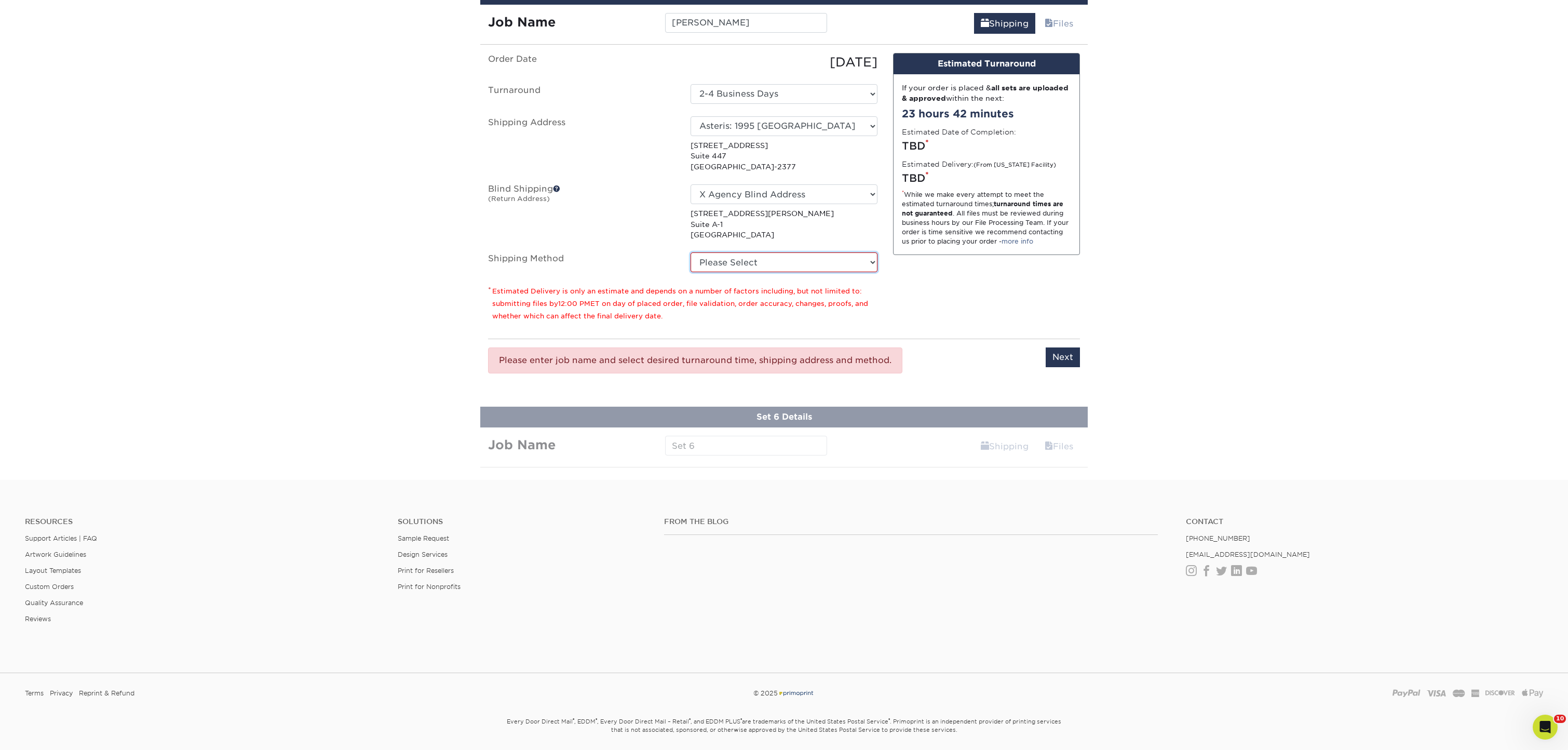
select select "03"
click at [1067, 360] on input "Next" at bounding box center [1063, 357] width 34 height 20
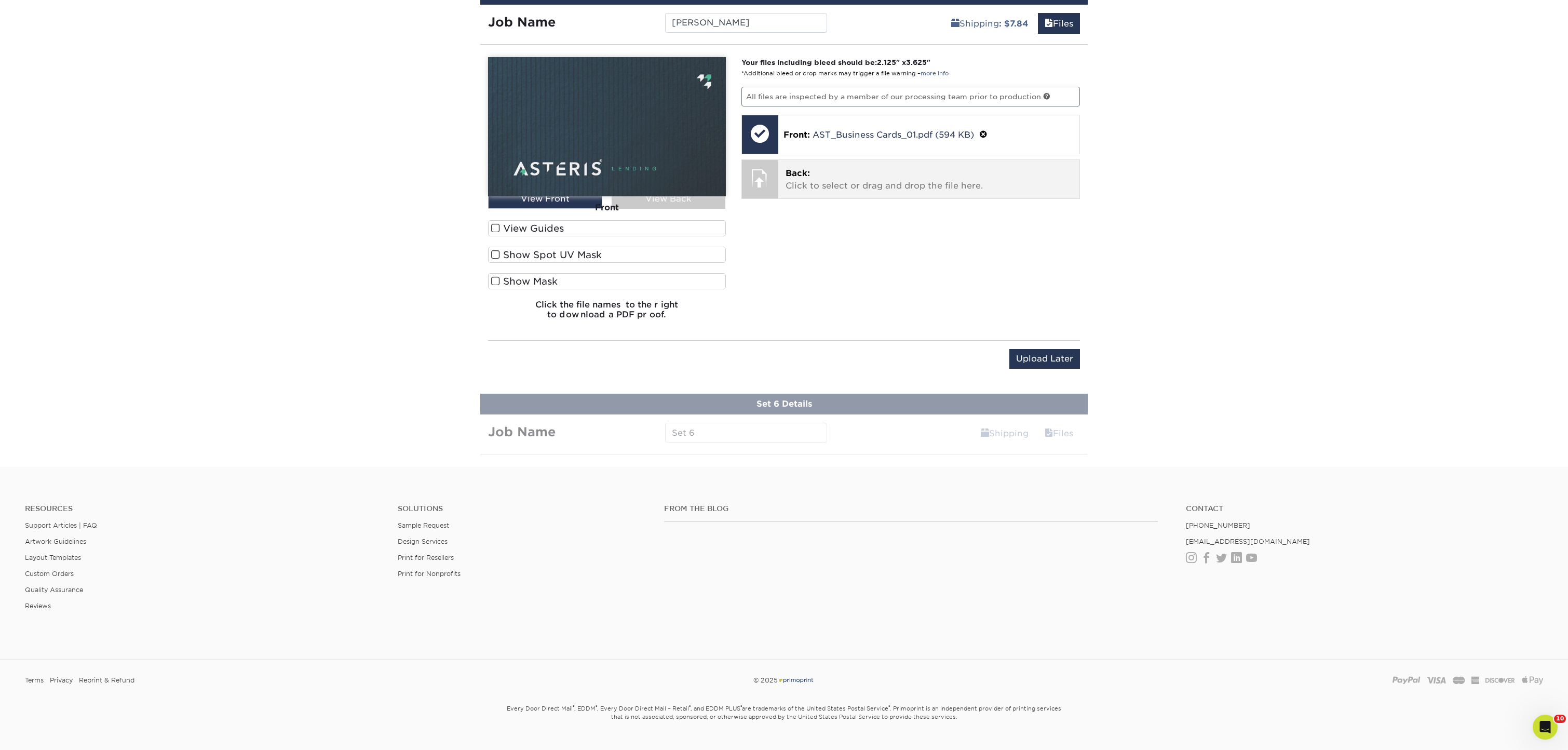
click at [868, 175] on p "Back: Click to select or drag and drop the file here." at bounding box center [929, 179] width 287 height 25
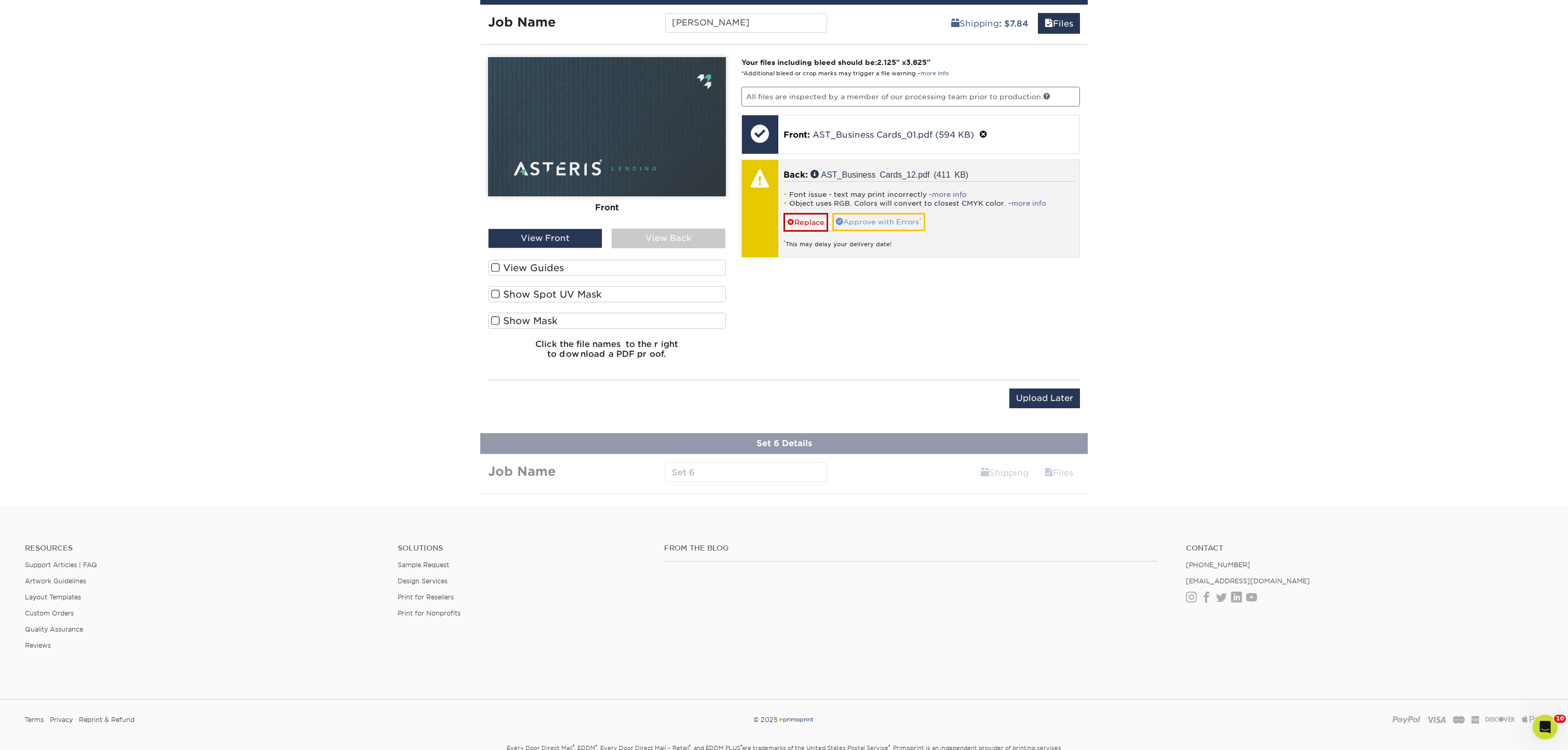
click at [903, 222] on link "Approve with Errors *" at bounding box center [878, 222] width 93 height 18
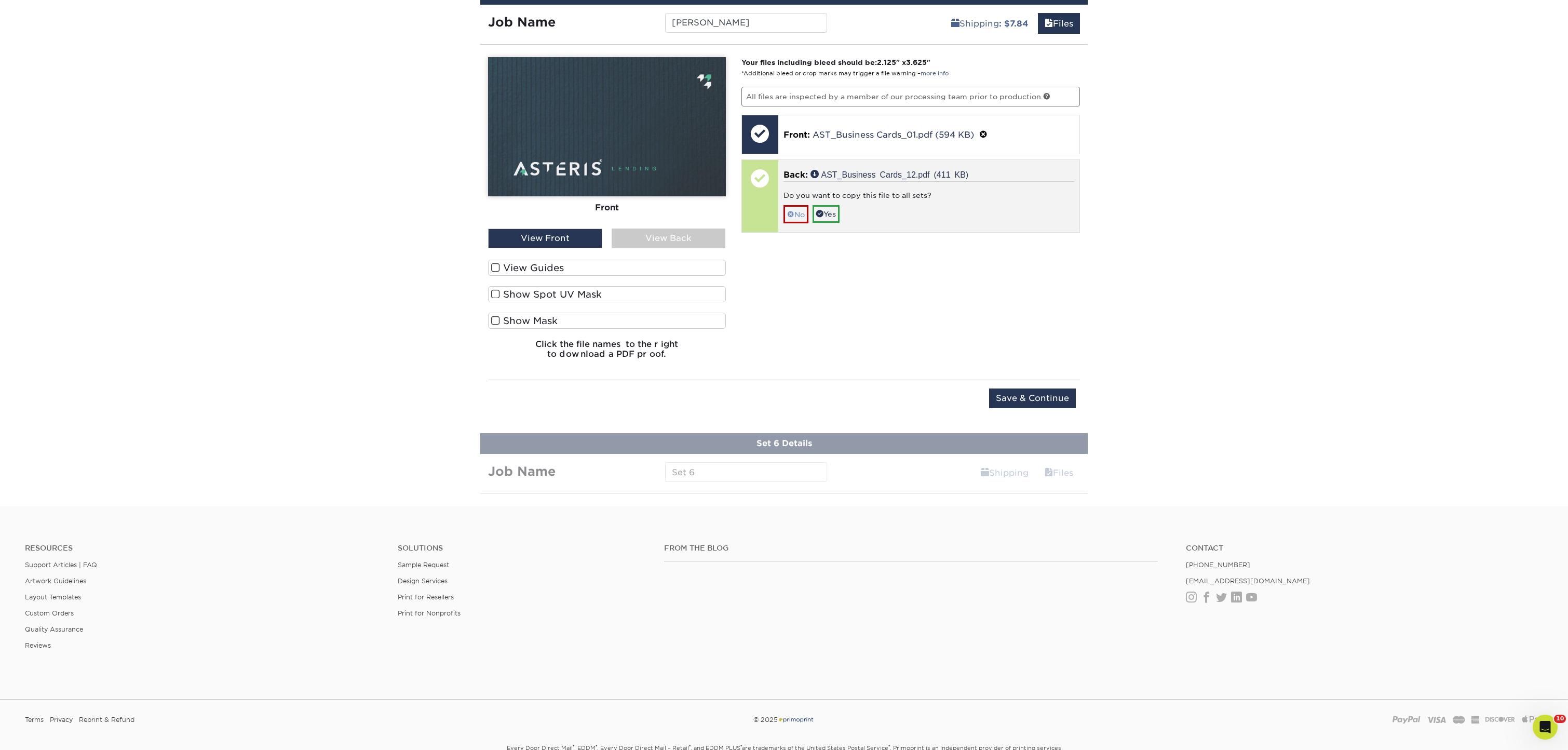
click at [801, 215] on link "No" at bounding box center [796, 214] width 25 height 18
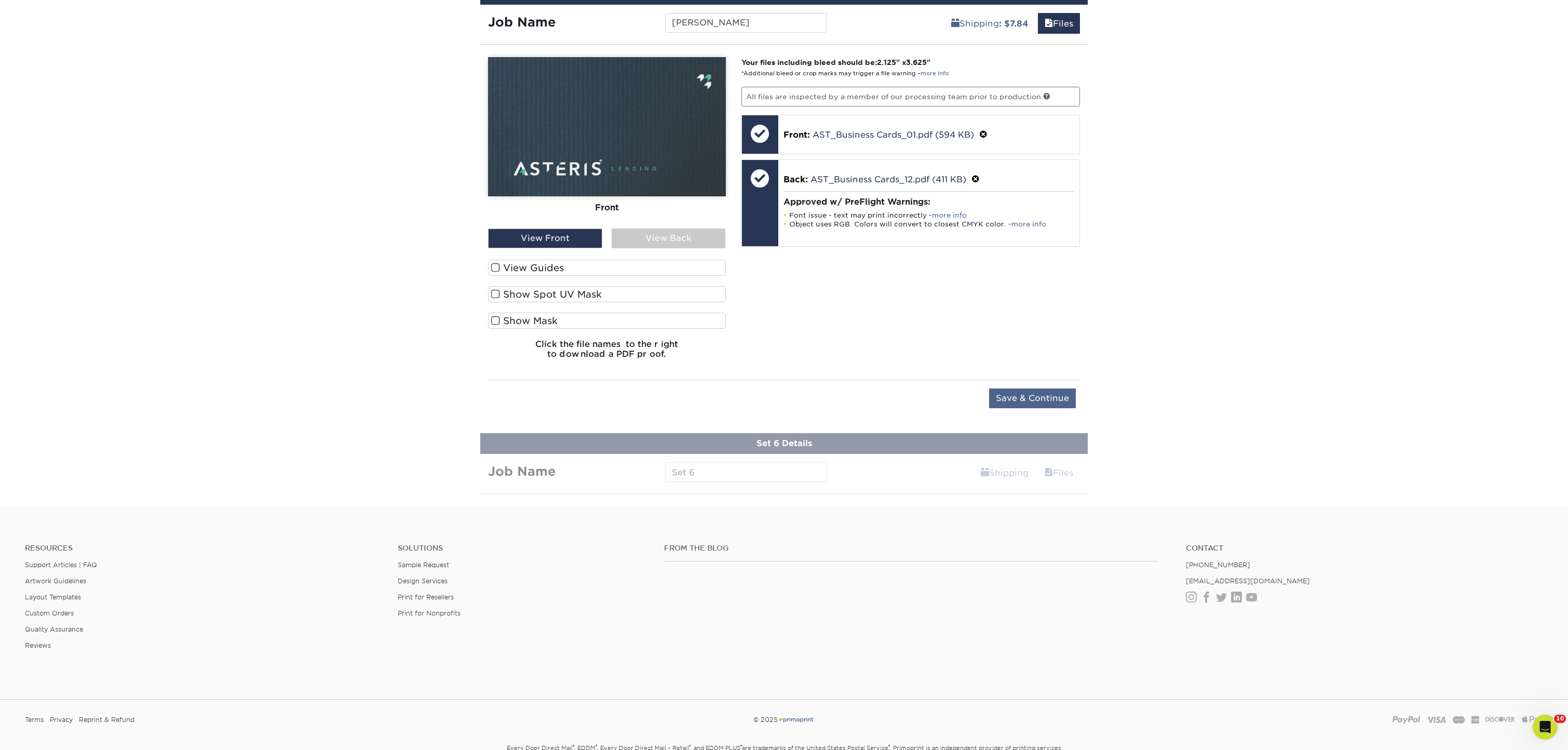
click at [1037, 399] on input "Save & Continue" at bounding box center [1032, 398] width 87 height 20
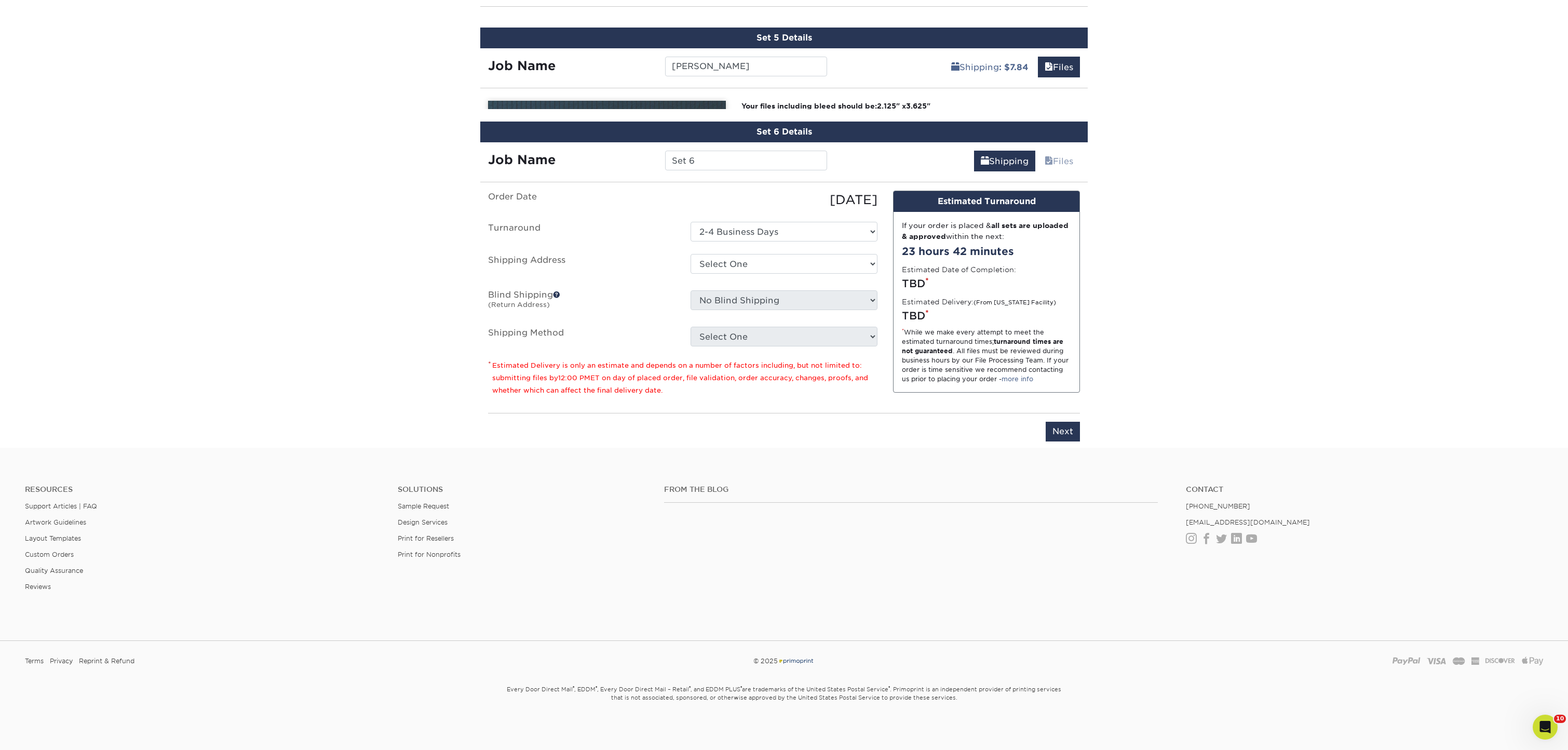
scroll to position [912, 0]
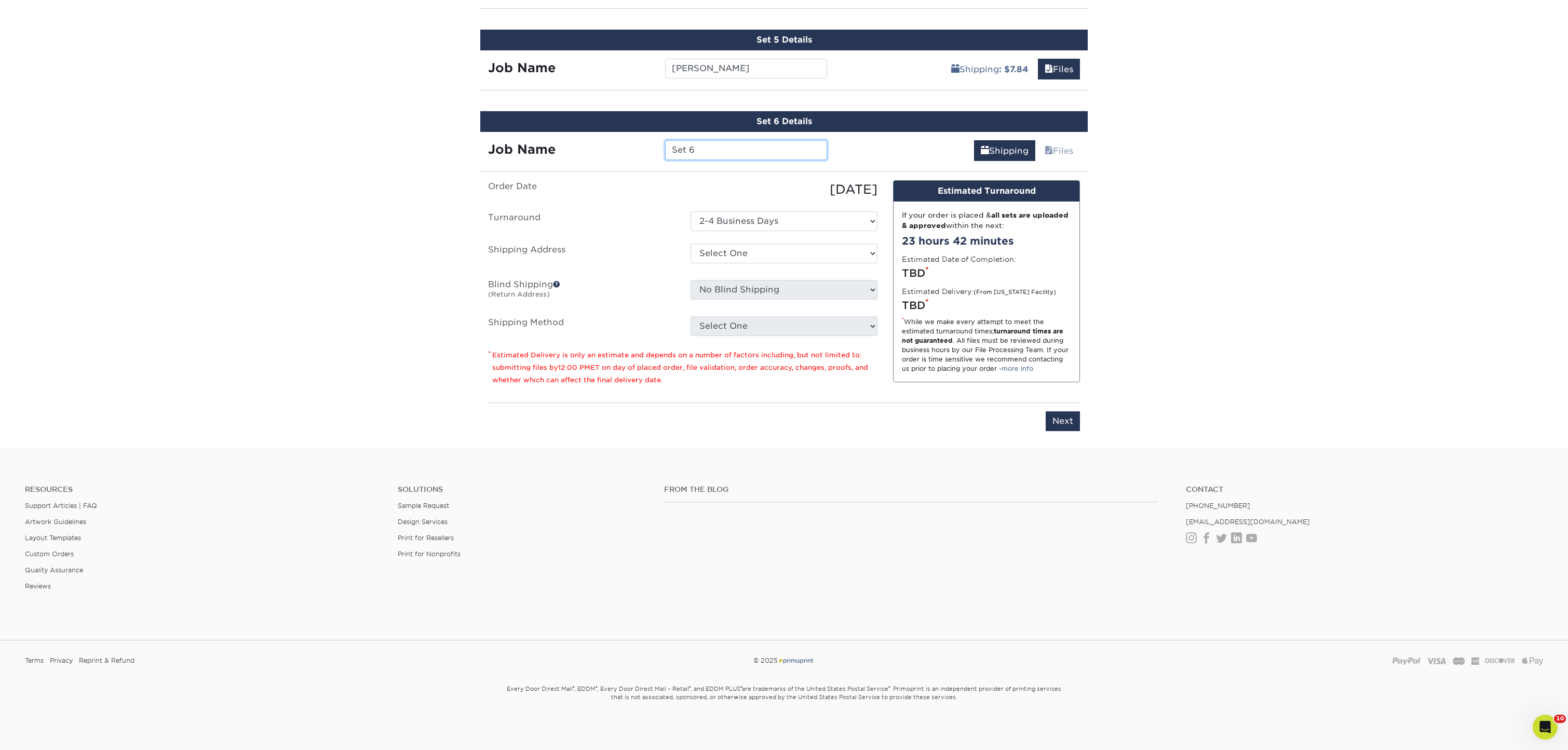
type input "S"
type input "[PERSON_NAME]"
select select "newaddress"
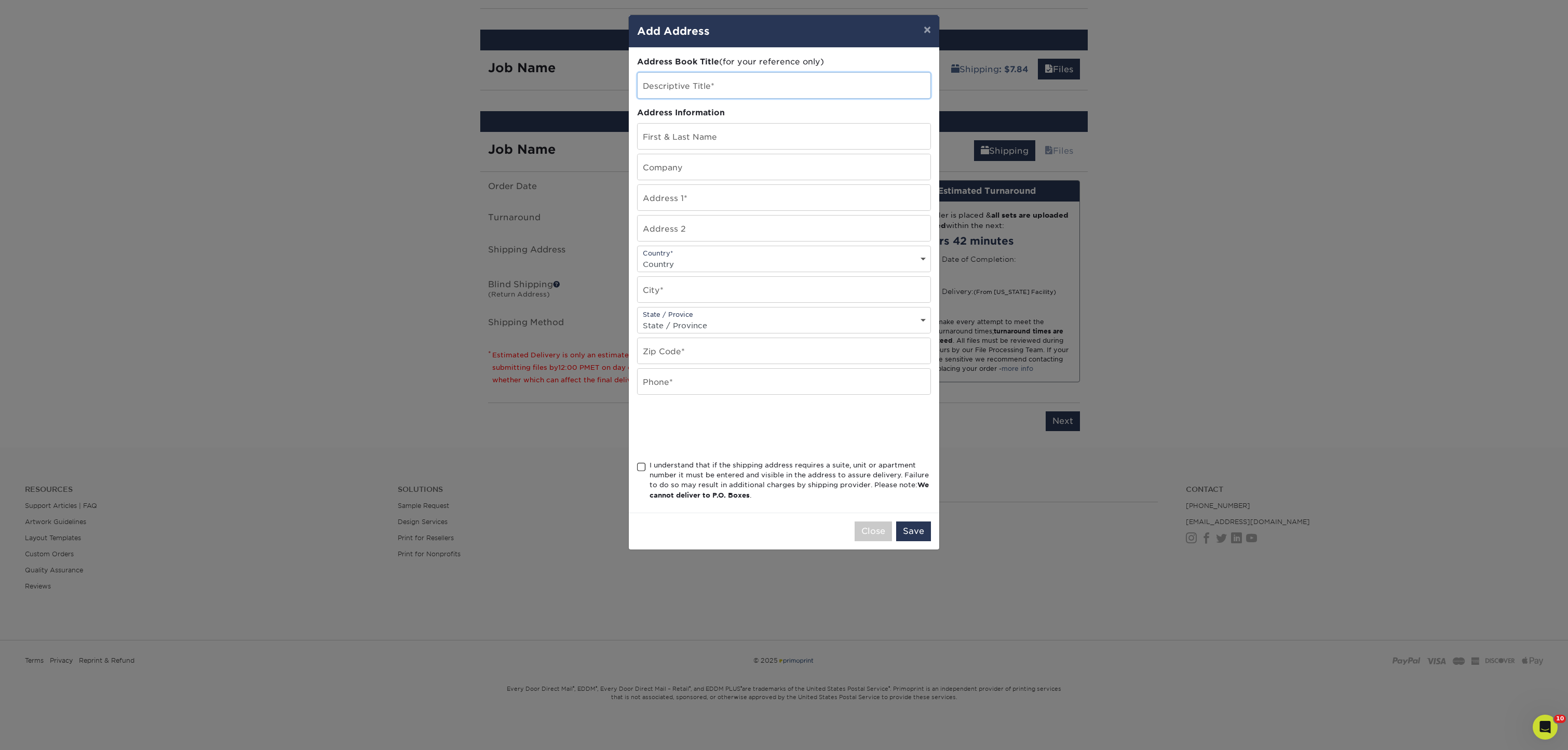
click at [736, 91] on input "text" at bounding box center [784, 85] width 293 height 25
type input "Asteris Lending: Chicago"
type input "[PERSON_NAME]"
type input "Asteris Lending"
type input "[STREET_ADDRESS][PERSON_NAME]"
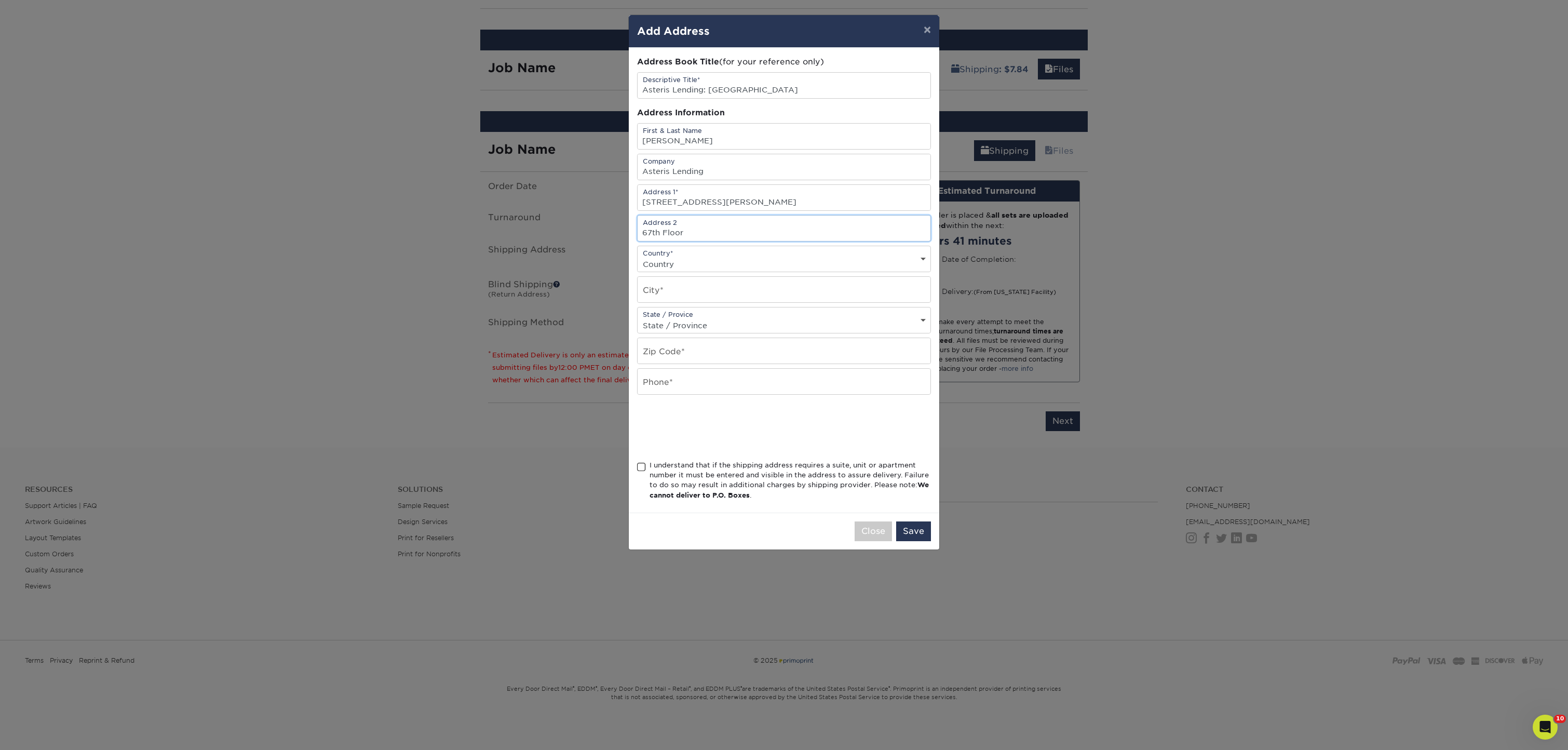
type input "67th Floor"
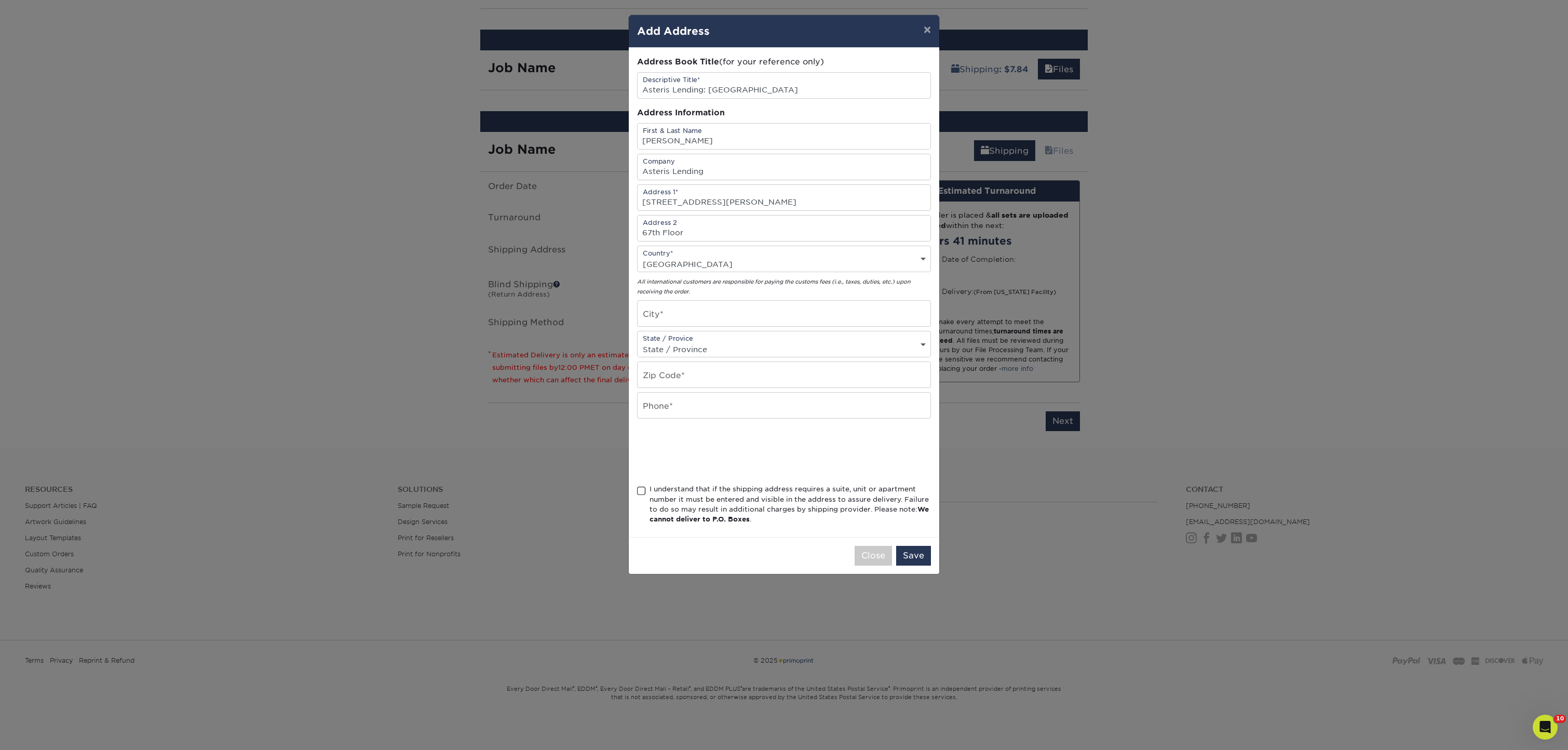
click at [857, 253] on div "Country* Country United States Canada ----------------------------- Afghanistan…" at bounding box center [784, 259] width 294 height 27
select select "US"
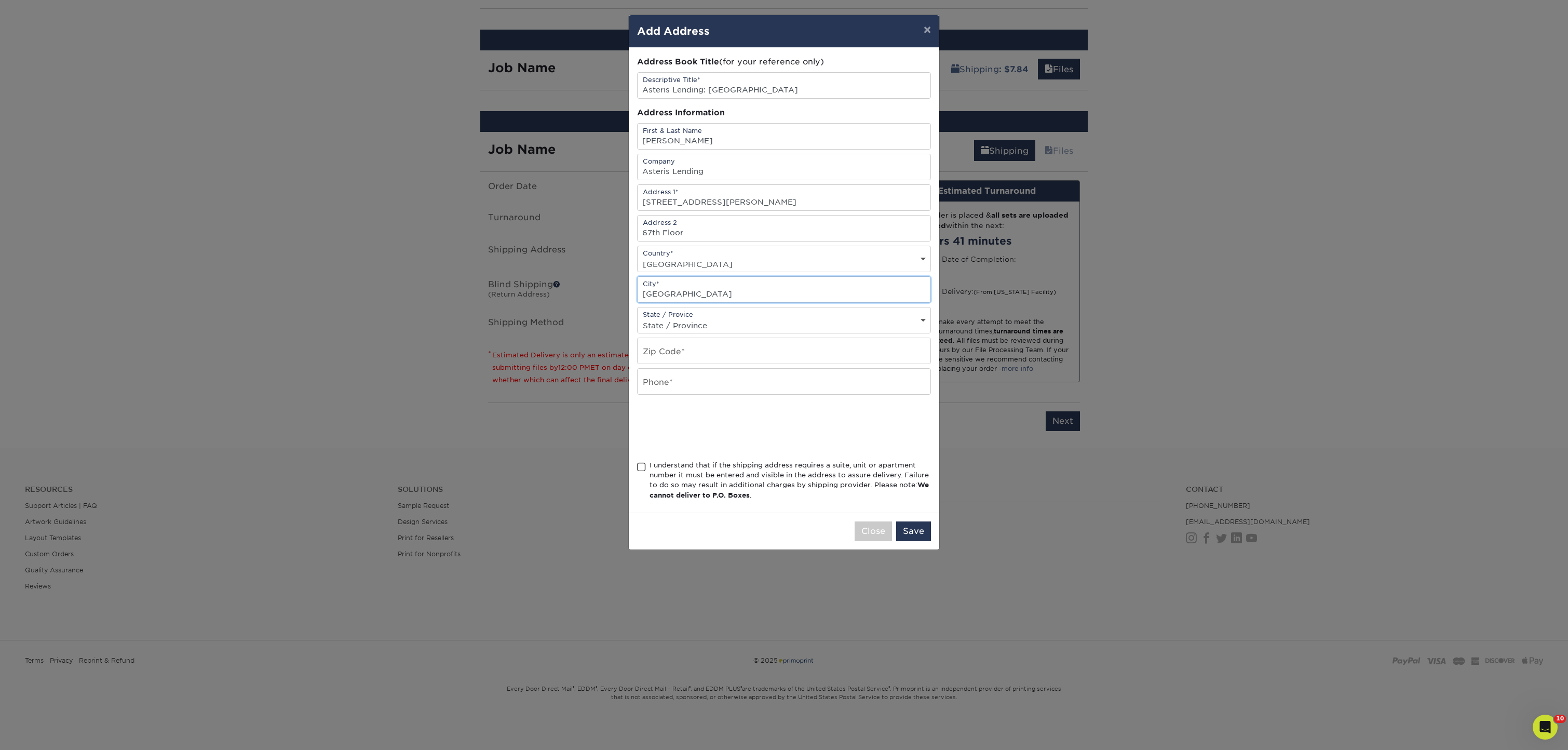
type input "Chicago"
select select "IL"
type input "60606"
type input "4045573404"
drag, startPoint x: 836, startPoint y: 434, endPoint x: 803, endPoint y: 428, distance: 33.5
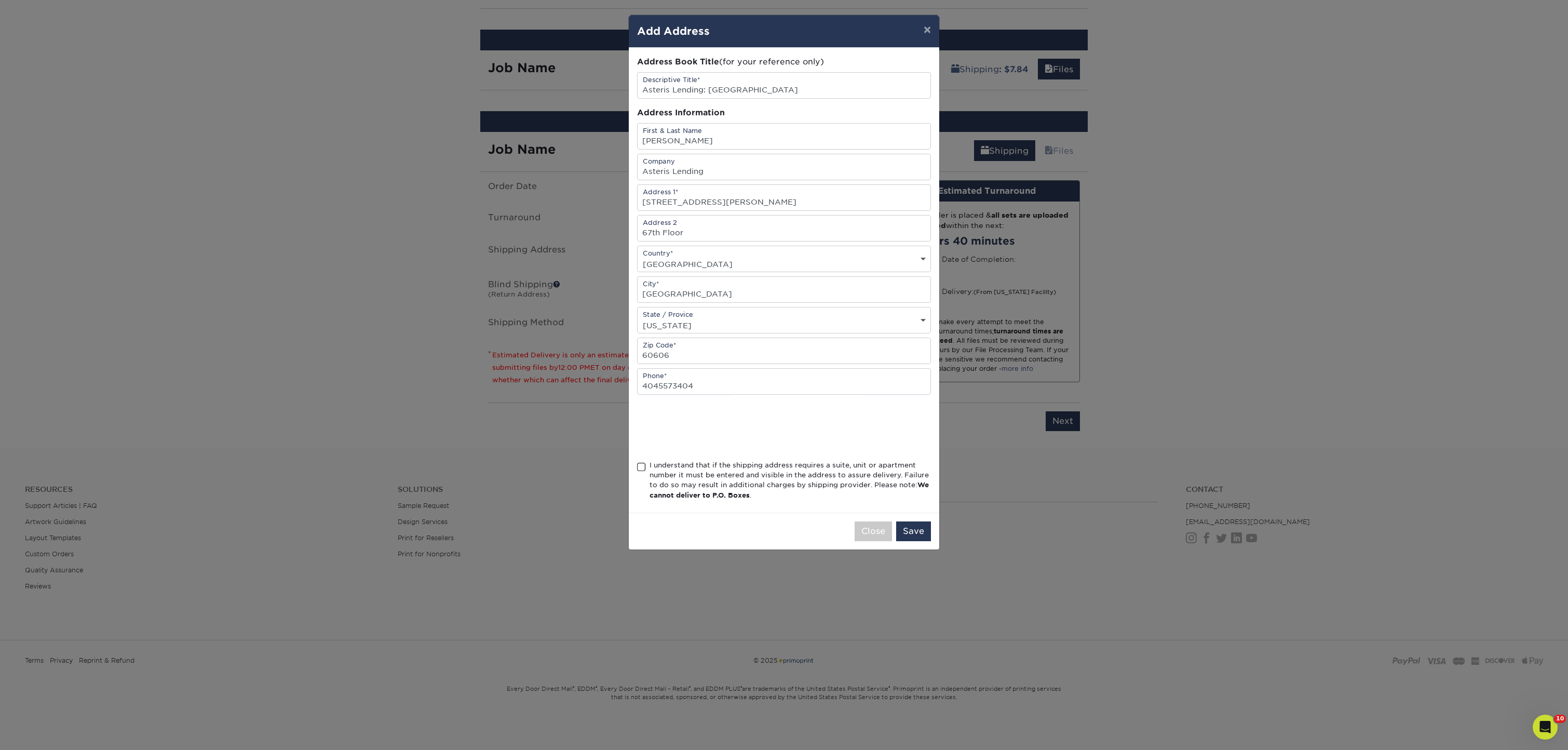
click at [836, 433] on div at bounding box center [784, 427] width 294 height 40
click at [642, 472] on span at bounding box center [641, 467] width 9 height 10
click at [0, 0] on input "I understand that if the shipping address requires a suite, unit or apartment n…" at bounding box center [0, 0] width 0 height 0
click at [911, 535] on button "Save" at bounding box center [913, 531] width 35 height 20
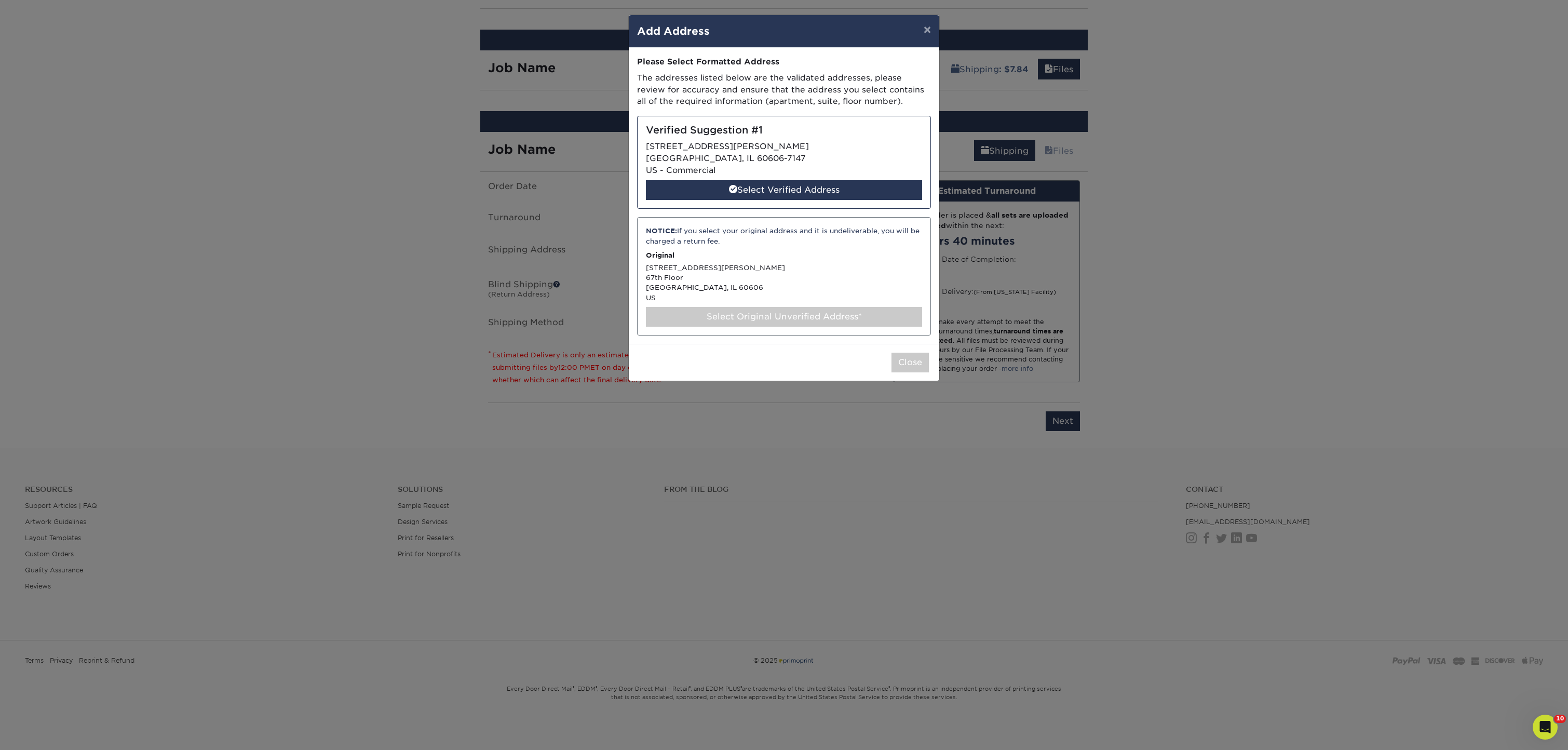
click at [789, 315] on div "Select Original Unverified Address*" at bounding box center [784, 317] width 276 height 20
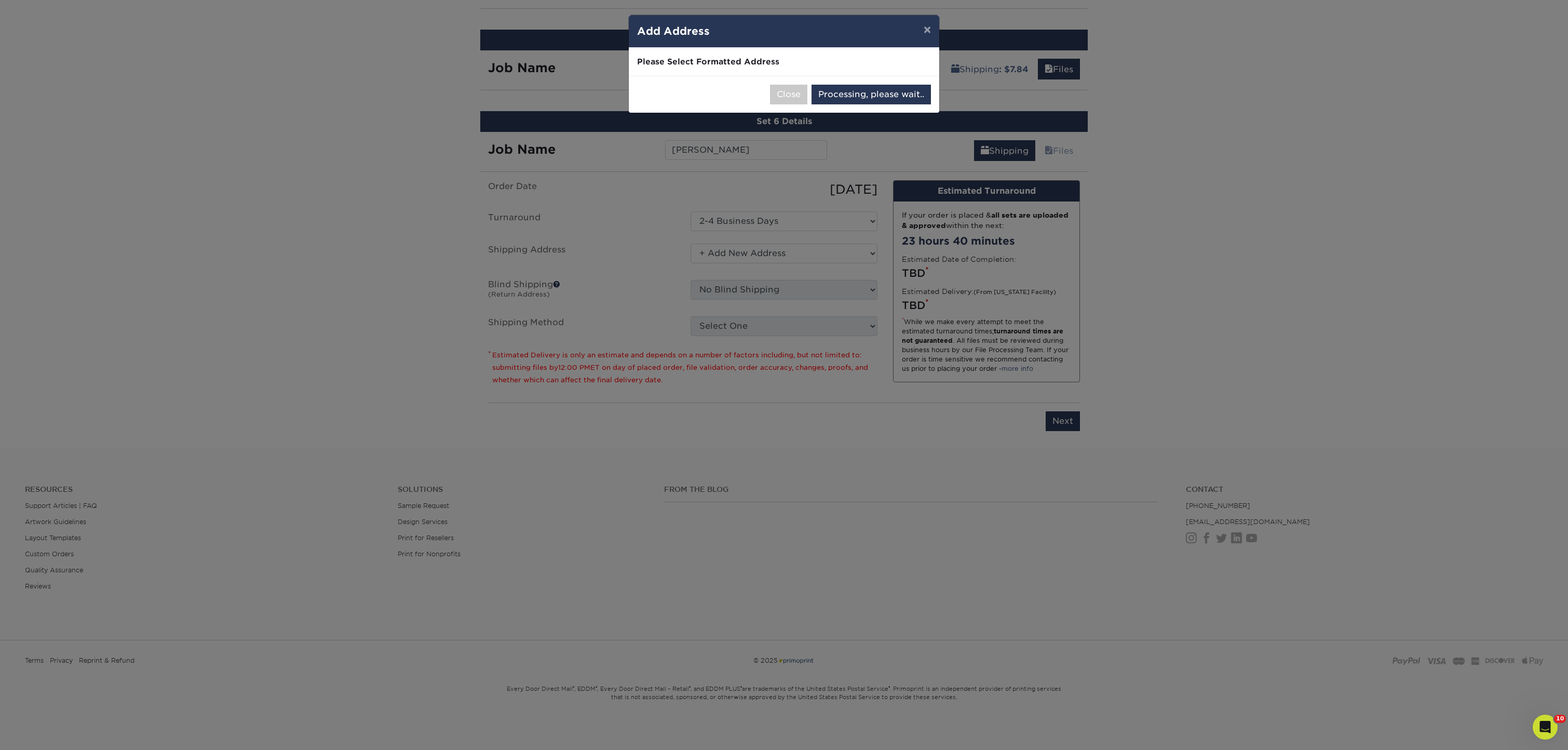
select select "286834"
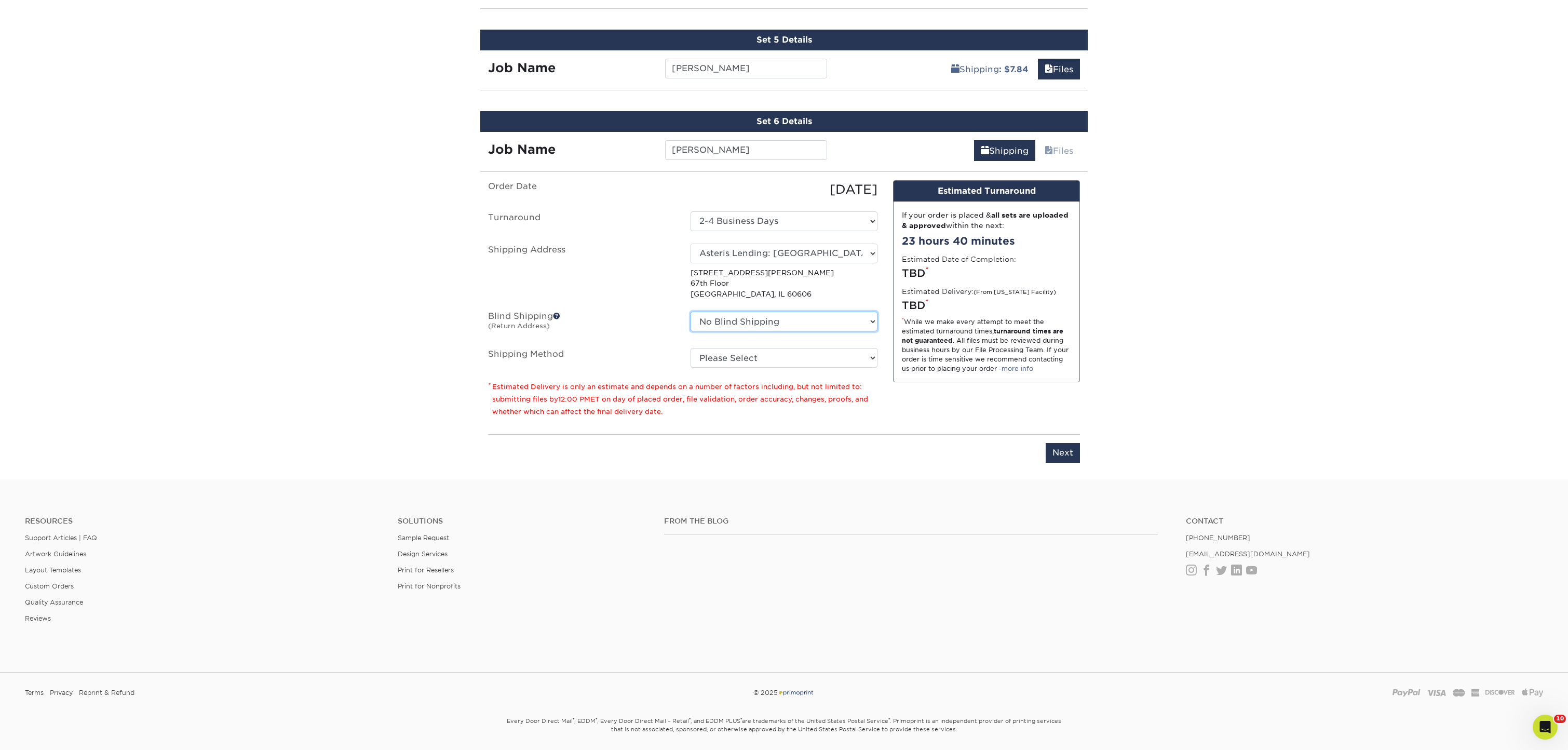
select select "208647"
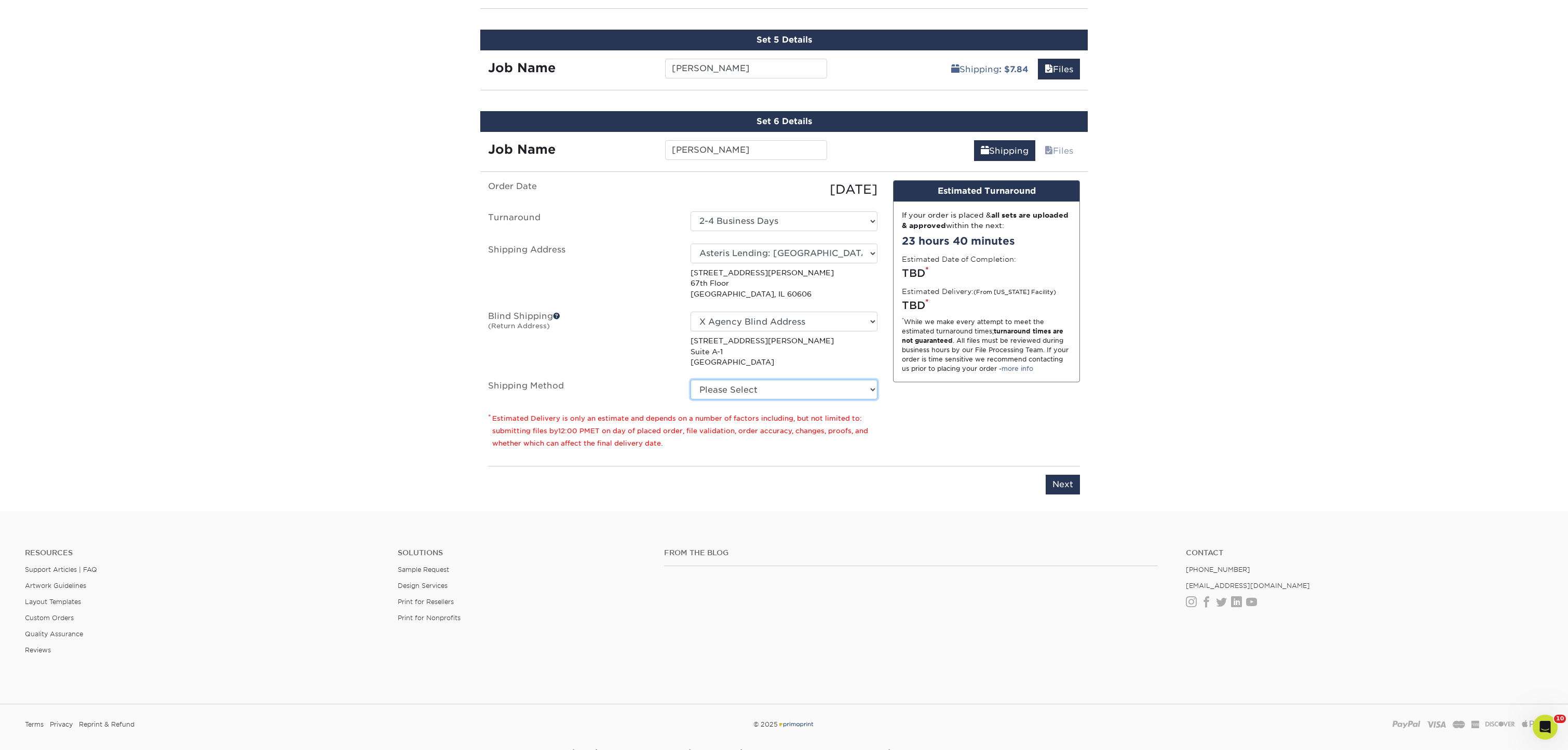
select select "03"
click at [1059, 478] on input "Next" at bounding box center [1063, 485] width 34 height 20
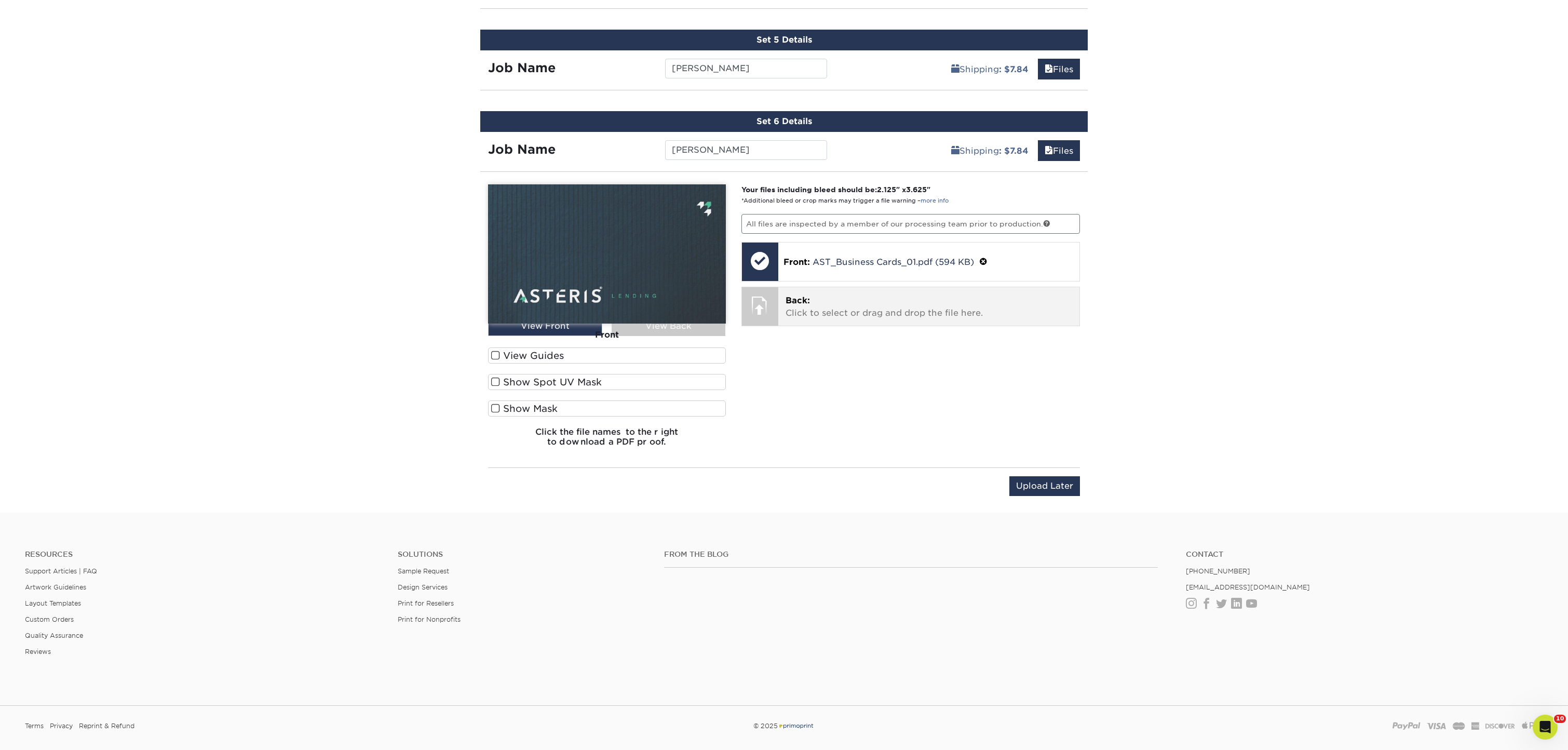
click at [873, 307] on p "Back: Click to select or drag and drop the file here." at bounding box center [929, 307] width 287 height 25
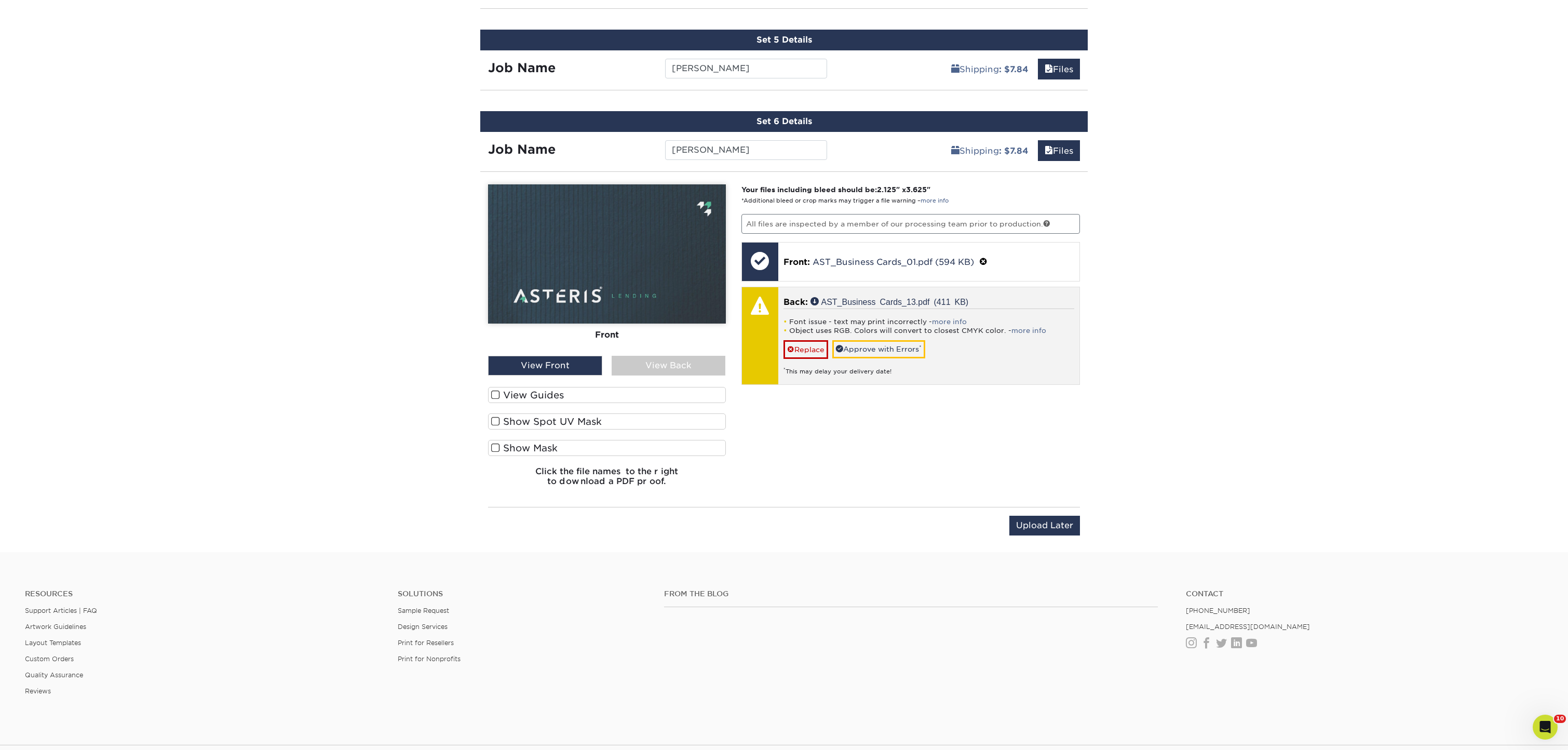
drag, startPoint x: 881, startPoint y: 348, endPoint x: 894, endPoint y: 356, distance: 15.3
click at [881, 348] on link "Approve with Errors *" at bounding box center [878, 349] width 93 height 18
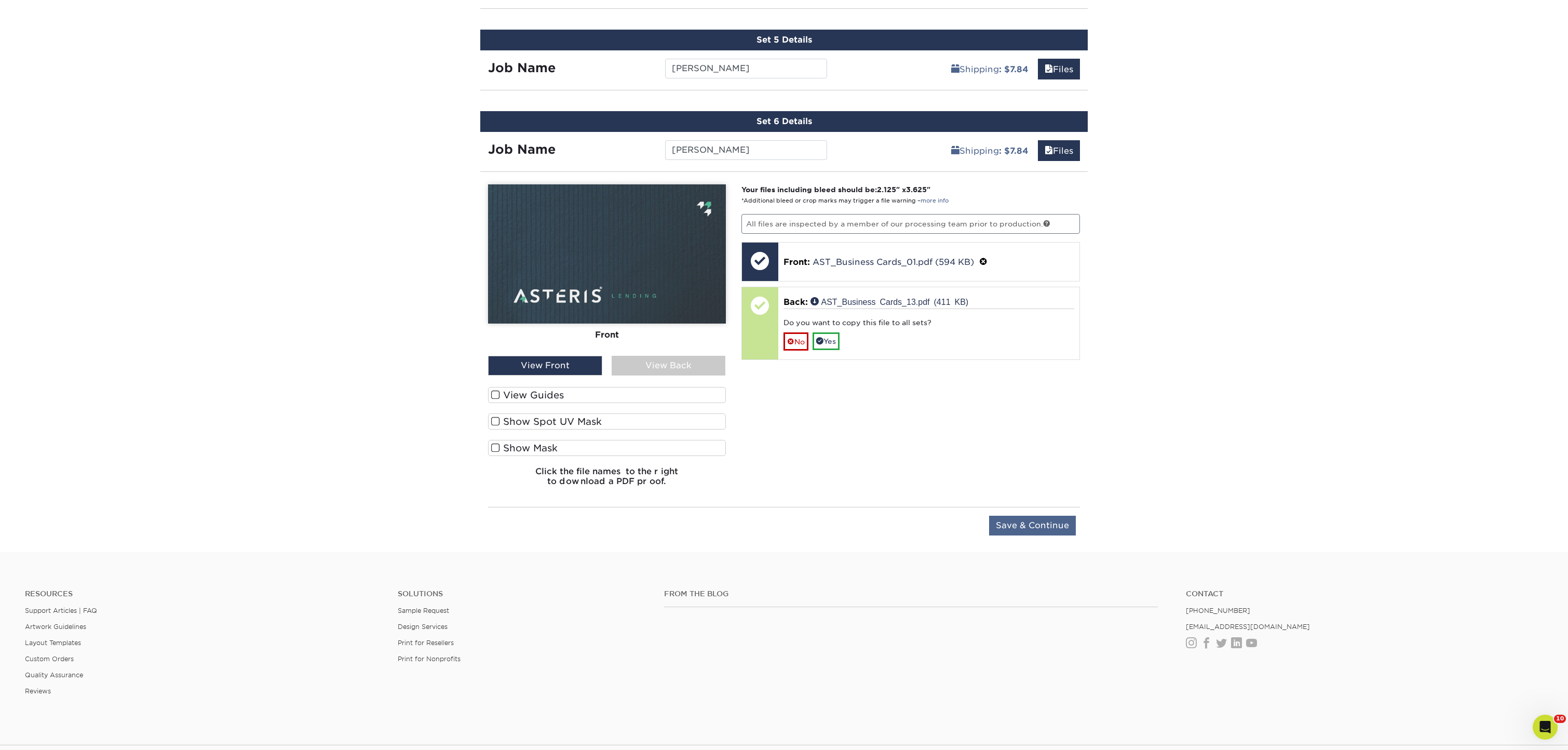
click at [1014, 526] on input "Save & Continue" at bounding box center [1032, 525] width 87 height 20
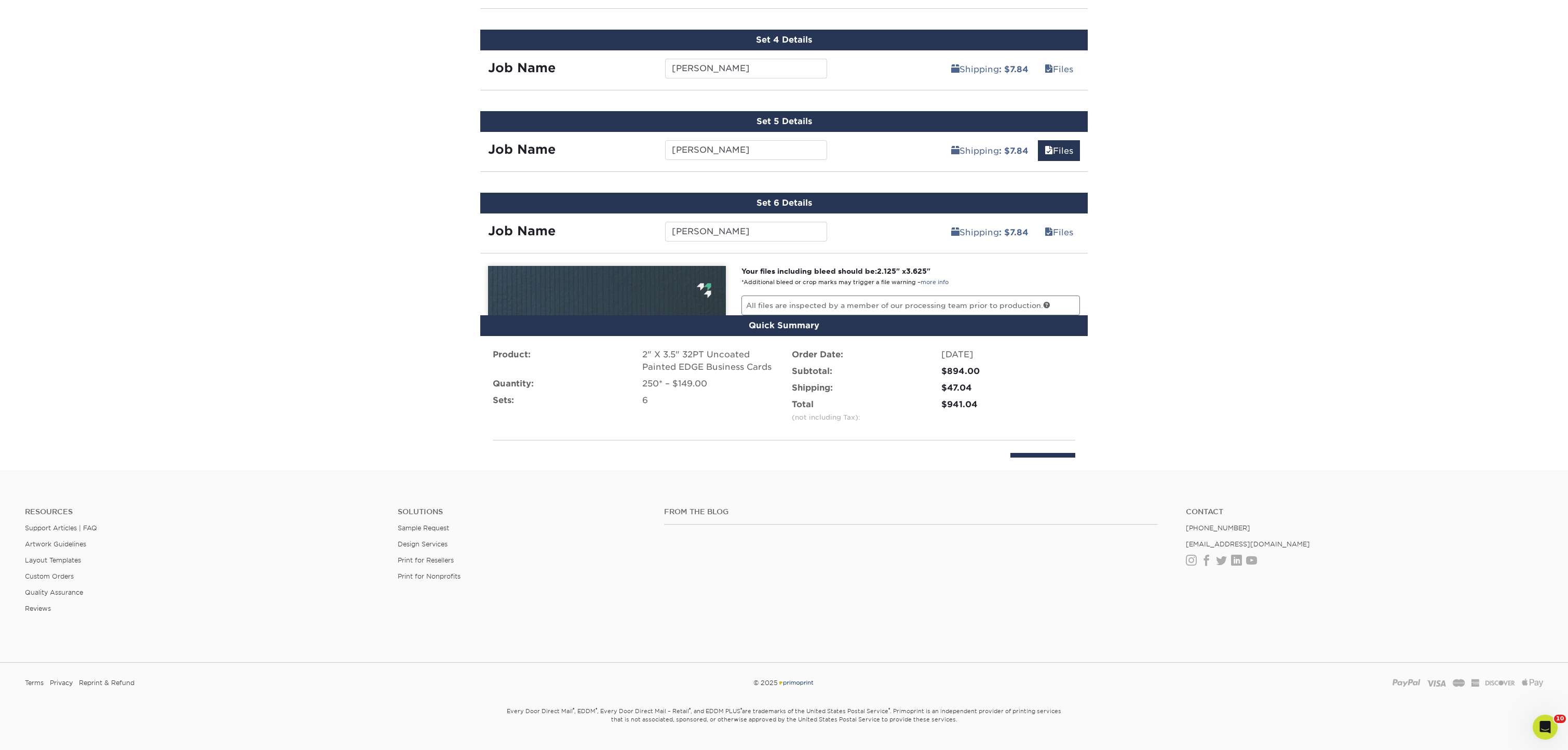
scroll to position [826, 0]
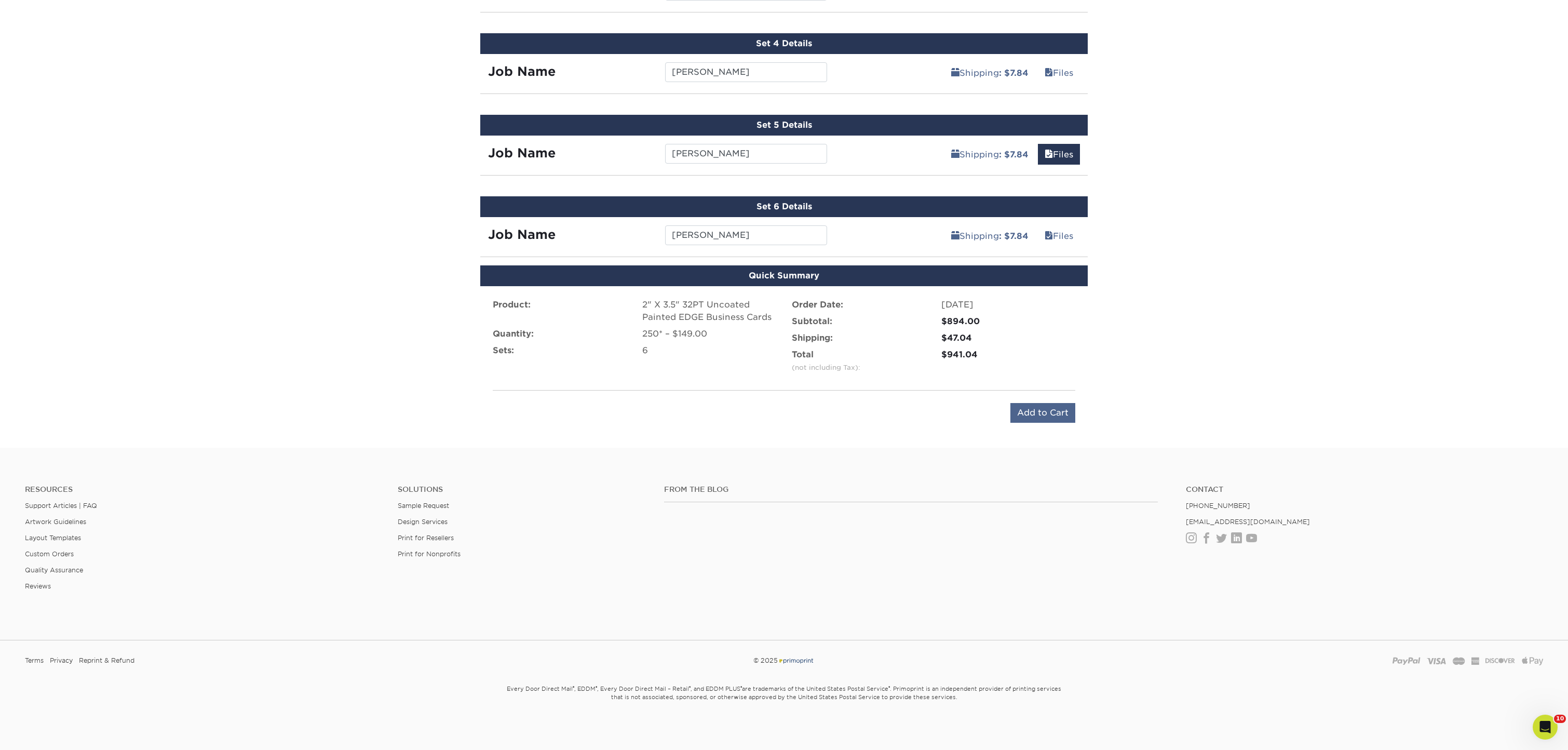
click at [1033, 418] on input "Add to Cart" at bounding box center [1042, 413] width 65 height 20
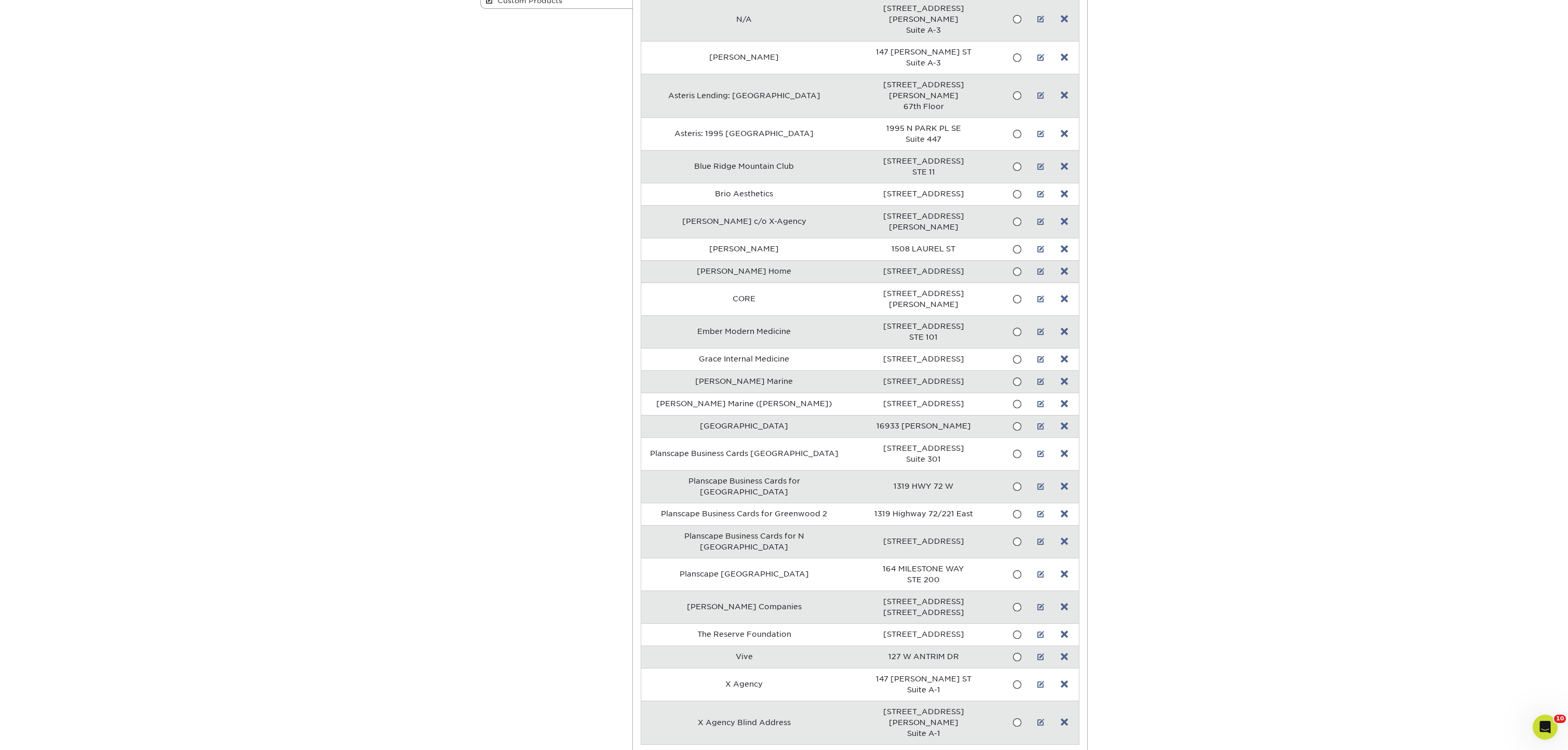
drag, startPoint x: 1034, startPoint y: 76, endPoint x: 1059, endPoint y: 74, distance: 25.1
click at [1037, 91] on link at bounding box center [1041, 96] width 8 height 8
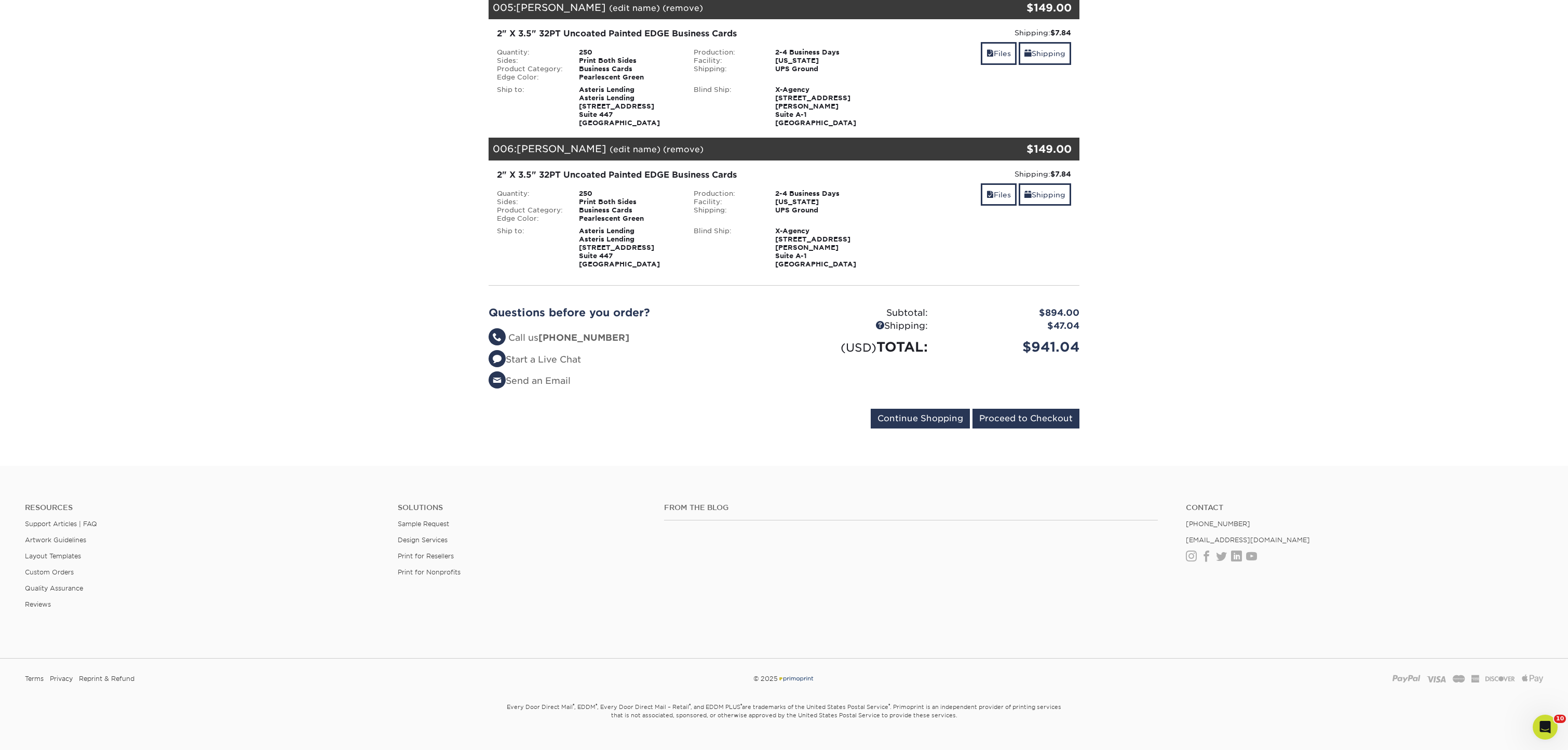
scroll to position [741, 0]
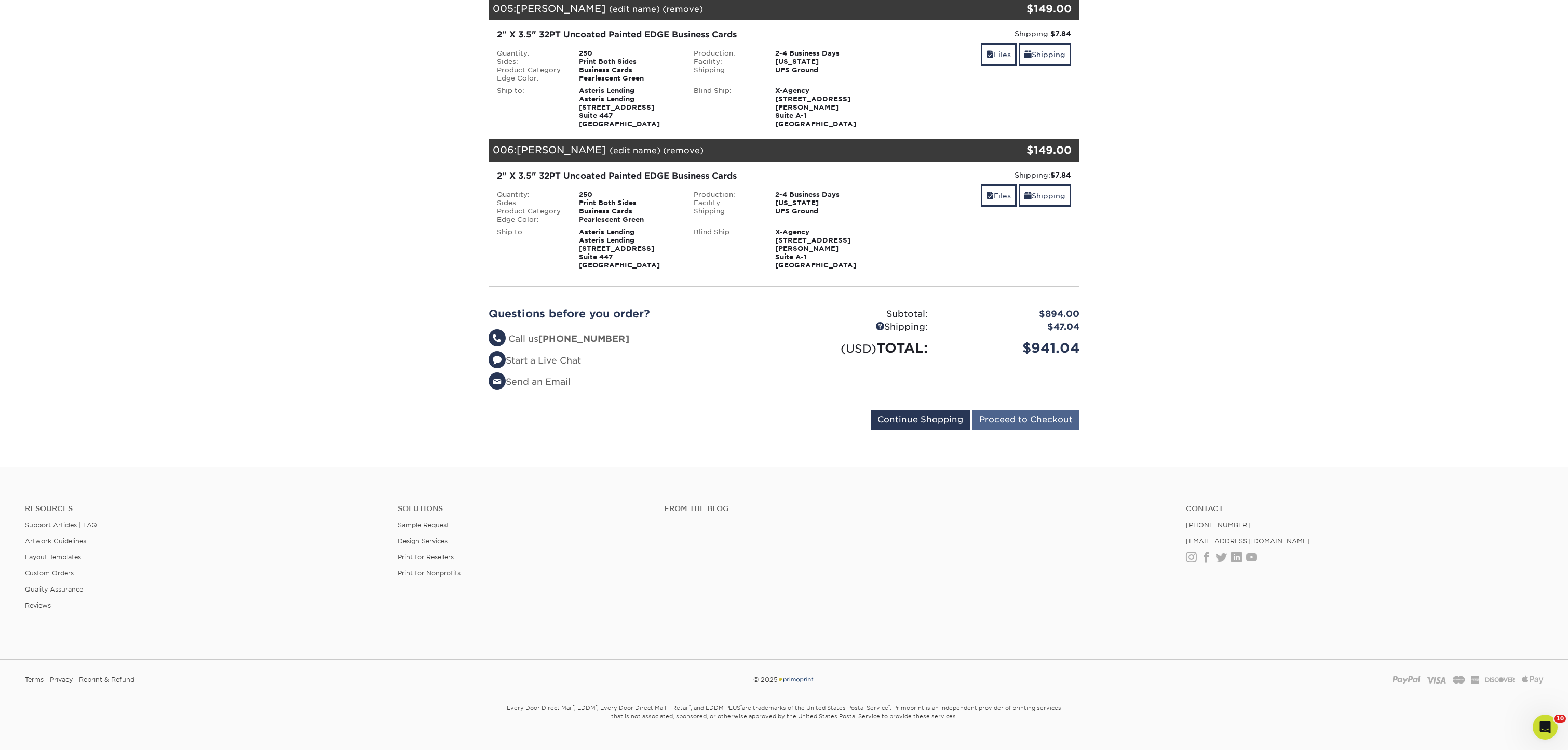
click at [1012, 410] on input "Proceed to Checkout" at bounding box center [1026, 420] width 107 height 20
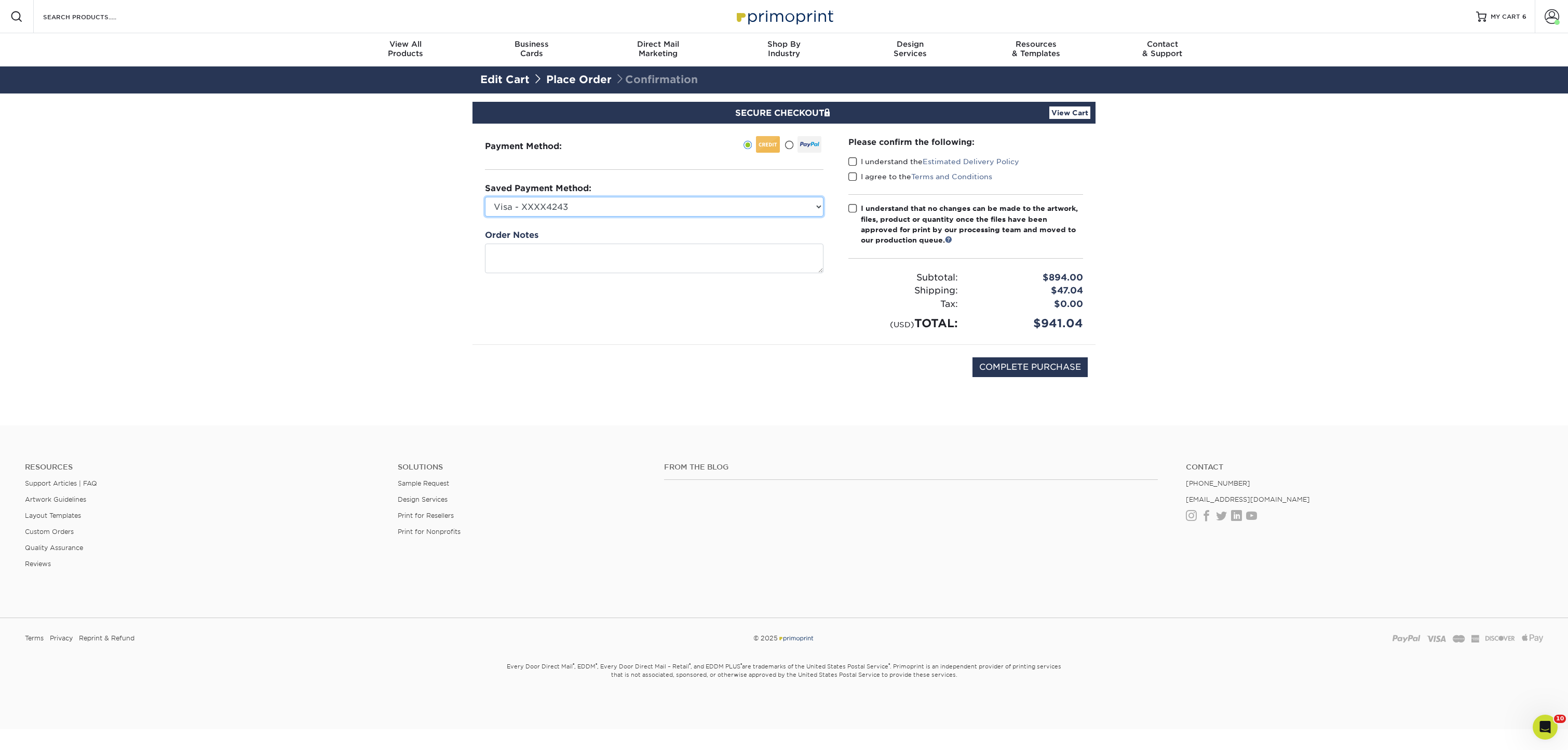
select select "68968"
drag, startPoint x: 849, startPoint y: 160, endPoint x: 851, endPoint y: 175, distance: 15.1
click at [849, 160] on span at bounding box center [853, 162] width 9 height 10
click at [0, 0] on input "I understand the Estimated Delivery Policy" at bounding box center [0, 0] width 0 height 0
drag, startPoint x: 851, startPoint y: 175, endPoint x: 852, endPoint y: 199, distance: 24.0
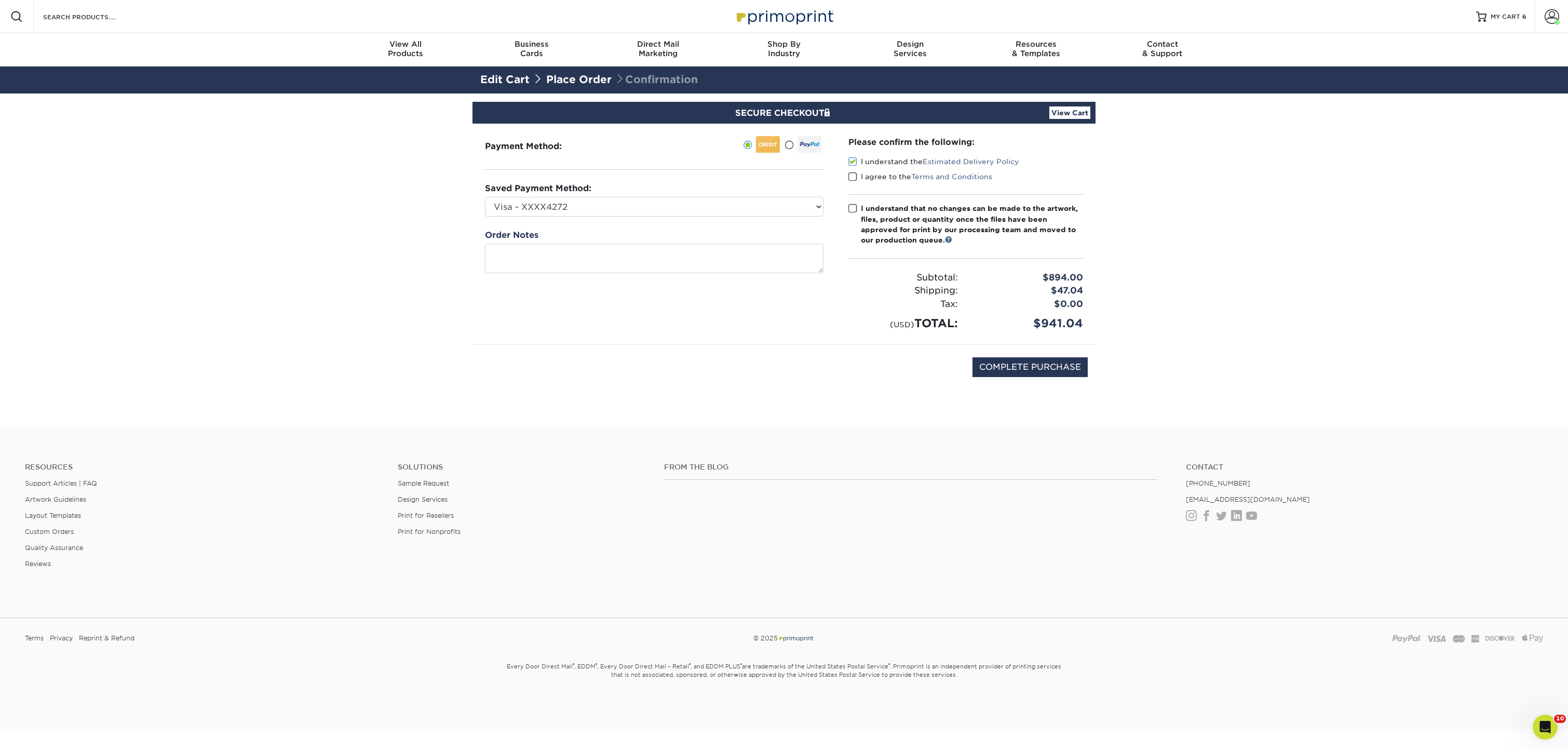
click at [851, 175] on span at bounding box center [853, 177] width 9 height 10
click at [0, 0] on input "I agree to the Terms and Conditions" at bounding box center [0, 0] width 0 height 0
click at [852, 210] on span at bounding box center [853, 208] width 9 height 10
click at [0, 0] on input "I understand that no changes can be made to the artwork, files, product or quan…" at bounding box center [0, 0] width 0 height 0
click at [1009, 364] on input "COMPLETE PURCHASE" at bounding box center [1030, 367] width 115 height 20
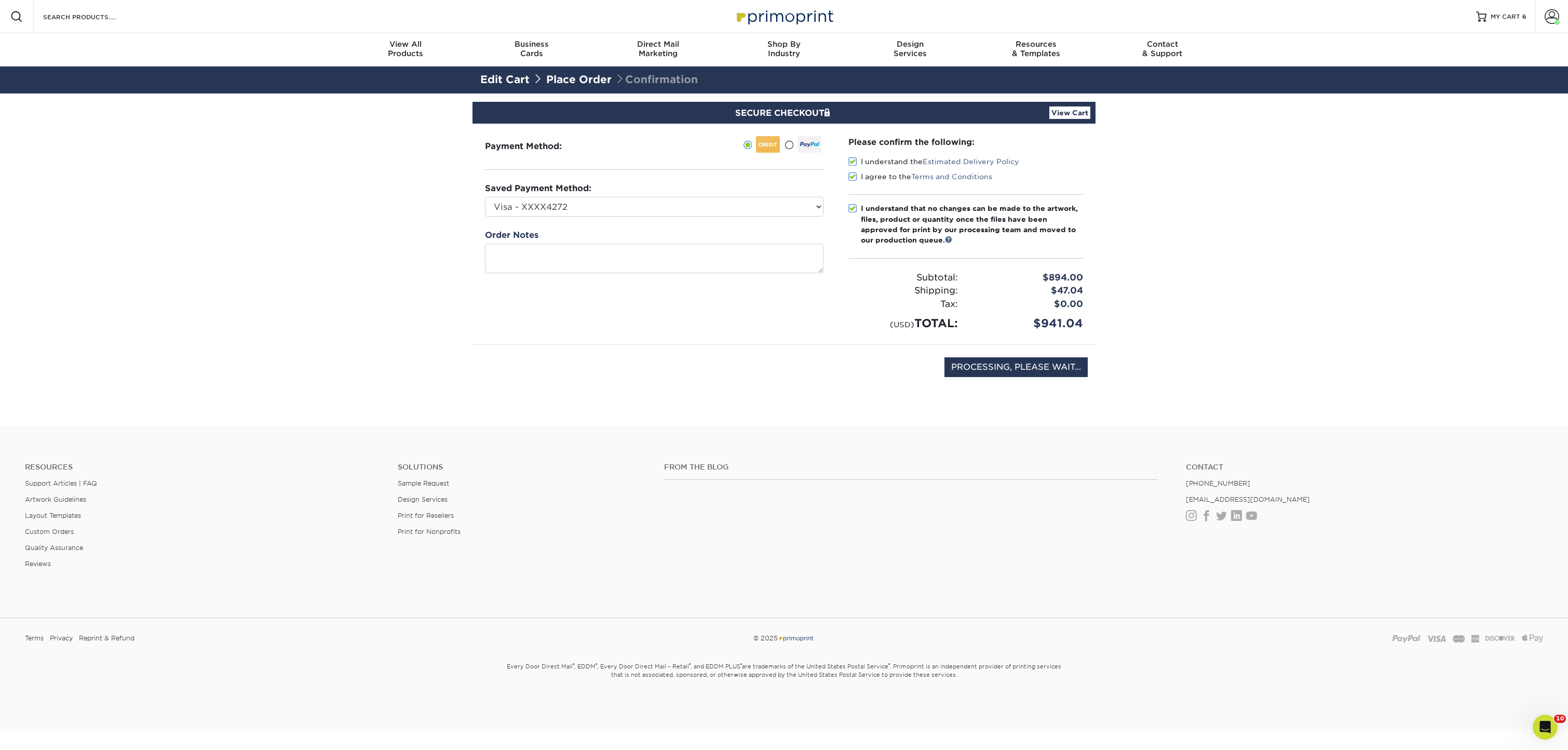
type input "COMPLETE PURCHASE"
select select "46141"
click at [1031, 364] on input "COMPLETE PURCHASE" at bounding box center [1030, 367] width 115 height 20
type input "PROCESSING, PLEASE WAIT..."
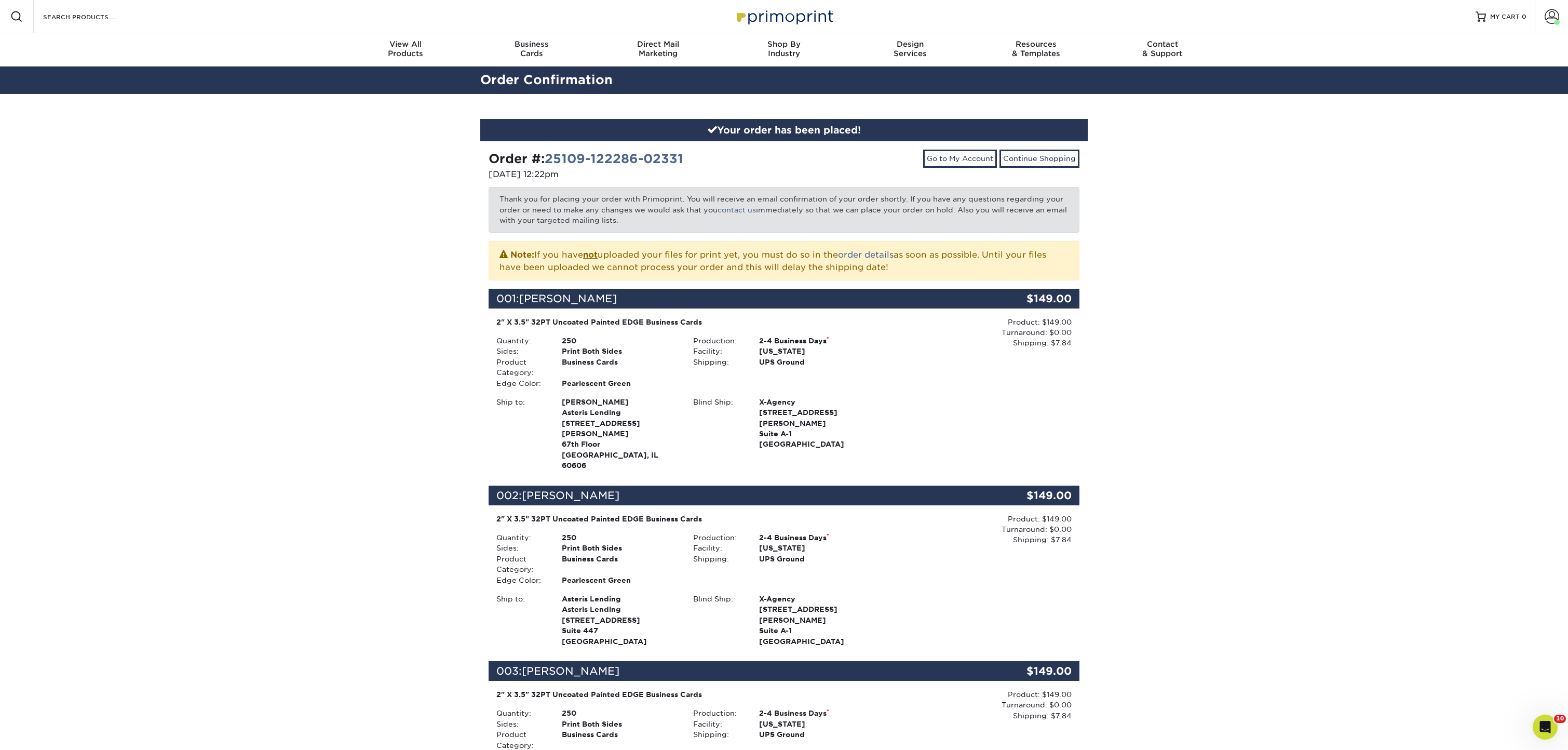
click at [706, 158] on div "Order #: 25109-122286-02331" at bounding box center [632, 158] width 288 height 18
drag, startPoint x: 700, startPoint y: 158, endPoint x: 489, endPoint y: 156, distance: 211.0
click at [489, 156] on div "Order #: 25109-122286-02331" at bounding box center [632, 158] width 288 height 18
copy strong "Order #: 25109-122286-02331"
